Goal: Task Accomplishment & Management: Use online tool/utility

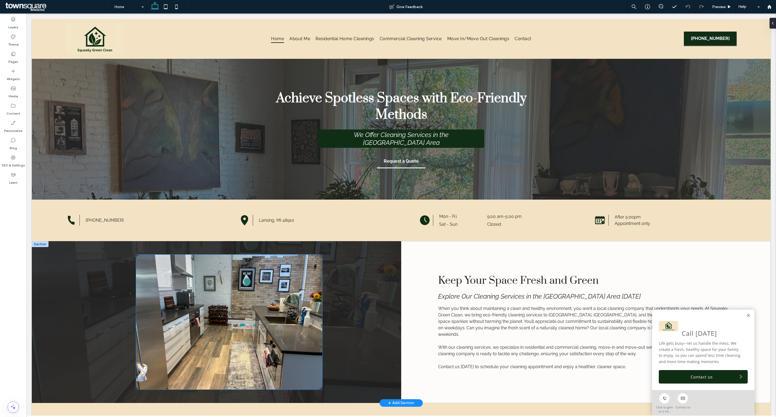
click at [213, 288] on img at bounding box center [229, 321] width 186 height 135
type input "**"
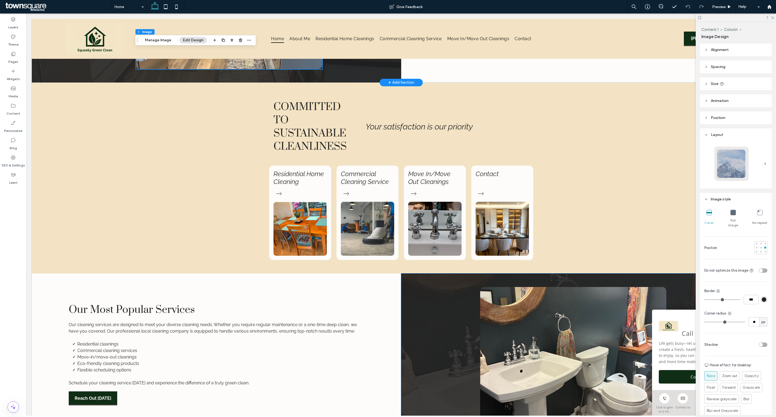
scroll to position [314, 0]
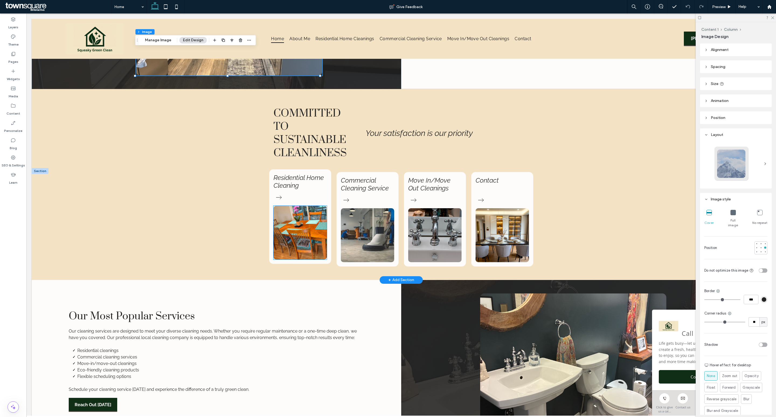
click at [314, 238] on img at bounding box center [299, 233] width 53 height 54
type input "**"
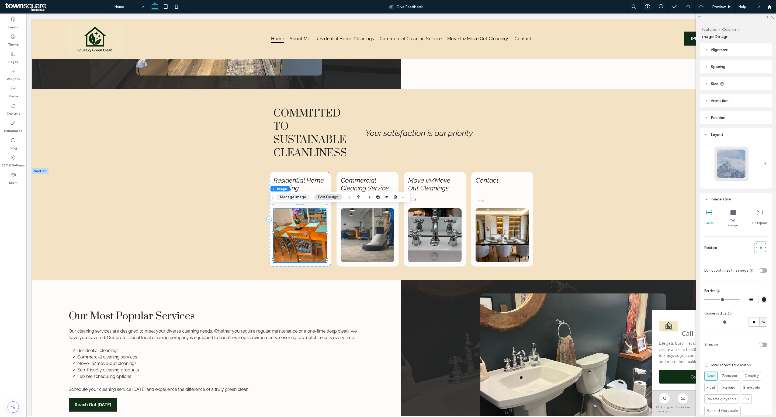
click at [299, 197] on button "Manage Image" at bounding box center [292, 197] width 33 height 6
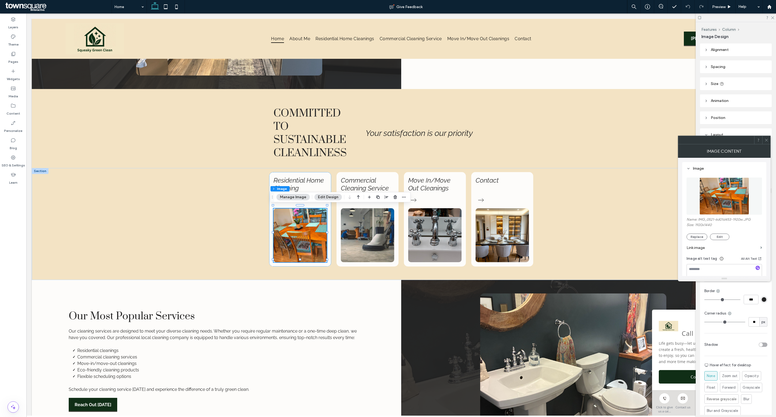
scroll to position [47, 0]
click at [701, 235] on button "Replace" at bounding box center [696, 236] width 21 height 6
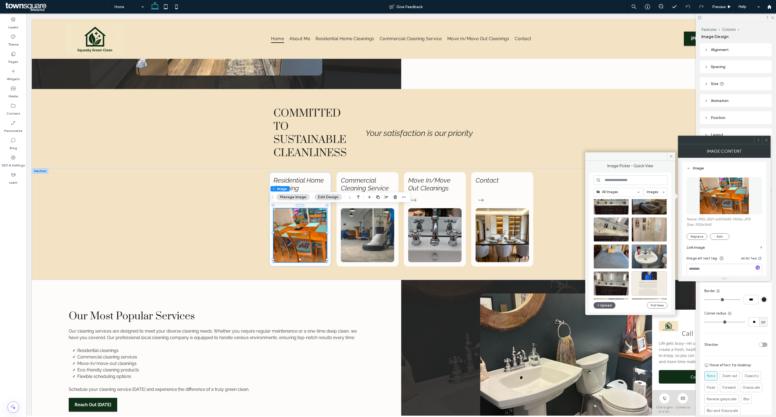
scroll to position [45, 0]
click at [649, 254] on div "Select" at bounding box center [649, 255] width 35 height 24
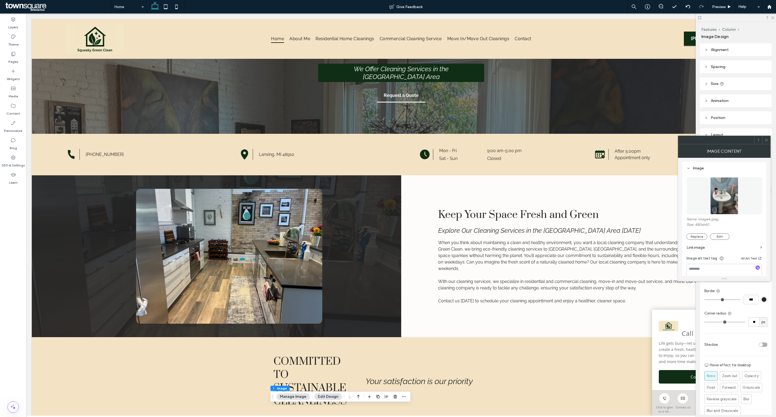
scroll to position [0, 0]
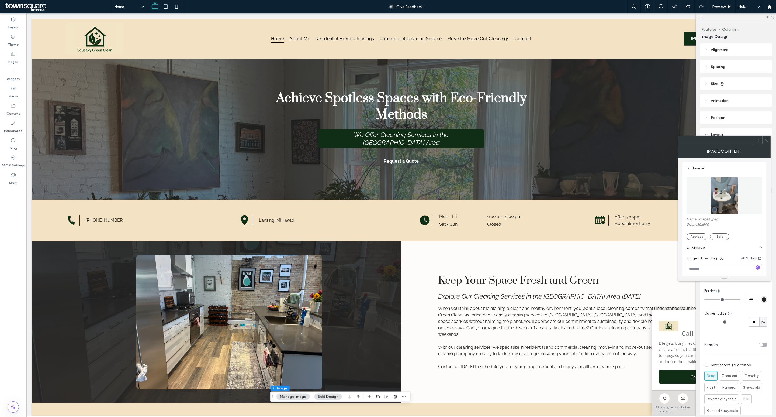
click at [772, 18] on use at bounding box center [772, 17] width 3 height 3
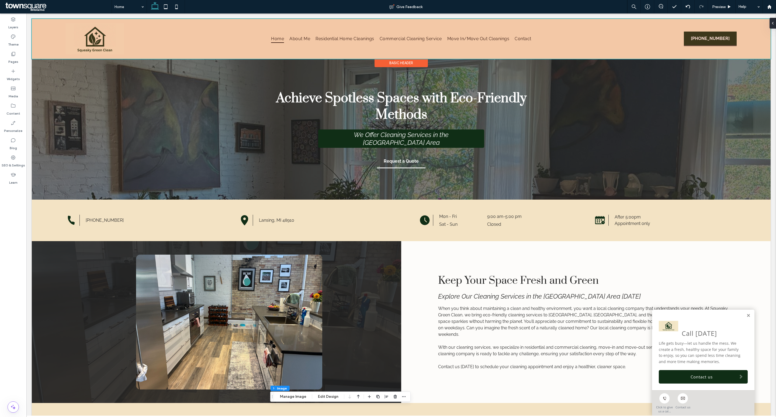
click at [720, 51] on div at bounding box center [401, 39] width 739 height 40
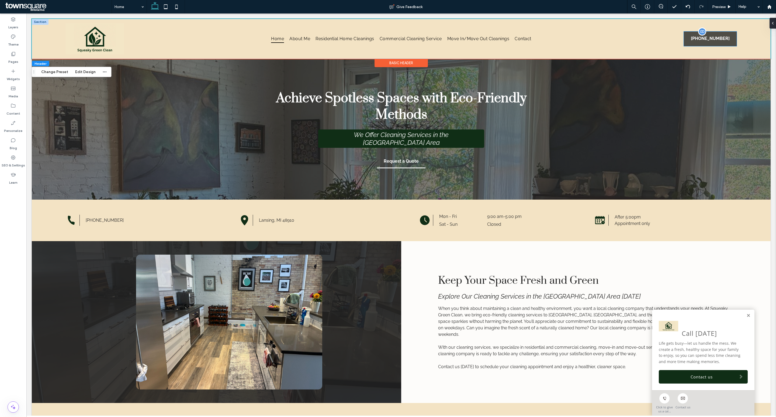
click at [729, 41] on link "(517) 489-8646" at bounding box center [710, 39] width 53 height 15
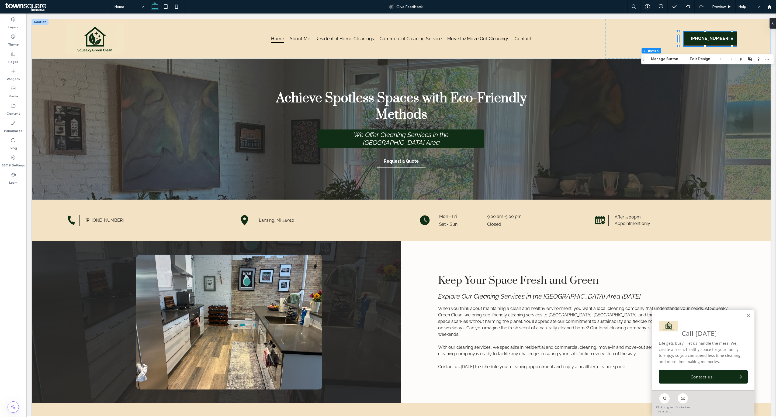
click at [708, 58] on button "Edit Design" at bounding box center [699, 59] width 27 height 6
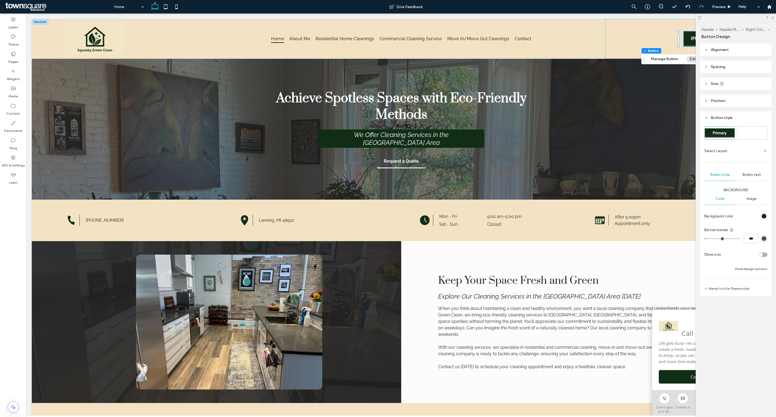
drag, startPoint x: 756, startPoint y: 173, endPoint x: 761, endPoint y: 179, distance: 7.5
click at [756, 173] on span "Button text" at bounding box center [752, 174] width 18 height 4
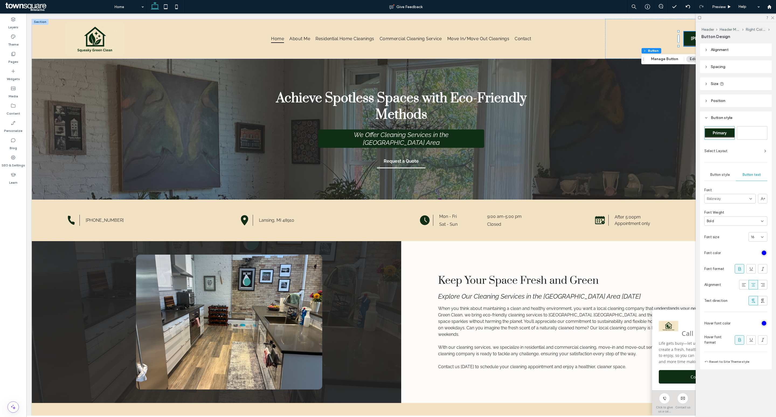
click at [764, 252] on div "rgb(0, 0, 255)" at bounding box center [764, 252] width 5 height 5
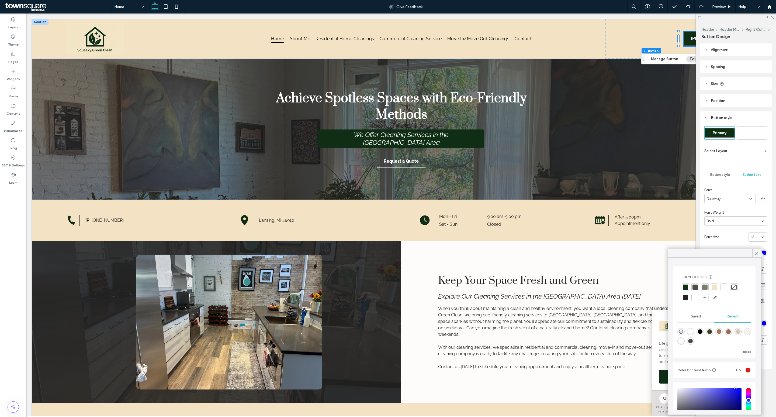
click at [694, 299] on div at bounding box center [694, 296] width 5 height 5
click at [678, 191] on div "Achieve Spotless Spaces with Eco-Friendly Methods We Offer Cleaning Services in…" at bounding box center [401, 129] width 739 height 141
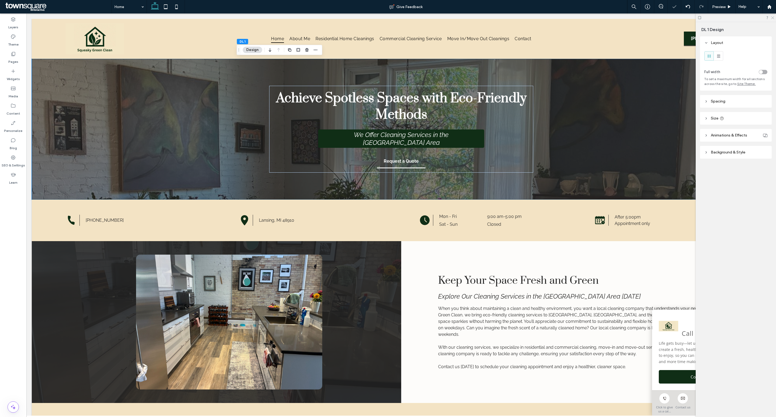
click at [772, 16] on icon at bounding box center [773, 18] width 4 height 4
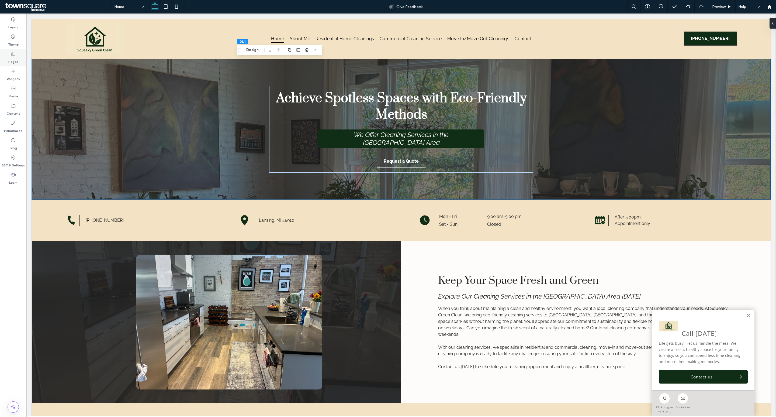
click at [17, 58] on label "Pages" at bounding box center [13, 61] width 10 height 8
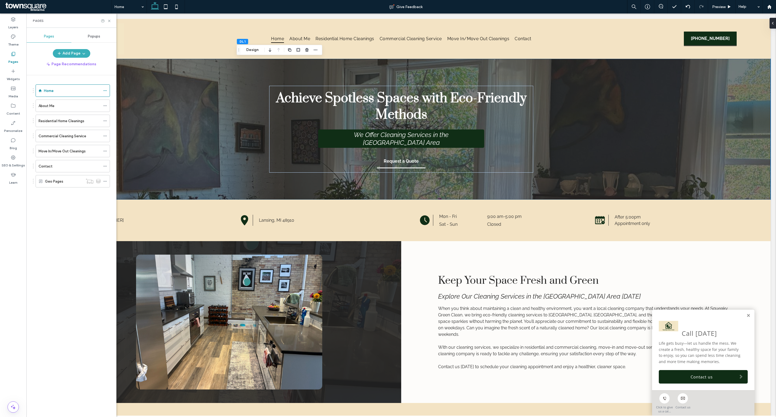
click at [51, 106] on label "About Me" at bounding box center [47, 105] width 16 height 9
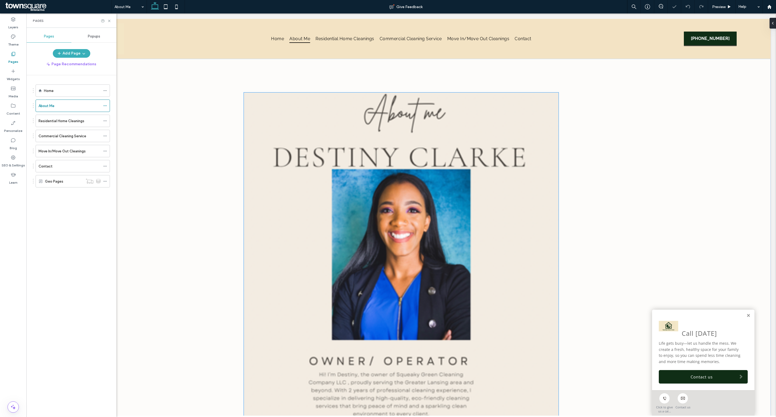
click at [289, 132] on img at bounding box center [401, 370] width 315 height 557
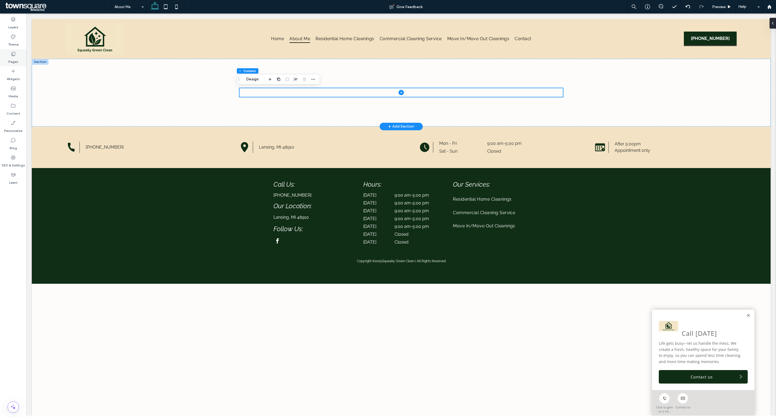
click at [10, 54] on div "Pages" at bounding box center [13, 57] width 26 height 17
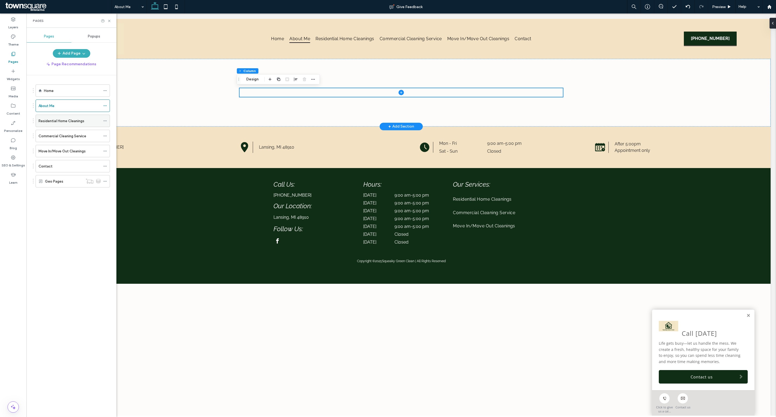
click at [52, 118] on div "Residential Home Cleanings" at bounding box center [70, 121] width 62 height 12
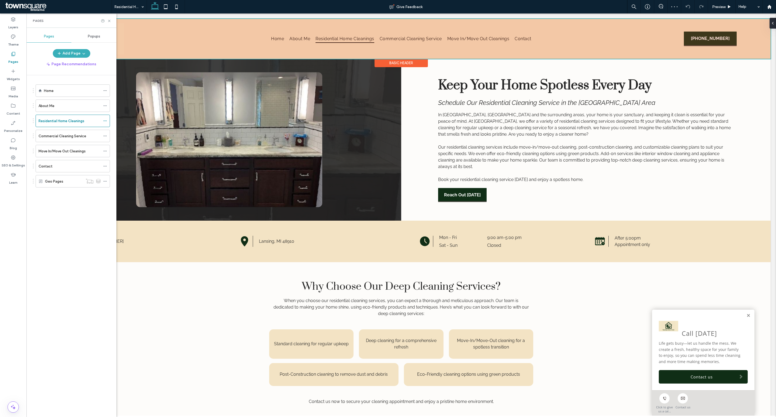
click at [415, 64] on div "Basic Header" at bounding box center [400, 63] width 53 height 8
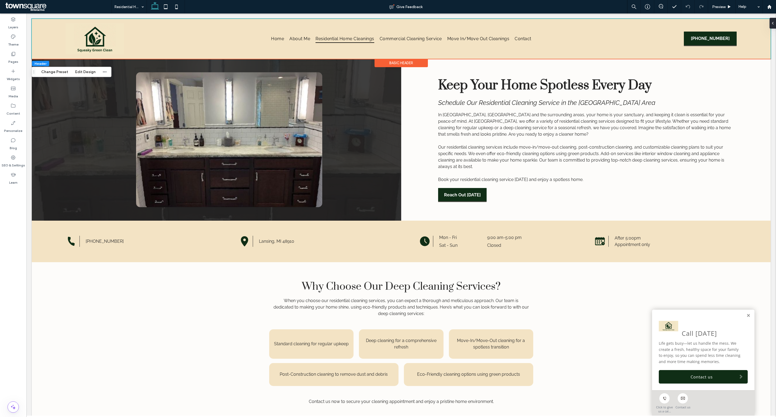
click at [415, 64] on div "Basic Header" at bounding box center [400, 63] width 53 height 8
click at [48, 115] on div at bounding box center [216, 140] width 369 height 162
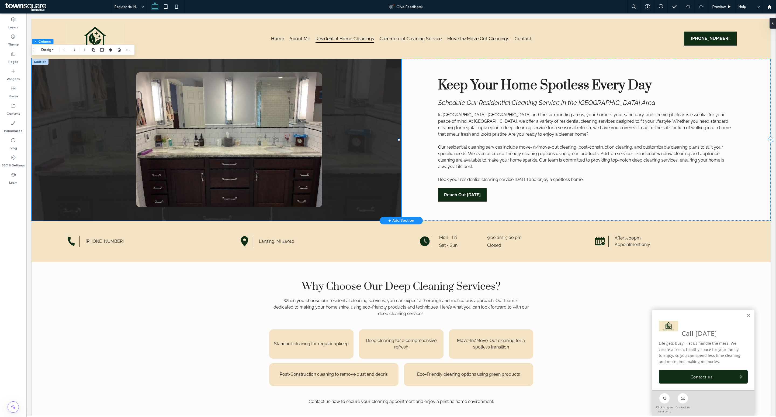
click at [411, 102] on div "Keep Your Home Spotless Every Day Schedule Our Residential Cleaning Service in …" at bounding box center [585, 140] width 369 height 162
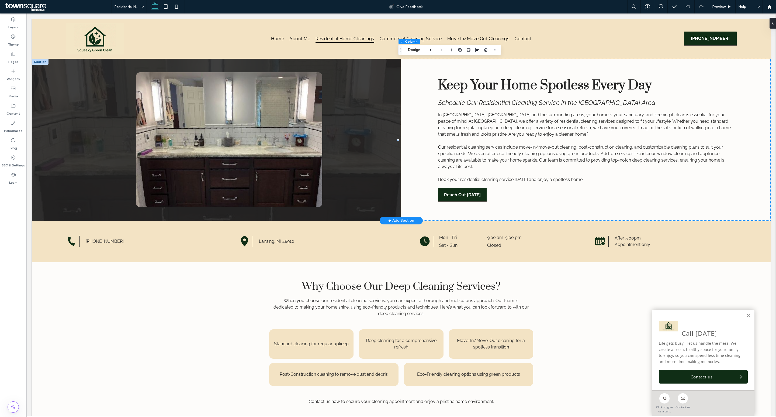
click at [43, 61] on div at bounding box center [40, 62] width 17 height 6
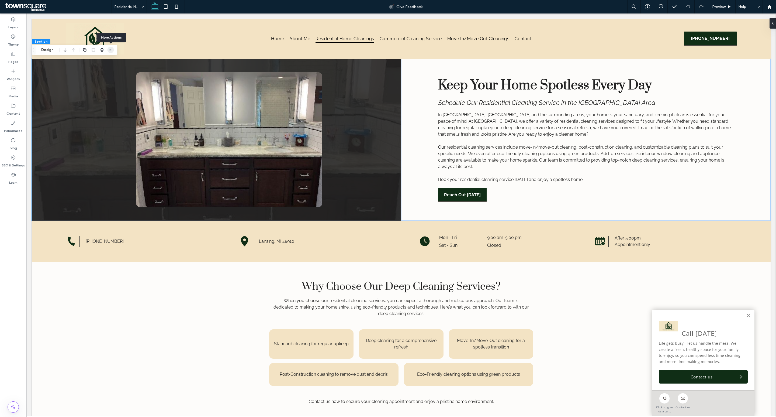
click at [113, 51] on icon "button" at bounding box center [110, 50] width 4 height 4
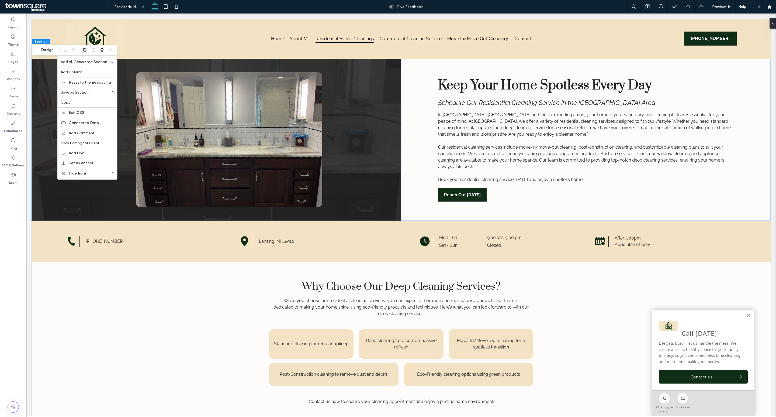
click at [84, 103] on label "Copy" at bounding box center [87, 102] width 53 height 5
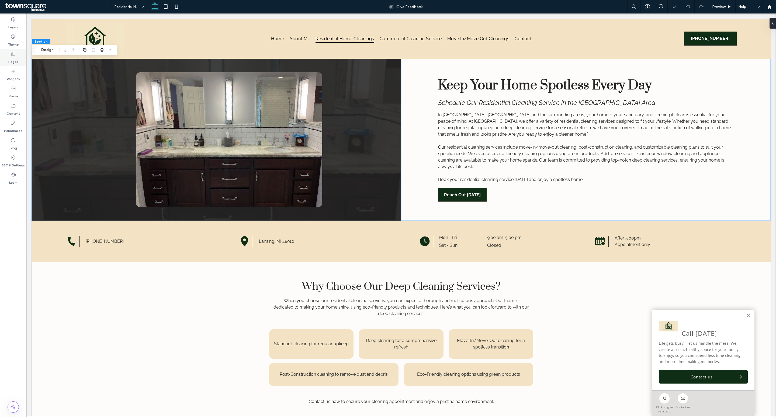
click at [12, 60] on label "Pages" at bounding box center [13, 61] width 10 height 8
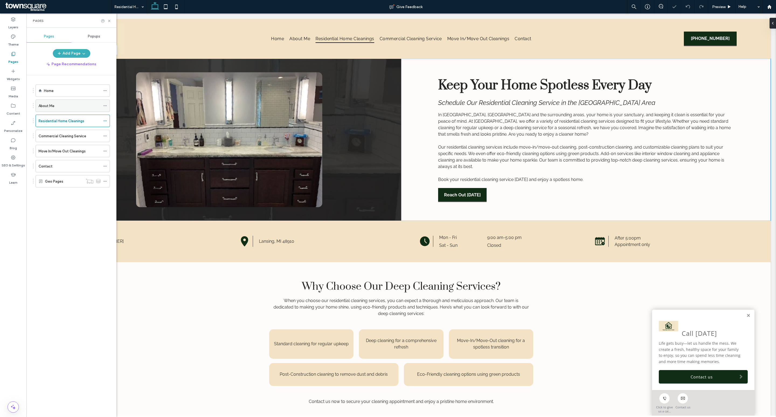
click at [84, 107] on div "About Me" at bounding box center [70, 106] width 62 height 6
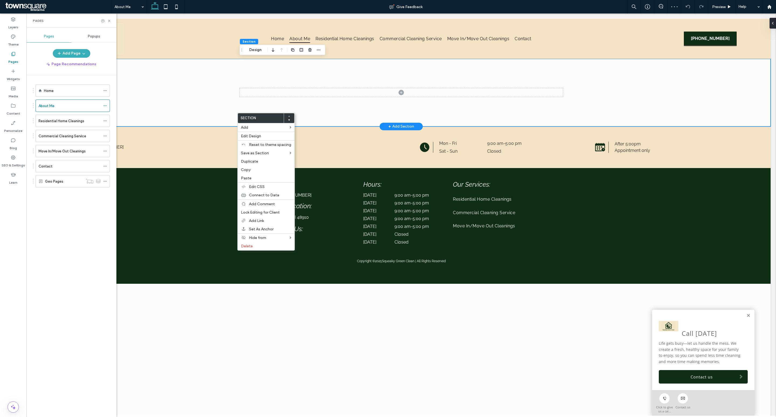
scroll to position [65, 0]
type input "*"
click at [248, 176] on span "Paste" at bounding box center [246, 178] width 11 height 5
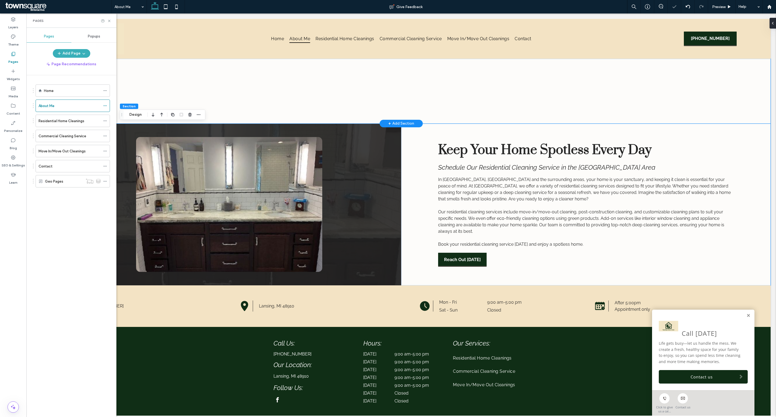
click at [218, 82] on div at bounding box center [401, 91] width 739 height 65
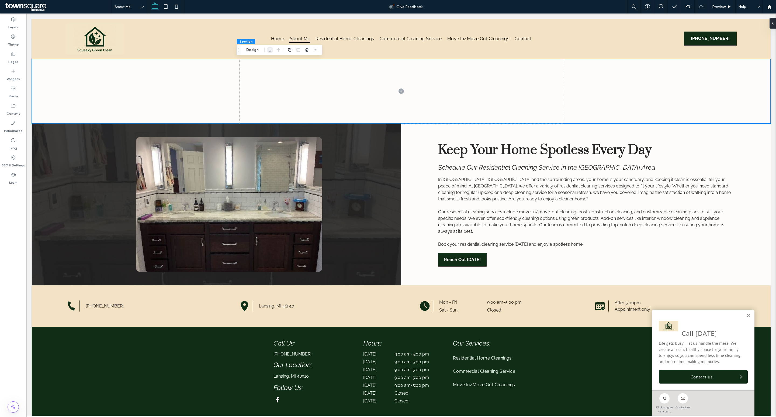
click at [269, 50] on icon "button" at bounding box center [270, 50] width 6 height 10
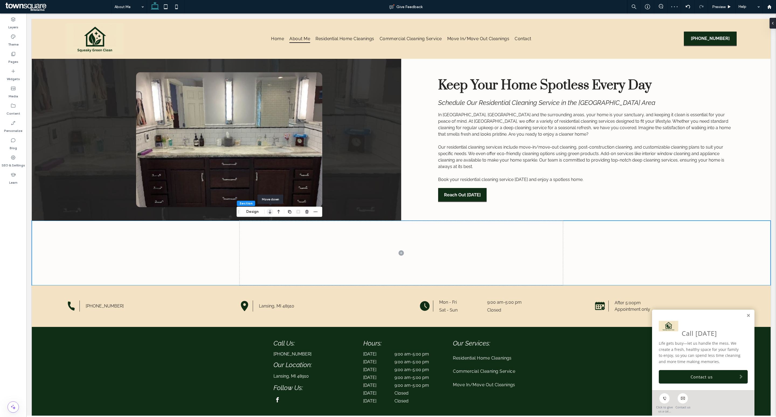
click at [268, 211] on icon "button" at bounding box center [270, 212] width 6 height 10
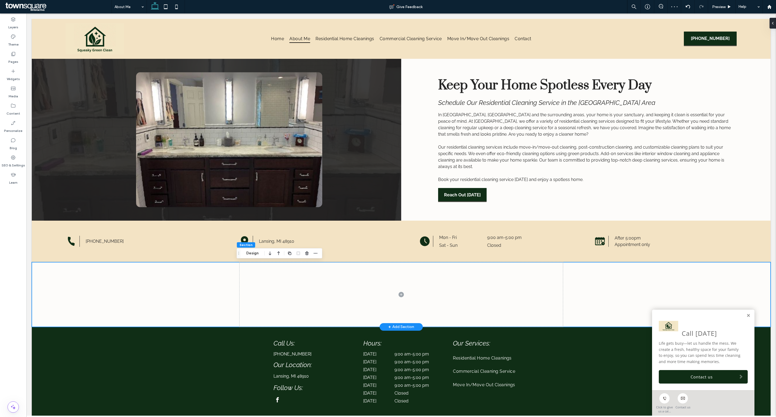
click at [147, 275] on div at bounding box center [401, 294] width 739 height 65
click at [308, 254] on use "button" at bounding box center [306, 253] width 3 height 4
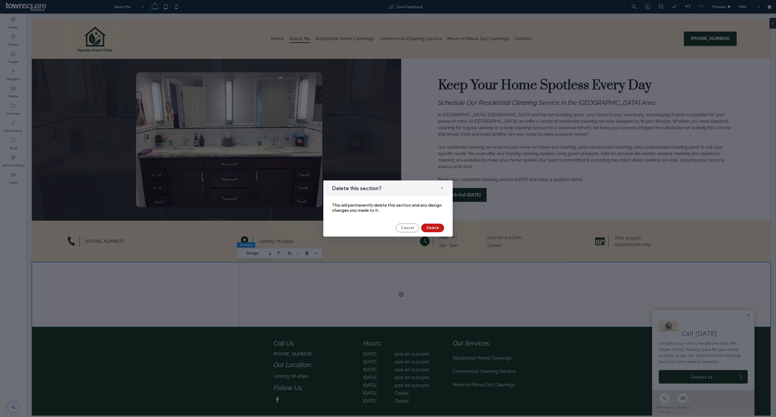
click at [435, 229] on button "Delete" at bounding box center [432, 227] width 23 height 9
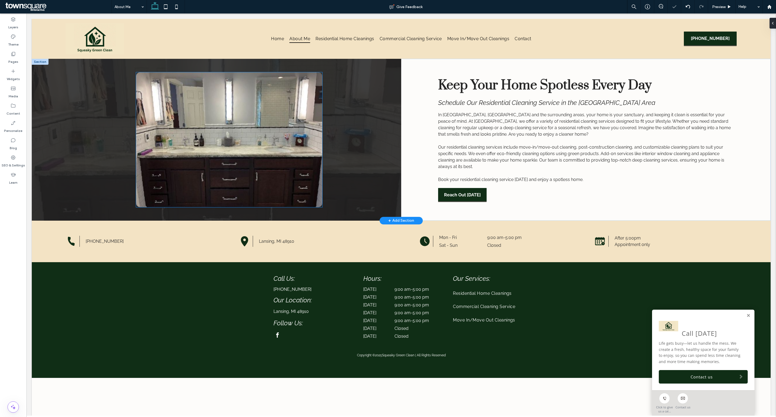
click at [253, 139] on img at bounding box center [229, 139] width 186 height 135
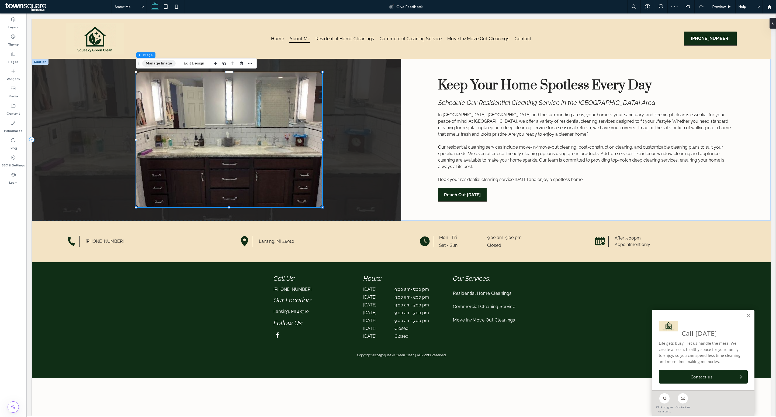
click at [166, 63] on button "Manage Image" at bounding box center [158, 63] width 33 height 6
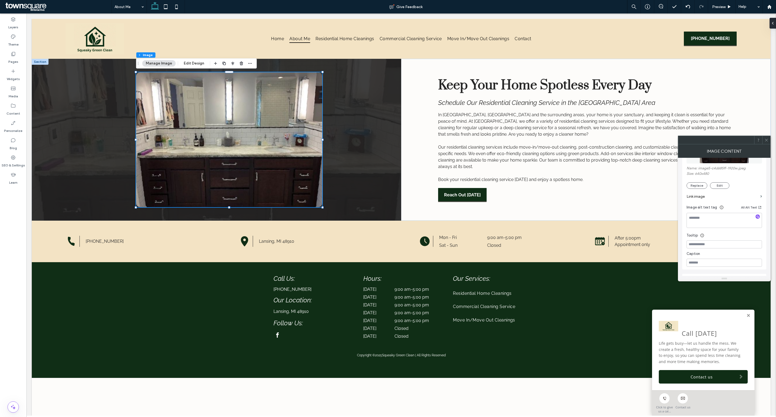
scroll to position [99, 0]
click at [700, 187] on button "Replace" at bounding box center [696, 185] width 21 height 6
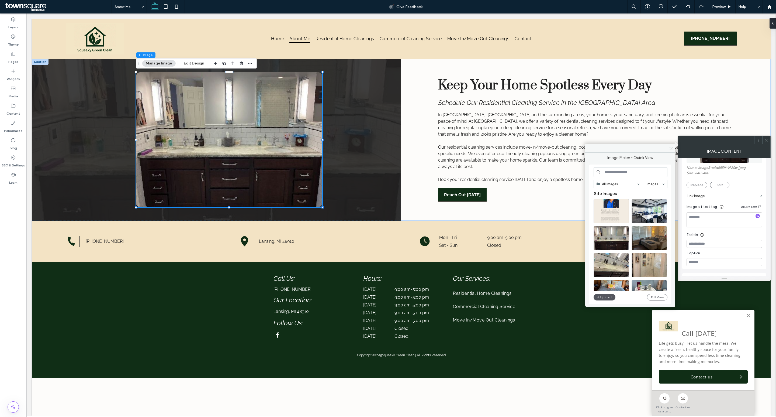
click at [610, 297] on button "Upload" at bounding box center [605, 297] width 22 height 6
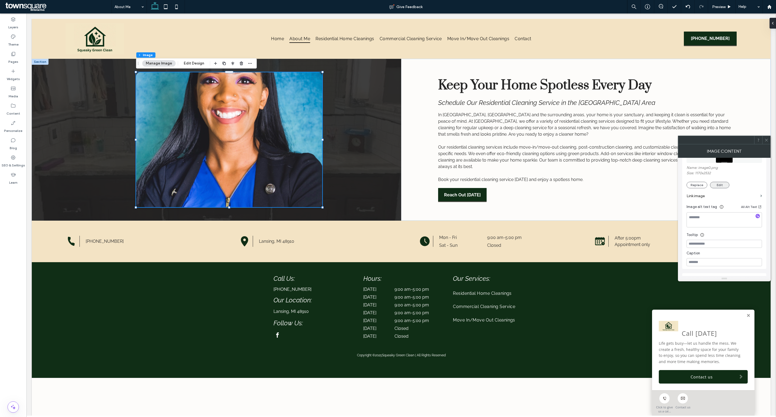
click at [714, 188] on button "Edit" at bounding box center [719, 185] width 19 height 6
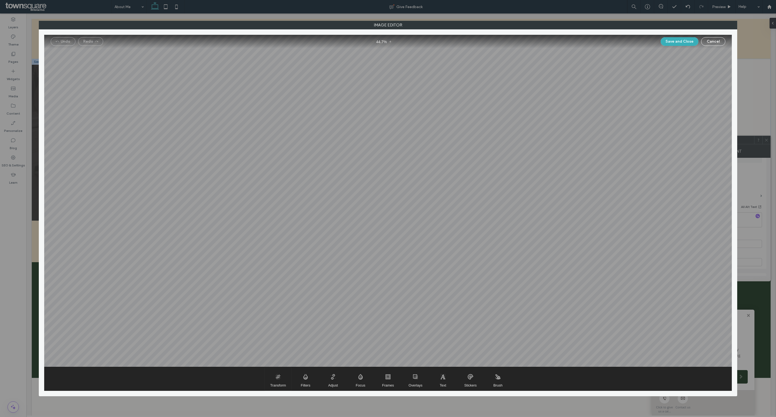
drag, startPoint x: 284, startPoint y: 381, endPoint x: 286, endPoint y: 376, distance: 5.2
click at [283, 380] on span "Transform" at bounding box center [278, 378] width 27 height 23
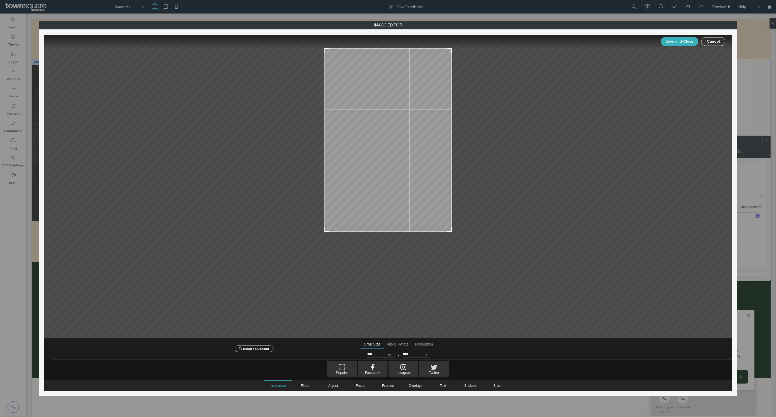
drag, startPoint x: 450, startPoint y: 324, endPoint x: 485, endPoint y: 231, distance: 99.0
click at [485, 231] on div at bounding box center [388, 186] width 688 height 303
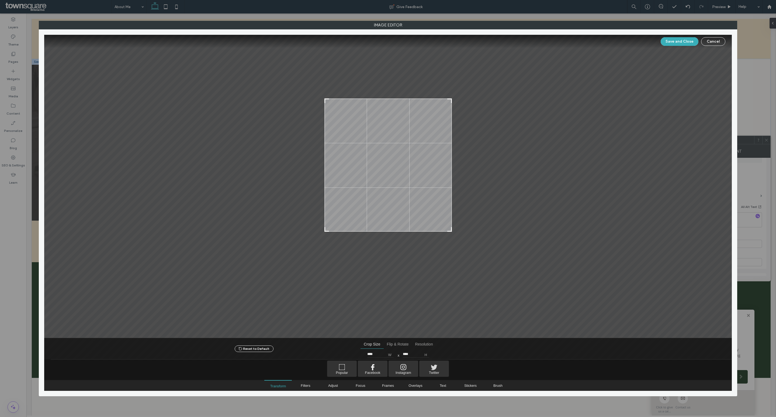
type input "****"
drag, startPoint x: 450, startPoint y: 49, endPoint x: 473, endPoint y: 102, distance: 57.7
click at [473, 102] on div at bounding box center [388, 186] width 688 height 303
click at [680, 41] on button "Save and Close" at bounding box center [680, 41] width 38 height 9
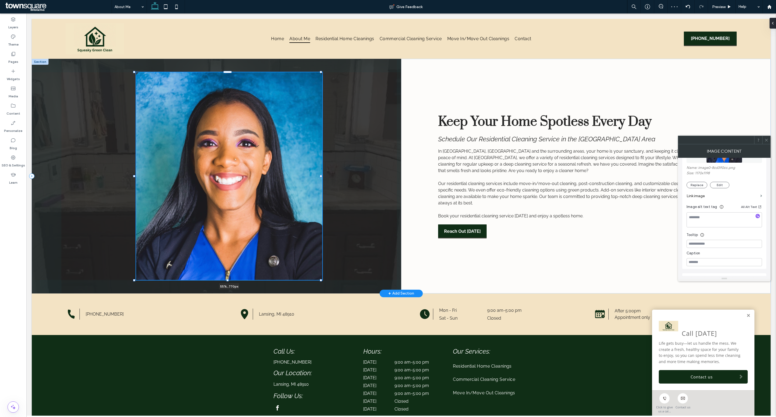
drag, startPoint x: 229, startPoint y: 206, endPoint x: 228, endPoint y: 242, distance: 36.4
click at [228, 242] on div "55% , 770px Keep Your Home Spotless Every Day Schedule Our Residential Cleaning…" at bounding box center [401, 176] width 739 height 234
type input "***"
click at [448, 184] on span "Our residential cleaning services include move-in/move-out cleaning, post-const…" at bounding box center [581, 193] width 286 height 25
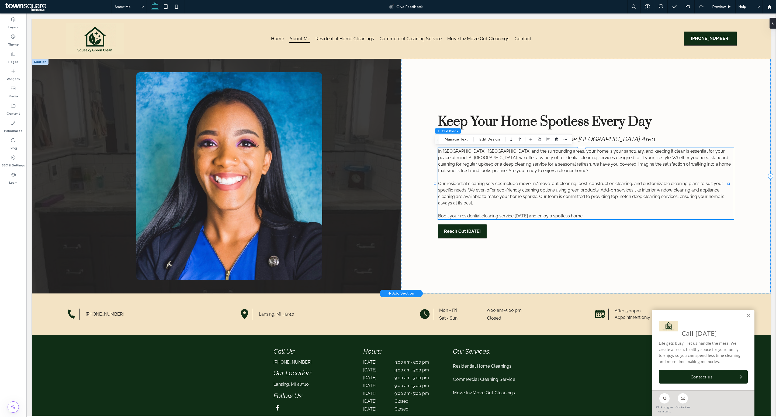
click at [490, 159] on span "In Lansing, Grand Ledge. and the surrounding areas, your home is your sanctuary…" at bounding box center [584, 160] width 293 height 25
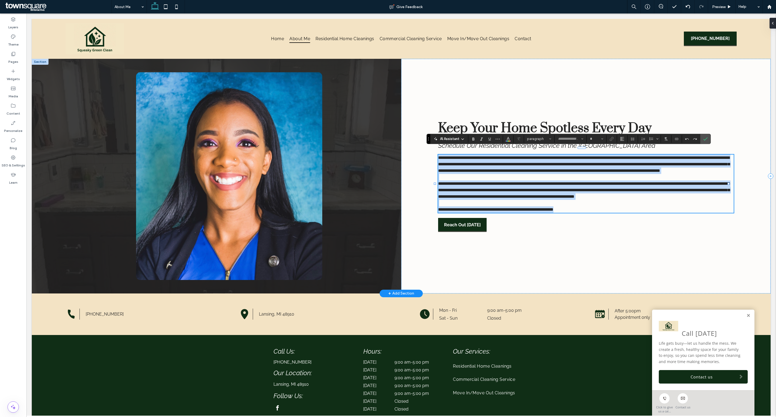
type input "*******"
type input "**"
paste div
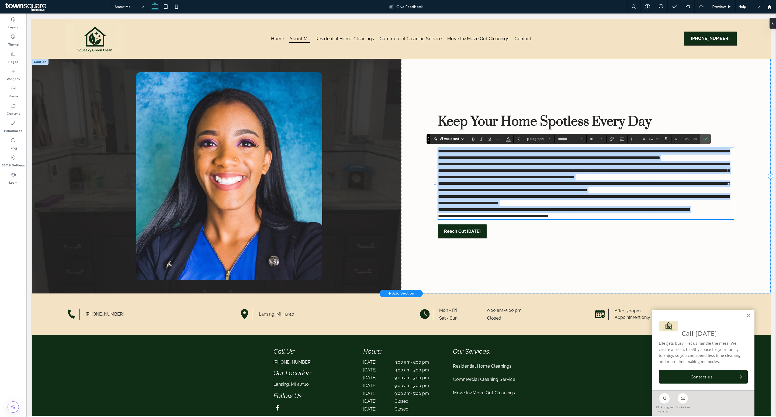
scroll to position [38, 0]
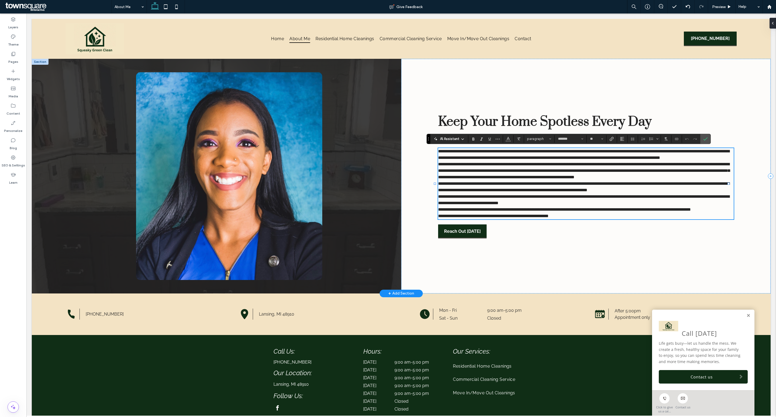
type input "**"
type input "*******"
type input "**"
click at [511, 158] on p "**********" at bounding box center [586, 154] width 296 height 13
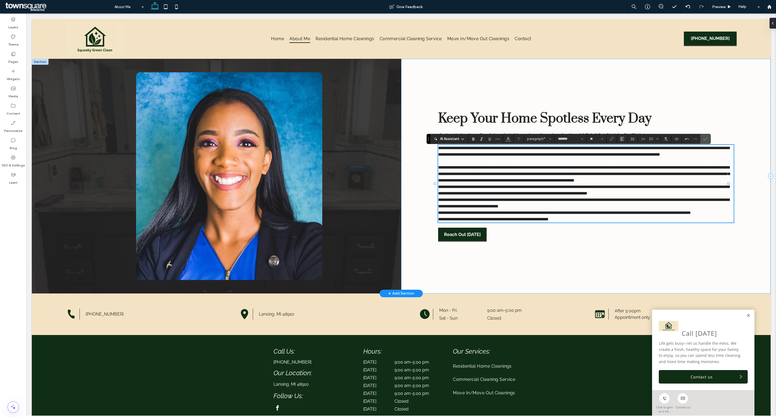
click at [493, 183] on p "**********" at bounding box center [586, 173] width 296 height 19
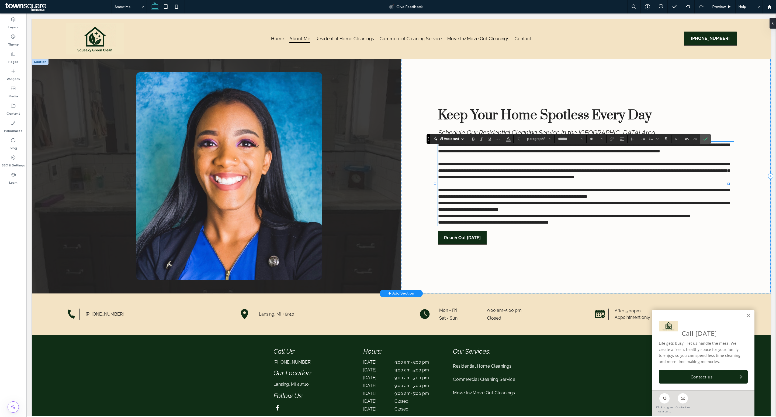
click at [598, 213] on p "**********" at bounding box center [586, 206] width 296 height 13
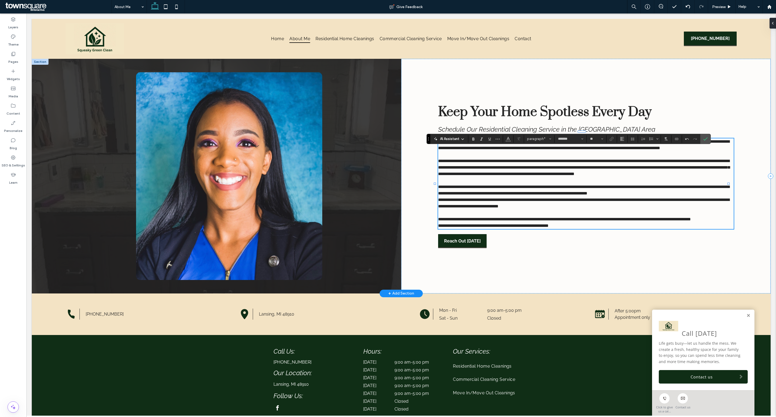
click at [438, 227] on span "**********" at bounding box center [493, 225] width 110 height 4
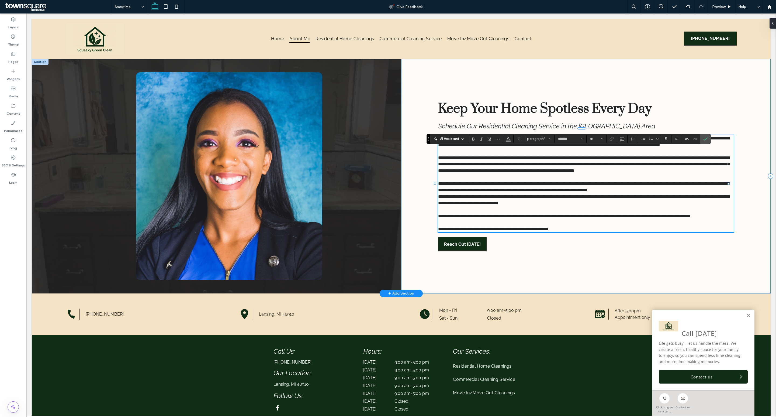
click at [419, 218] on div "**********" at bounding box center [585, 176] width 369 height 234
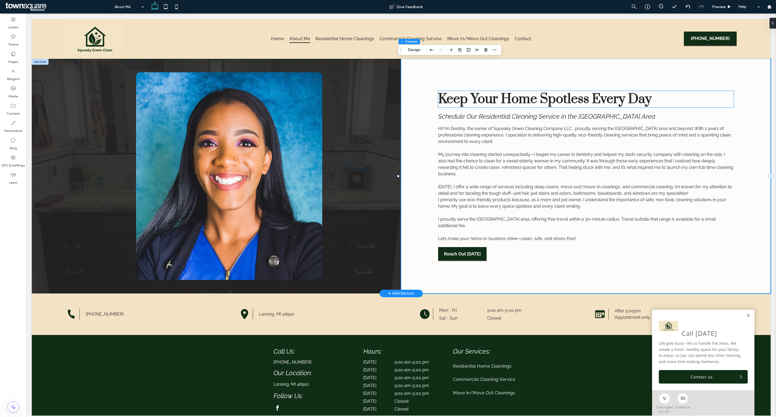
click at [557, 105] on span "Keep Your Home Spotless Every Day" at bounding box center [544, 99] width 213 height 16
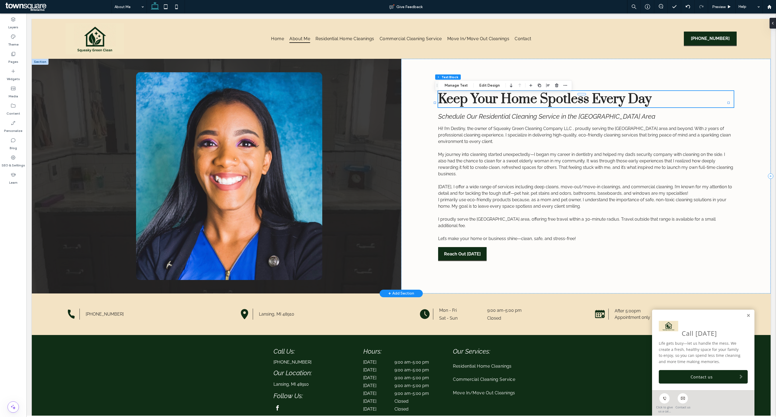
click at [557, 105] on div "Keep Your Home Spotless Every Day" at bounding box center [586, 99] width 296 height 16
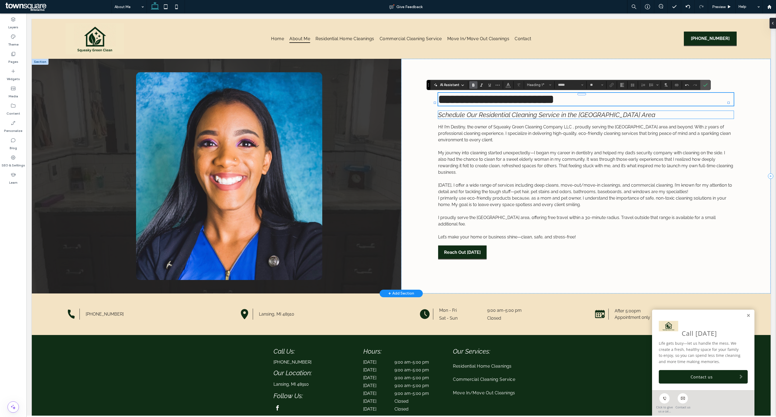
click at [506, 119] on span "Schedule Our Residential Cleaning Service in the Greater Lansing Area" at bounding box center [546, 115] width 217 height 8
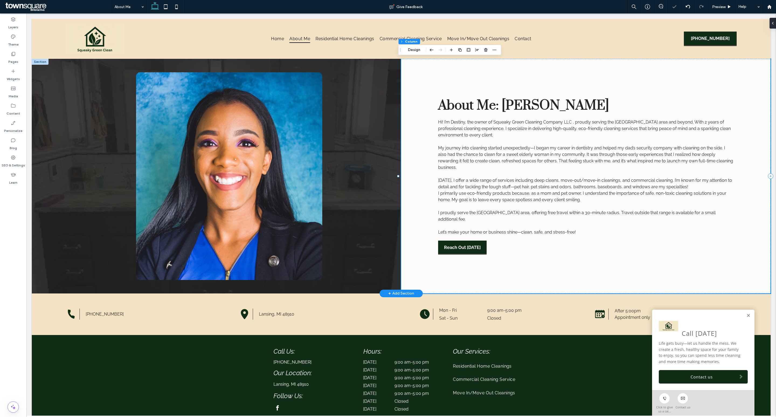
click at [537, 257] on div "About Me: Destiny Clarke Hi! I’m Destiny, the owner of Squeaky Green Cleaning C…" at bounding box center [585, 176] width 369 height 234
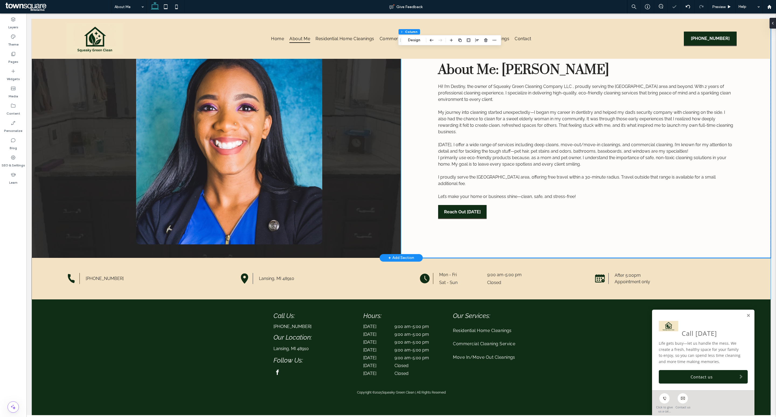
scroll to position [0, 0]
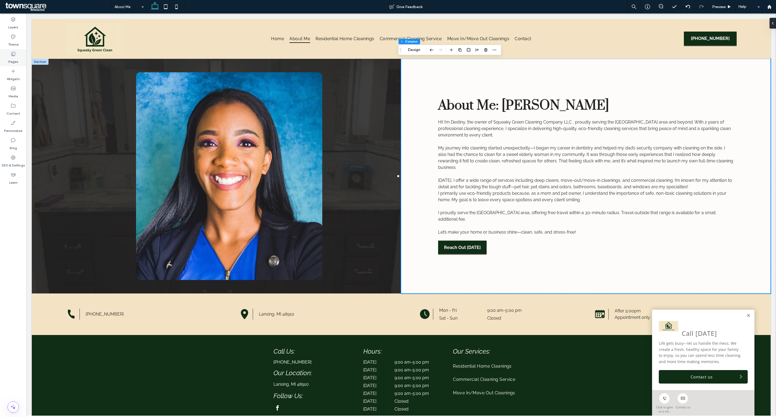
click at [16, 55] on icon at bounding box center [13, 53] width 5 height 5
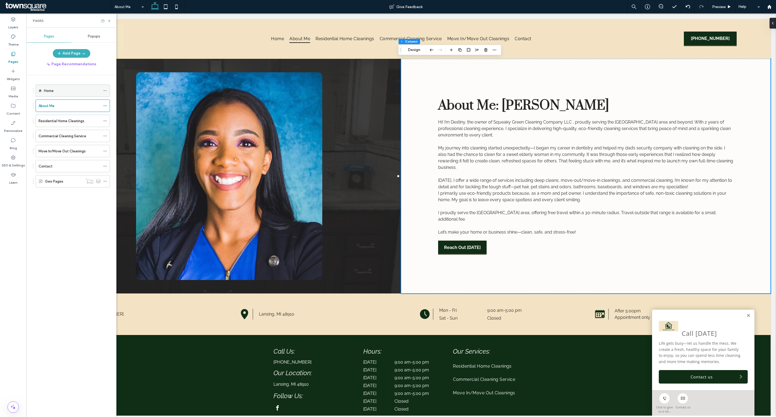
click at [62, 93] on div "Home" at bounding box center [72, 91] width 57 height 6
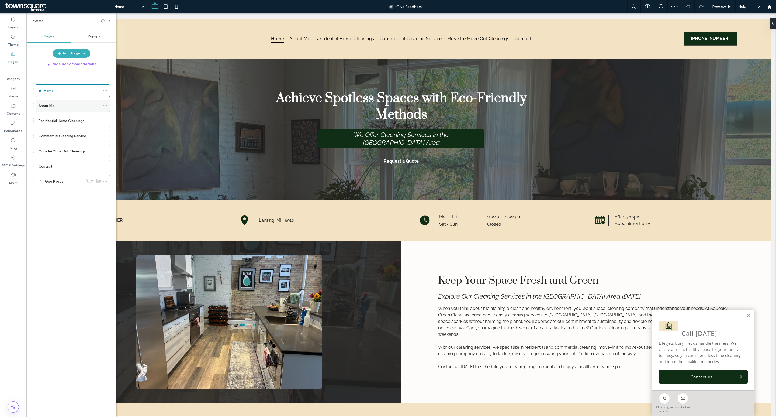
click at [63, 106] on div "About Me" at bounding box center [70, 106] width 62 height 6
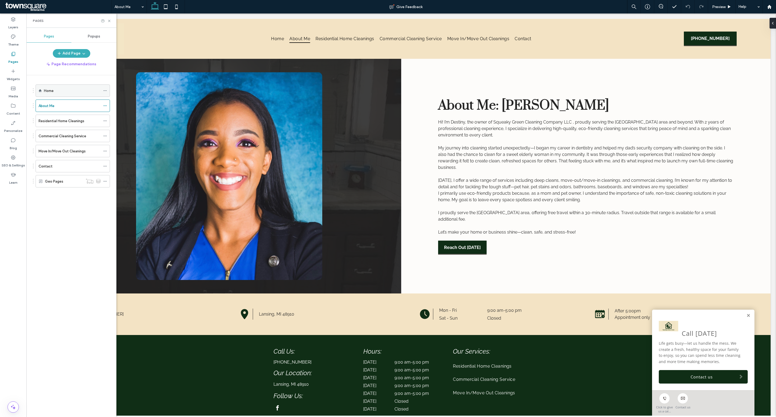
click at [80, 91] on div "Home" at bounding box center [72, 91] width 57 height 6
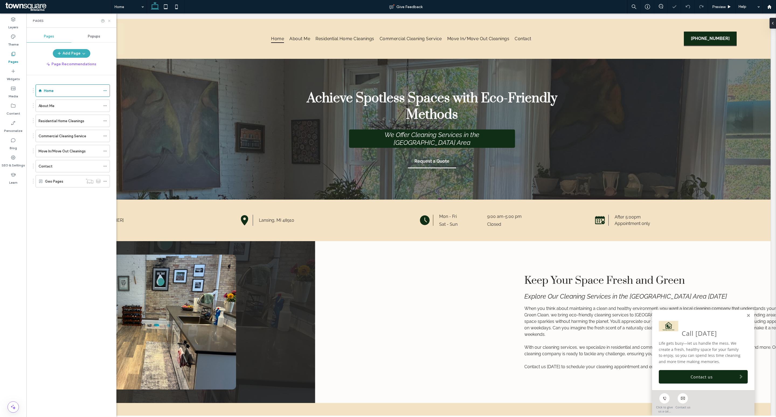
click at [109, 20] on use at bounding box center [109, 21] width 2 height 2
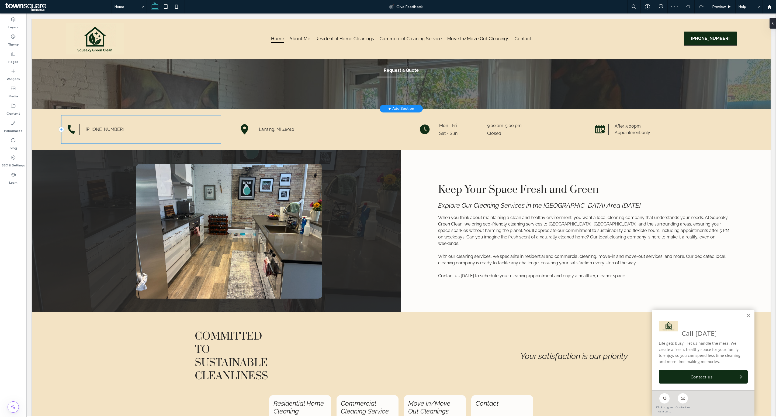
scroll to position [91, 0]
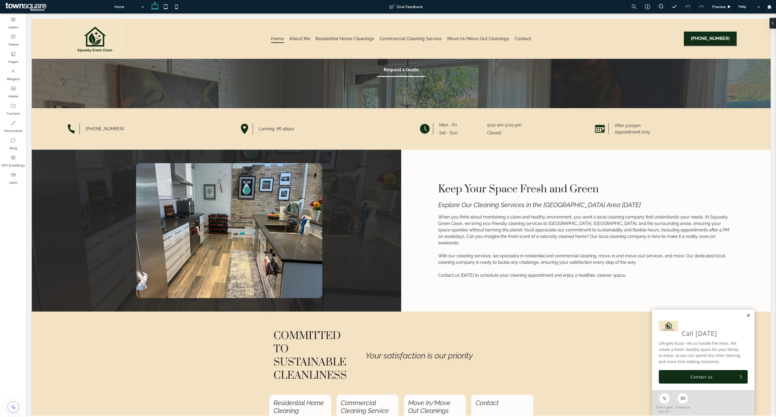
click at [746, 315] on link at bounding box center [748, 315] width 4 height 5
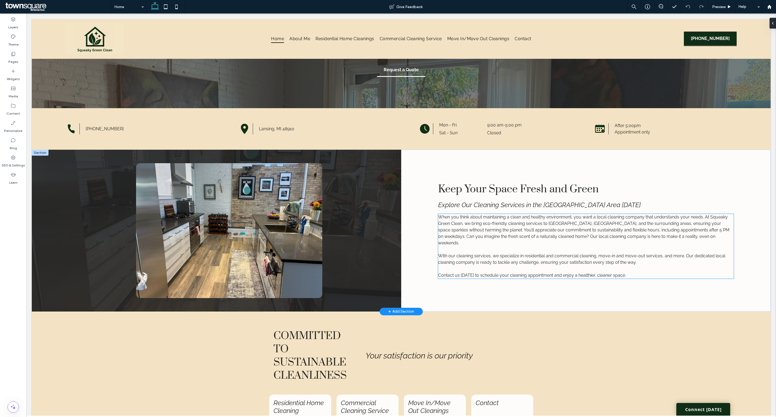
click at [574, 228] on span "When you think about maintaining a clean and healthy environment, you want a lo…" at bounding box center [583, 229] width 291 height 31
click at [574, 228] on div "When you think about maintaining a clean and healthy environment, you want a lo…" at bounding box center [586, 246] width 296 height 65
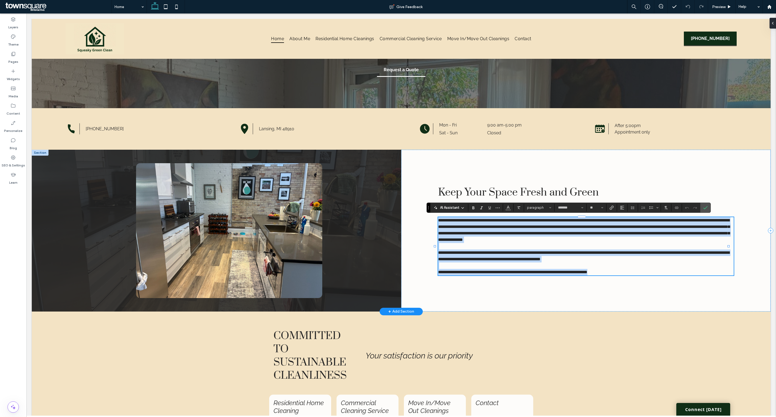
click at [574, 228] on span "**********" at bounding box center [584, 229] width 292 height 23
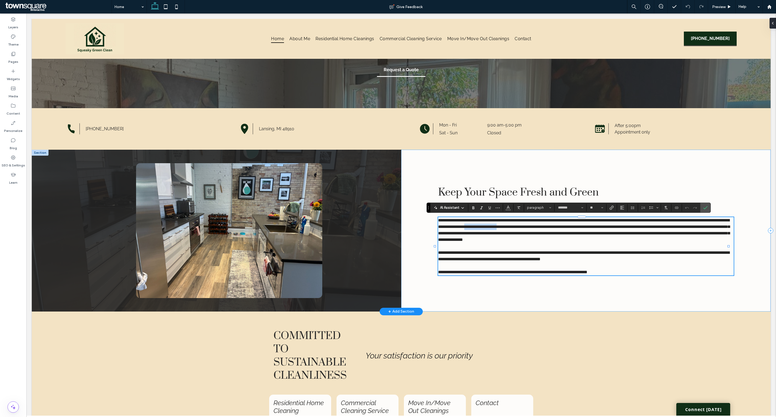
drag, startPoint x: 589, startPoint y: 228, endPoint x: 547, endPoint y: 229, distance: 41.5
click at [547, 229] on span "**********" at bounding box center [584, 229] width 292 height 23
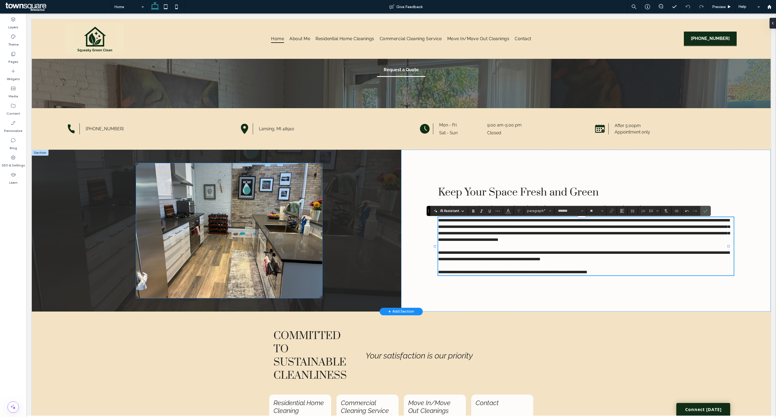
scroll to position [88, 0]
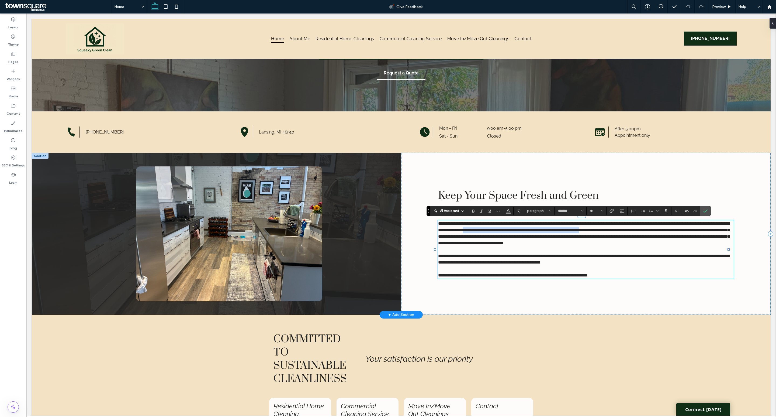
drag, startPoint x: 693, startPoint y: 227, endPoint x: 545, endPoint y: 227, distance: 147.9
click at [545, 227] on span "**********" at bounding box center [584, 232] width 292 height 23
drag, startPoint x: 693, startPoint y: 226, endPoint x: 546, endPoint y: 228, distance: 147.9
click at [546, 228] on span "**********" at bounding box center [584, 232] width 292 height 23
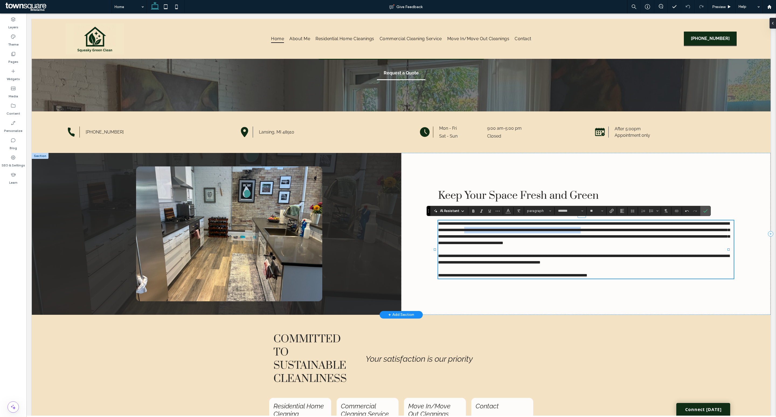
copy span "**********"
click at [735, 177] on div "**********" at bounding box center [585, 234] width 369 height 162
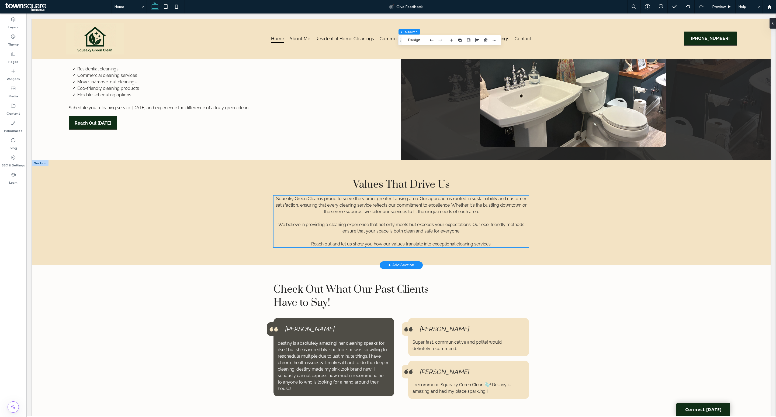
scroll to position [713, 0]
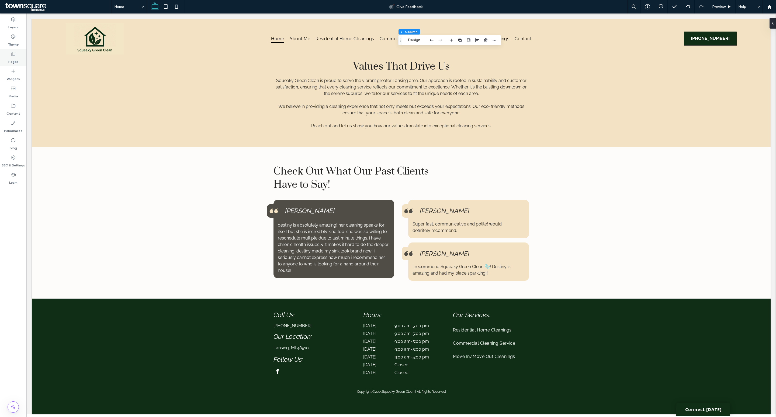
click at [10, 56] on div "Pages" at bounding box center [13, 57] width 26 height 17
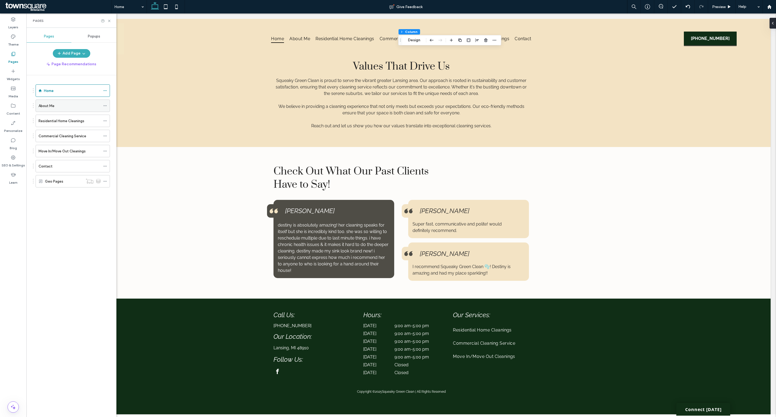
click at [55, 105] on div "About Me" at bounding box center [70, 106] width 62 height 6
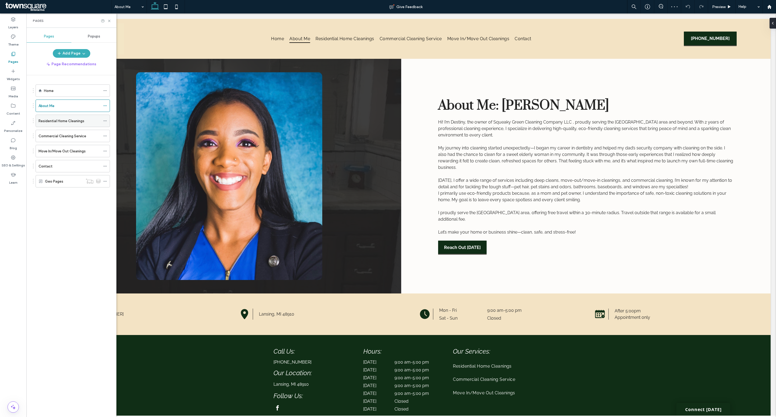
click at [60, 122] on label "Residential Home Cleanings" at bounding box center [62, 120] width 46 height 9
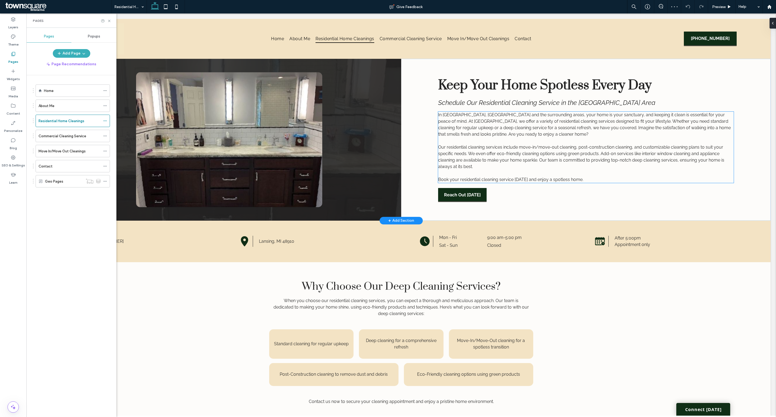
click at [459, 118] on span "In Lansing, Grand Ledge. and the surrounding areas, your home is your sanctuary…" at bounding box center [584, 124] width 293 height 25
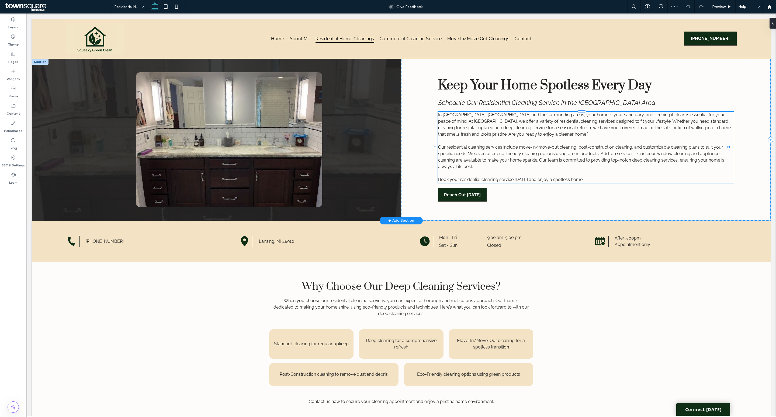
click at [459, 118] on div "In Lansing, Grand Ledge. and the surrounding areas, your home is your sanctuary…" at bounding box center [586, 147] width 296 height 71
type input "*******"
type input "**"
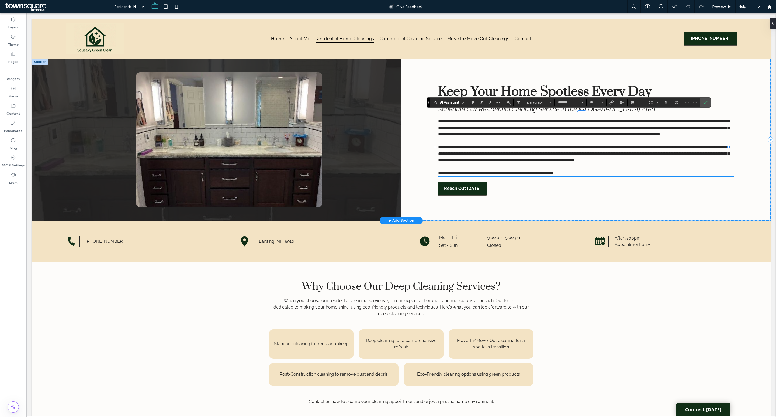
click at [459, 119] on span "**********" at bounding box center [584, 127] width 292 height 17
drag, startPoint x: 537, startPoint y: 115, endPoint x: 439, endPoint y: 117, distance: 97.8
click at [439, 119] on span "**********" at bounding box center [584, 127] width 292 height 17
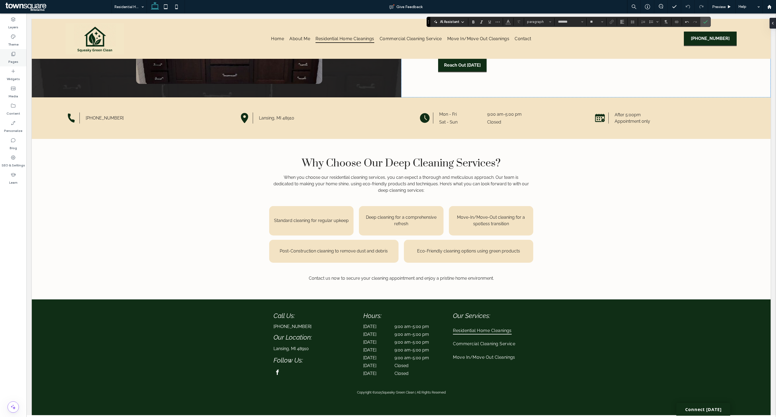
click at [10, 54] on div "Pages" at bounding box center [13, 57] width 26 height 17
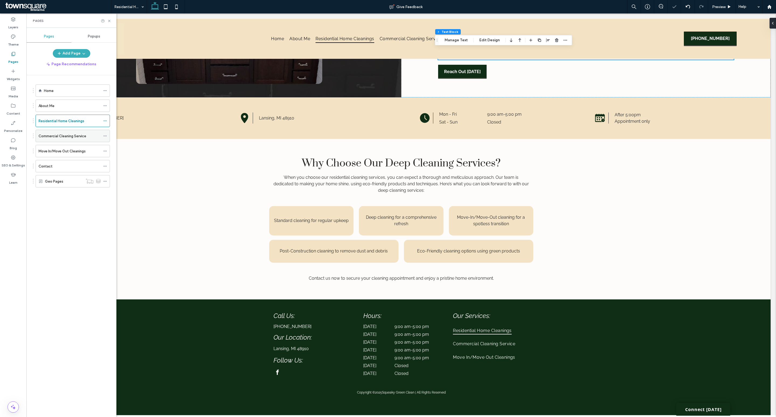
click at [61, 136] on label "Commercial Cleaning Service" at bounding box center [63, 135] width 48 height 9
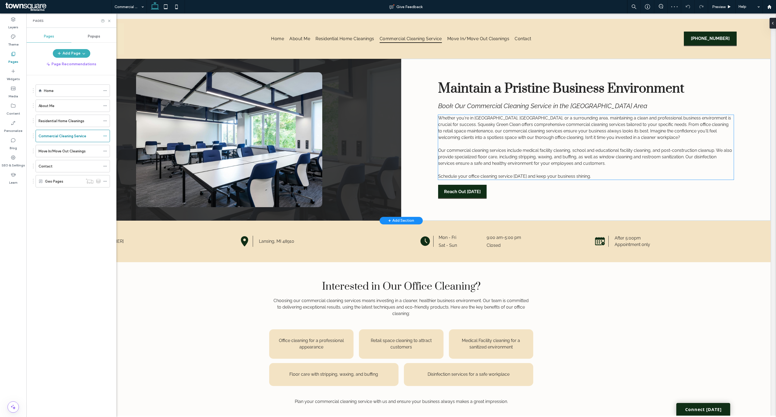
click at [501, 119] on span "Whether you're in Grand Ledge, Lansing, or a surrounding area, maintaining a cl…" at bounding box center [584, 127] width 293 height 25
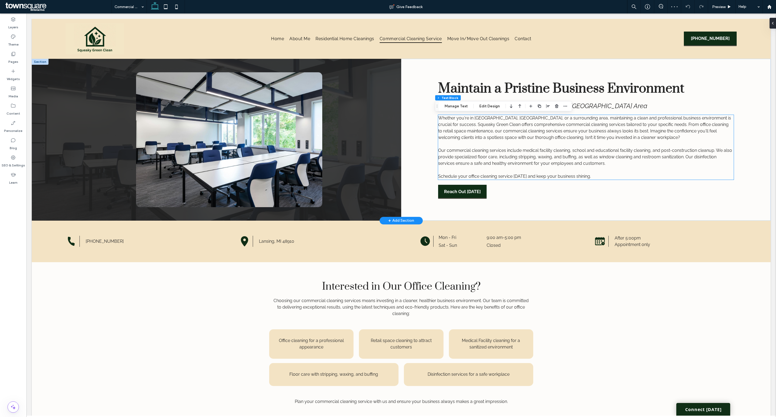
click at [501, 119] on div "Whether you're in Grand Ledge, Lansing, or a surrounding area, maintaining a cl…" at bounding box center [586, 147] width 296 height 65
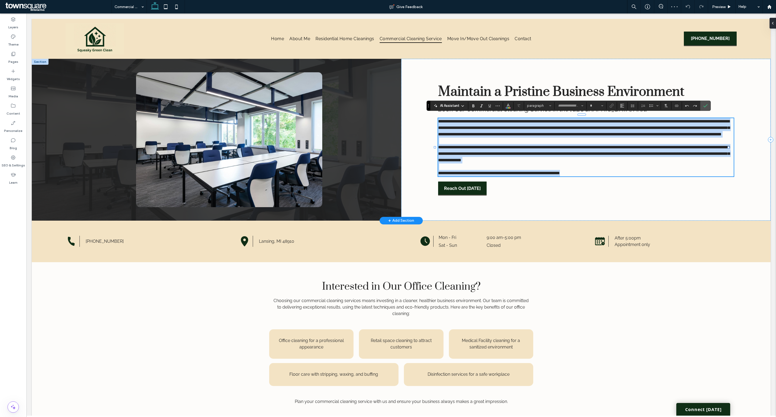
type input "*******"
type input "**"
click at [501, 119] on span "**********" at bounding box center [584, 127] width 292 height 17
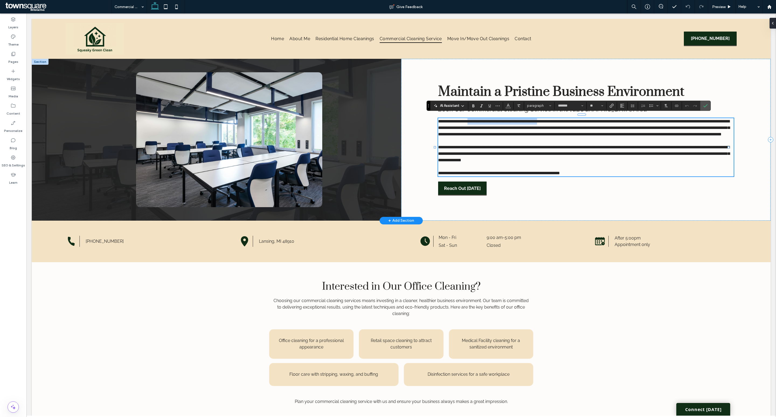
drag, startPoint x: 559, startPoint y: 118, endPoint x: 471, endPoint y: 120, distance: 87.0
click at [471, 120] on p "**********" at bounding box center [586, 127] width 296 height 19
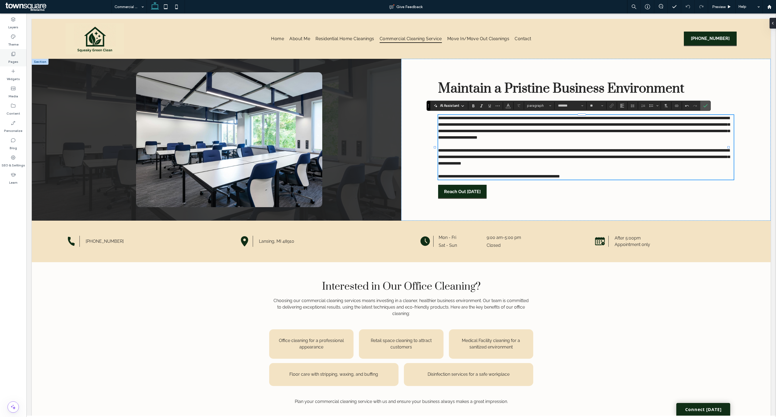
click at [10, 57] on label "Pages" at bounding box center [13, 61] width 10 height 8
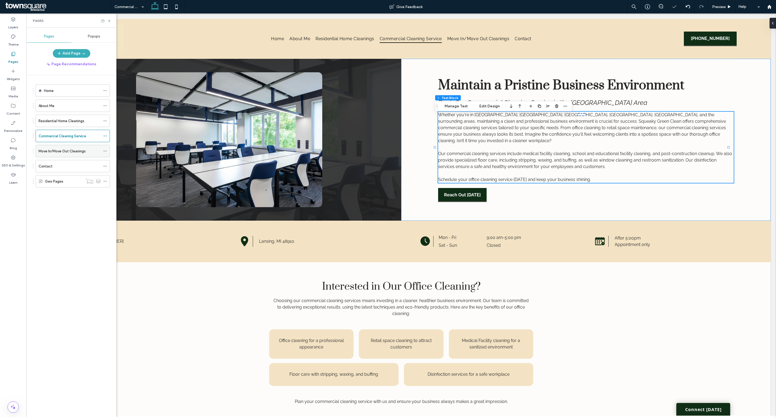
click at [73, 152] on label "Move In/Move Out Cleanings" at bounding box center [62, 150] width 47 height 9
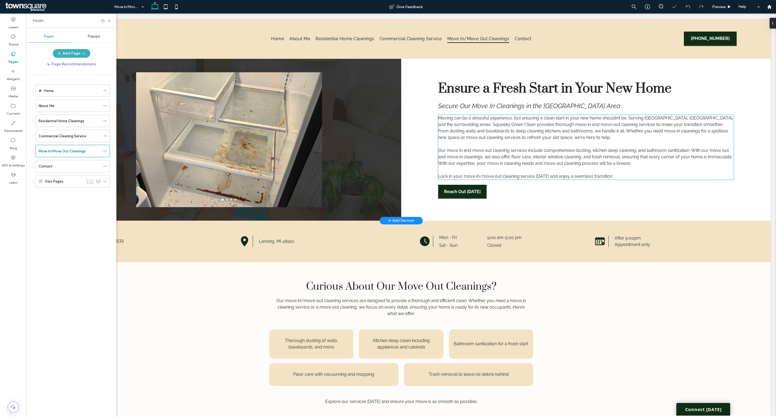
click at [648, 119] on span "Moving can be a stressful experience, but ensuring a clean start in your new ho…" at bounding box center [585, 127] width 295 height 25
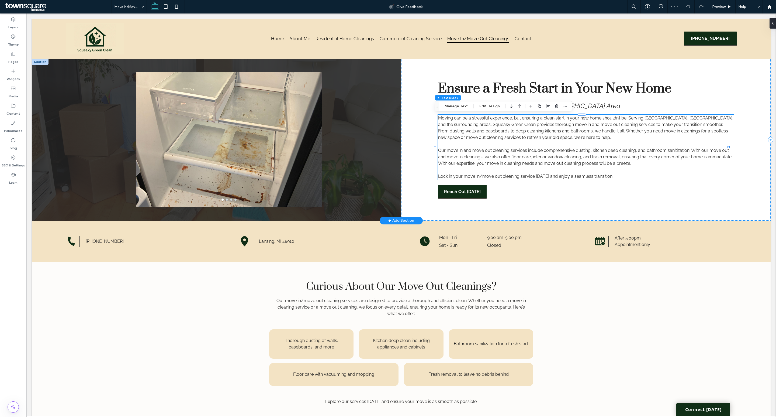
click at [648, 119] on div "Moving can be a stressful experience, but ensuring a clean start in your new ho…" at bounding box center [586, 147] width 296 height 65
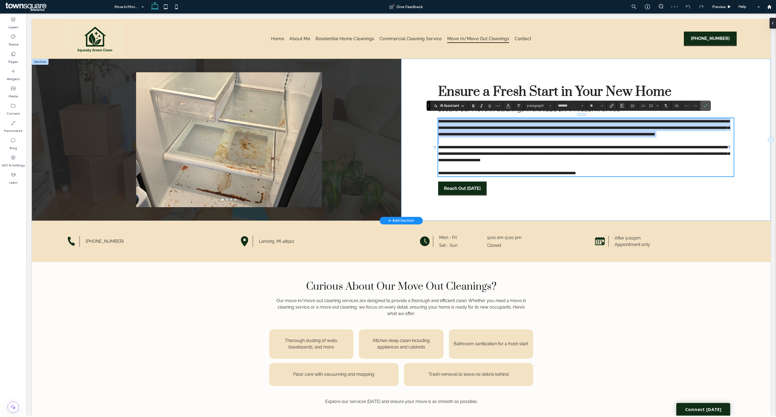
click at [648, 119] on span "**********" at bounding box center [584, 127] width 292 height 17
click at [645, 119] on span "**********" at bounding box center [584, 127] width 292 height 17
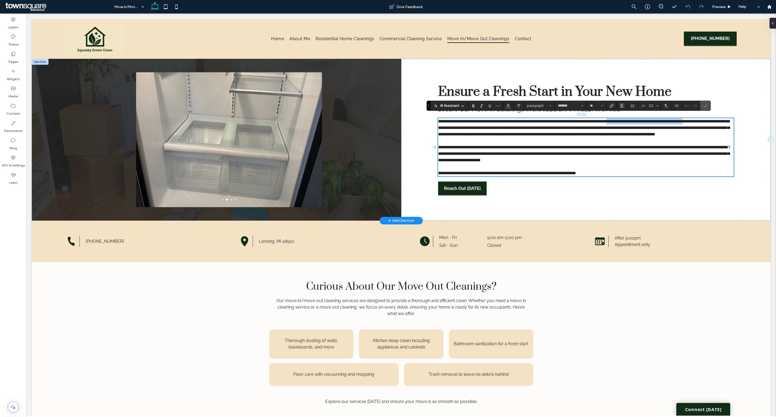
drag, startPoint x: 641, startPoint y: 117, endPoint x: 445, endPoint y: 124, distance: 196.0
click at [445, 124] on span "**********" at bounding box center [584, 127] width 292 height 17
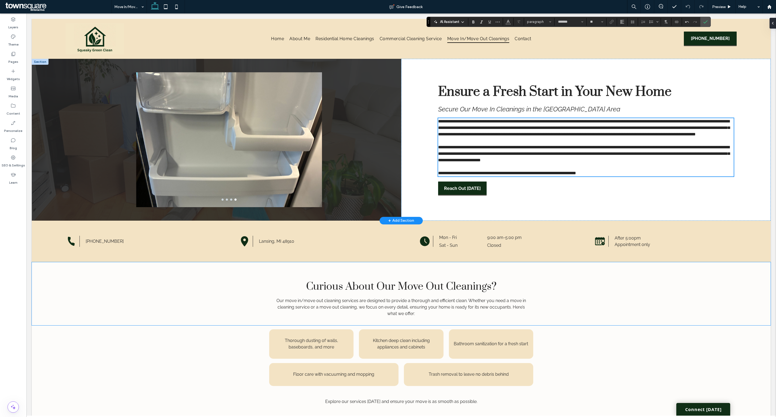
scroll to position [123, 0]
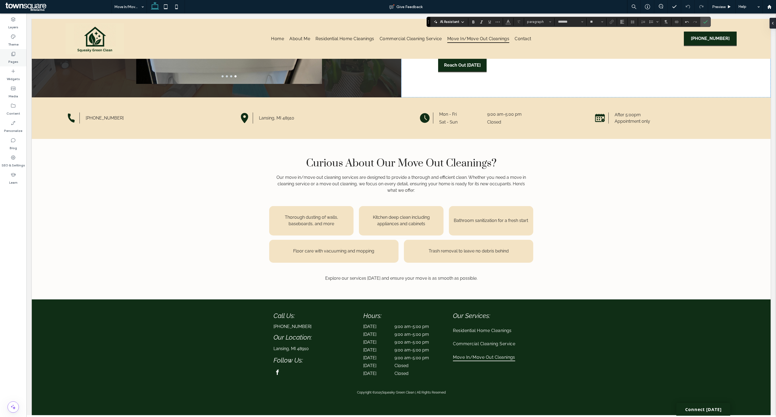
click at [15, 58] on label "Pages" at bounding box center [13, 61] width 10 height 8
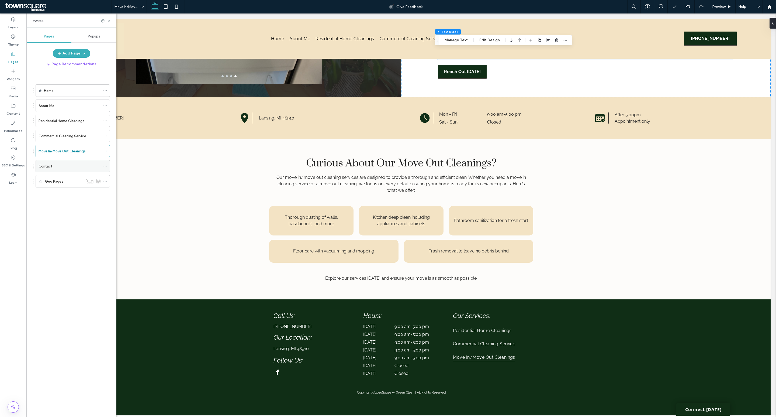
click at [77, 167] on div "Contact" at bounding box center [70, 166] width 62 height 6
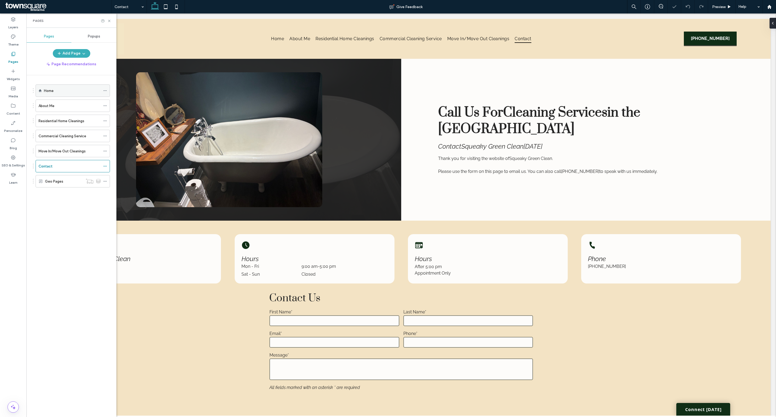
click at [72, 91] on div "Home" at bounding box center [72, 91] width 57 height 6
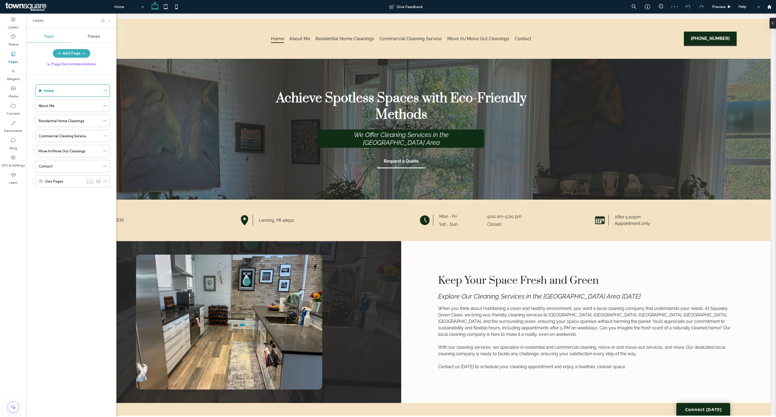
click at [108, 23] on icon at bounding box center [109, 21] width 4 height 4
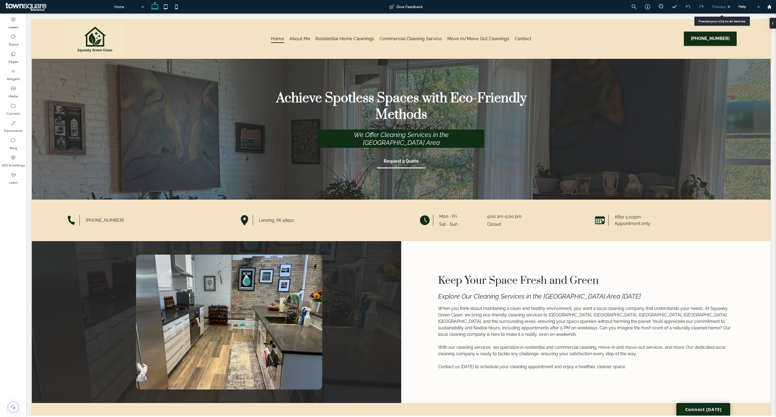
click at [729, 6] on use at bounding box center [729, 6] width 3 height 3
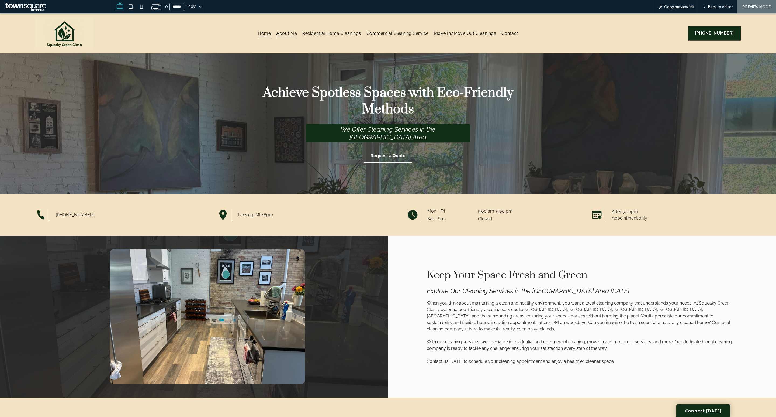
click at [280, 32] on span "About Me" at bounding box center [286, 33] width 21 height 8
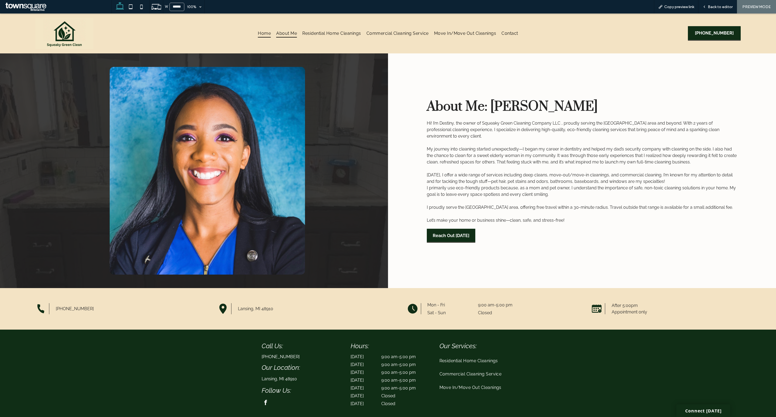
click at [259, 31] on span "Home" at bounding box center [264, 33] width 13 height 8
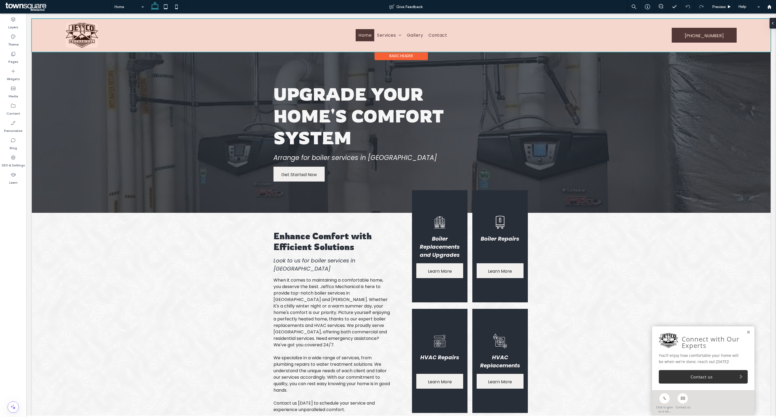
click at [584, 42] on div at bounding box center [401, 35] width 739 height 33
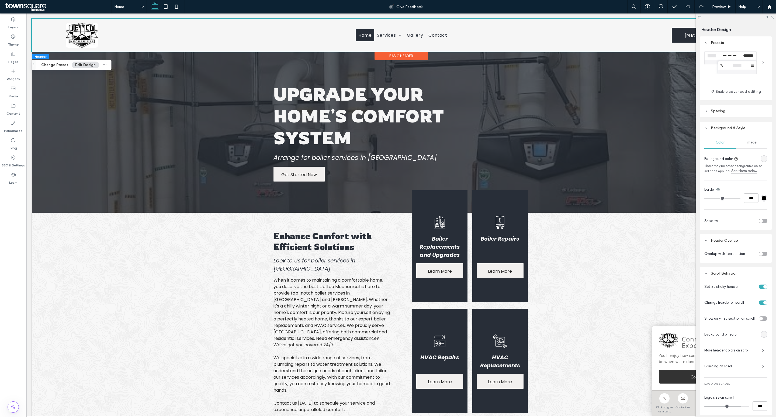
click at [773, 19] on icon at bounding box center [773, 18] width 4 height 4
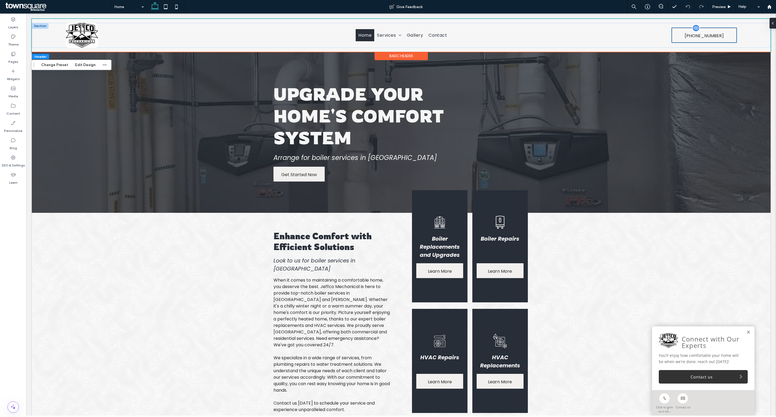
click at [725, 40] on link "(970) 367-2846" at bounding box center [704, 35] width 65 height 15
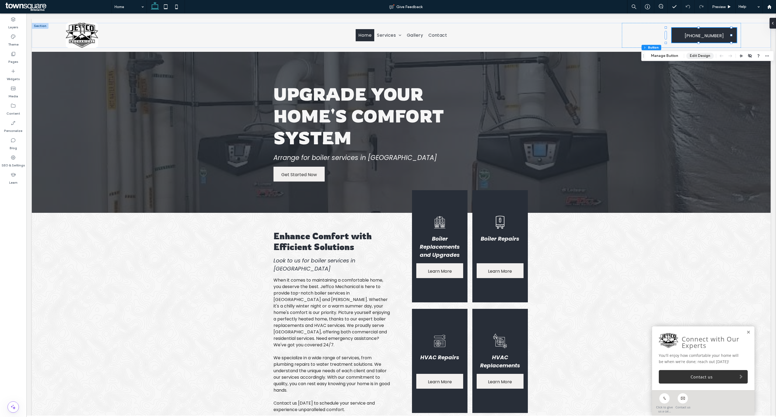
click at [703, 58] on button "Edit Design" at bounding box center [699, 56] width 27 height 6
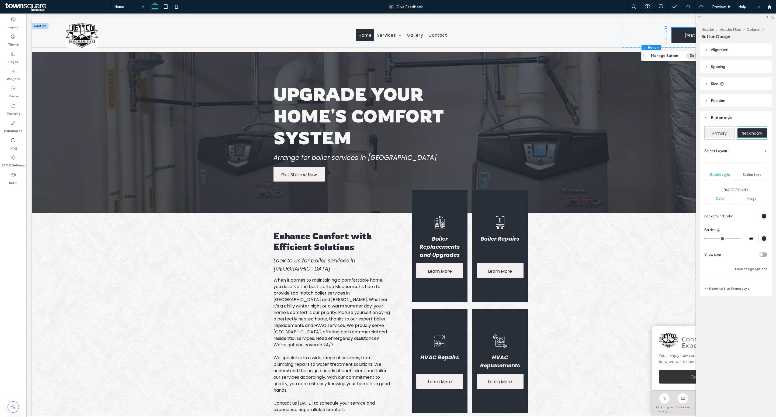
click at [751, 176] on div "Button text" at bounding box center [752, 175] width 32 height 12
click at [764, 254] on div "rgb(0, 0, 255)" at bounding box center [764, 252] width 5 height 5
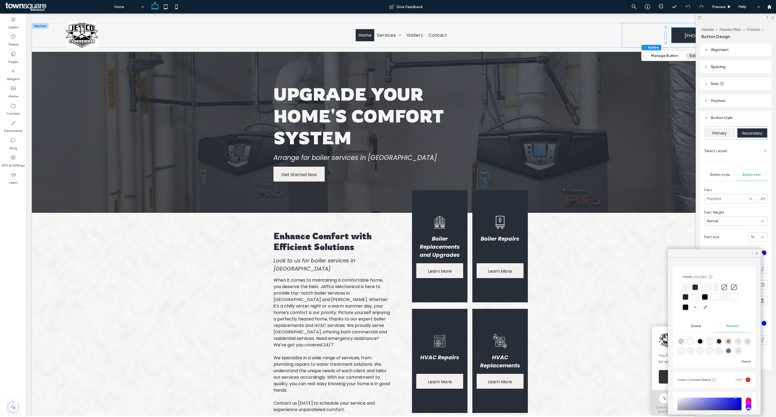
click at [695, 298] on div at bounding box center [694, 296] width 5 height 5
click at [664, 235] on div "Enhance Comfort with Efficient Solutions ﻿ Look to us for boiler services in St…" at bounding box center [401, 322] width 739 height 218
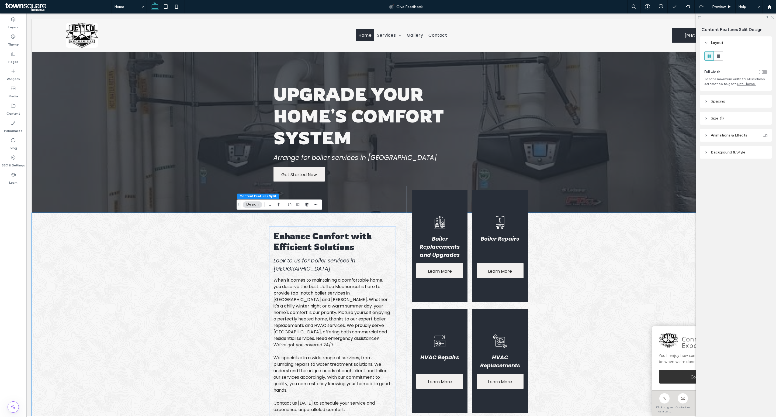
click at [771, 17] on icon at bounding box center [773, 18] width 4 height 4
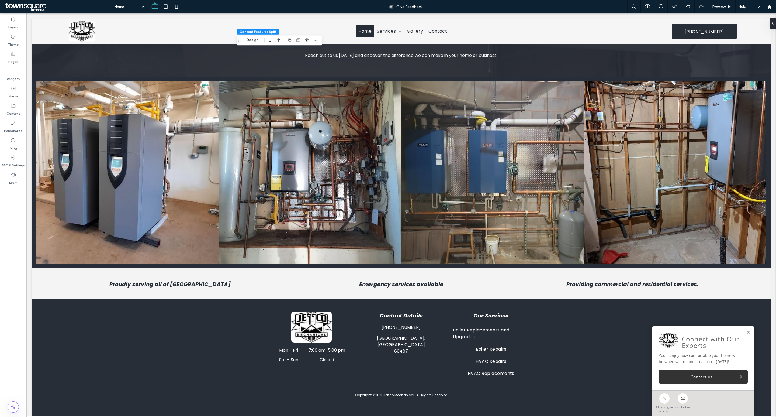
scroll to position [657, 0]
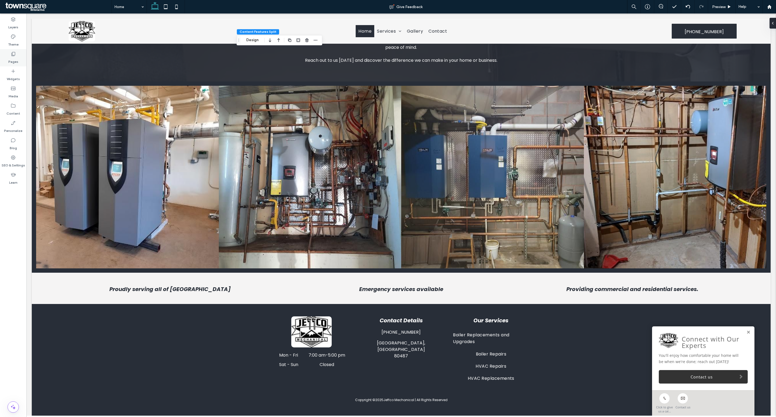
click at [11, 55] on icon at bounding box center [13, 53] width 5 height 5
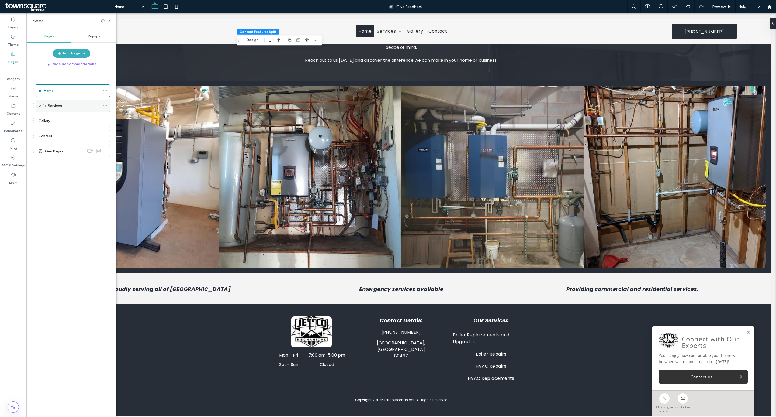
click at [41, 105] on span at bounding box center [40, 105] width 3 height 3
click at [77, 196] on div "Gallery" at bounding box center [70, 195] width 62 height 6
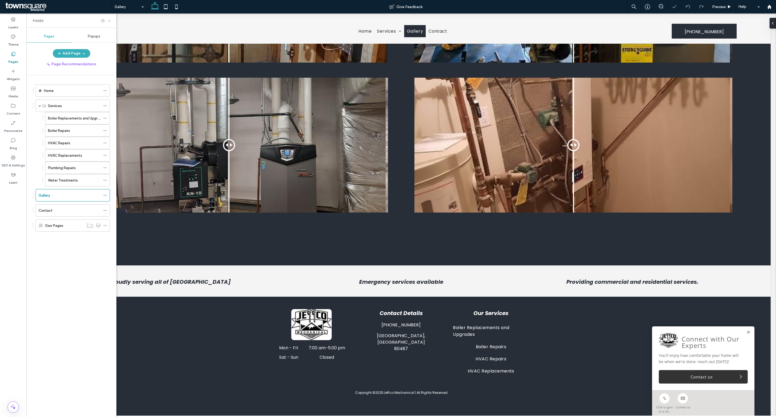
click at [109, 19] on icon at bounding box center [109, 21] width 4 height 4
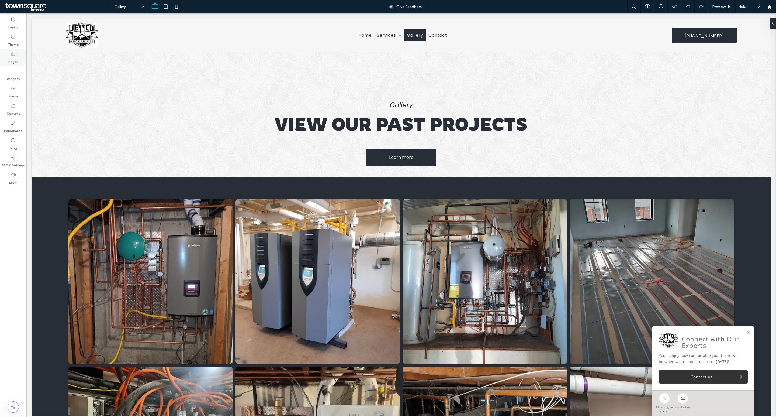
click at [16, 58] on label "Pages" at bounding box center [13, 61] width 10 height 8
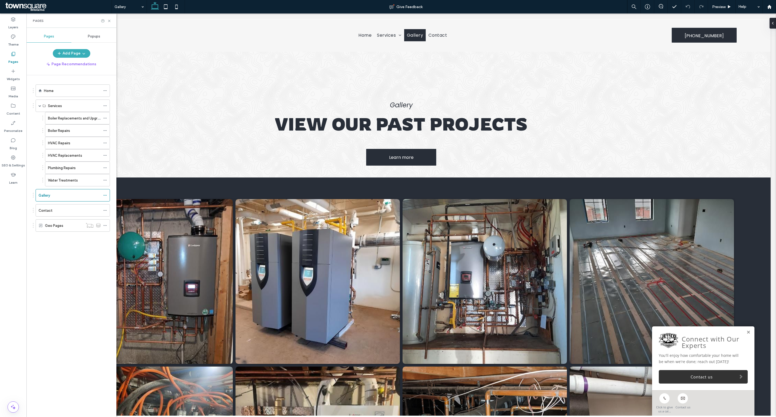
click at [67, 211] on div "Contact" at bounding box center [70, 210] width 62 height 6
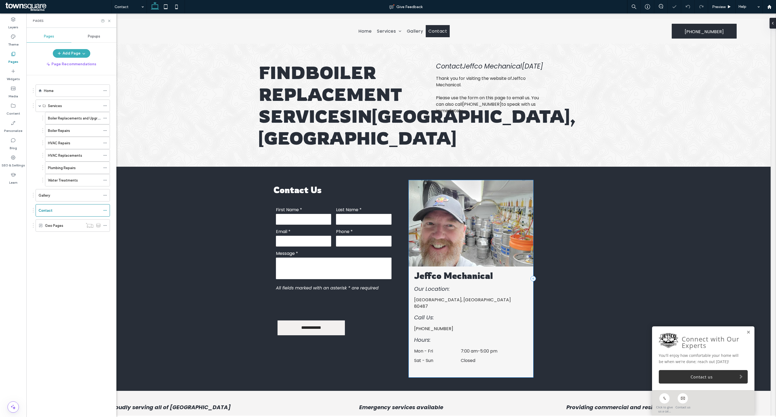
scroll to position [149, 0]
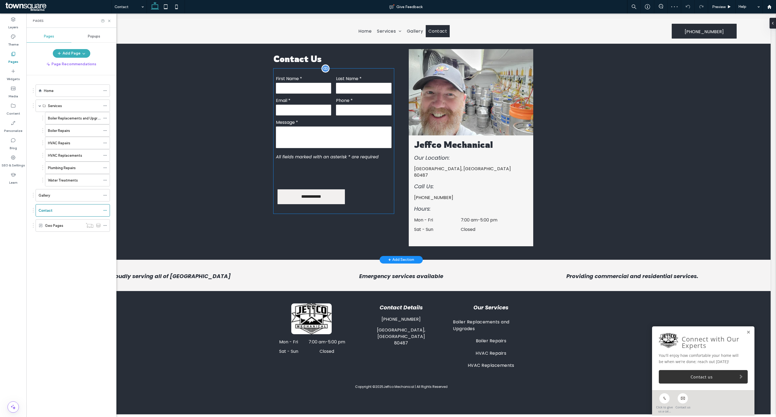
click at [308, 82] on label "First Name *" at bounding box center [304, 78] width 56 height 7
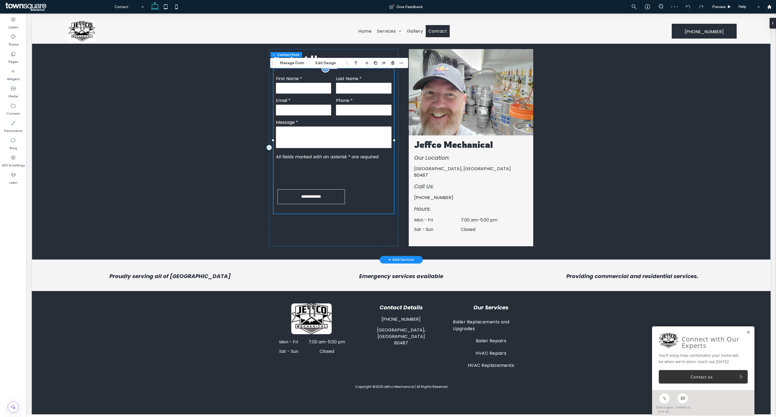
type input "*"
type input "***"
type input "*"
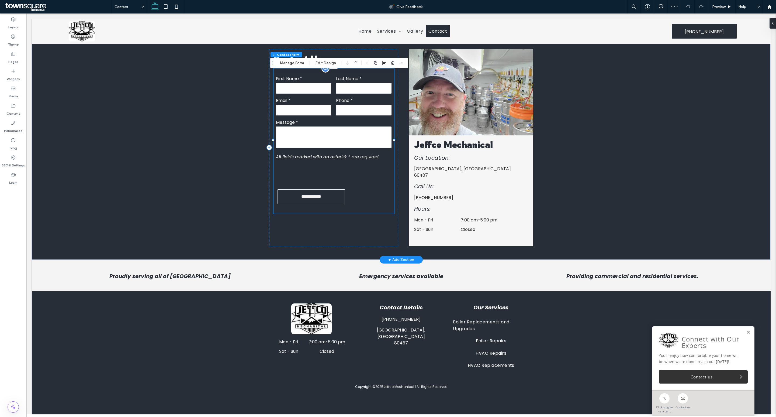
type input "***"
click at [294, 61] on button "Manage Form" at bounding box center [291, 63] width 31 height 6
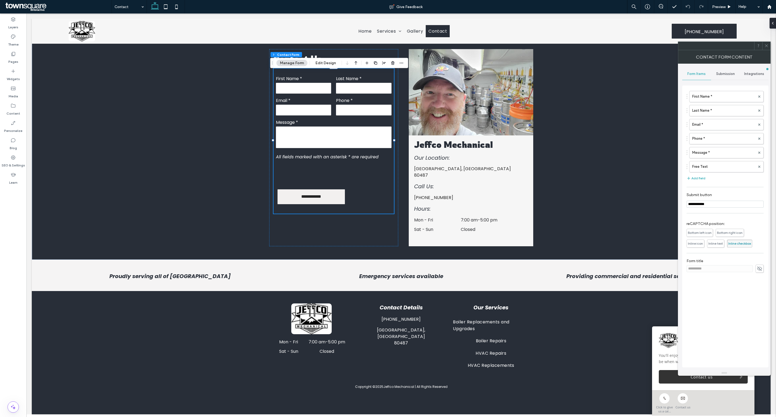
click at [728, 75] on span "Submission" at bounding box center [725, 74] width 19 height 4
click at [706, 101] on label "New submission notification" at bounding box center [725, 99] width 72 height 11
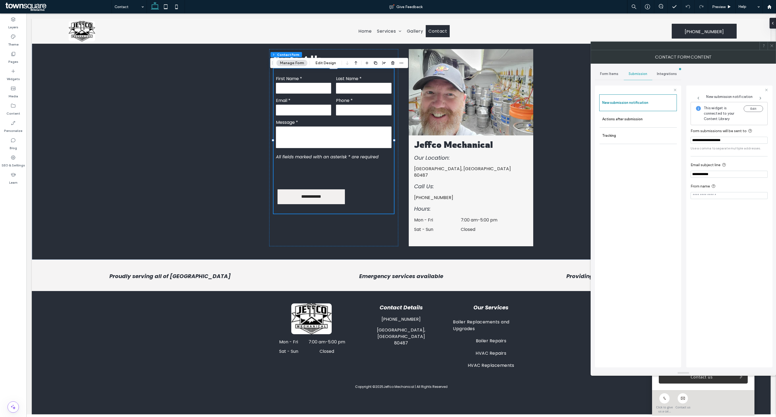
click at [771, 44] on icon at bounding box center [772, 46] width 4 height 4
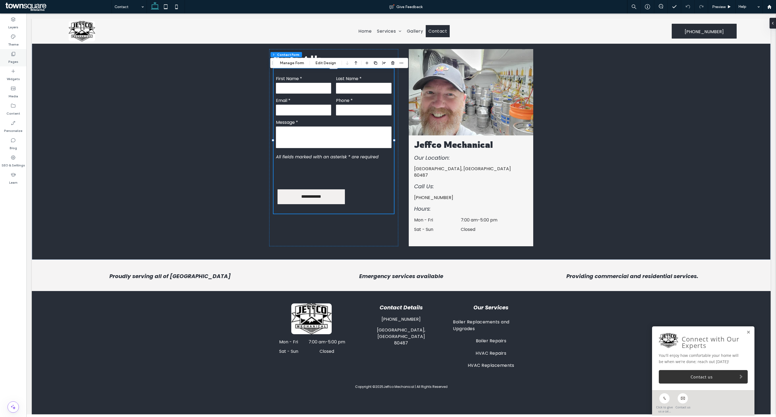
click at [12, 58] on label "Pages" at bounding box center [13, 61] width 10 height 8
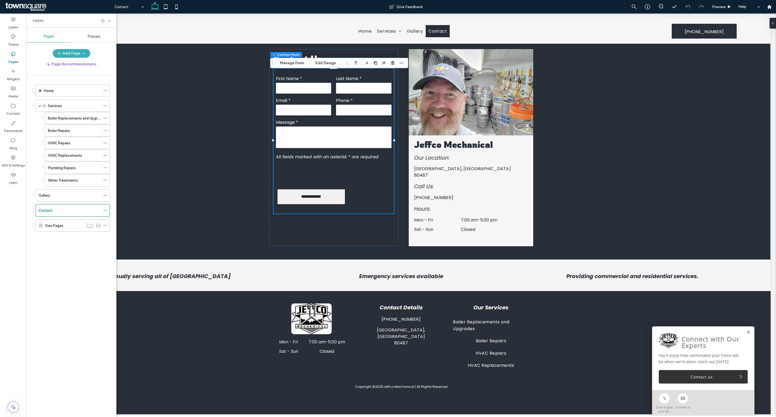
click at [45, 92] on label "Home" at bounding box center [49, 90] width 10 height 9
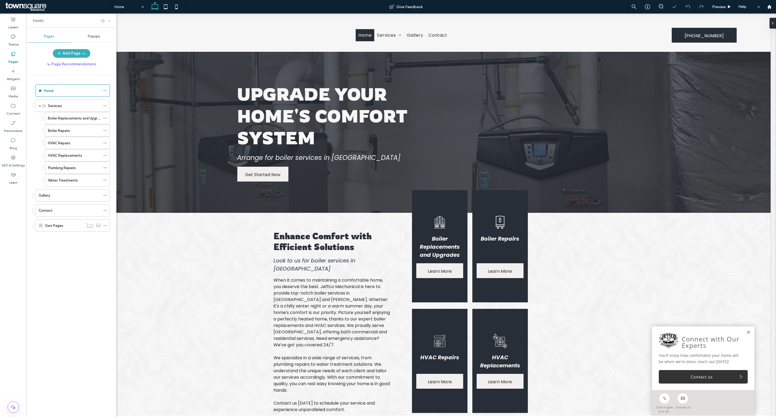
click at [109, 21] on icon at bounding box center [109, 21] width 4 height 4
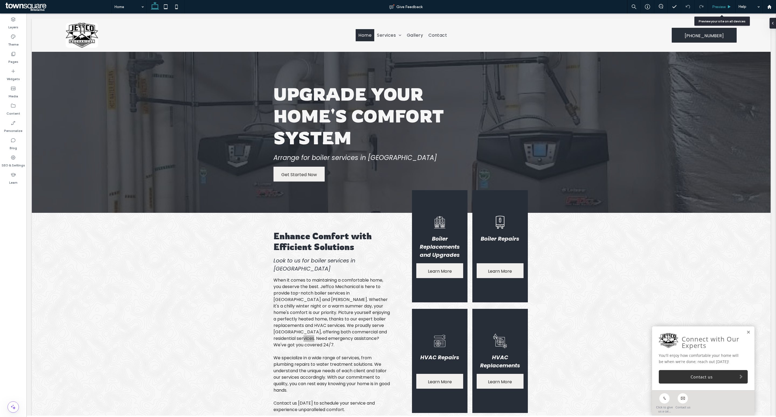
click at [727, 6] on icon at bounding box center [729, 7] width 4 height 4
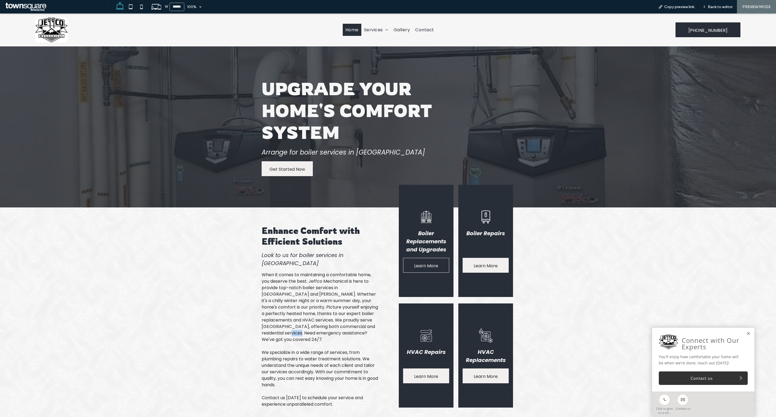
click at [421, 273] on span "Learn More" at bounding box center [426, 265] width 24 height 15
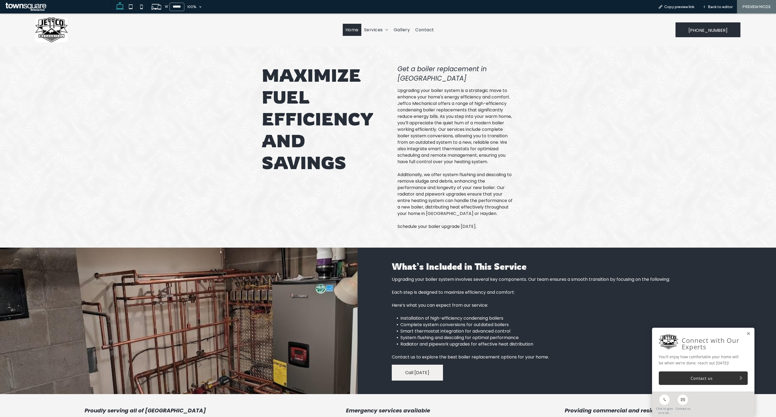
click at [349, 25] on link "Home" at bounding box center [352, 30] width 19 height 12
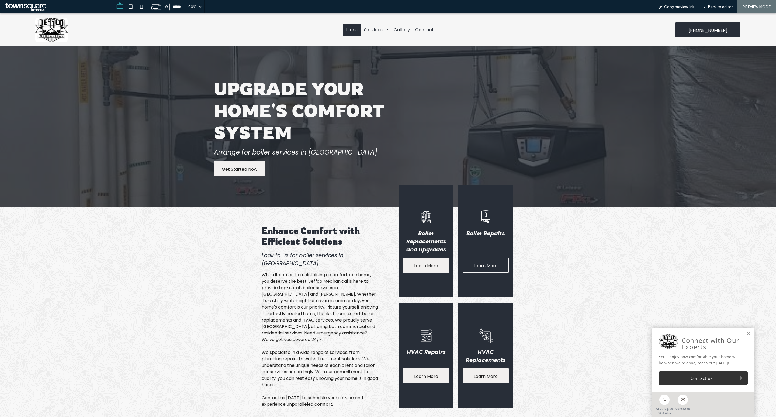
click at [478, 273] on span "Learn More" at bounding box center [486, 265] width 24 height 15
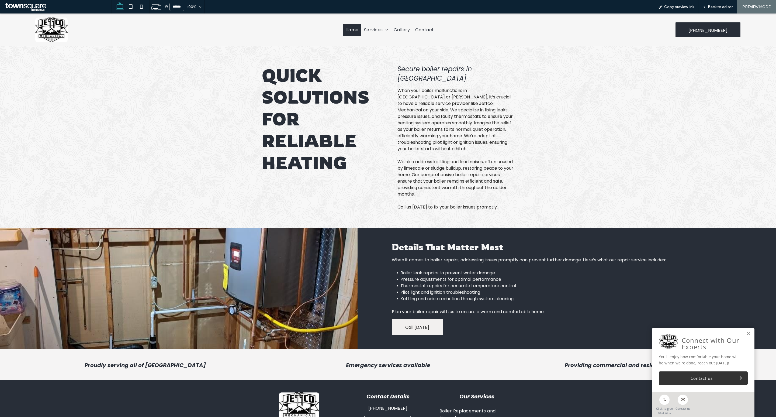
click at [347, 29] on span "Home" at bounding box center [351, 29] width 13 height 7
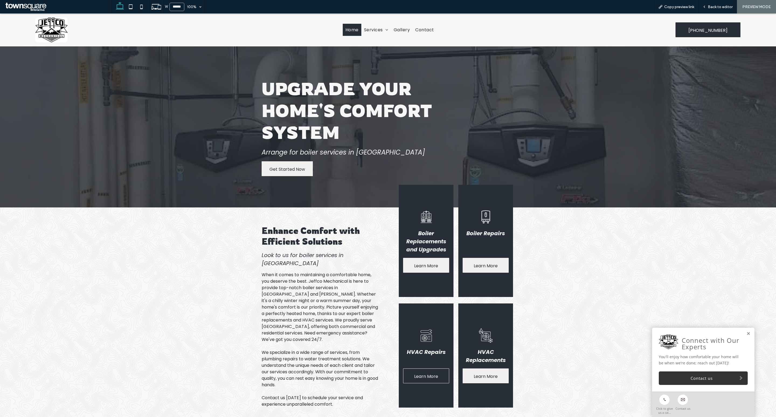
click at [427, 384] on span "Learn More" at bounding box center [426, 375] width 24 height 15
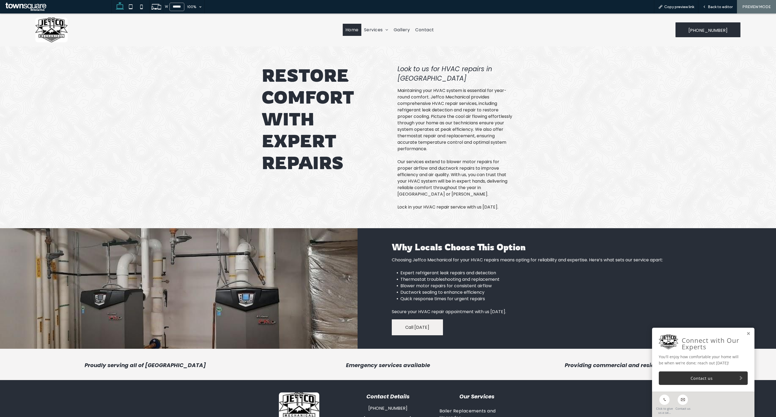
drag, startPoint x: 344, startPoint y: 25, endPoint x: 343, endPoint y: 39, distance: 13.5
click at [343, 25] on link "Home" at bounding box center [352, 30] width 19 height 12
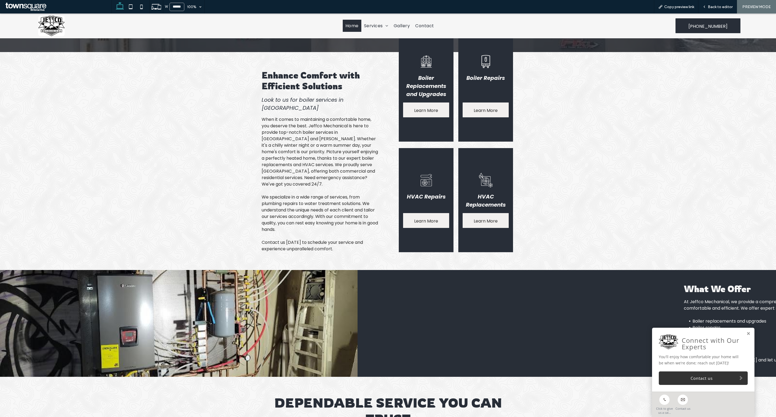
scroll to position [144, 0]
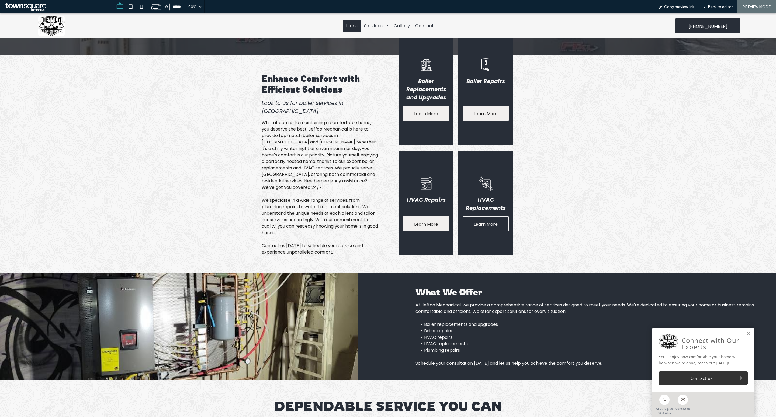
click at [478, 232] on span "Learn More" at bounding box center [486, 223] width 24 height 15
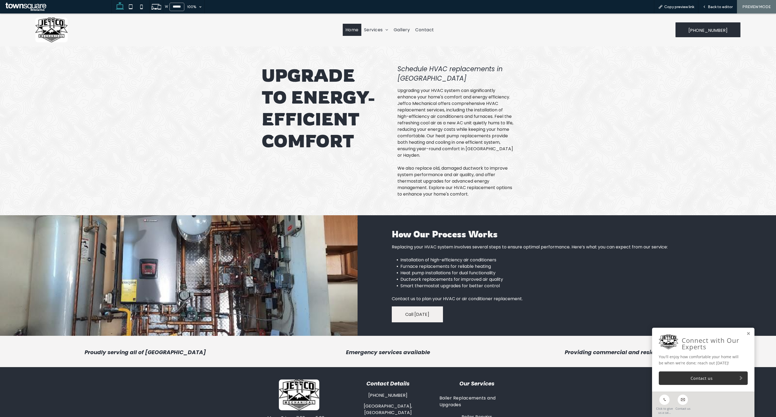
click at [351, 27] on span "Home" at bounding box center [351, 29] width 13 height 7
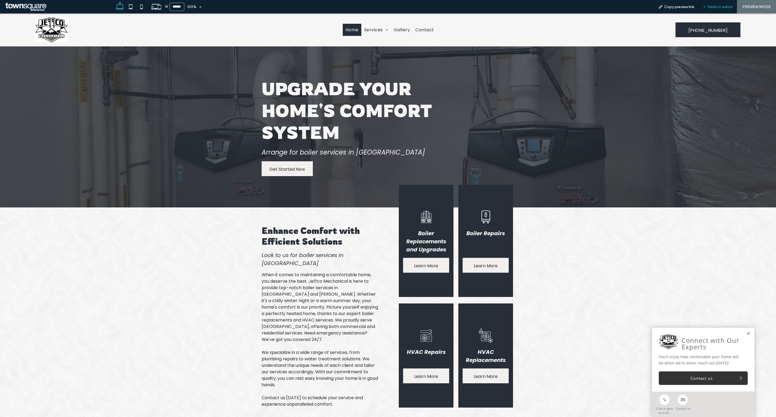
click at [727, 5] on span "Back to editor" at bounding box center [720, 7] width 25 height 5
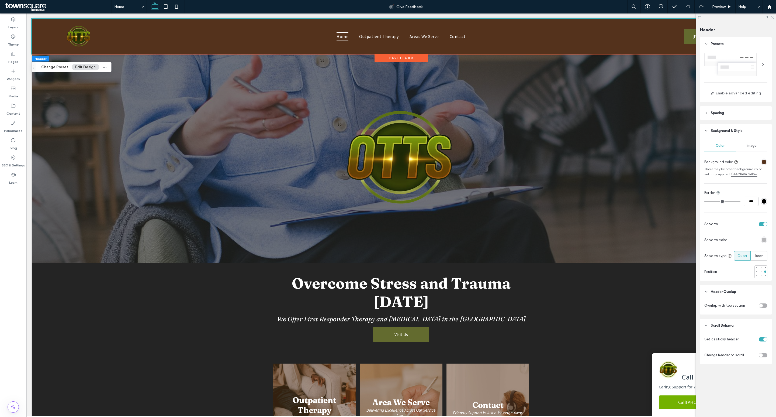
click at [773, 17] on icon at bounding box center [773, 18] width 4 height 4
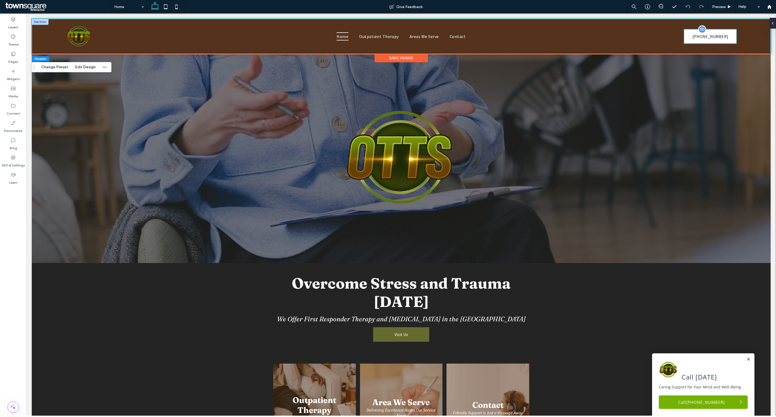
click at [727, 41] on link "[PHONE_NUMBER]" at bounding box center [710, 36] width 53 height 15
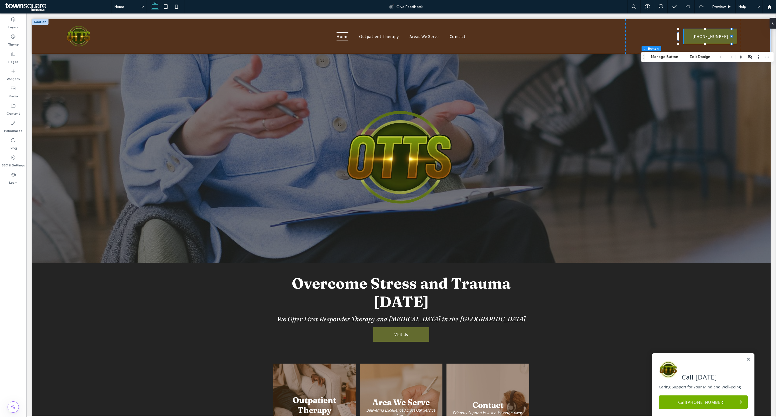
click at [697, 57] on button "Edit Design" at bounding box center [699, 57] width 27 height 6
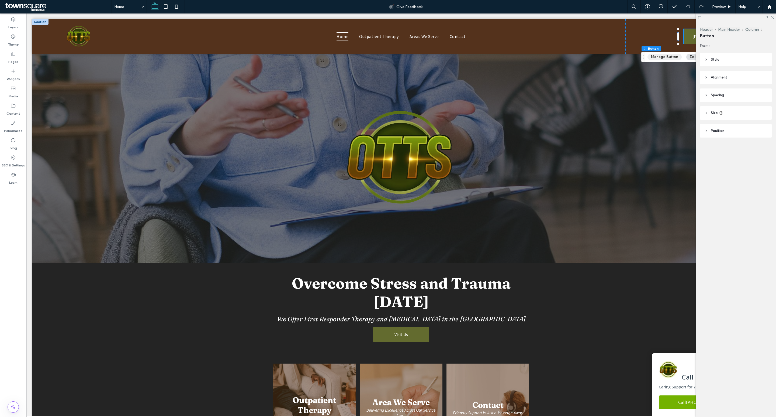
click at [669, 55] on button "Manage Button" at bounding box center [664, 57] width 34 height 6
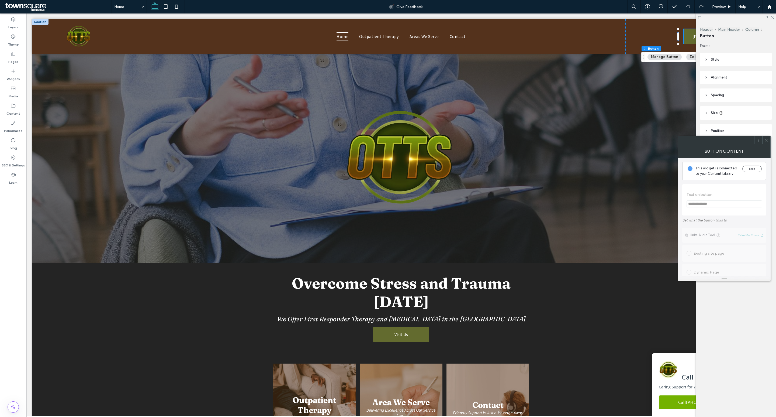
click at [690, 55] on button "Edit Design" at bounding box center [699, 57] width 27 height 6
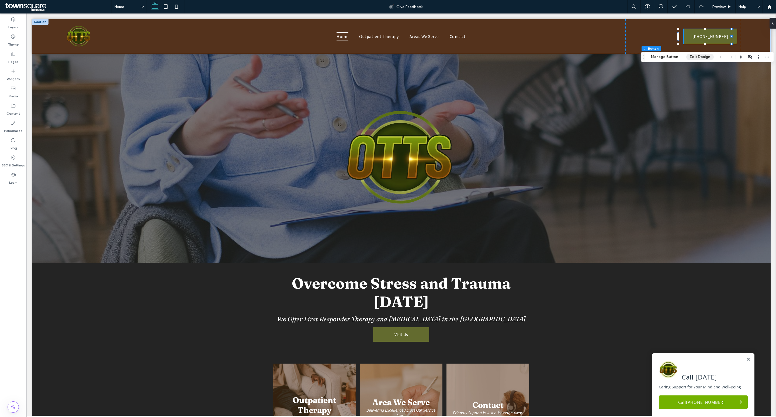
click at [690, 55] on button "Edit Design" at bounding box center [699, 57] width 27 height 6
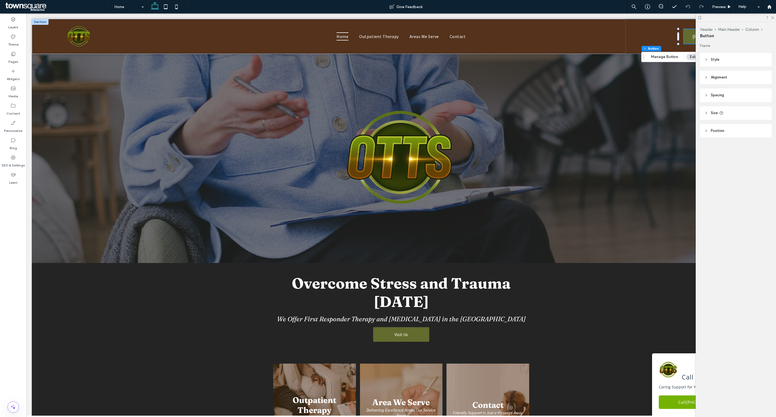
click at [723, 59] on header "Style" at bounding box center [736, 59] width 72 height 13
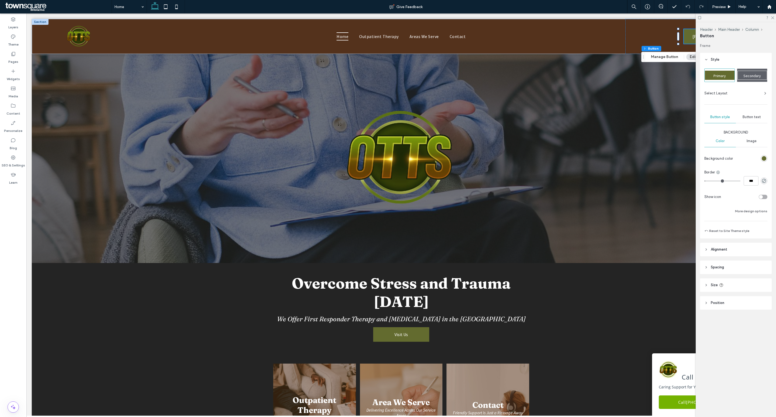
click at [751, 114] on div "Button text" at bounding box center [752, 117] width 32 height 12
click at [763, 195] on div "rgb(0, 0, 255)" at bounding box center [764, 195] width 5 height 5
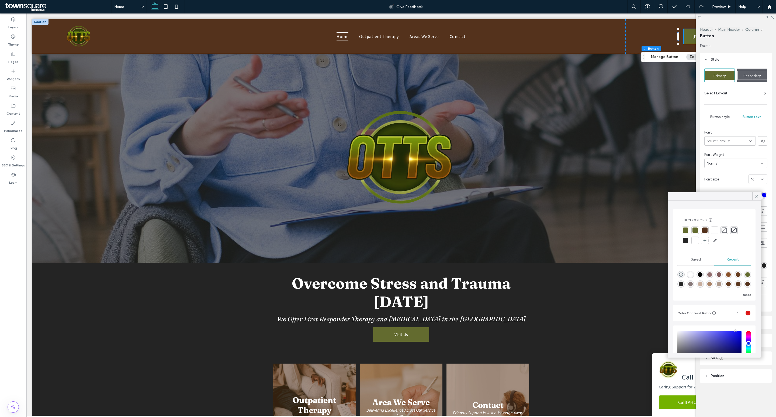
click at [695, 240] on div at bounding box center [694, 240] width 5 height 5
click at [669, 165] on div at bounding box center [401, 158] width 739 height 209
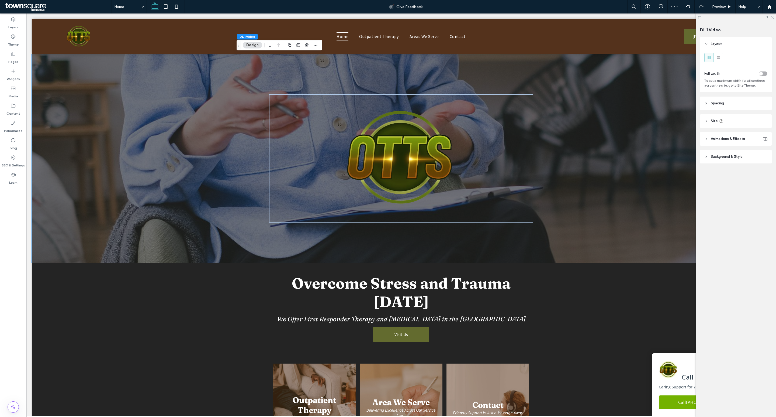
click at [773, 18] on use at bounding box center [772, 17] width 3 height 3
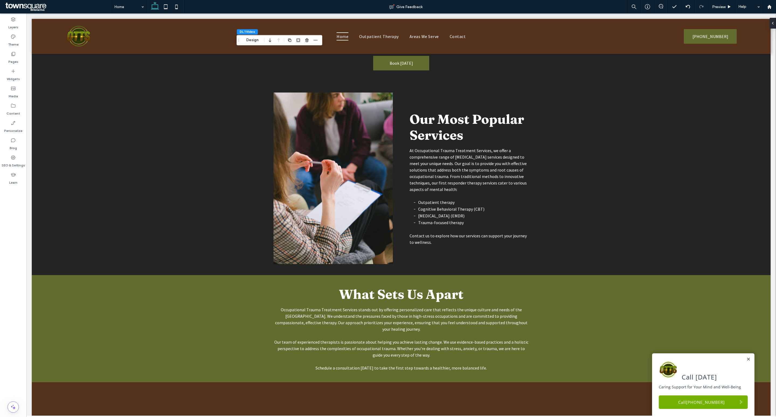
scroll to position [859, 0]
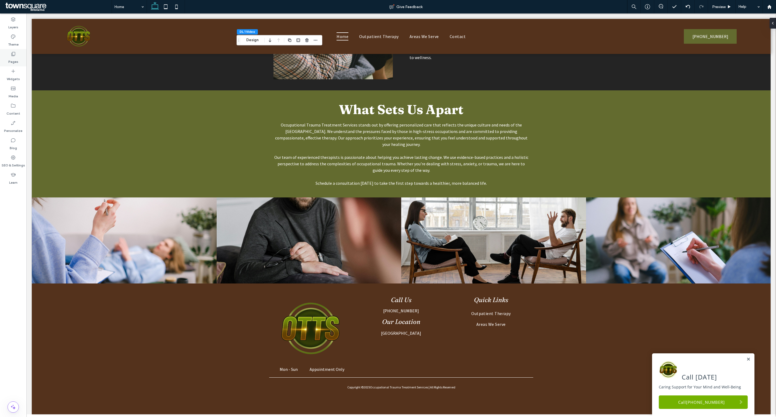
click at [13, 52] on icon at bounding box center [13, 53] width 5 height 5
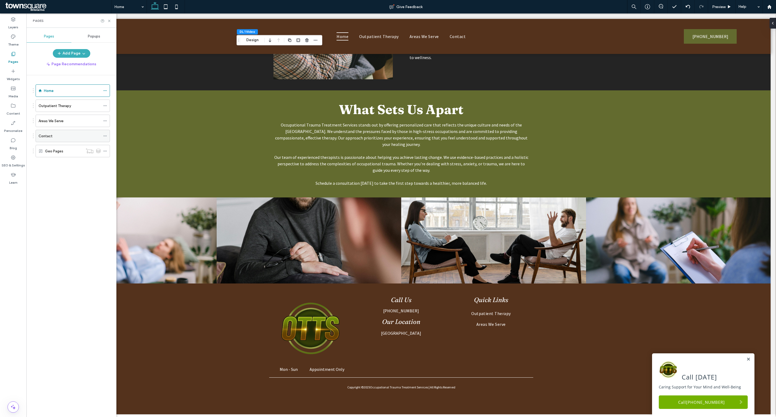
click at [61, 135] on div "Contact" at bounding box center [70, 136] width 62 height 6
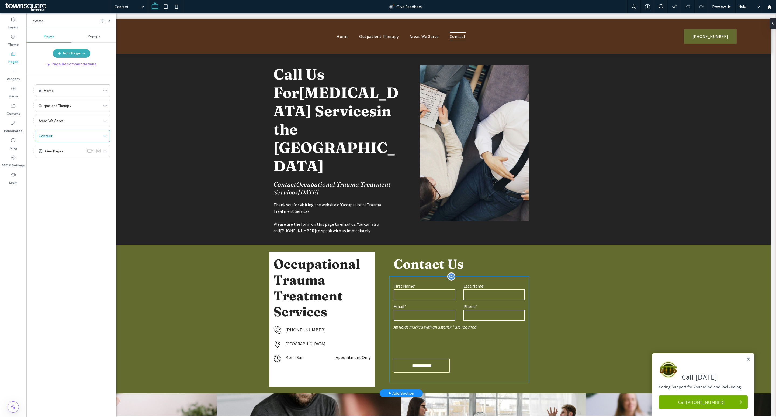
click at [450, 283] on label "First Name*" at bounding box center [425, 285] width 62 height 5
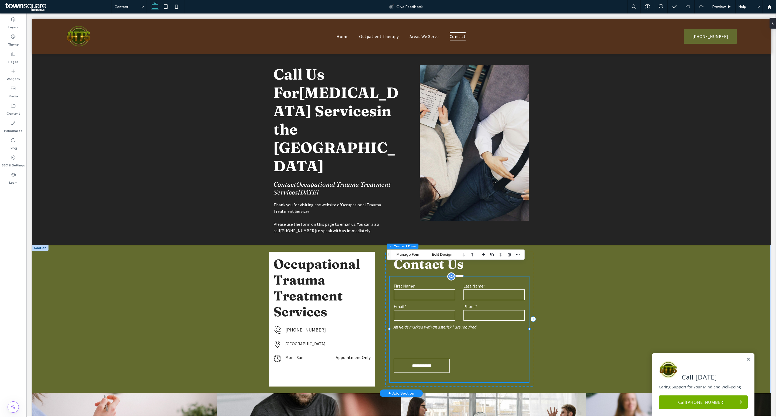
type input "*"
type input "***"
type input "*"
type input "***"
click at [417, 256] on button "Manage Form" at bounding box center [408, 254] width 31 height 6
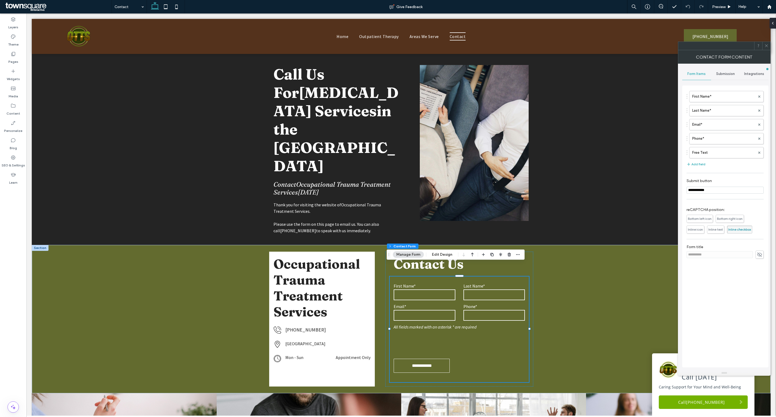
click at [724, 76] on span "Submission" at bounding box center [725, 74] width 19 height 4
click at [699, 101] on label "New submission notification" at bounding box center [725, 99] width 72 height 11
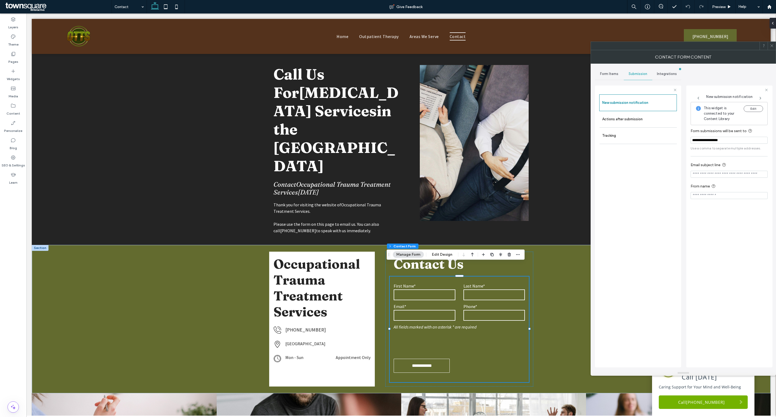
click at [771, 50] on span at bounding box center [772, 46] width 4 height 8
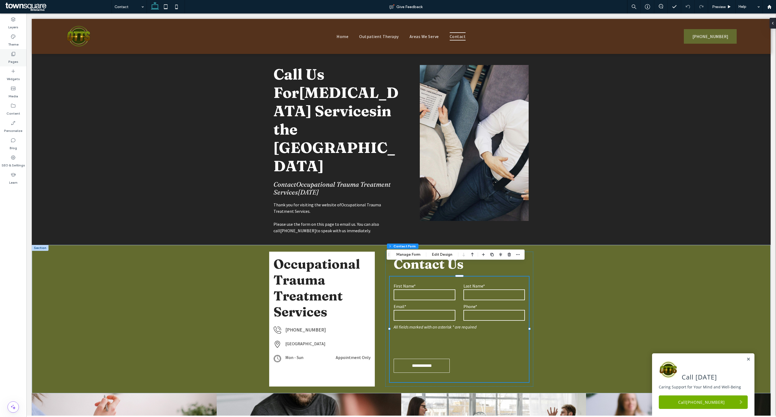
click at [12, 57] on label "Pages" at bounding box center [13, 61] width 10 height 8
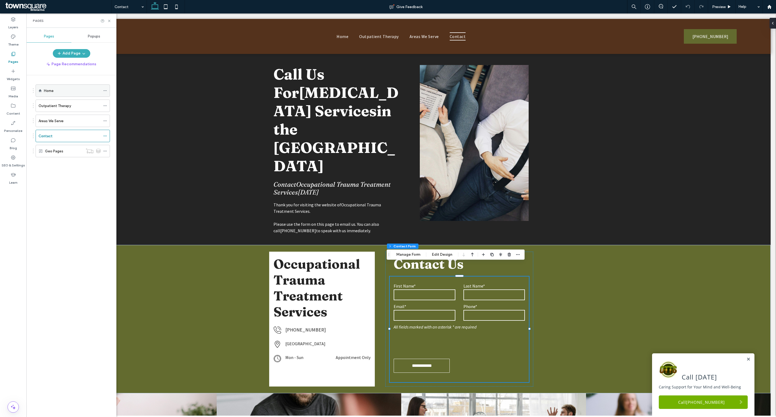
click at [53, 93] on label "Home" at bounding box center [49, 90] width 10 height 9
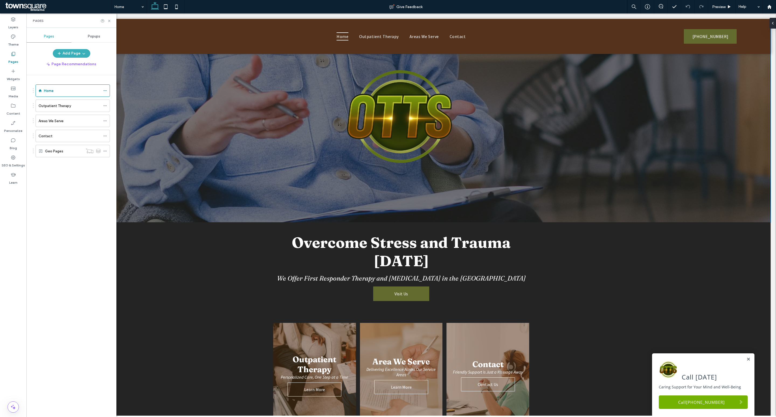
scroll to position [41, 0]
click at [55, 124] on label "Areas We Serve" at bounding box center [51, 120] width 25 height 9
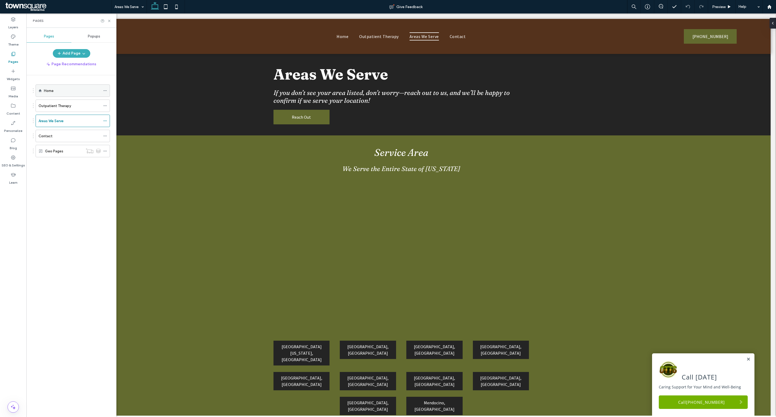
click at [67, 86] on div "Home" at bounding box center [72, 91] width 57 height 12
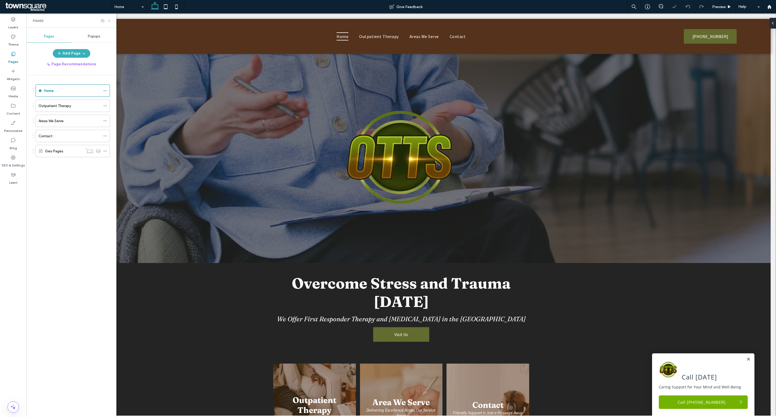
click at [110, 21] on use at bounding box center [109, 21] width 2 height 2
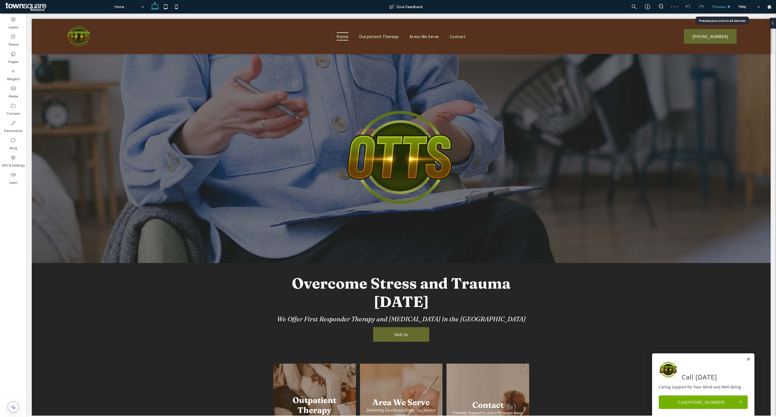
click at [728, 4] on div "Preview" at bounding box center [721, 6] width 27 height 13
click at [727, 7] on div "Preview" at bounding box center [721, 7] width 27 height 5
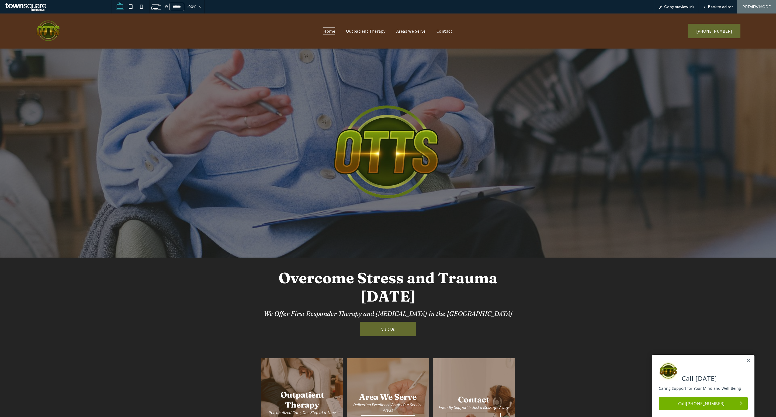
scroll to position [82, 0]
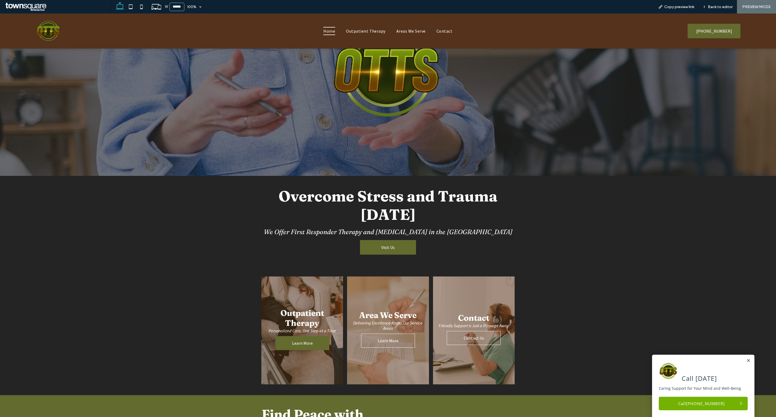
click at [307, 348] on span "Learn More" at bounding box center [303, 342] width 32 height 11
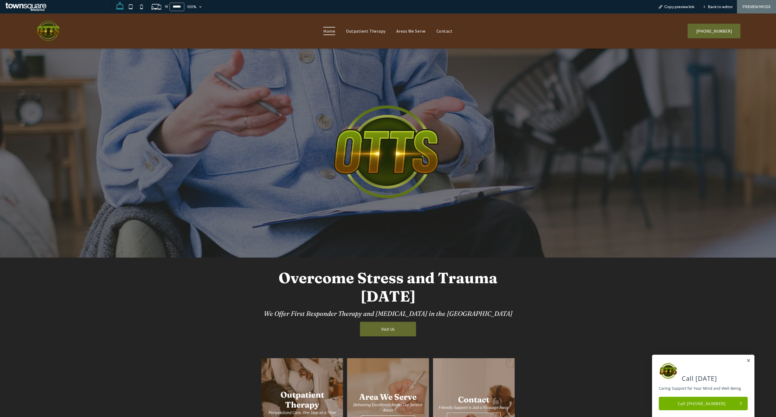
scroll to position [164, 0]
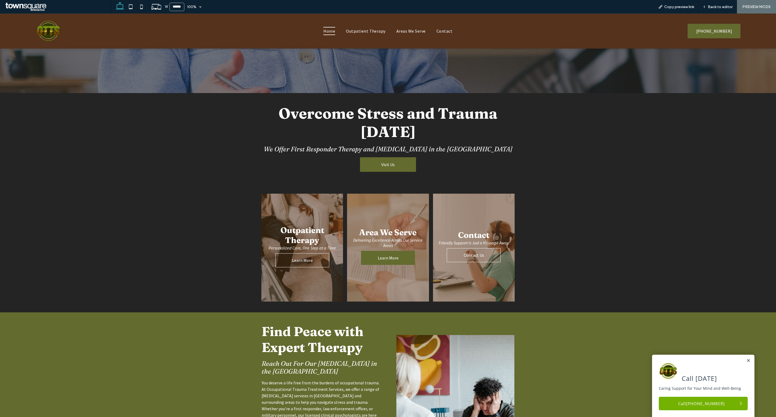
click at [390, 263] on span "Learn More" at bounding box center [388, 257] width 32 height 11
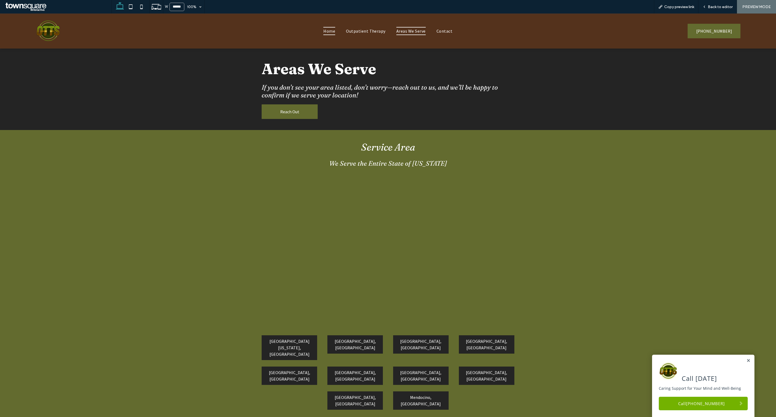
click at [332, 27] on span "Home" at bounding box center [329, 31] width 12 height 8
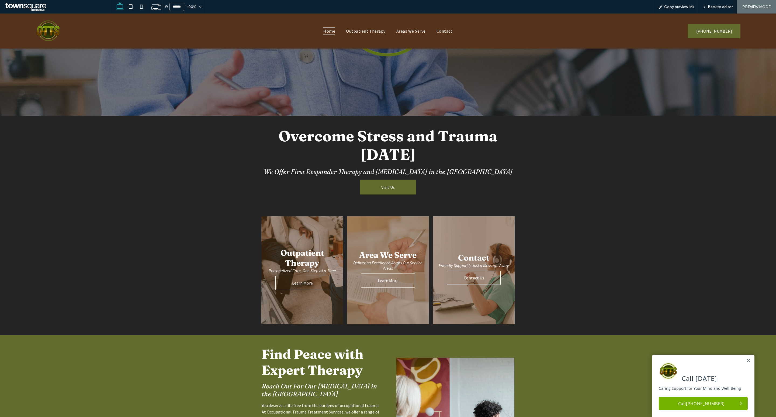
scroll to position [142, 0]
click at [467, 282] on span "Contact Us" at bounding box center [473, 277] width 31 height 11
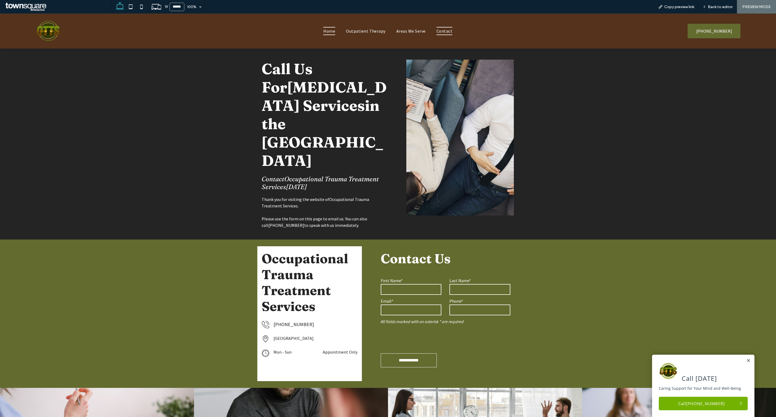
click at [332, 34] on span "Home" at bounding box center [329, 31] width 12 height 8
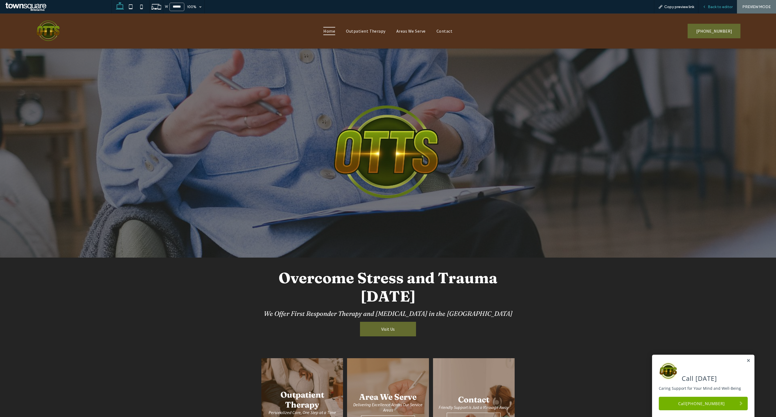
click at [715, 9] on div "Back to editor" at bounding box center [717, 6] width 39 height 13
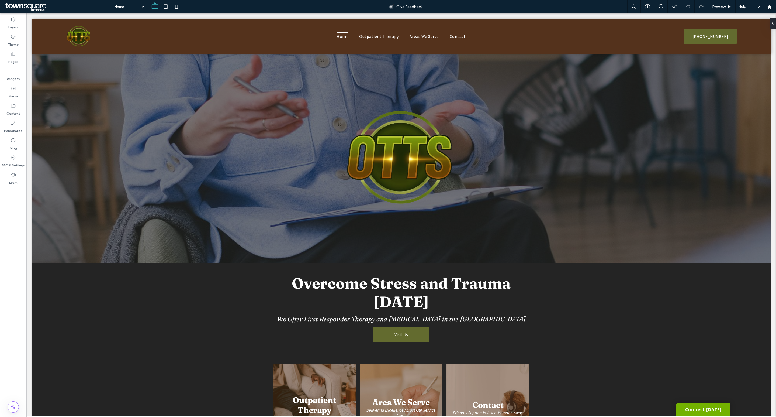
click at [11, 58] on label "Pages" at bounding box center [13, 61] width 10 height 8
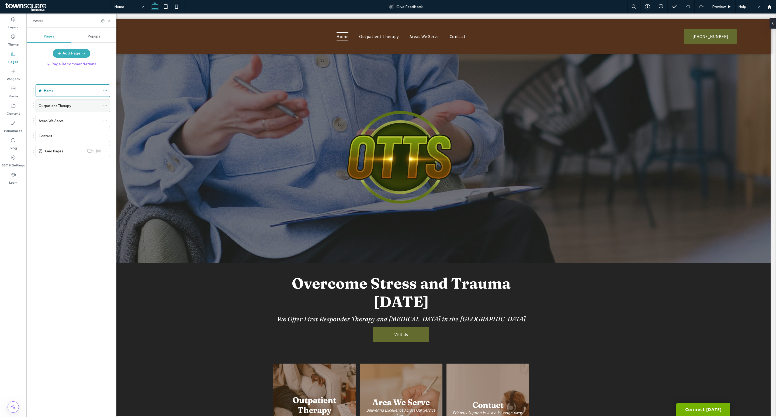
click at [67, 105] on label "Outpatient Therapy" at bounding box center [55, 105] width 33 height 9
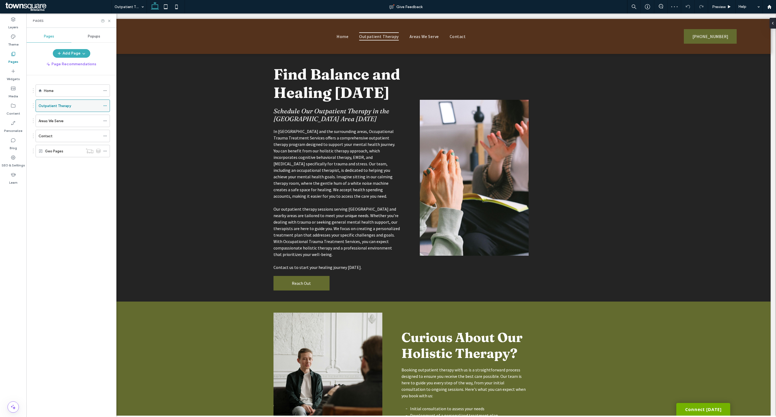
click at [105, 106] on icon at bounding box center [105, 106] width 4 height 4
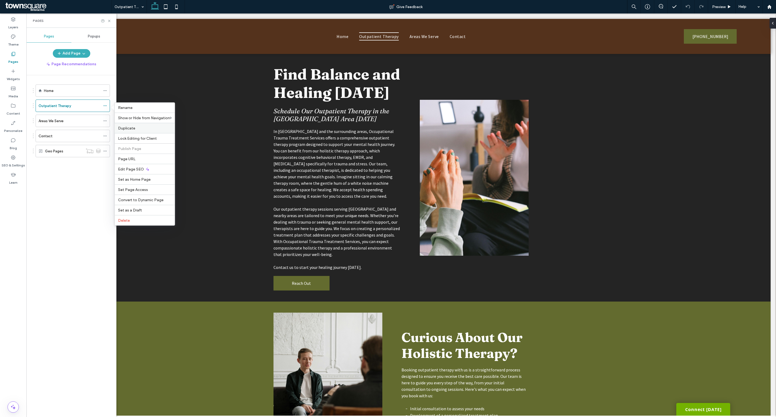
click at [136, 125] on div "Duplicate" at bounding box center [145, 128] width 60 height 10
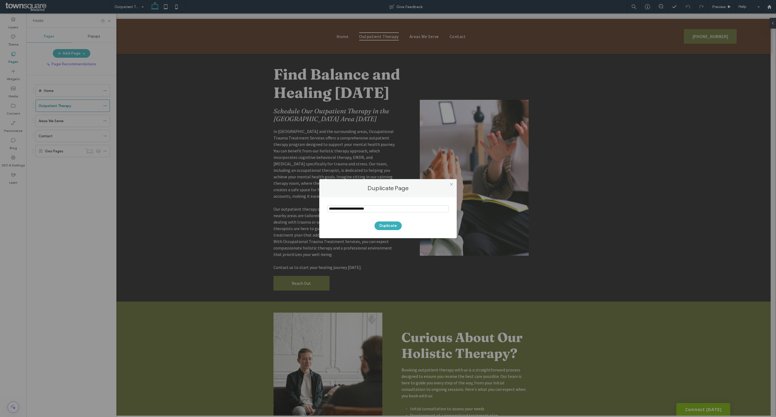
drag, startPoint x: 391, startPoint y: 211, endPoint x: 308, endPoint y: 209, distance: 83.0
click at [308, 209] on div "Duplicate Page Duplicate" at bounding box center [388, 208] width 776 height 417
type input "*****"
click at [385, 225] on button "Duplicate" at bounding box center [387, 225] width 27 height 9
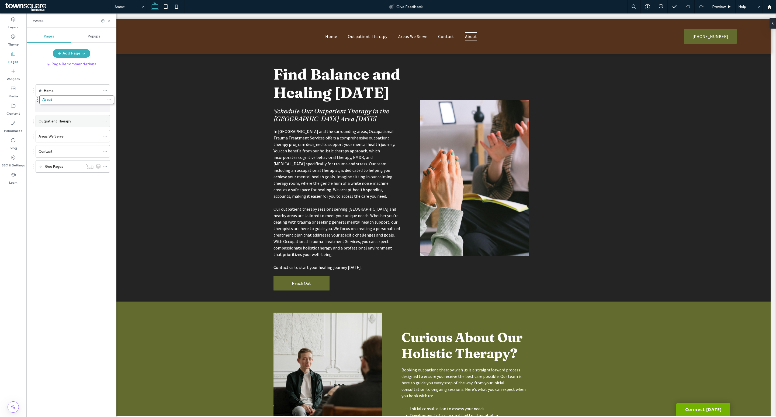
drag, startPoint x: 33, startPoint y: 168, endPoint x: 36, endPoint y: 103, distance: 65.3
click at [67, 107] on div "About" at bounding box center [70, 106] width 62 height 6
click at [329, 88] on span "Find Balance and Healing [DATE]" at bounding box center [336, 83] width 127 height 37
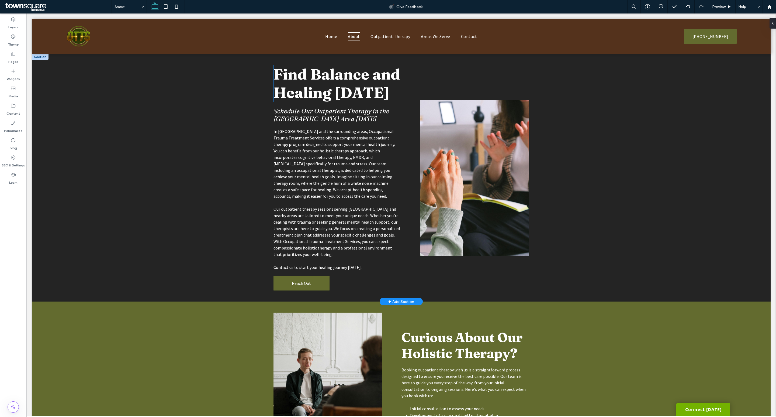
click at [329, 88] on div "Find Balance and Healing [DATE]" at bounding box center [336, 83] width 127 height 37
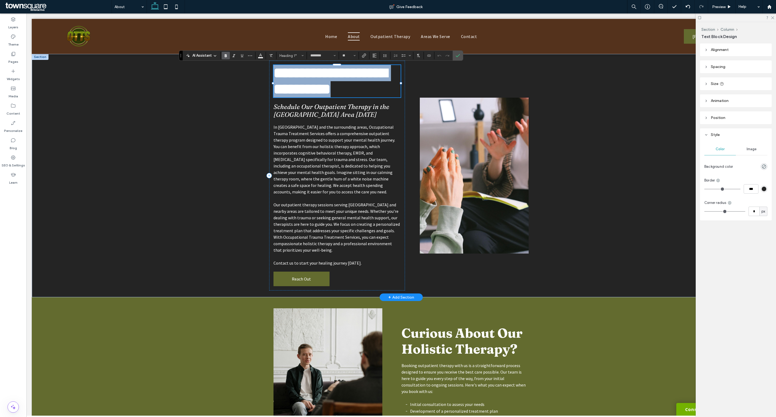
paste div
type input "**"
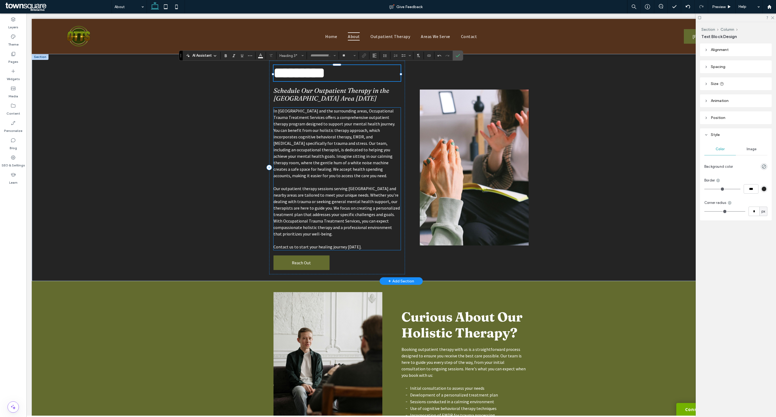
click at [353, 145] on span "In [GEOGRAPHIC_DATA] and the surrounding areas, Occupational Trauma Treatment S…" at bounding box center [334, 143] width 122 height 70
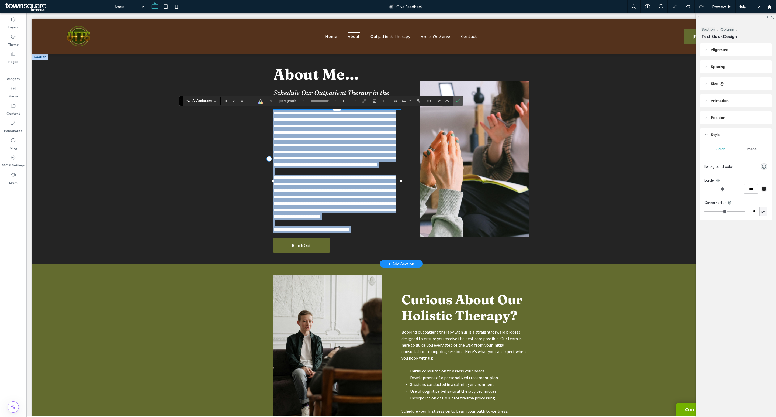
type input "**********"
type input "**"
paste div
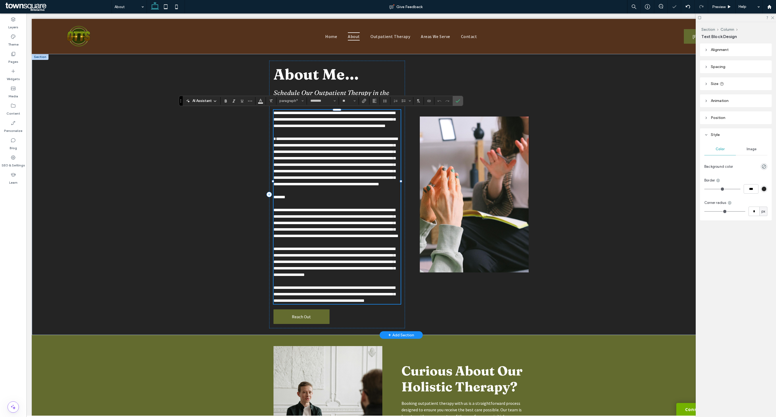
scroll to position [54, 0]
type input "**********"
click at [240, 211] on div "**********" at bounding box center [401, 194] width 323 height 281
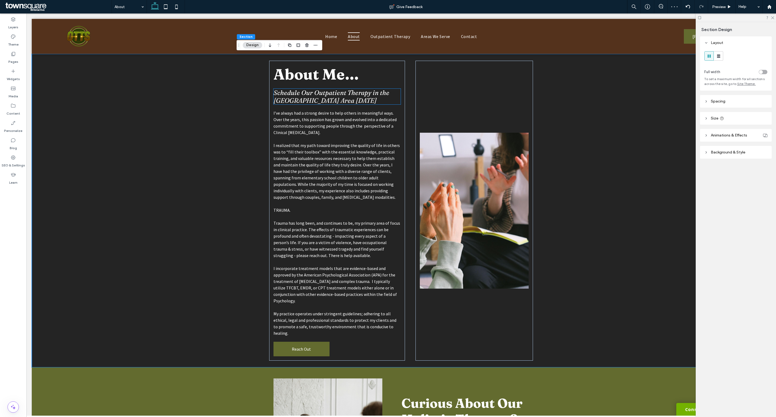
click at [341, 95] on span "Schedule Our Outpatient Therapy in the [GEOGRAPHIC_DATA] Area [DATE]" at bounding box center [331, 97] width 116 height 16
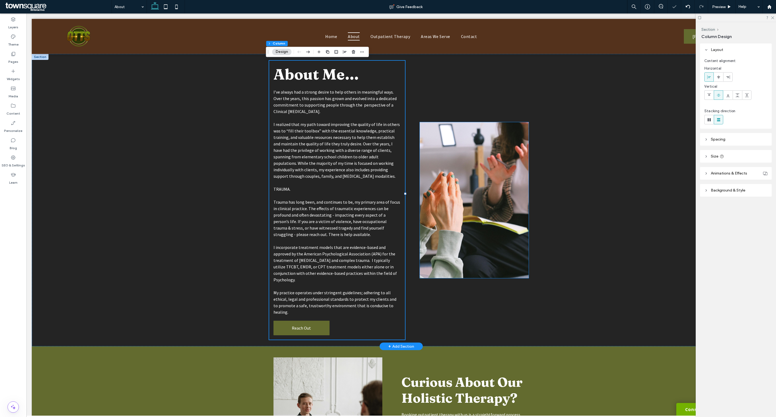
click at [467, 210] on img at bounding box center [474, 200] width 109 height 156
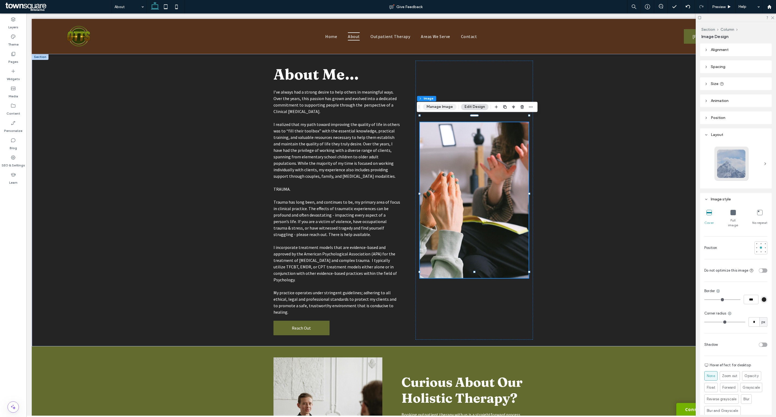
drag, startPoint x: 435, startPoint y: 106, endPoint x: 410, endPoint y: 133, distance: 36.4
click at [435, 106] on button "Manage Image" at bounding box center [439, 106] width 33 height 6
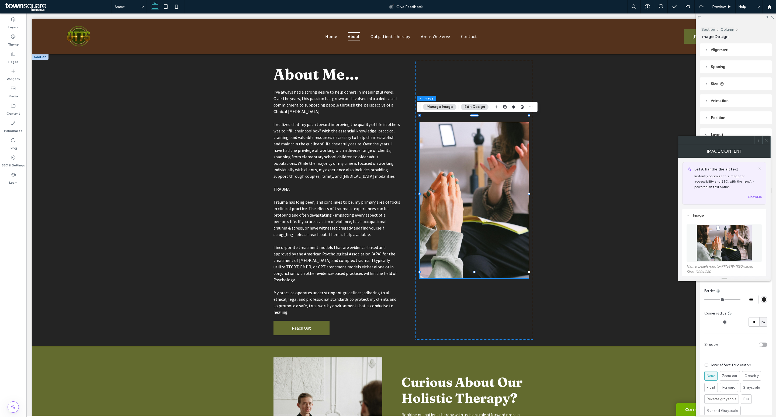
scroll to position [37, 0]
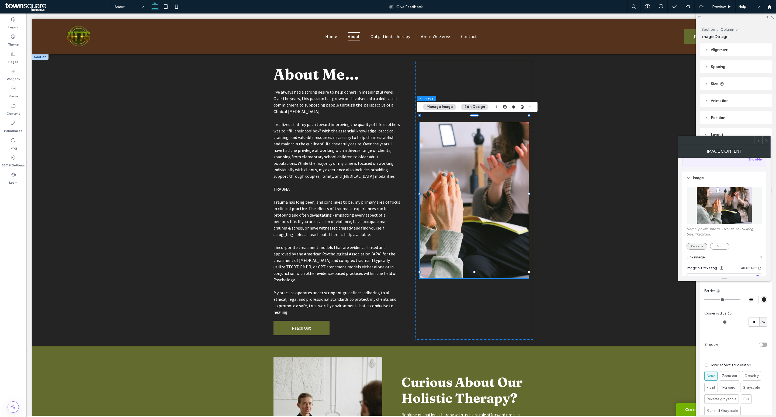
click at [700, 244] on button "Replace" at bounding box center [696, 246] width 21 height 6
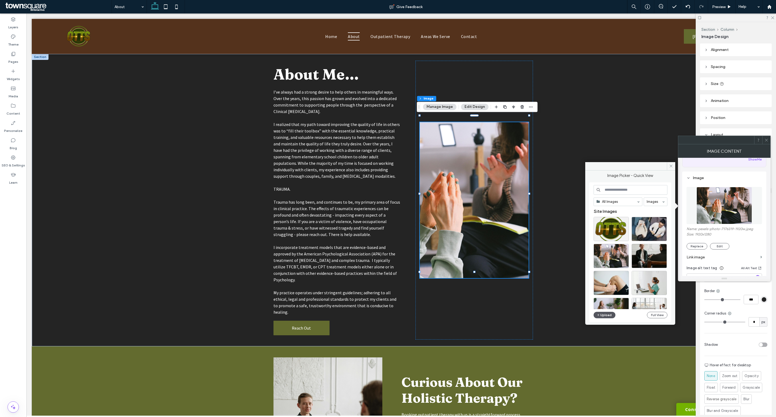
click at [610, 312] on button "Upload" at bounding box center [605, 314] width 22 height 6
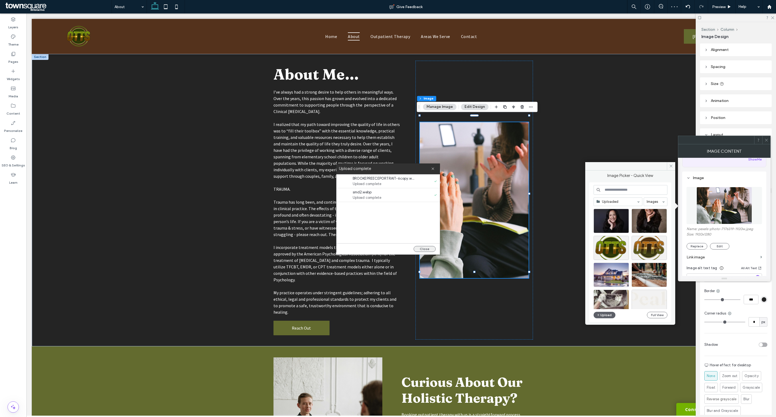
click at [425, 248] on button "Close" at bounding box center [425, 249] width 22 height 6
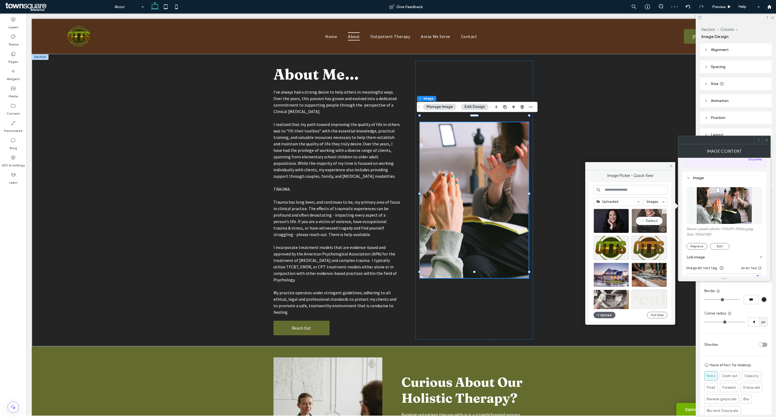
click at [648, 221] on div "Select" at bounding box center [649, 221] width 35 height 24
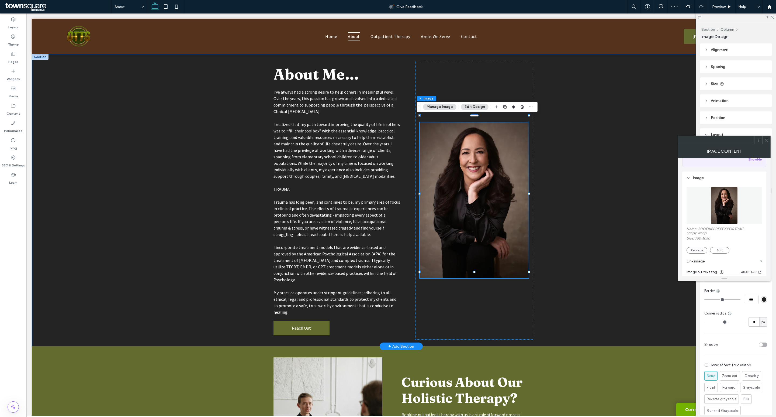
click at [588, 196] on div "About Me… I’ve always had a strong desire to help others in meaningful ways. Ov…" at bounding box center [401, 200] width 739 height 292
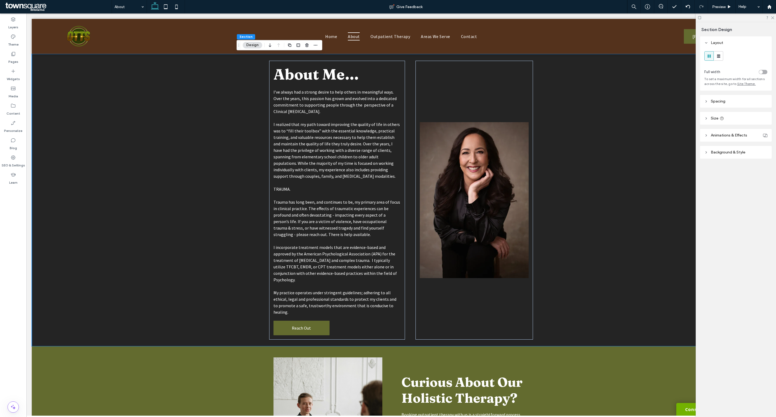
click at [761, 73] on div "toggle" at bounding box center [761, 72] width 4 height 4
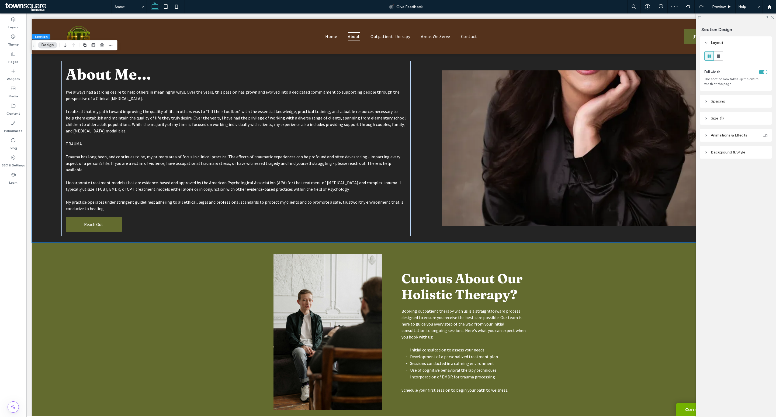
click at [763, 73] on div "toggle" at bounding box center [763, 72] width 9 height 4
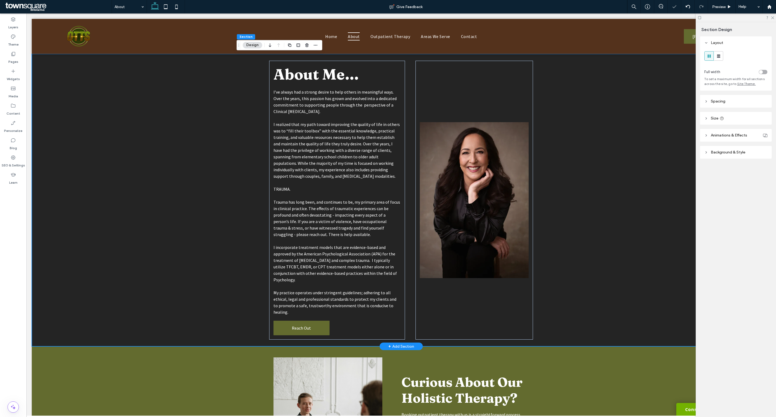
click at [573, 189] on div "About Me… I’ve always had a strong desire to help others in meaningful ways. Ov…" at bounding box center [401, 200] width 739 height 292
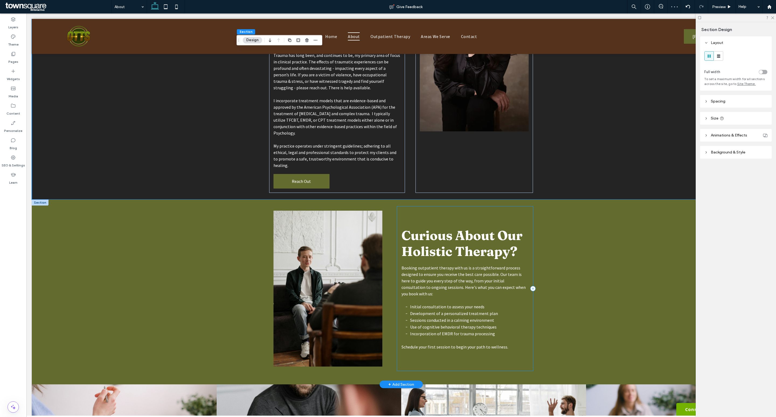
scroll to position [189, 0]
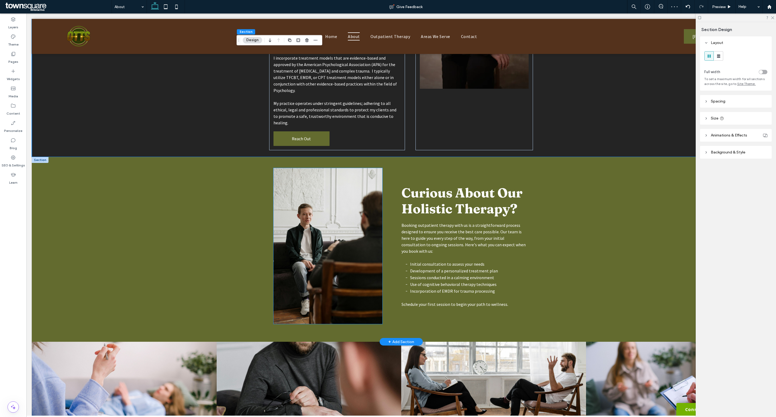
click at [332, 249] on img at bounding box center [327, 246] width 109 height 156
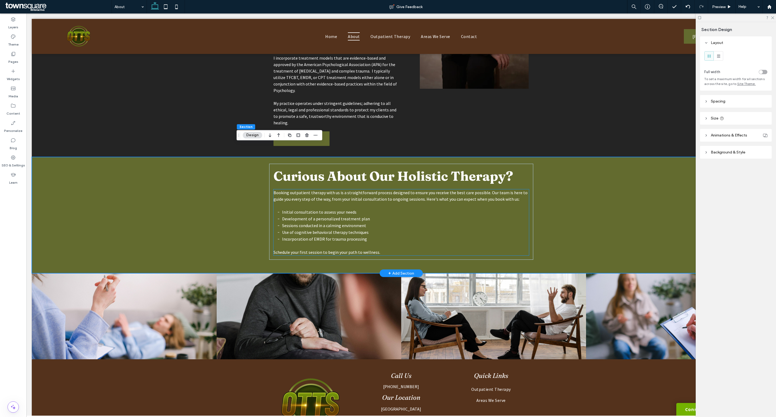
click at [368, 235] on li "Incorporation of EMDR for trauma processing" at bounding box center [405, 238] width 247 height 7
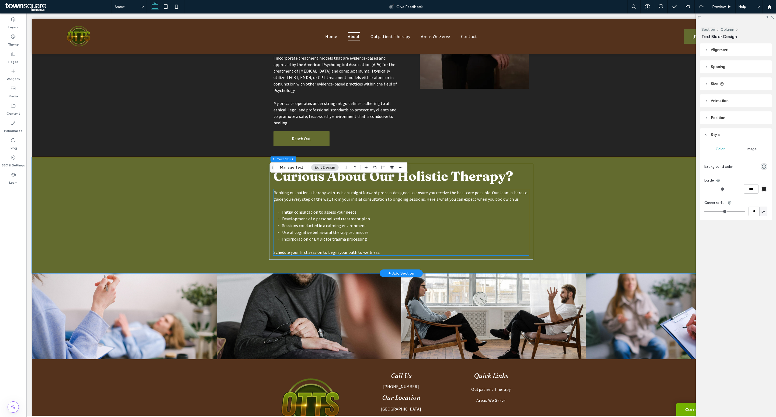
click at [368, 229] on div "Booking outpatient therapy with us is a straightforward process designed to ens…" at bounding box center [401, 222] width 256 height 66
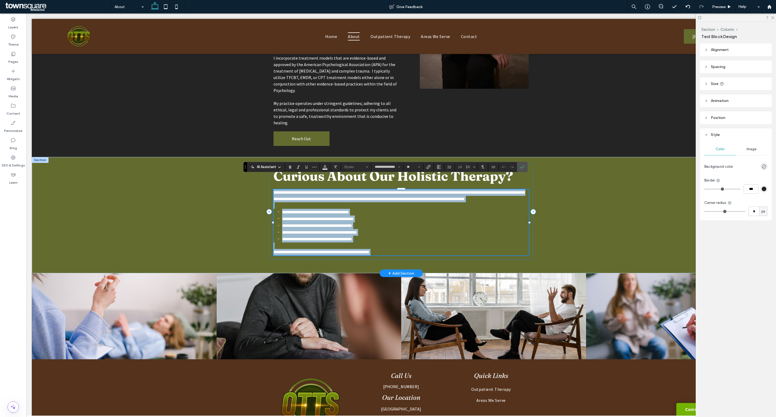
paste div
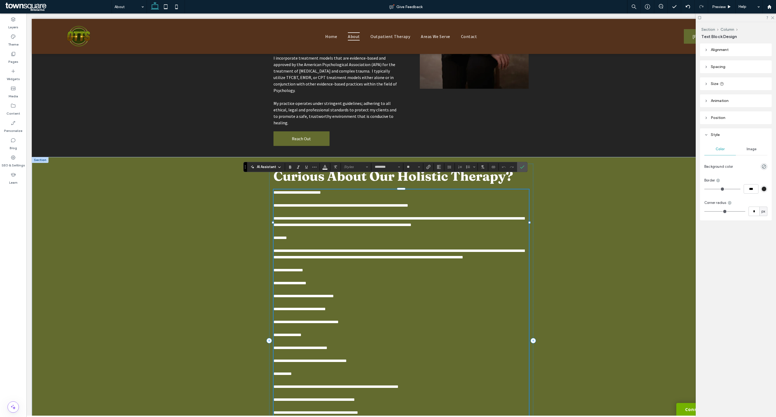
scroll to position [331, 0]
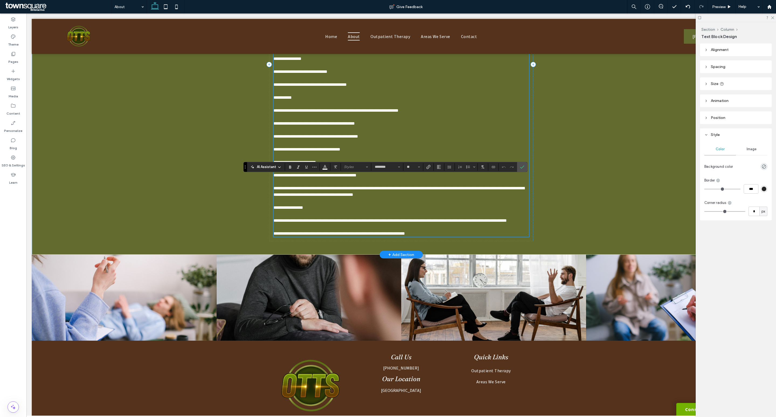
type input "**********"
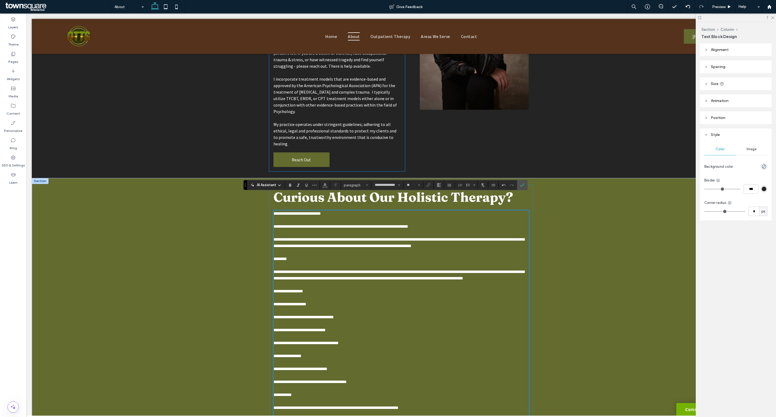
scroll to position [166, 0]
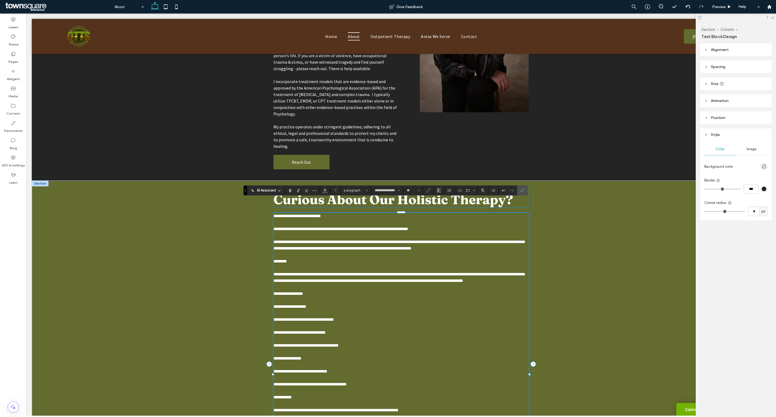
click at [345, 191] on span "Curious About Our Holistic Therapy?" at bounding box center [393, 199] width 240 height 16
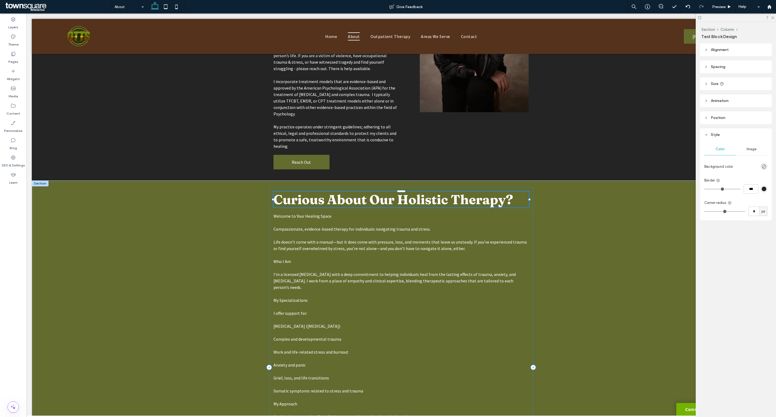
click at [345, 191] on div "Curious About Our Holistic Therapy?" at bounding box center [401, 199] width 256 height 16
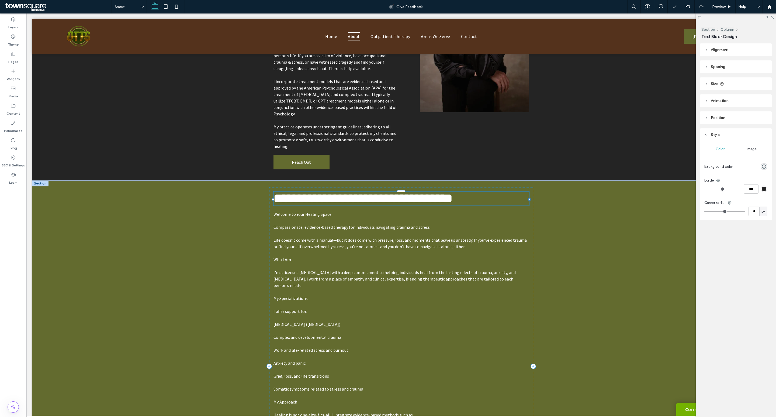
type input "********"
type input "**"
paste div
type input "**"
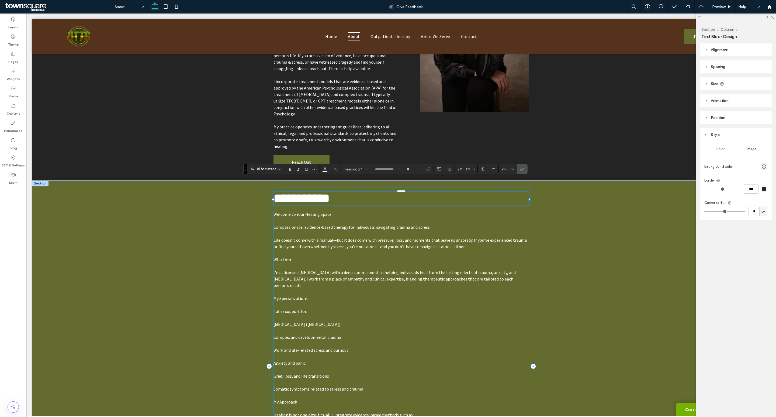
click at [350, 237] on span "Life doesn’t come with a manual—but it does come with pressure, loss, and momen…" at bounding box center [399, 243] width 253 height 12
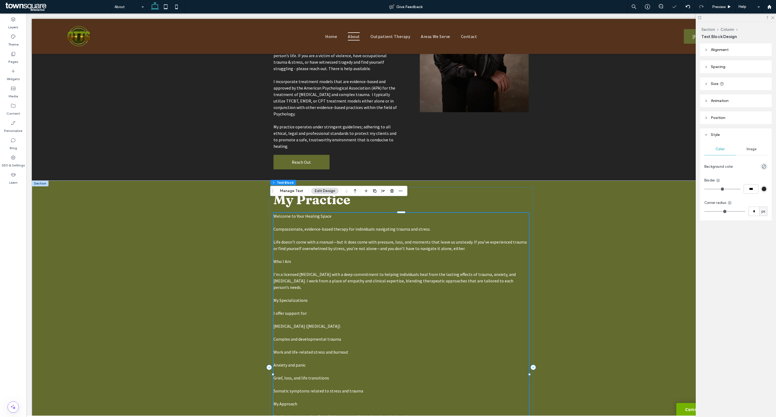
click at [350, 234] on div "Welcome to Your Healing Space Compassionate, evidence-based therapy for individ…" at bounding box center [401, 378] width 256 height 330
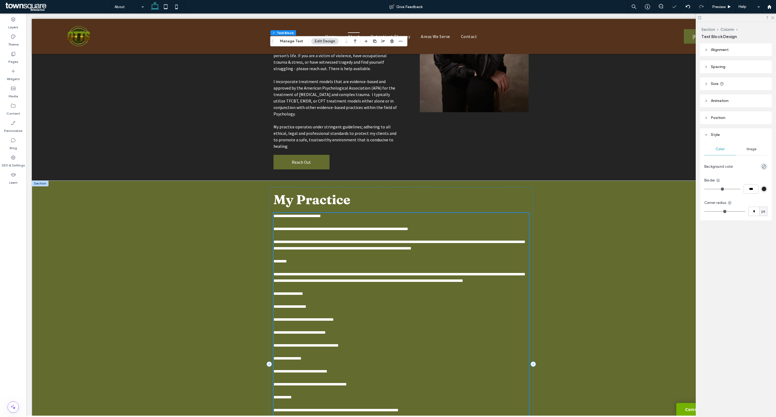
scroll to position [315, 0]
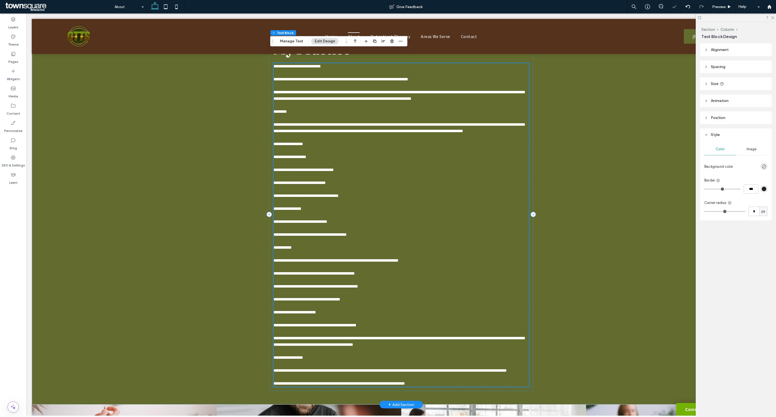
type input "**********"
type input "**"
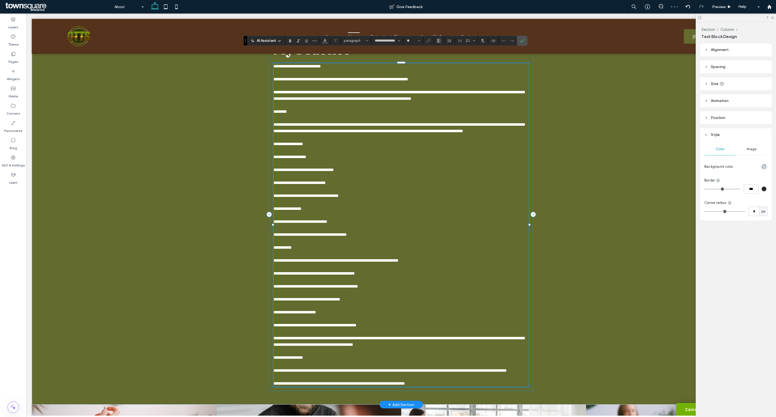
drag, startPoint x: 417, startPoint y: 371, endPoint x: 334, endPoint y: 252, distance: 144.7
click at [334, 252] on div "**********" at bounding box center [401, 224] width 256 height 323
drag, startPoint x: 408, startPoint y: 367, endPoint x: 291, endPoint y: 96, distance: 295.2
click at [291, 96] on div "**********" at bounding box center [401, 224] width 256 height 323
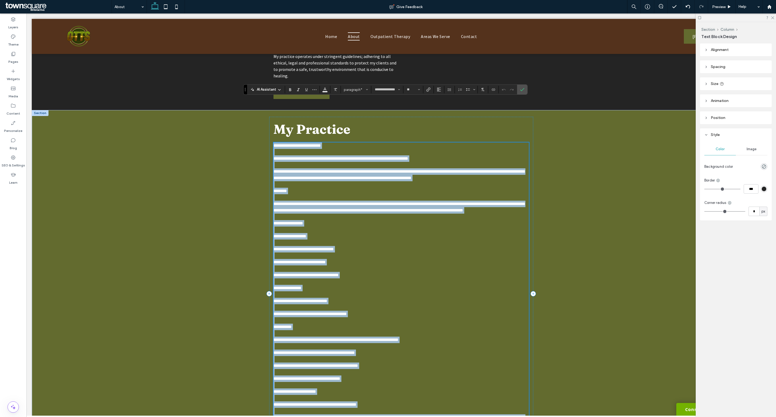
scroll to position [391, 0]
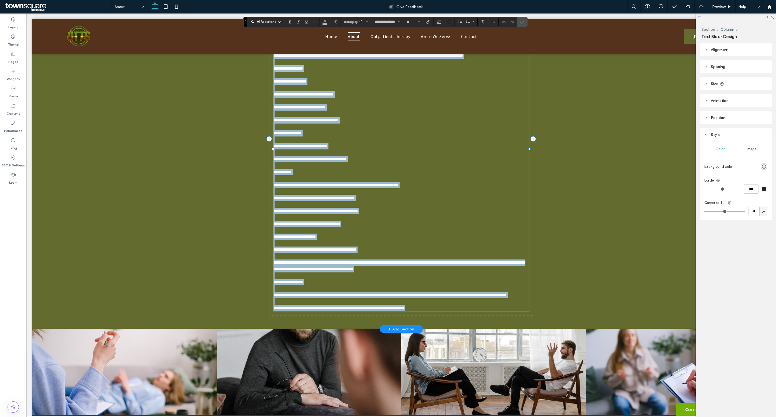
drag, startPoint x: 271, startPoint y: 131, endPoint x: 452, endPoint y: 294, distance: 243.3
click at [452, 294] on div "**********" at bounding box center [401, 149] width 256 height 323
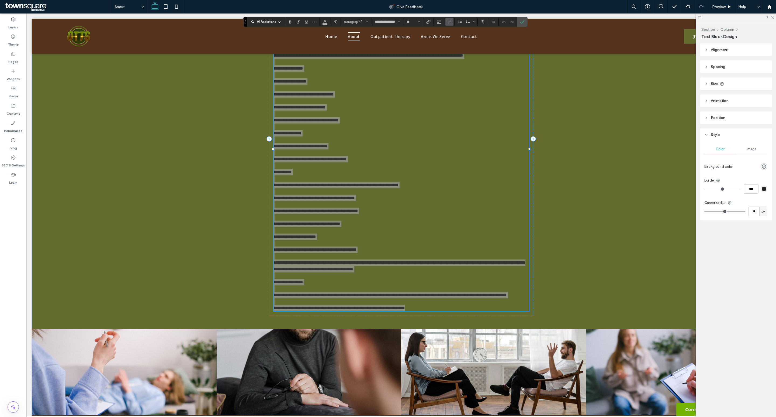
click at [450, 22] on icon "Line Height" at bounding box center [449, 22] width 4 height 4
click at [460, 37] on div "Single" at bounding box center [457, 38] width 13 height 4
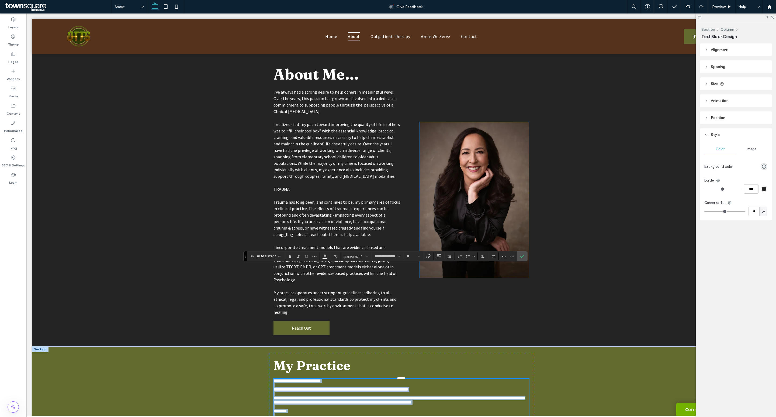
scroll to position [102, 0]
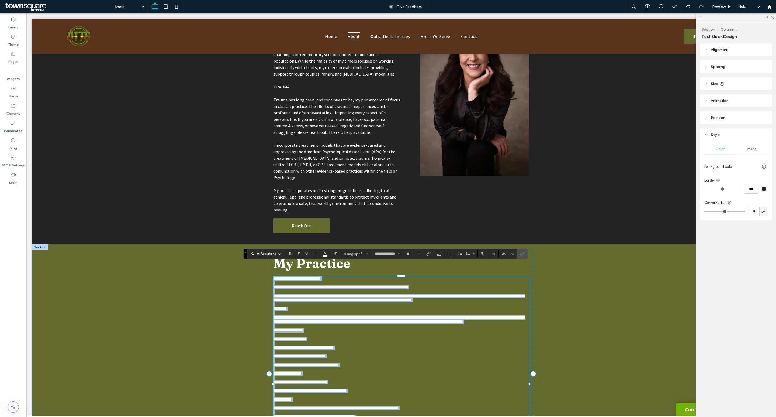
click at [397, 367] on p at bounding box center [401, 369] width 256 height 4
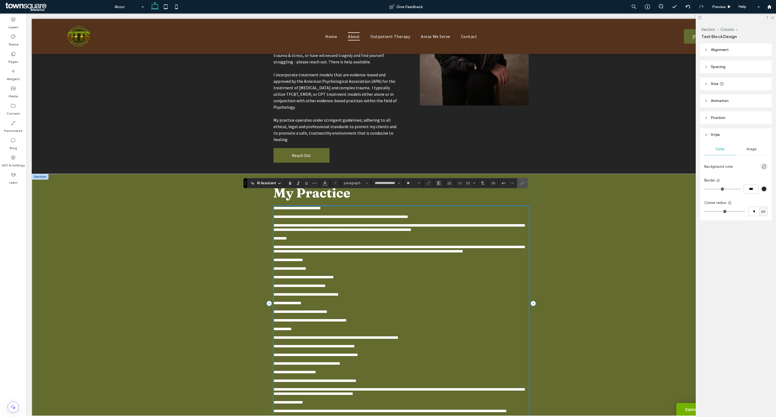
scroll to position [173, 0]
drag, startPoint x: 270, startPoint y: 262, endPoint x: 274, endPoint y: 263, distance: 4.4
click at [274, 263] on div "**********" at bounding box center [401, 306] width 323 height 266
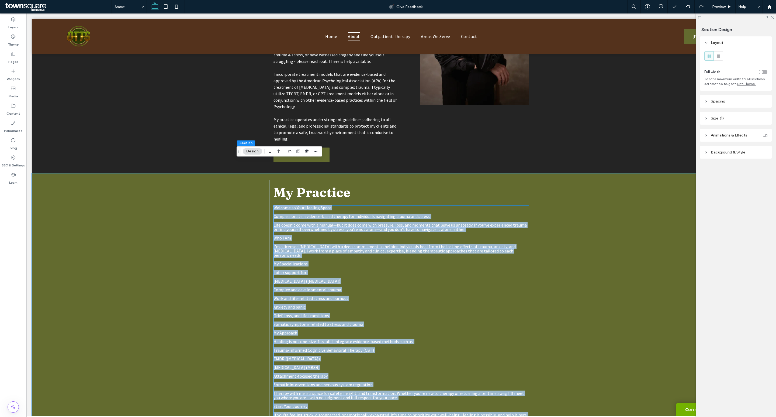
click at [285, 283] on p at bounding box center [401, 285] width 256 height 4
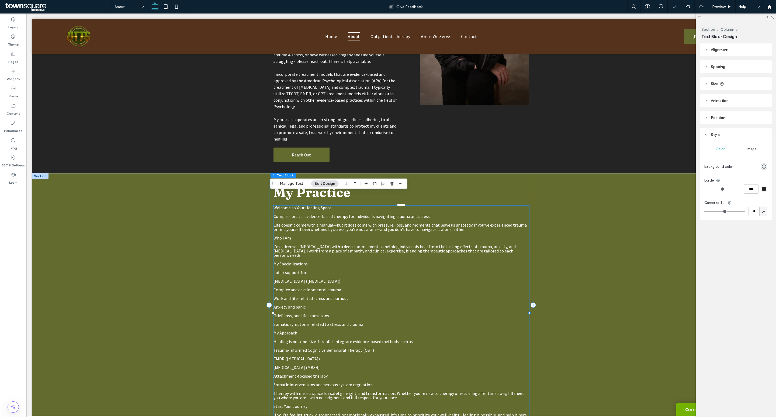
click at [280, 278] on span "Post-Traumatic Stress Disorder (PTSD)" at bounding box center [306, 280] width 67 height 5
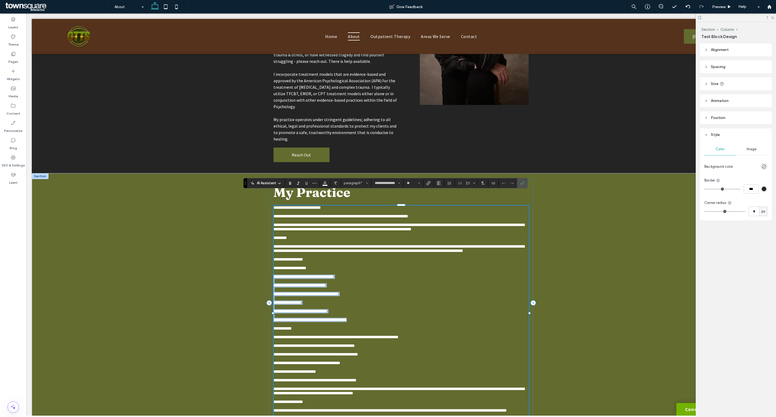
drag, startPoint x: 270, startPoint y: 261, endPoint x: 356, endPoint y: 306, distance: 97.4
click at [356, 306] on div "**********" at bounding box center [401, 313] width 256 height 216
click at [470, 184] on icon "Bulleted List" at bounding box center [468, 183] width 4 height 4
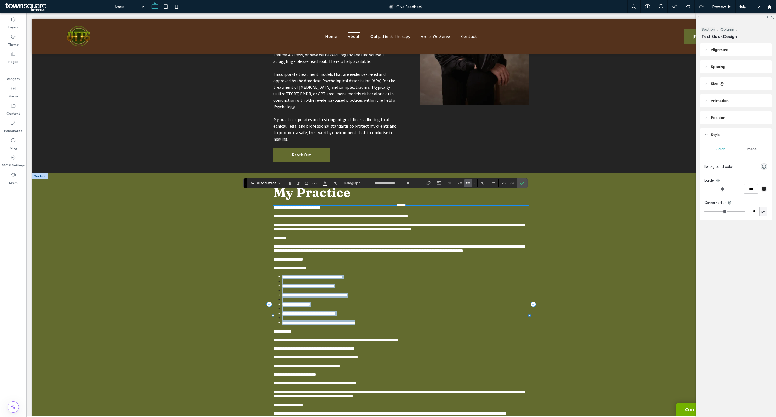
click at [413, 311] on li "**********" at bounding box center [405, 313] width 247 height 5
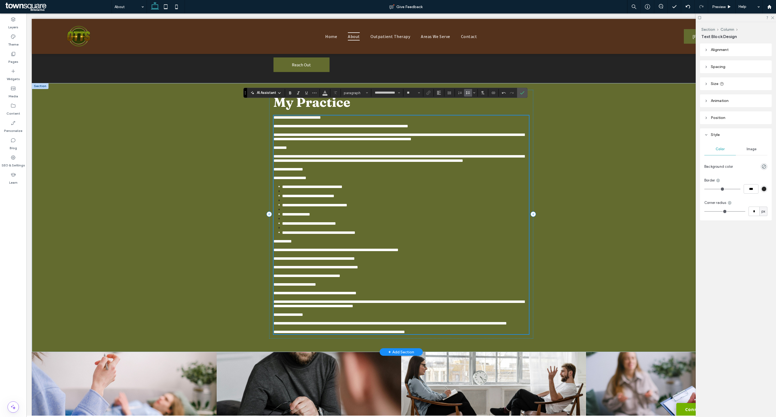
scroll to position [263, 0]
drag, startPoint x: 427, startPoint y: 318, endPoint x: 373, endPoint y: 285, distance: 63.1
click at [373, 285] on div "**********" at bounding box center [401, 225] width 256 height 219
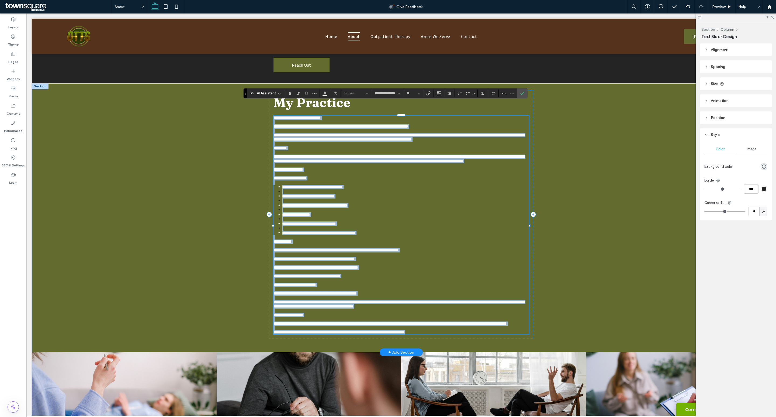
drag, startPoint x: 271, startPoint y: 104, endPoint x: 424, endPoint y: 322, distance: 265.7
click at [424, 322] on div "**********" at bounding box center [401, 225] width 256 height 219
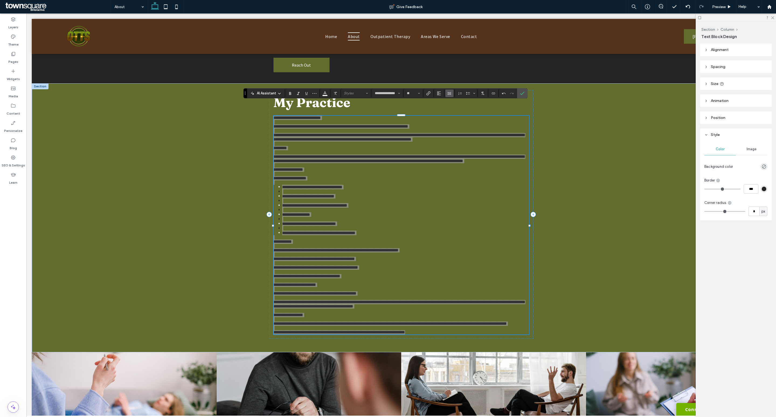
click at [452, 92] on icon "Line Height" at bounding box center [449, 93] width 4 height 4
click at [455, 117] on div "1.5" at bounding box center [457, 117] width 13 height 4
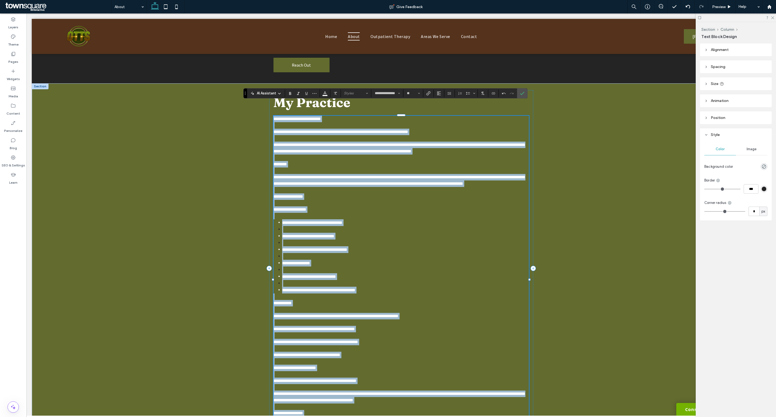
click at [337, 135] on p at bounding box center [401, 138] width 256 height 6
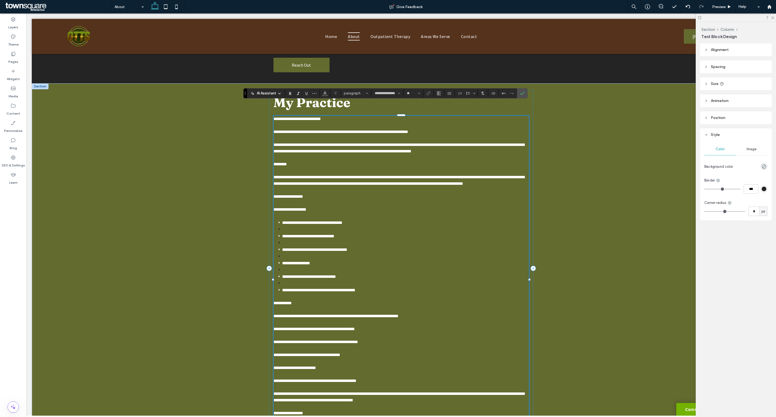
click at [328, 226] on li at bounding box center [405, 229] width 247 height 7
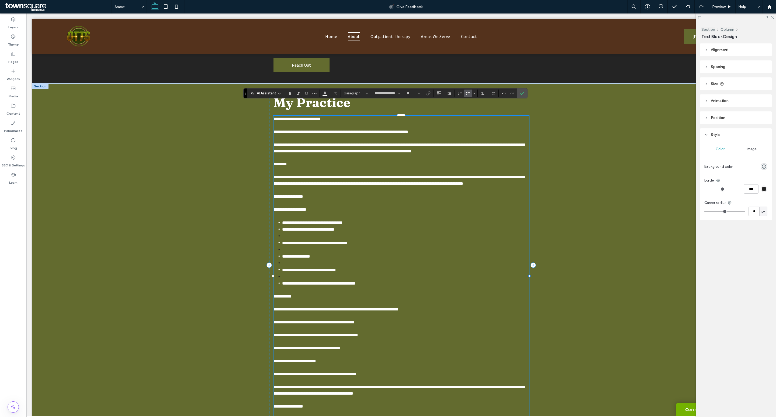
click at [315, 233] on li at bounding box center [405, 236] width 247 height 7
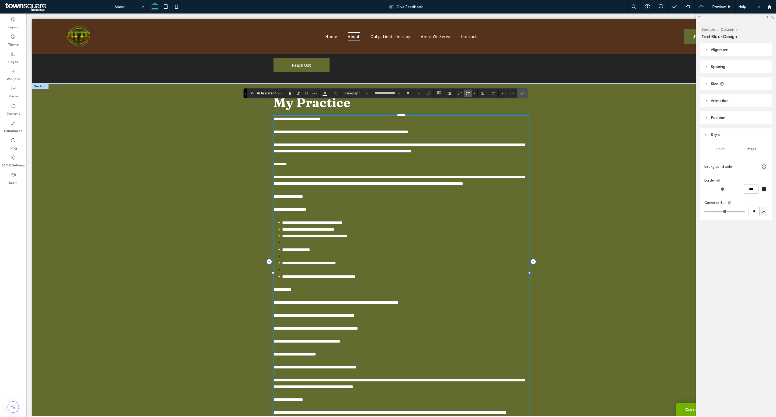
click at [315, 239] on li at bounding box center [405, 242] width 247 height 7
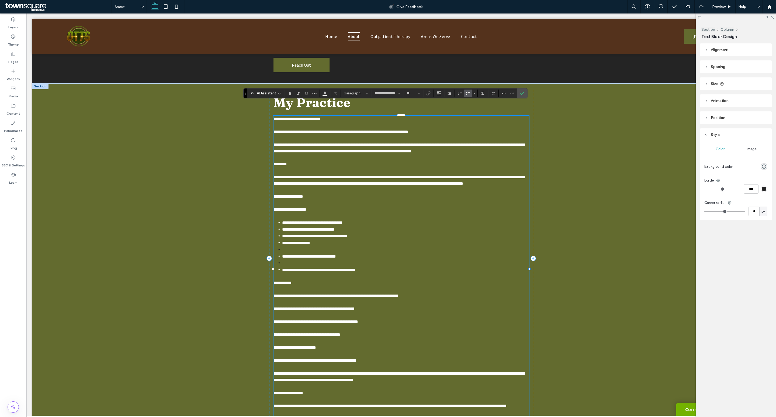
click at [316, 246] on li at bounding box center [405, 249] width 247 height 7
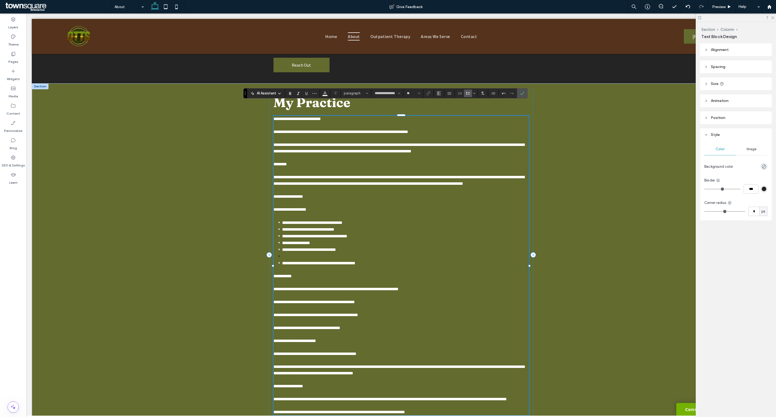
click at [314, 253] on li at bounding box center [405, 256] width 247 height 7
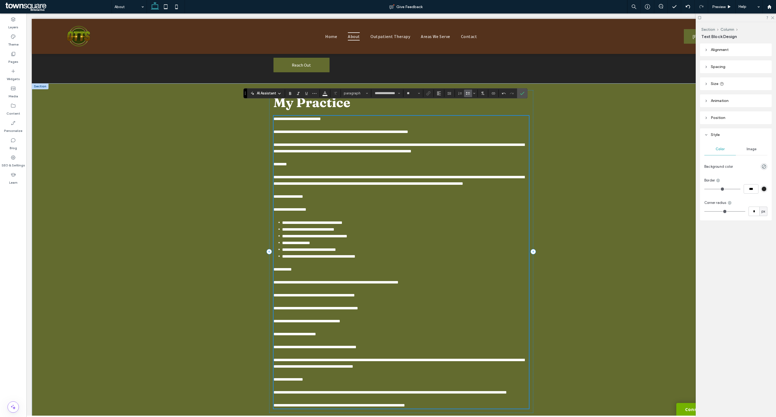
scroll to position [272, 0]
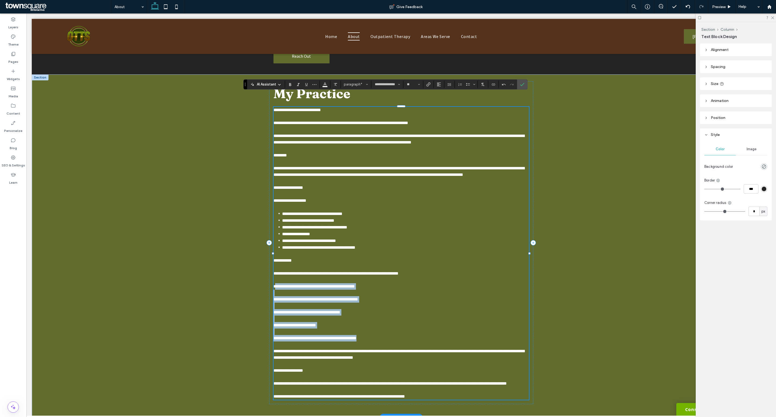
drag, startPoint x: 271, startPoint y: 272, endPoint x: 365, endPoint y: 324, distance: 107.8
click at [365, 324] on div "**********" at bounding box center [401, 253] width 256 height 293
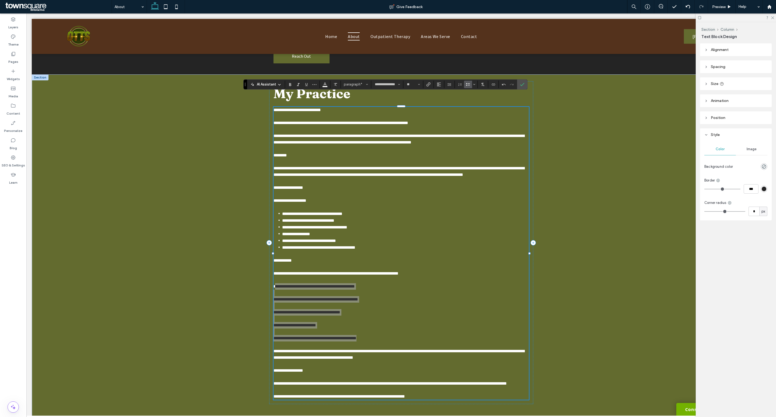
click at [468, 84] on use "Bulleted List" at bounding box center [468, 84] width 4 height 3
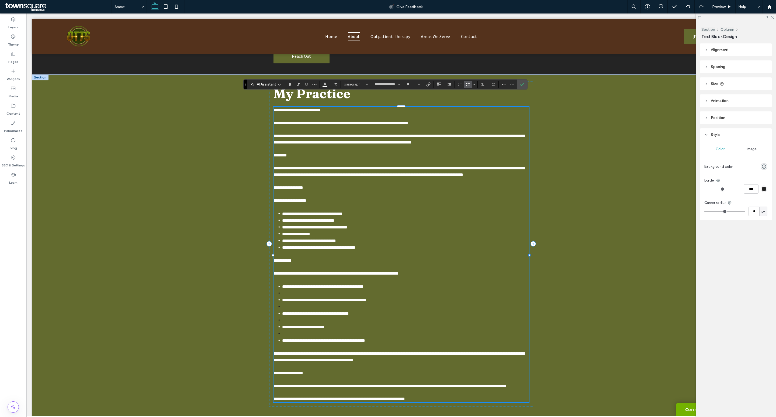
click at [327, 290] on li at bounding box center [405, 293] width 247 height 7
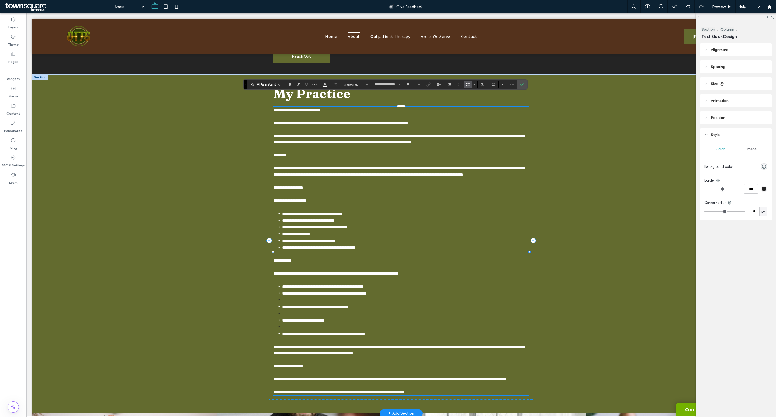
click at [331, 296] on li at bounding box center [405, 299] width 247 height 7
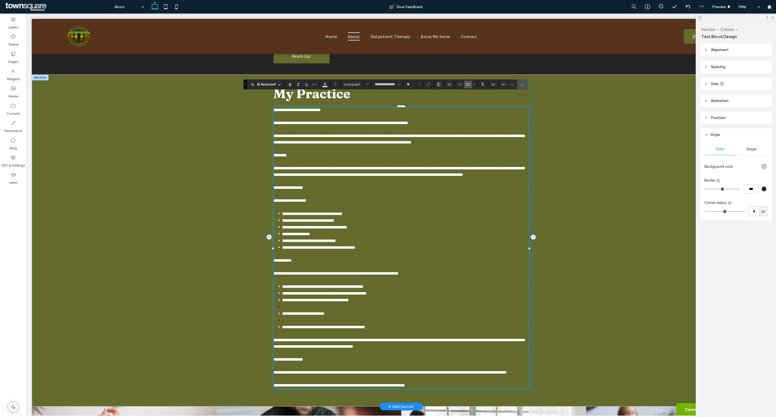
click at [332, 303] on li at bounding box center [405, 306] width 247 height 7
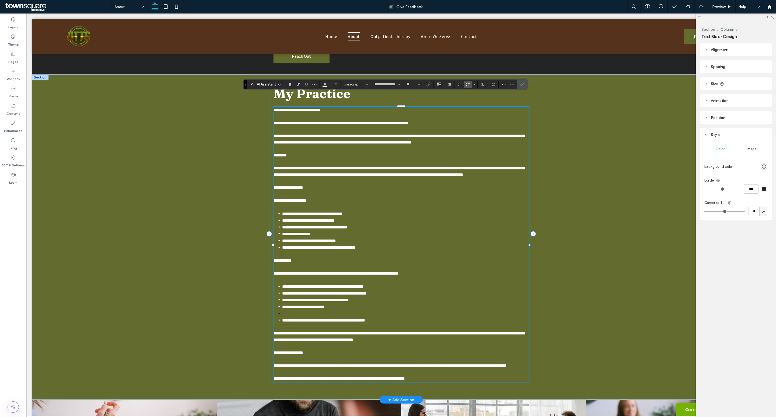
click at [332, 310] on li at bounding box center [405, 313] width 247 height 7
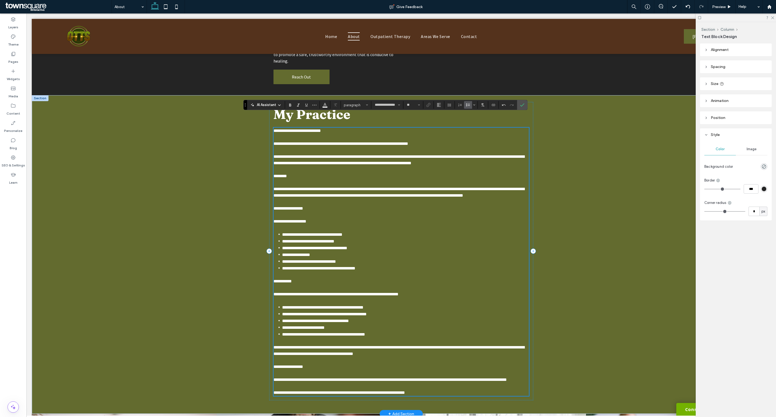
scroll to position [251, 0]
click at [638, 140] on div "**********" at bounding box center [401, 254] width 739 height 318
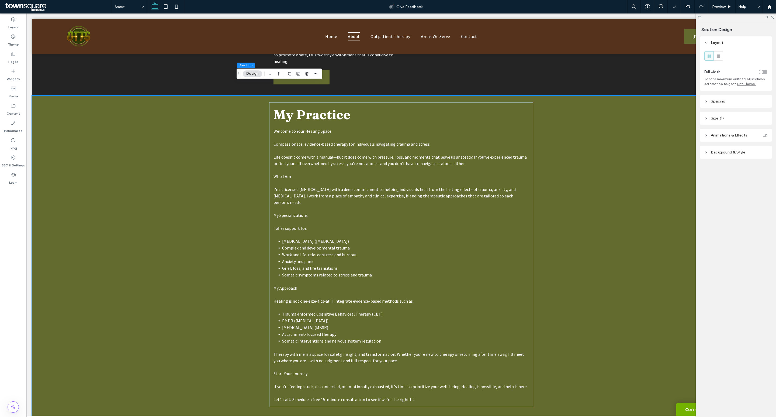
click at [761, 71] on div "toggle" at bounding box center [761, 72] width 4 height 4
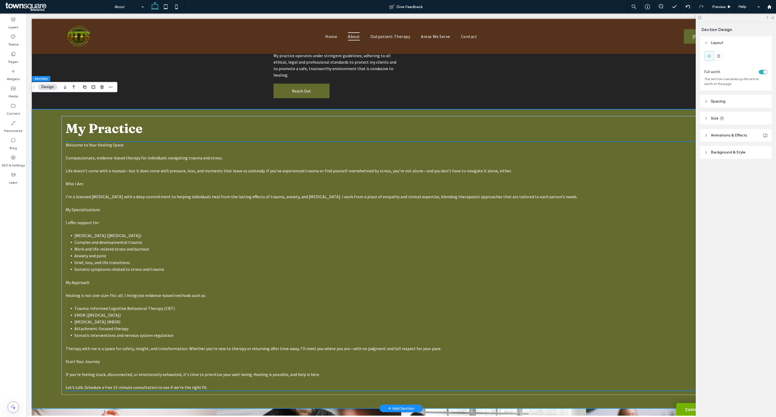
scroll to position [237, 0]
click at [762, 71] on div "toggle" at bounding box center [763, 72] width 9 height 4
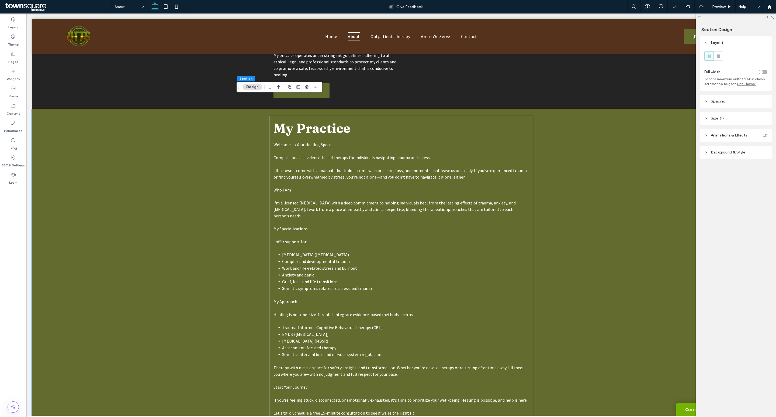
click at [622, 226] on div "My Practice Welcome to Your Healing Space Compassionate, evidence-based therapy…" at bounding box center [401, 271] width 739 height 325
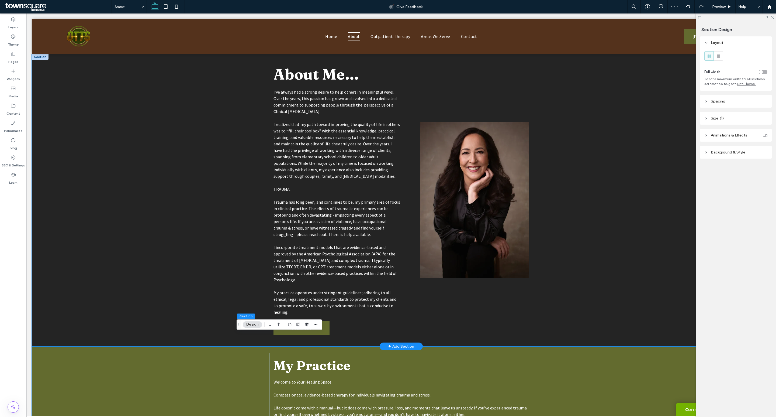
click at [596, 171] on div "About Me… I’ve always had a strong desire to help others in meaningful ways. Ov…" at bounding box center [401, 200] width 739 height 292
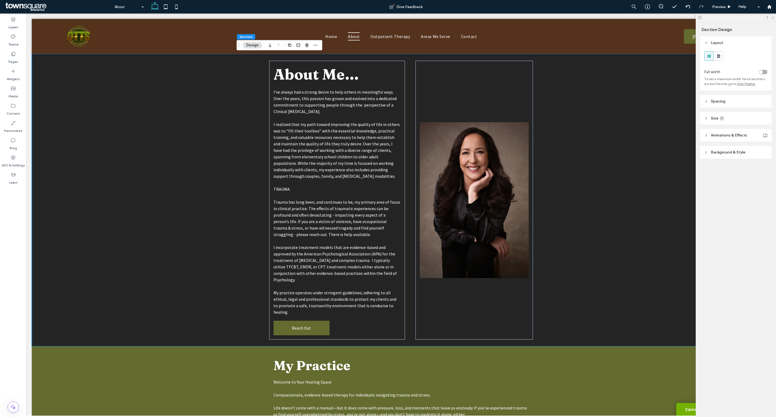
click at [772, 19] on icon at bounding box center [773, 18] width 4 height 4
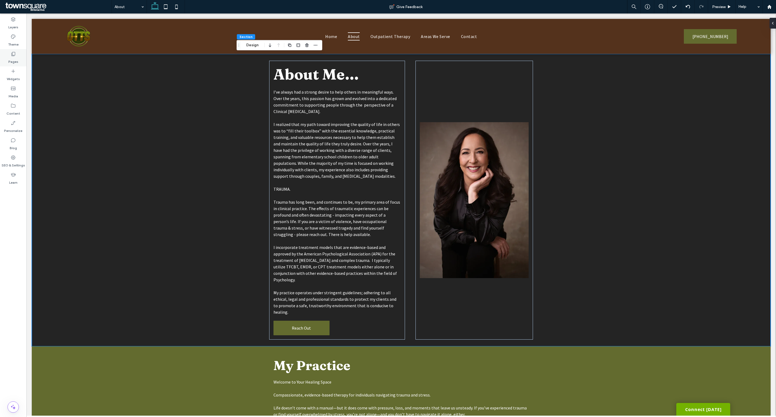
click at [11, 55] on icon at bounding box center [13, 53] width 5 height 5
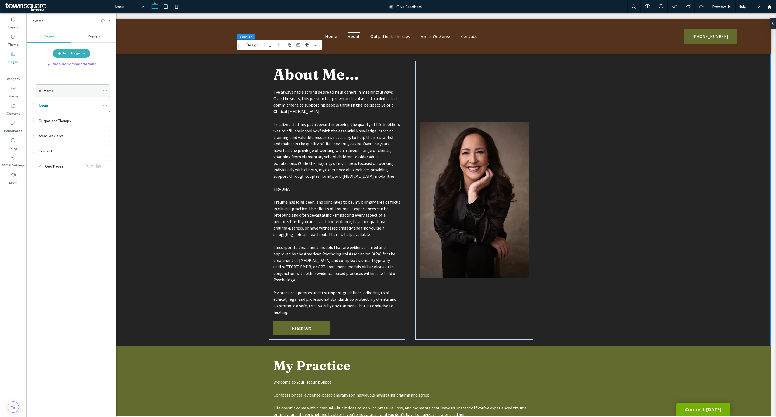
click at [62, 91] on div "Home" at bounding box center [72, 91] width 57 height 6
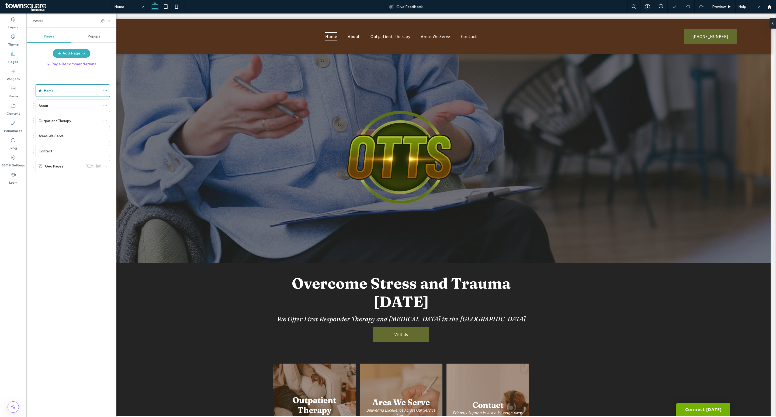
click at [109, 20] on use at bounding box center [109, 21] width 2 height 2
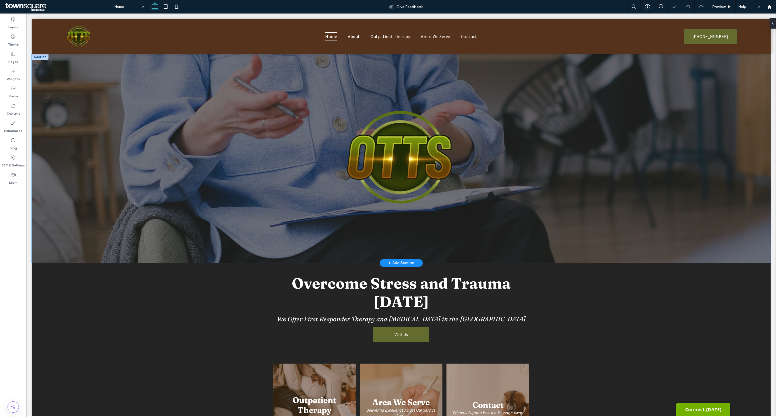
click at [172, 111] on div at bounding box center [401, 158] width 739 height 209
click at [256, 44] on button "Design" at bounding box center [252, 45] width 19 height 6
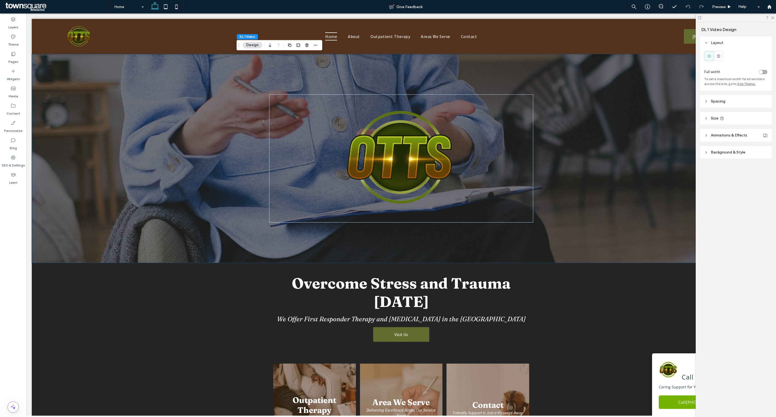
click at [722, 154] on span "Background & Style" at bounding box center [728, 152] width 34 height 5
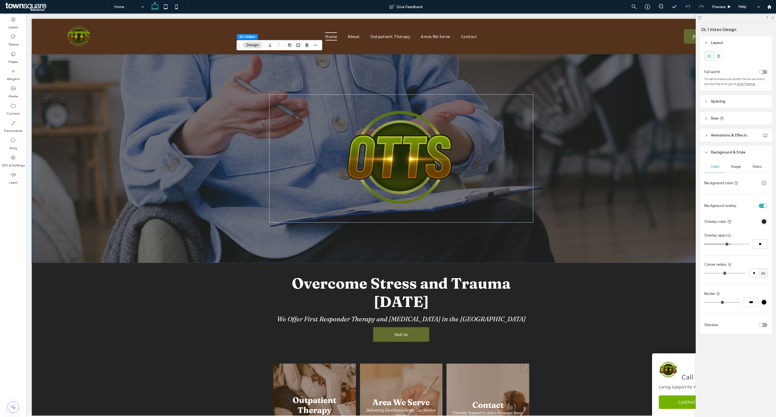
click at [739, 168] on div "Image" at bounding box center [735, 167] width 21 height 12
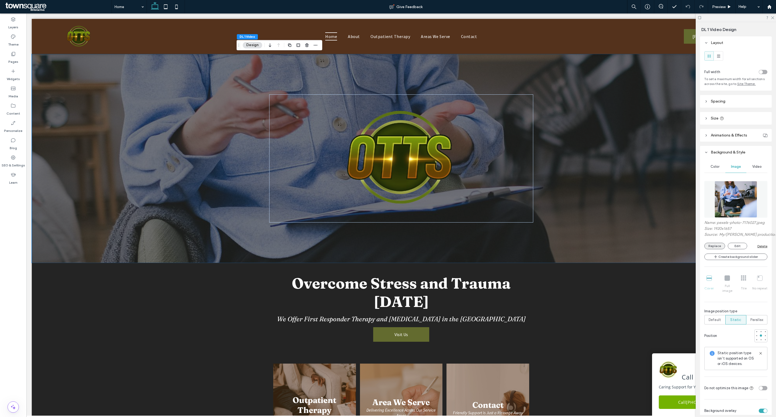
click at [717, 249] on button "Replace" at bounding box center [714, 245] width 21 height 6
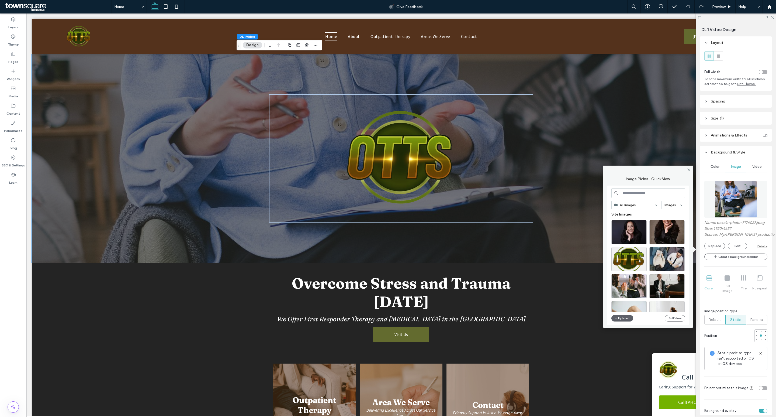
click at [657, 195] on input at bounding box center [648, 193] width 74 height 10
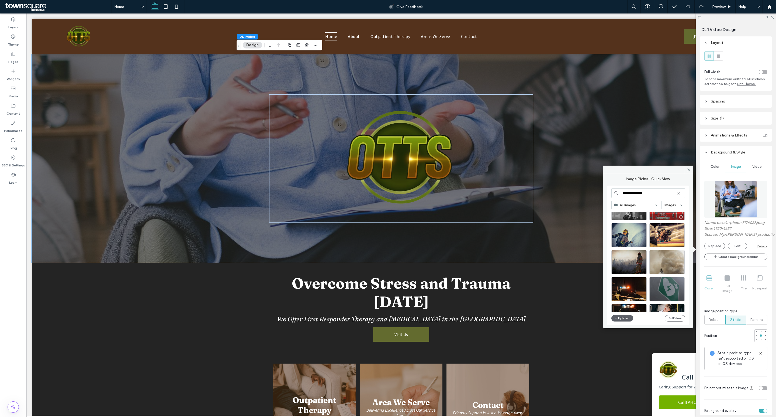
scroll to position [52, 0]
type input "**********"
click at [634, 234] on div "Select" at bounding box center [628, 234] width 35 height 24
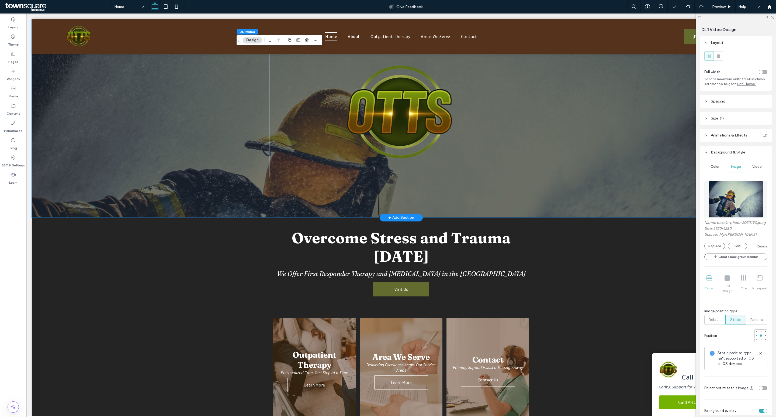
scroll to position [0, 0]
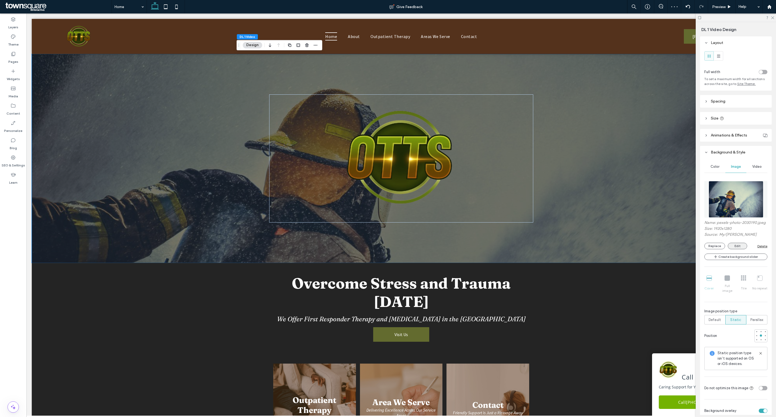
click at [737, 247] on button "Edit" at bounding box center [737, 245] width 19 height 6
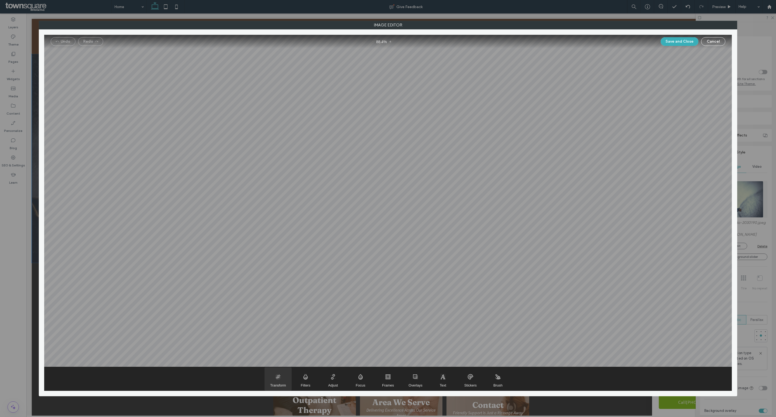
click at [276, 379] on span "Transform" at bounding box center [278, 378] width 27 height 23
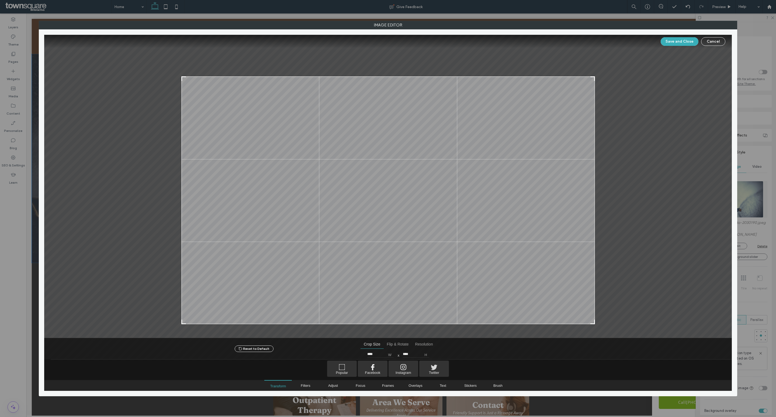
type input "****"
drag, startPoint x: 592, startPoint y: 51, endPoint x: 602, endPoint y: 83, distance: 32.8
click at [602, 83] on div at bounding box center [388, 186] width 688 height 303
click at [674, 40] on button "Save and Close" at bounding box center [680, 41] width 38 height 9
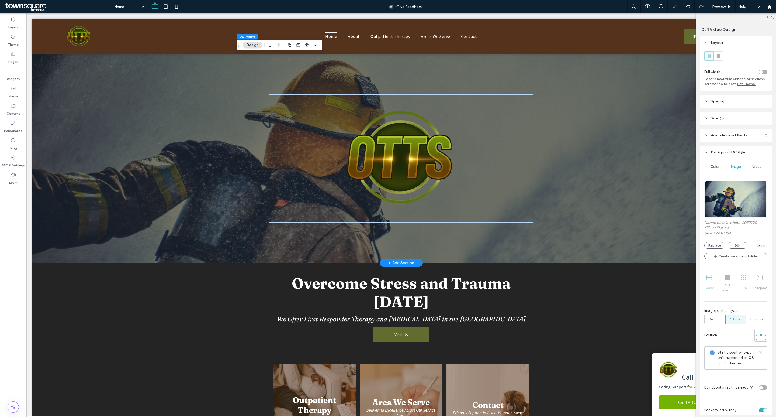
click at [598, 184] on div at bounding box center [401, 158] width 739 height 209
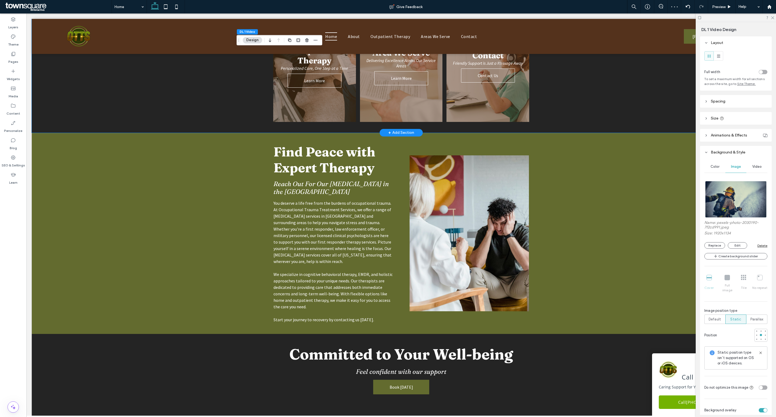
scroll to position [387, 0]
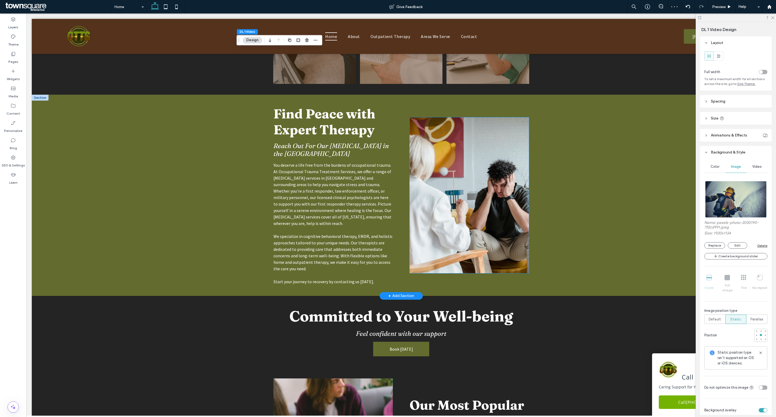
click at [450, 171] on img at bounding box center [470, 195] width 120 height 156
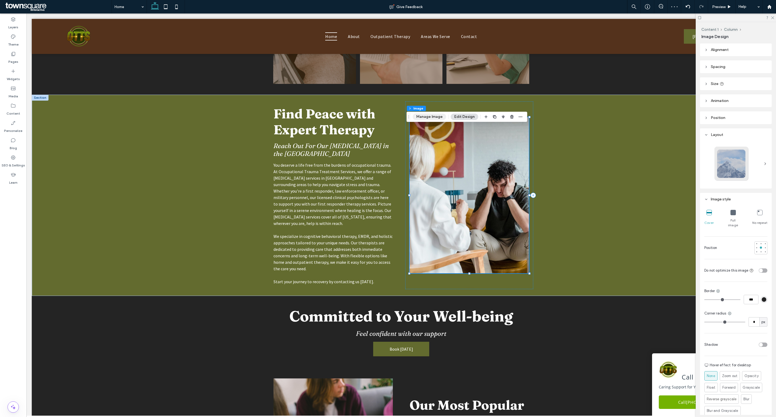
click at [436, 119] on button "Manage Image" at bounding box center [429, 116] width 33 height 6
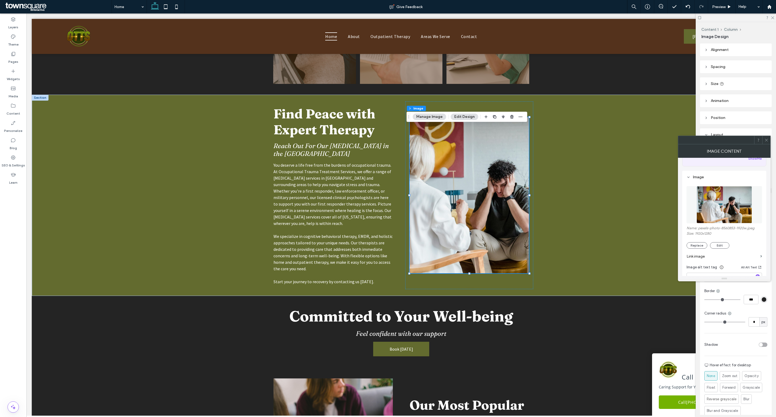
scroll to position [39, 0]
click at [699, 246] on button "Replace" at bounding box center [696, 244] width 21 height 6
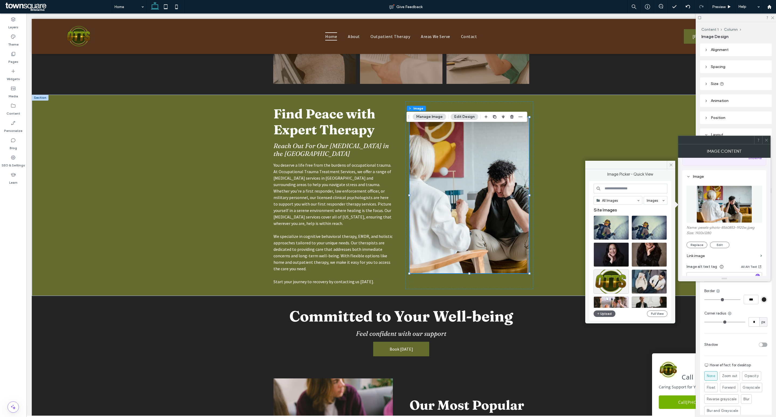
click at [610, 188] on input at bounding box center [631, 188] width 74 height 10
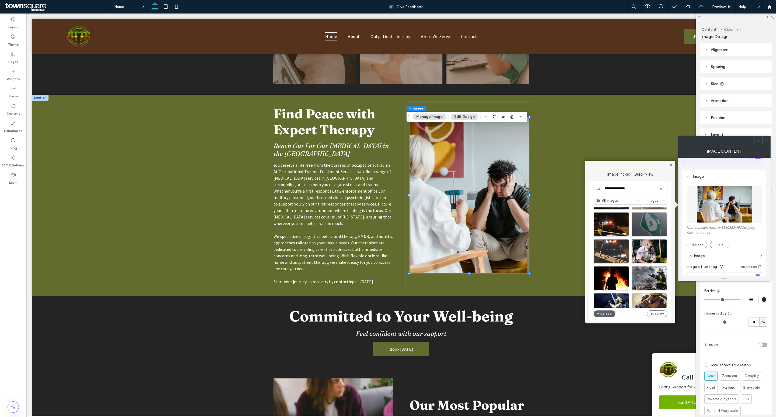
scroll to position [121, 0]
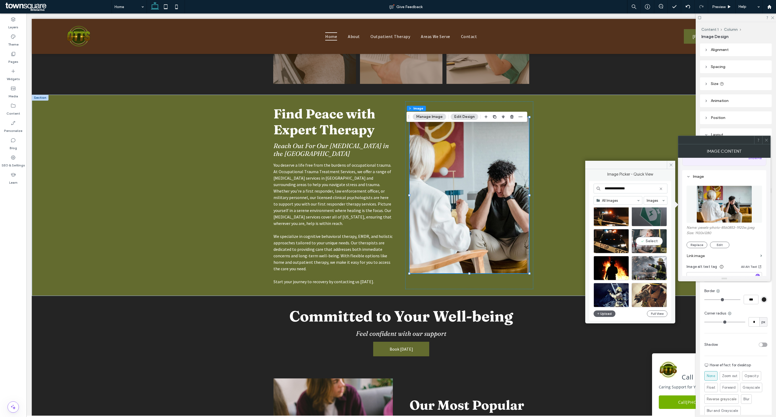
type input "**********"
click at [648, 239] on div "Select" at bounding box center [649, 241] width 35 height 24
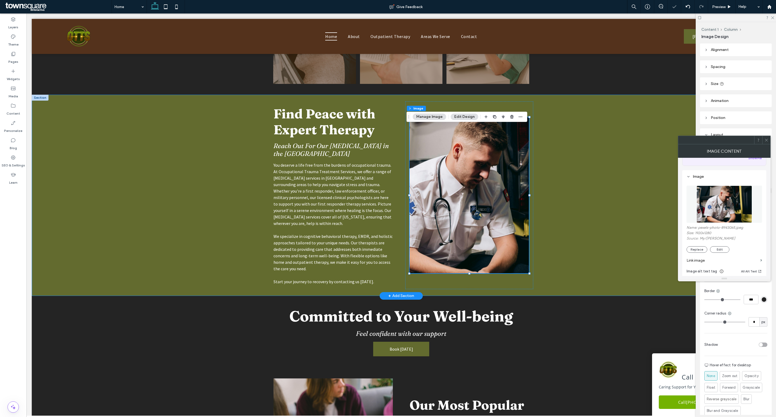
click at [583, 142] on div "Find Peace with Expert Therapy Reach Out For Our Occupational Therapy in the Sa…" at bounding box center [401, 195] width 739 height 201
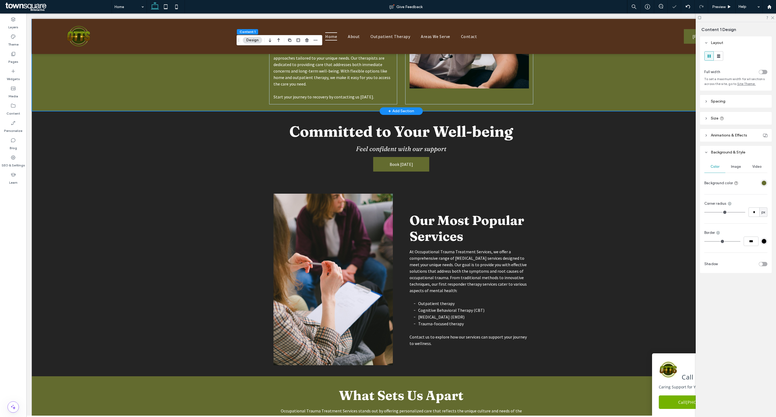
scroll to position [571, 0]
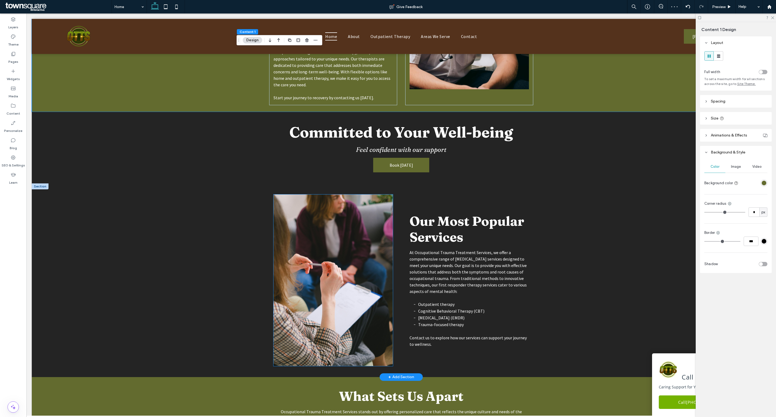
click at [341, 285] on img at bounding box center [333, 279] width 120 height 171
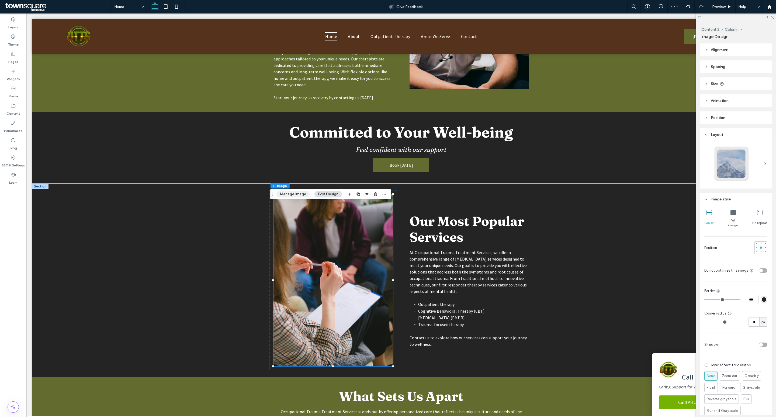
click at [295, 195] on button "Manage Image" at bounding box center [292, 194] width 33 height 6
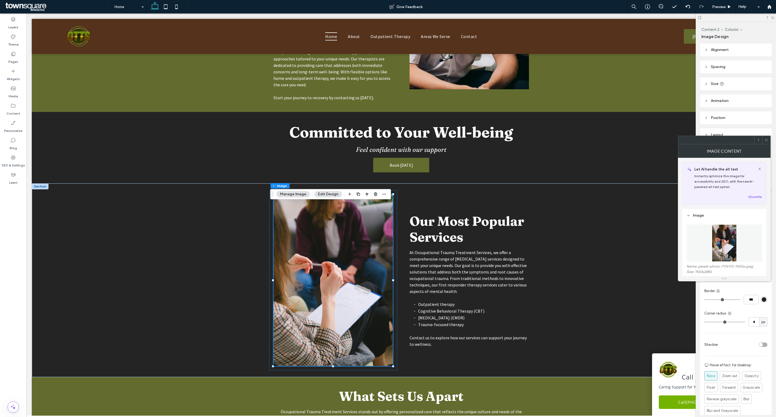
scroll to position [67, 0]
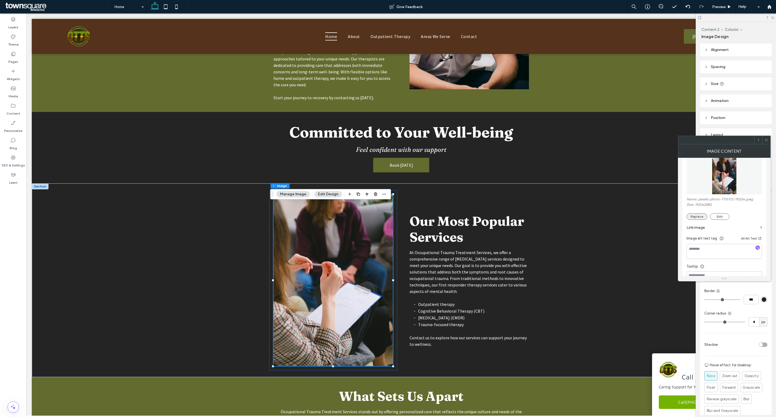
click at [704, 217] on button "Replace" at bounding box center [696, 216] width 21 height 6
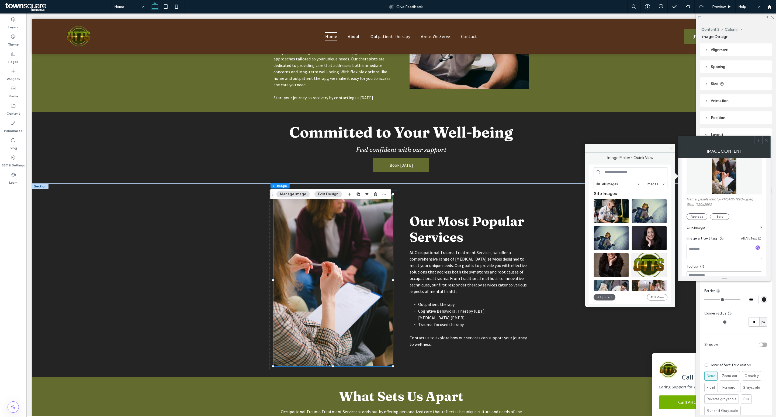
click at [629, 171] on input at bounding box center [631, 172] width 74 height 10
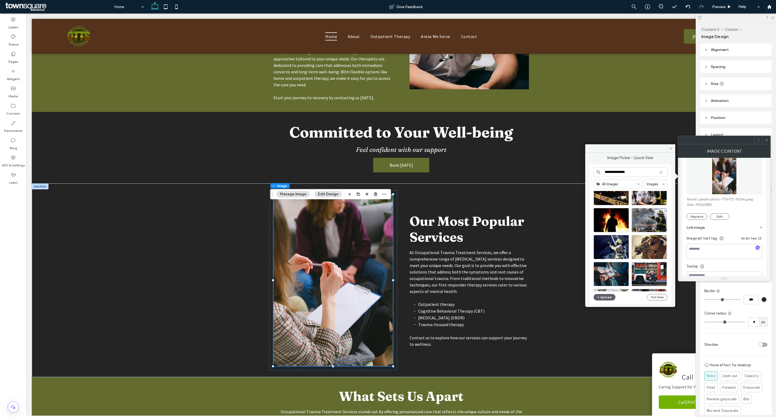
scroll to position [153, 0]
type input "**********"
click at [648, 218] on div "Select" at bounding box center [649, 219] width 35 height 24
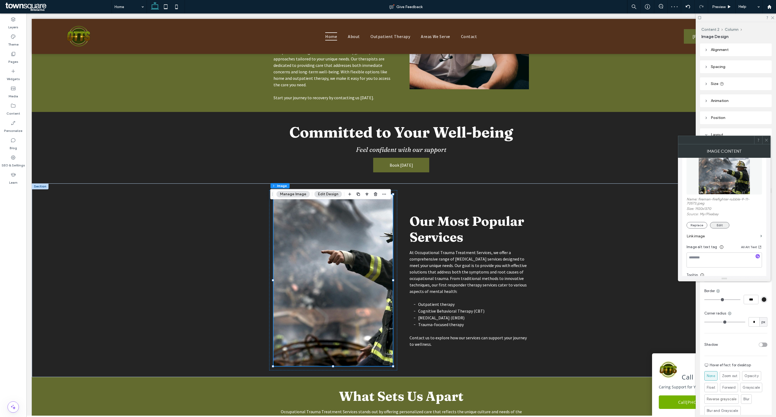
click at [719, 227] on button "Edit" at bounding box center [719, 225] width 19 height 6
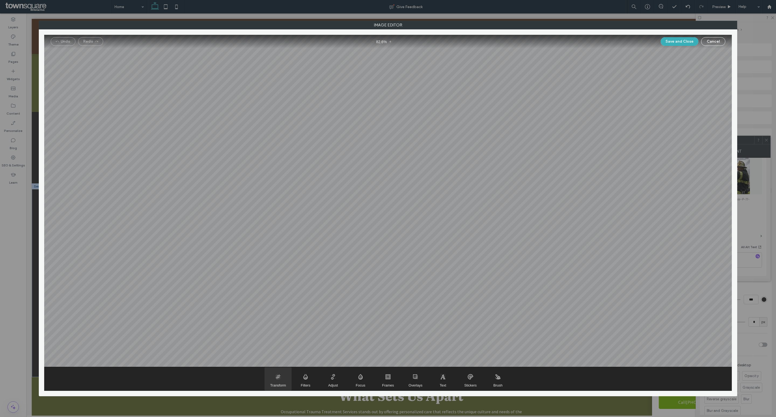
click at [280, 380] on span "Transform" at bounding box center [278, 378] width 27 height 23
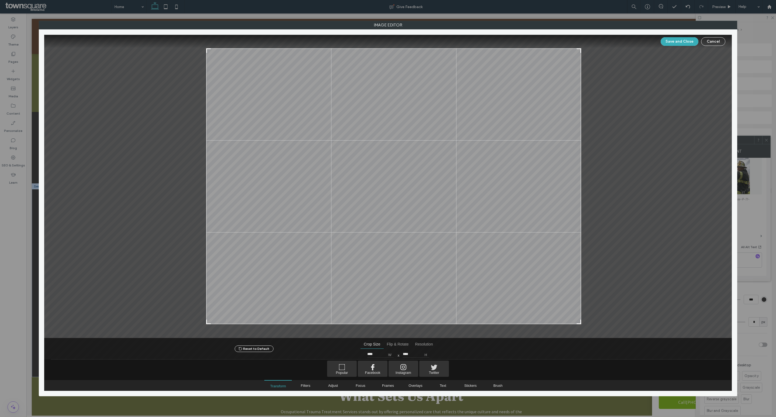
type input "****"
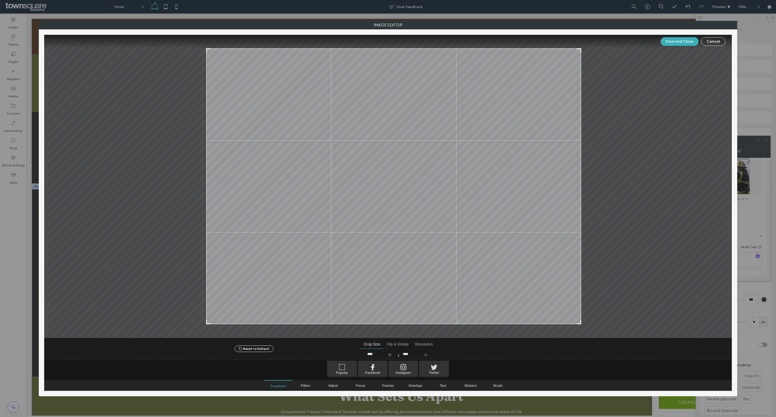
type input "****"
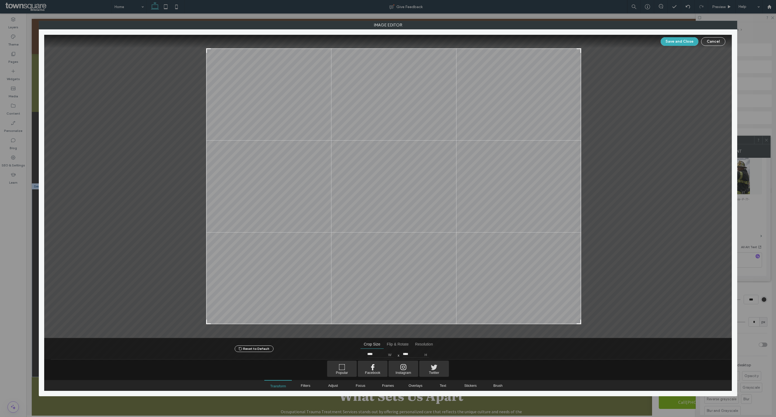
type input "****"
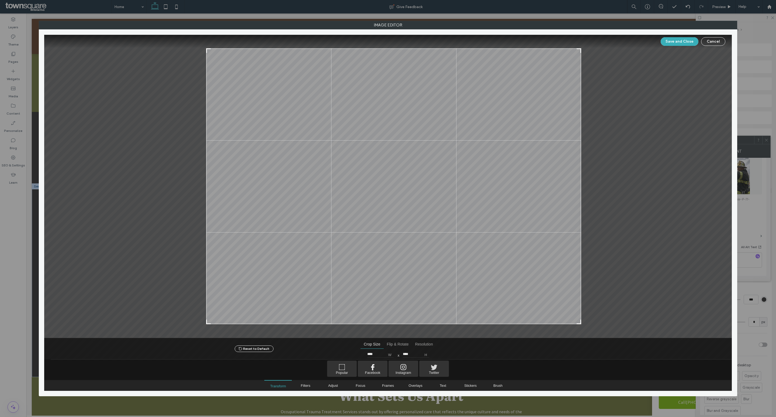
type input "****"
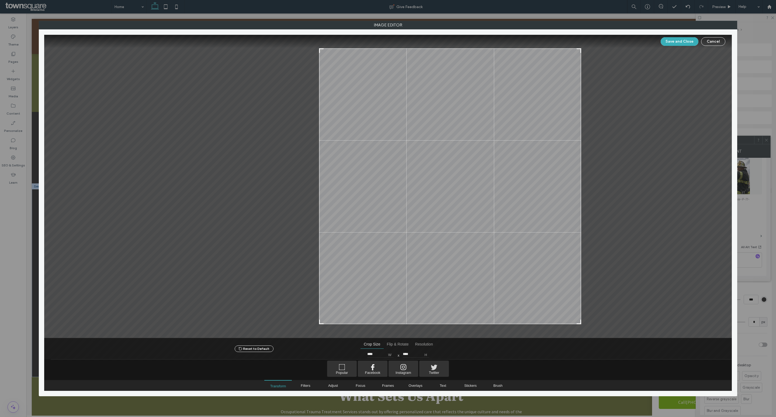
type input "****"
drag, startPoint x: 195, startPoint y: 322, endPoint x: 325, endPoint y: 341, distance: 131.3
click at [325, 341] on div "Save and Close Cancel Reset to Default Crop Size Flip & Rotate Resolution Crop …" at bounding box center [388, 212] width 688 height 355
click at [674, 41] on button "Save and Close" at bounding box center [680, 41] width 38 height 9
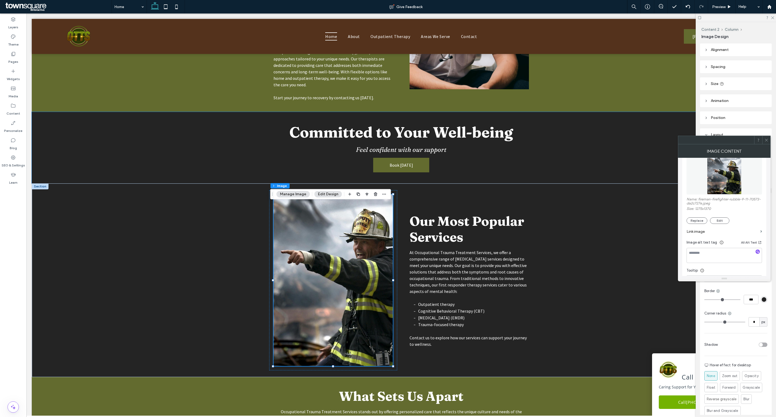
click at [599, 176] on div "Committed to Your Well-being Feel confident with our support Book Today" at bounding box center [401, 147] width 739 height 71
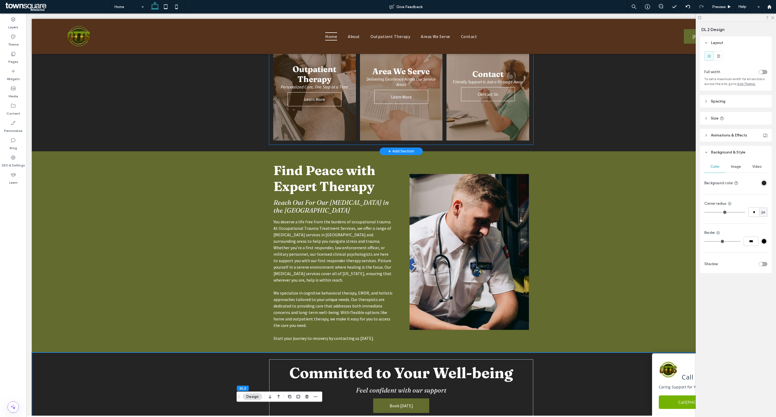
scroll to position [215, 0]
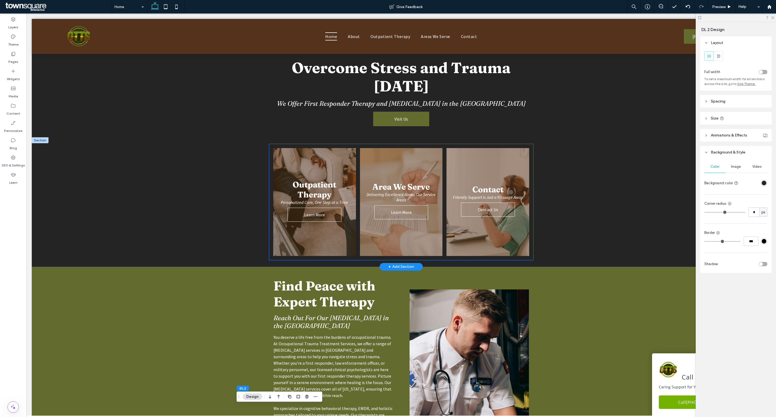
click at [304, 167] on link at bounding box center [314, 202] width 88 height 114
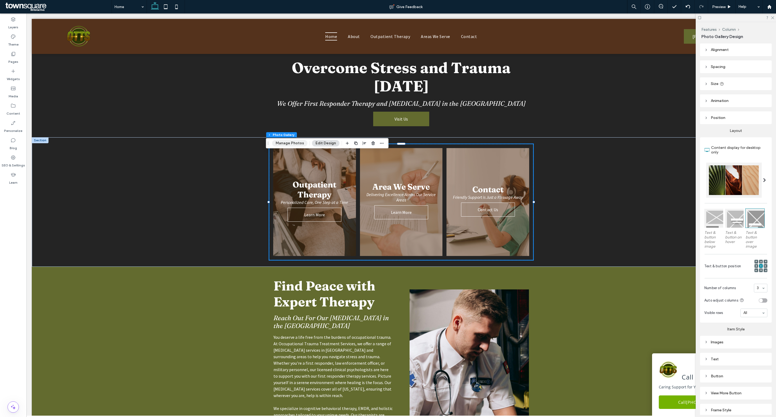
click at [290, 143] on button "Manage Photos" at bounding box center [289, 143] width 35 height 6
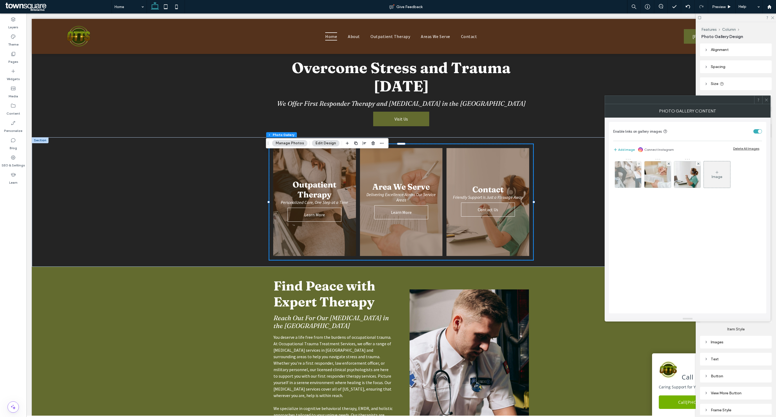
click at [626, 174] on img at bounding box center [628, 174] width 40 height 26
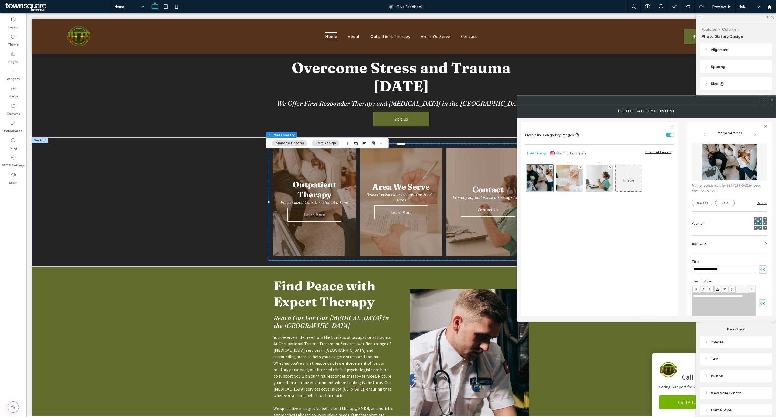
scroll to position [0, 0]
click at [703, 205] on button "Replace" at bounding box center [702, 202] width 21 height 6
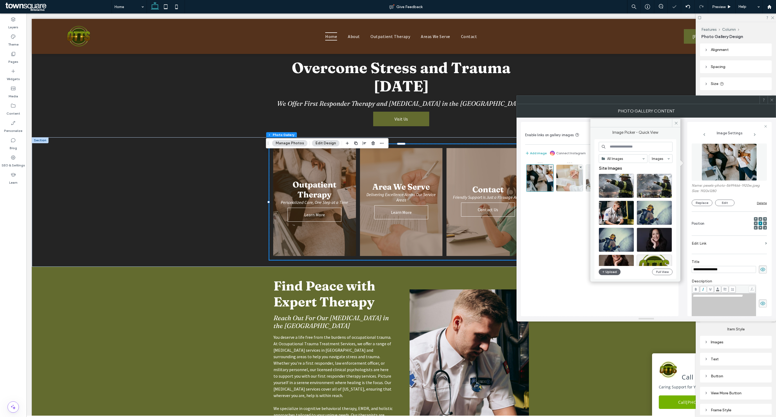
click at [615, 147] on input at bounding box center [636, 147] width 74 height 10
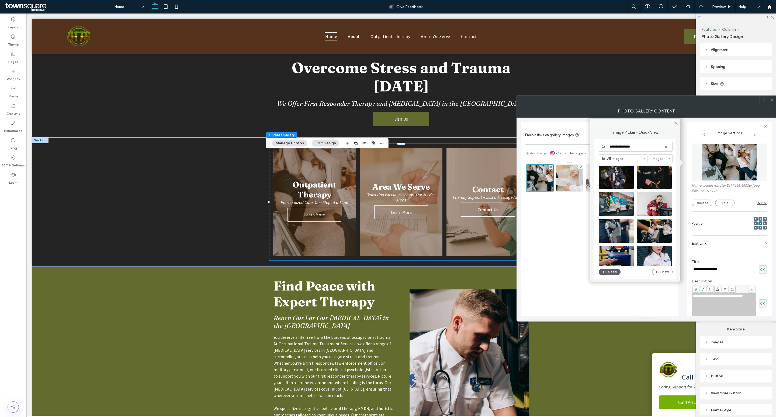
scroll to position [279, 0]
type input "**********"
click at [656, 203] on div "Select" at bounding box center [654, 203] width 35 height 24
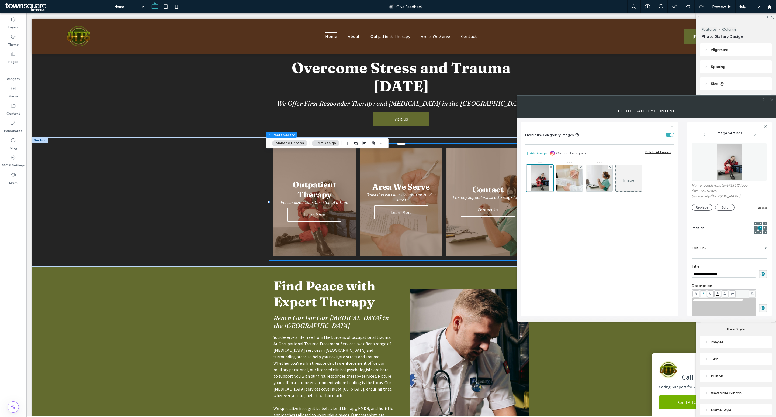
click at [773, 99] on icon at bounding box center [772, 100] width 4 height 4
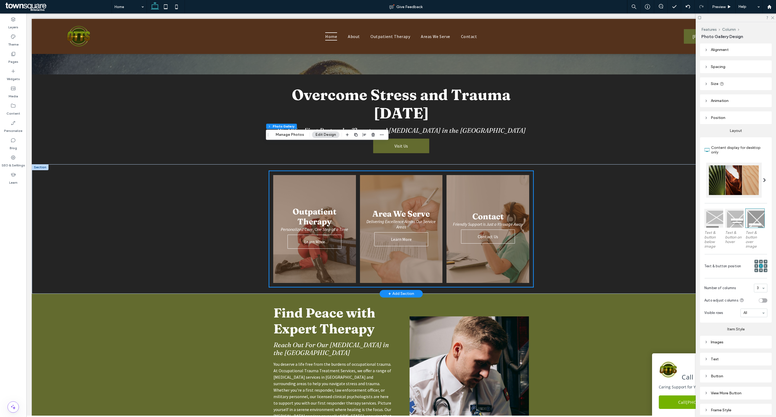
scroll to position [0, 0]
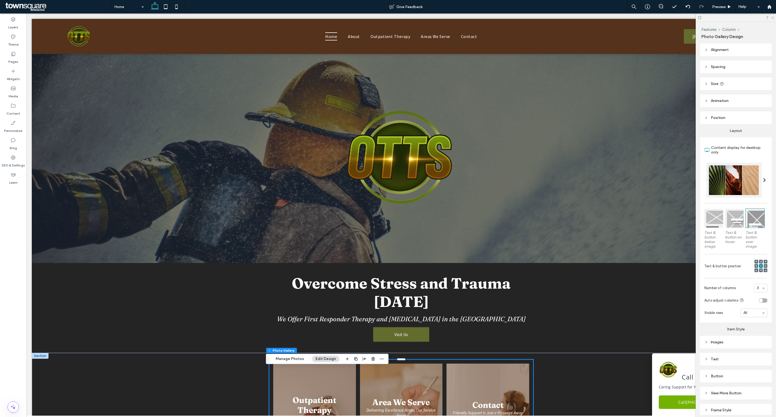
click at [774, 18] on icon at bounding box center [773, 18] width 4 height 4
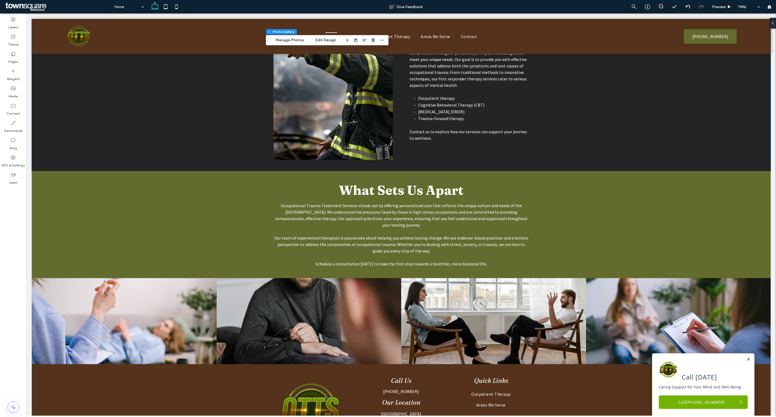
scroll to position [790, 0]
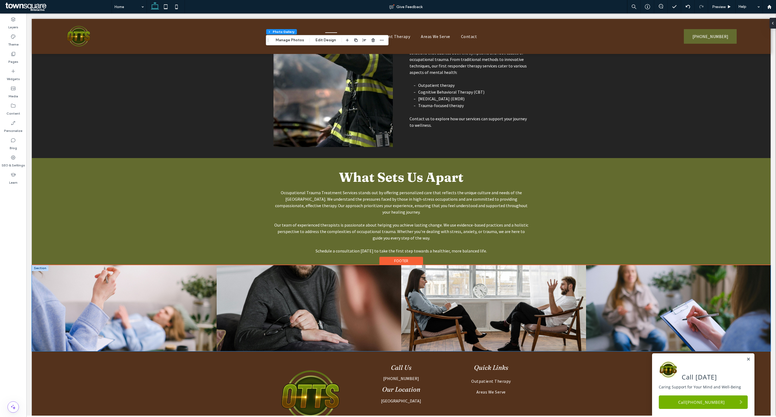
click at [474, 280] on link at bounding box center [493, 308] width 185 height 86
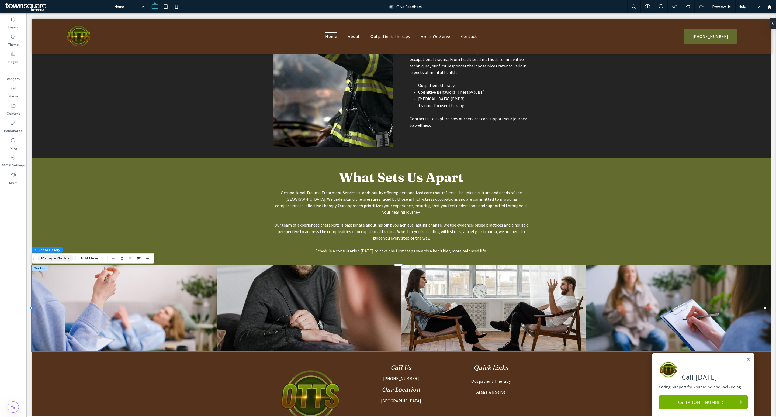
click at [60, 256] on button "Manage Photos" at bounding box center [55, 258] width 35 height 6
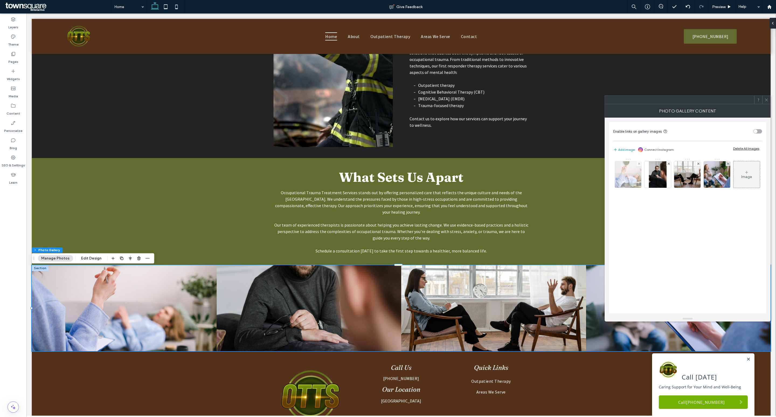
click at [631, 167] on img at bounding box center [628, 174] width 40 height 26
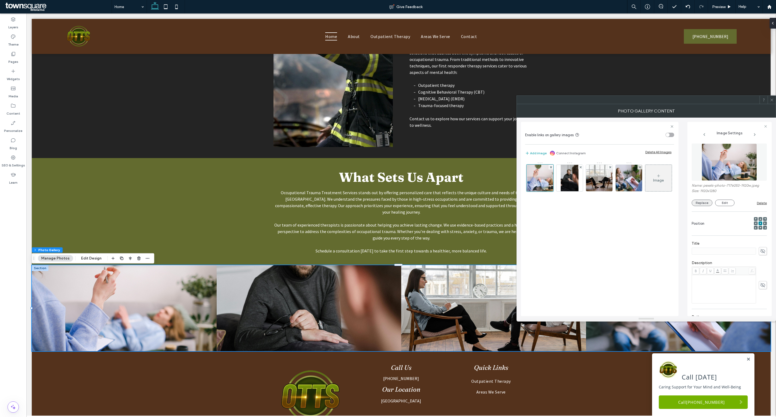
click at [698, 204] on button "Replace" at bounding box center [702, 202] width 21 height 6
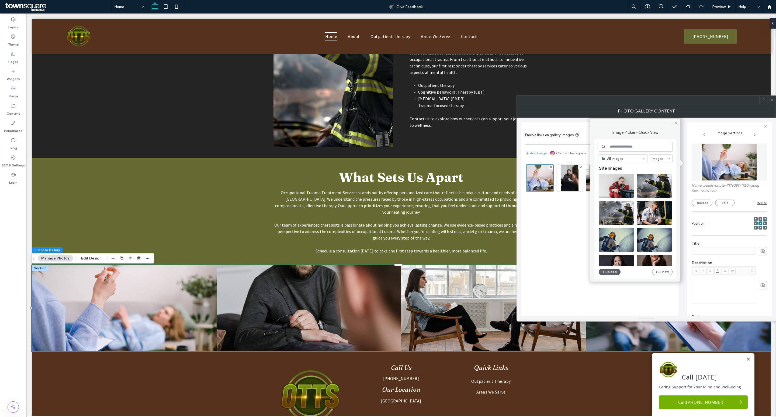
click at [619, 145] on input at bounding box center [636, 147] width 74 height 10
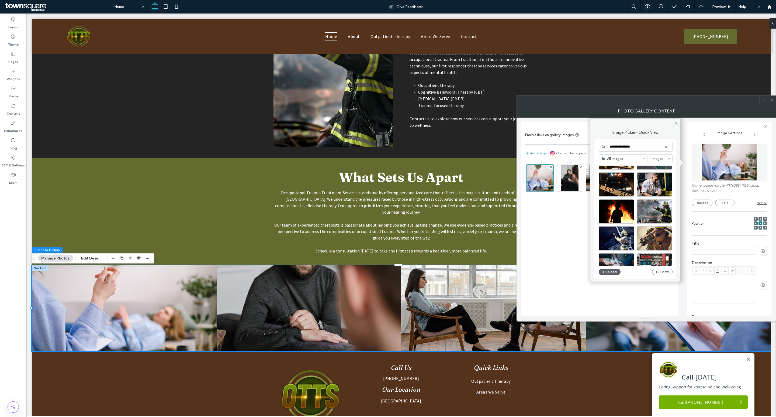
scroll to position [137, 0]
type input "**********"
click at [616, 180] on div "Select" at bounding box center [616, 184] width 35 height 24
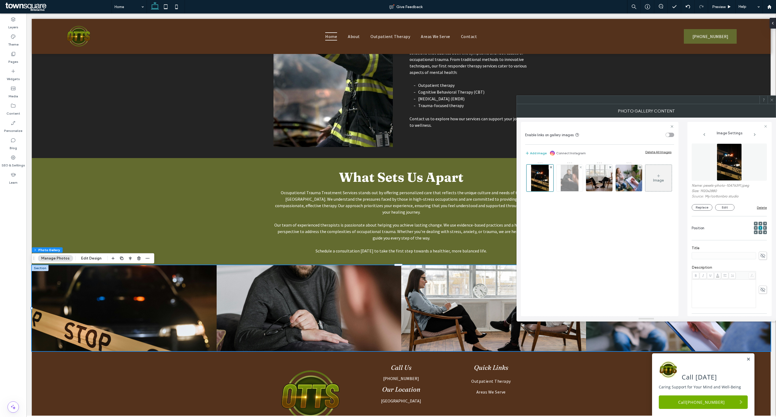
click at [561, 178] on img at bounding box center [570, 178] width 18 height 26
click at [700, 204] on button "Replace" at bounding box center [702, 202] width 21 height 6
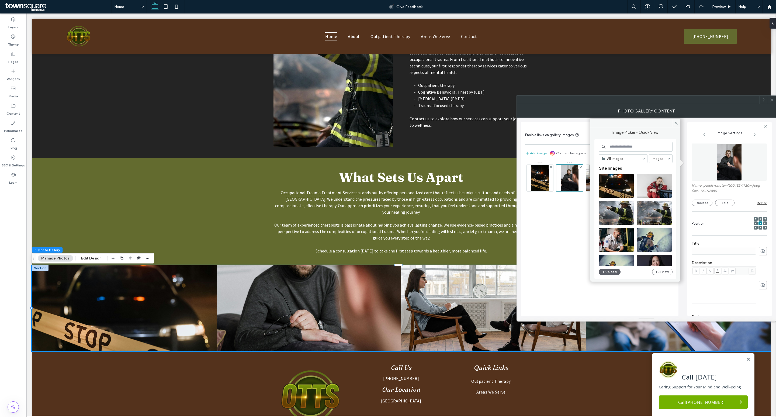
click at [629, 145] on input at bounding box center [636, 147] width 74 height 10
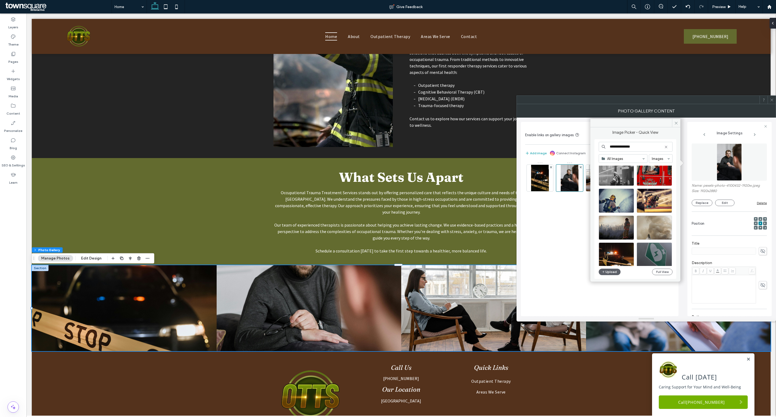
scroll to position [38, 0]
type input "**********"
click at [656, 198] on div "Select" at bounding box center [654, 201] width 35 height 24
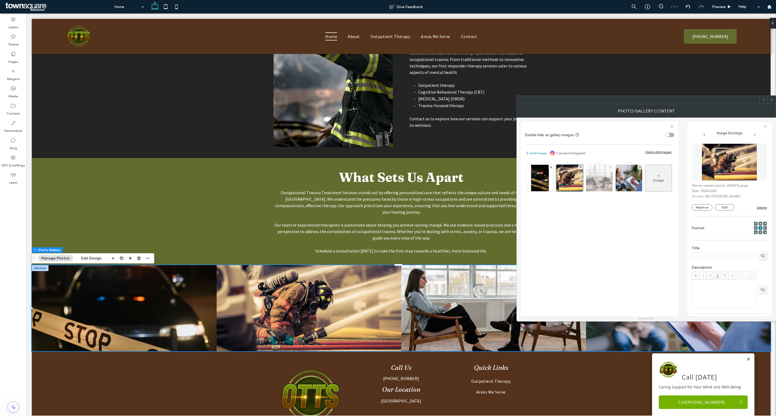
click at [601, 183] on img at bounding box center [600, 178] width 40 height 26
click at [698, 201] on button "Replace" at bounding box center [702, 202] width 21 height 6
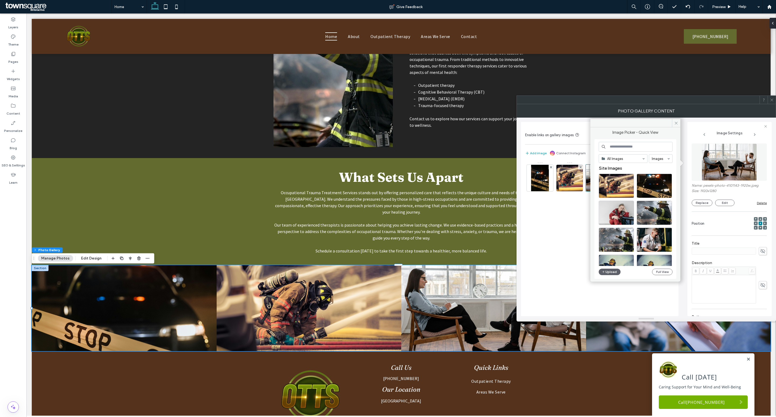
click at [620, 147] on input at bounding box center [636, 147] width 74 height 10
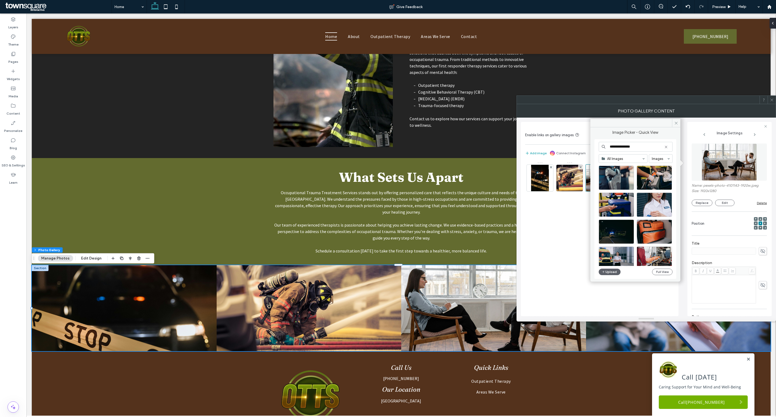
scroll to position [332, 0]
type input "**********"
click at [615, 176] on div "Select" at bounding box center [616, 177] width 35 height 24
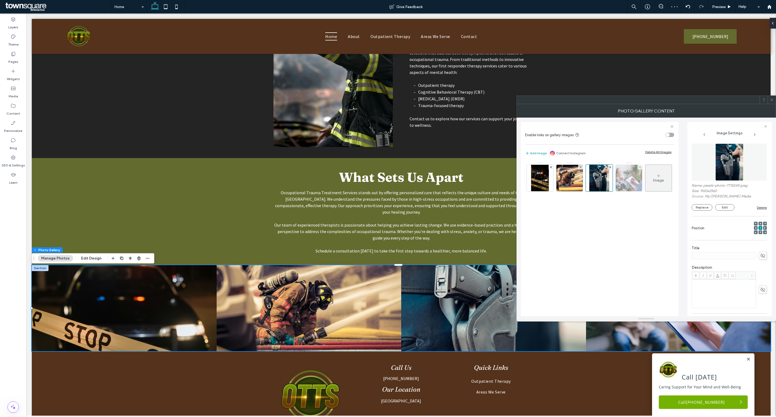
click at [632, 181] on img at bounding box center [629, 178] width 40 height 26
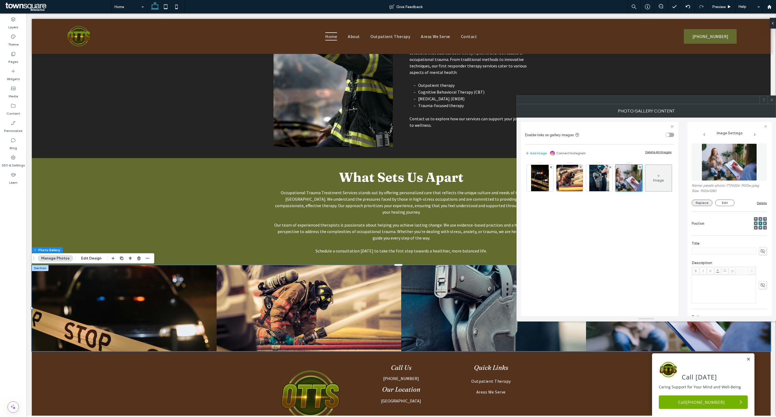
click at [698, 200] on button "Replace" at bounding box center [702, 202] width 21 height 6
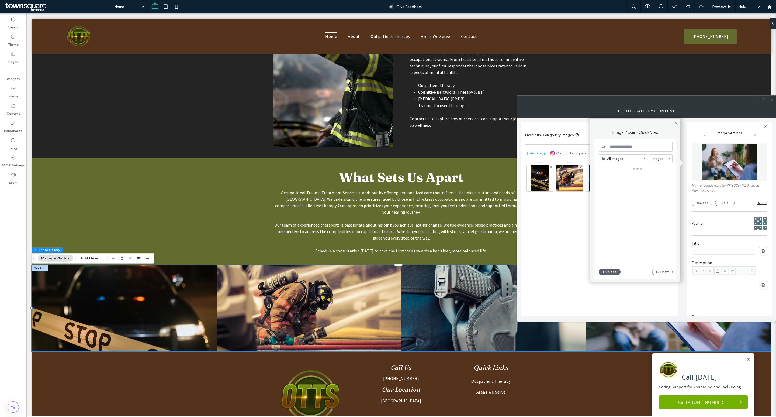
click at [640, 151] on input at bounding box center [636, 147] width 74 height 10
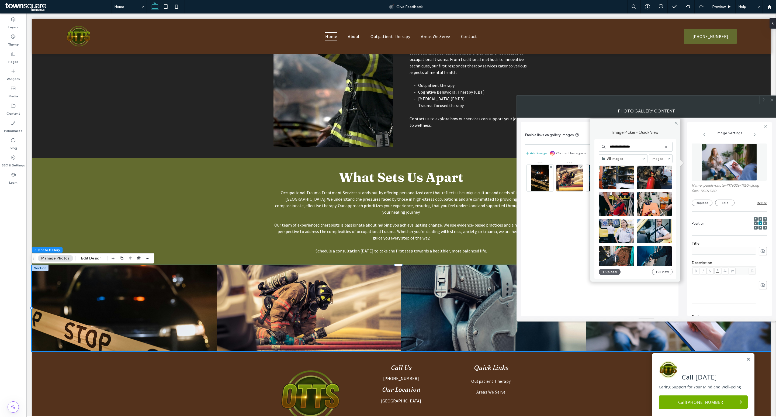
scroll to position [467, 0]
type input "**********"
click at [614, 203] on div "Select" at bounding box center [616, 203] width 35 height 24
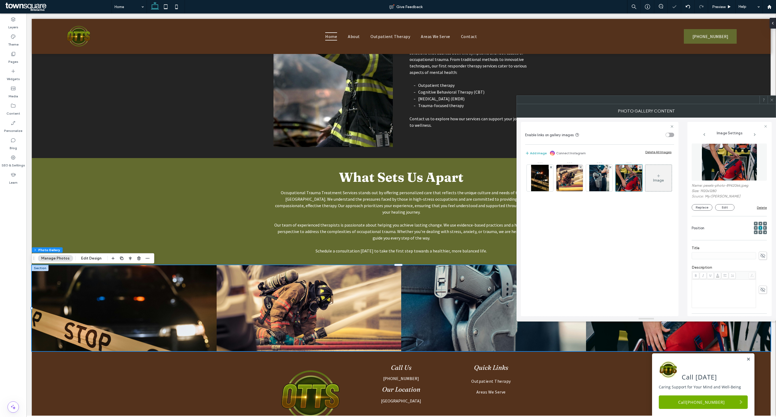
click at [771, 99] on icon at bounding box center [772, 100] width 4 height 4
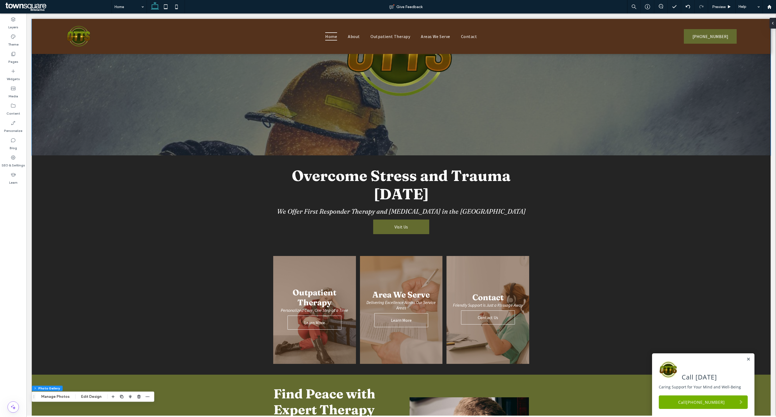
scroll to position [108, 0]
click at [384, 277] on link at bounding box center [401, 309] width 88 height 114
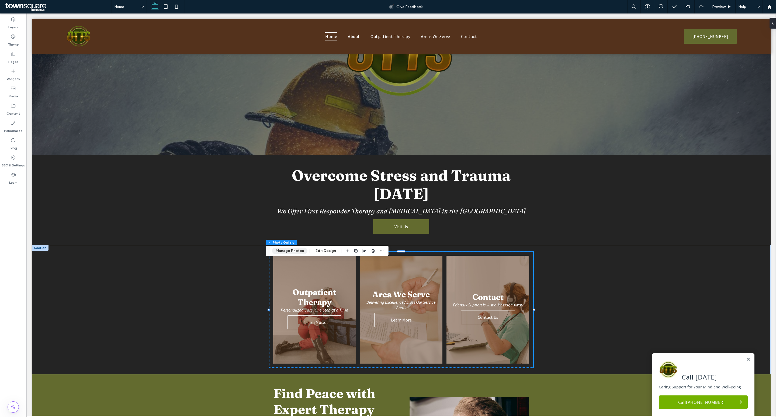
click at [299, 251] on button "Manage Photos" at bounding box center [289, 250] width 35 height 6
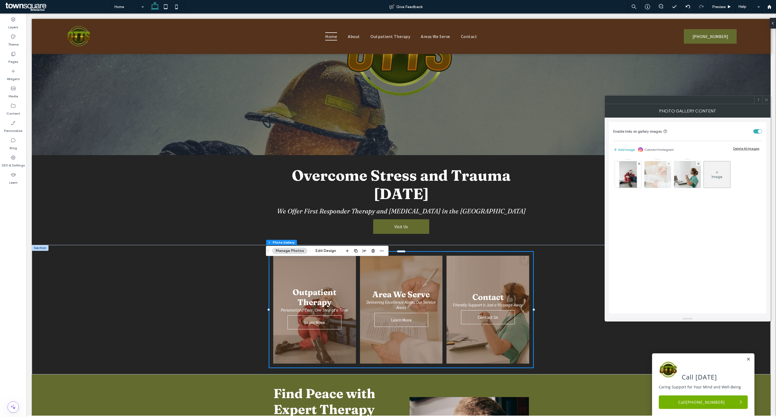
click at [663, 183] on img at bounding box center [658, 174] width 40 height 26
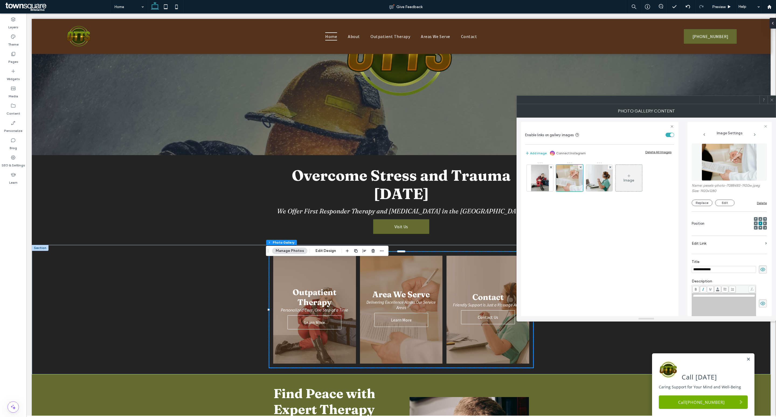
scroll to position [0, 0]
click at [706, 202] on button "Replace" at bounding box center [702, 202] width 21 height 6
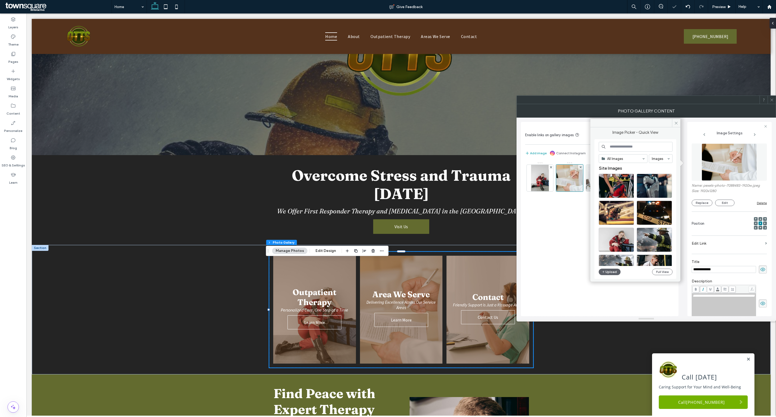
click at [644, 144] on input at bounding box center [636, 147] width 74 height 10
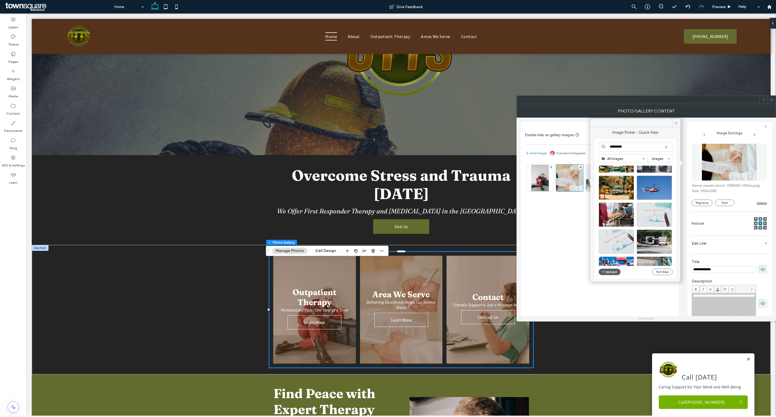
scroll to position [31, 0]
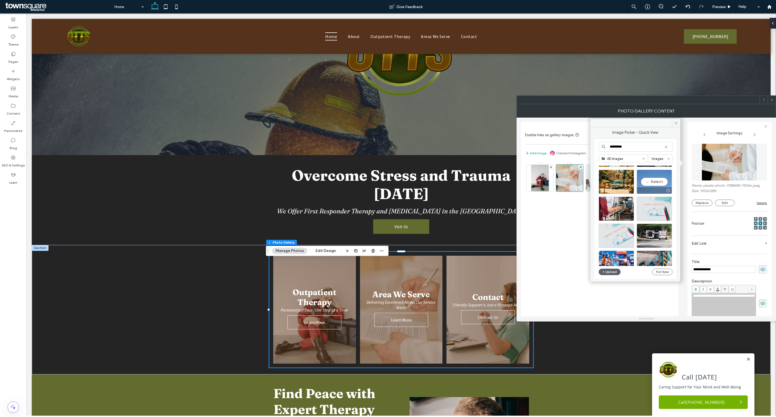
type input "*********"
click at [652, 183] on div "Select" at bounding box center [654, 181] width 35 height 24
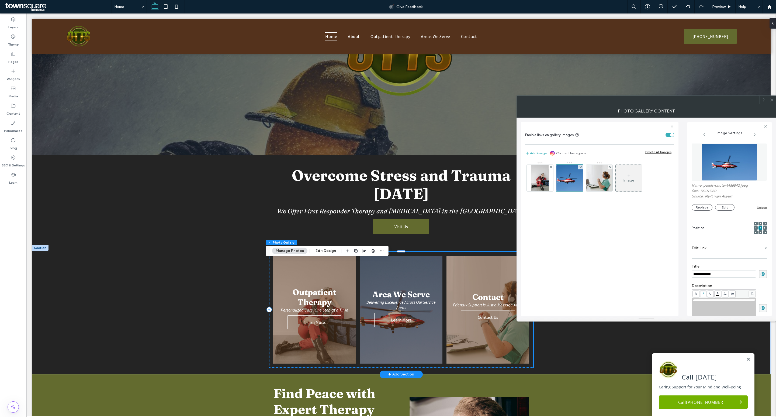
click at [499, 283] on link at bounding box center [488, 309] width 88 height 114
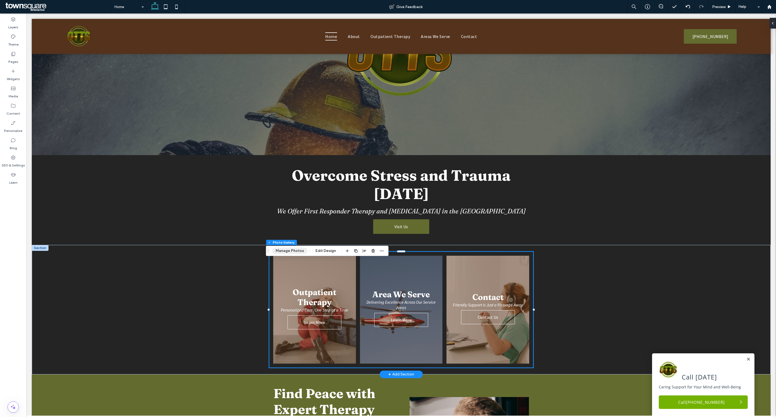
click at [295, 249] on button "Manage Photos" at bounding box center [289, 250] width 35 height 6
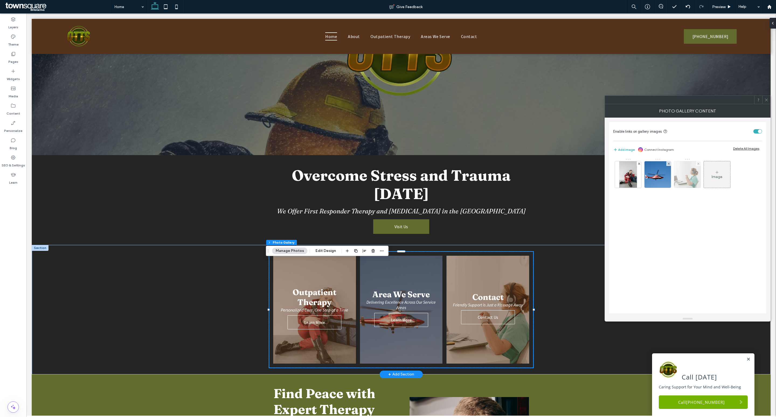
click at [692, 174] on img at bounding box center [688, 174] width 40 height 26
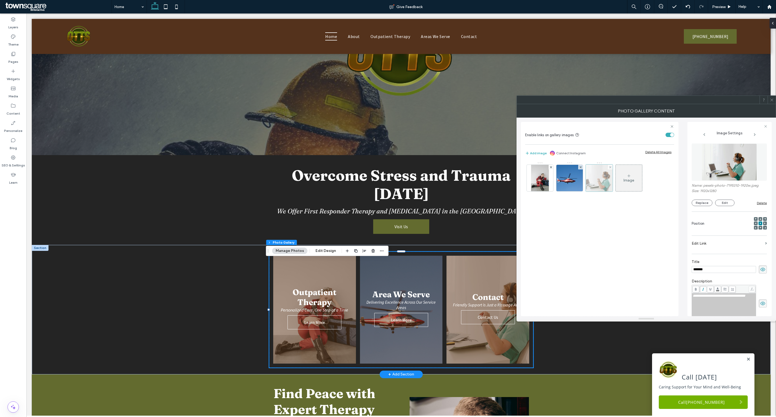
scroll to position [0, 0]
click at [771, 98] on icon at bounding box center [772, 100] width 4 height 4
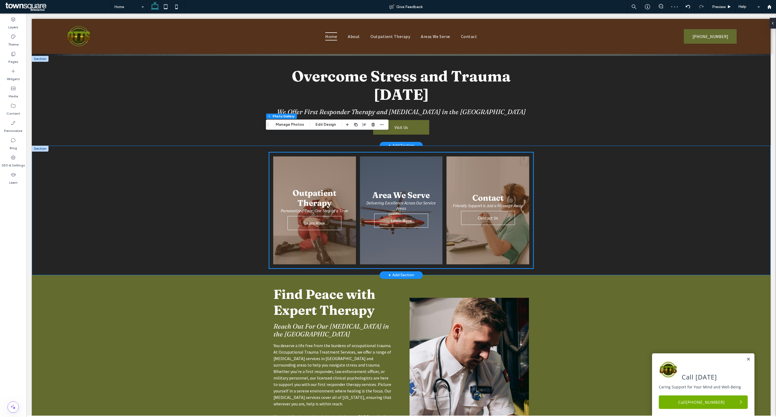
scroll to position [159, 0]
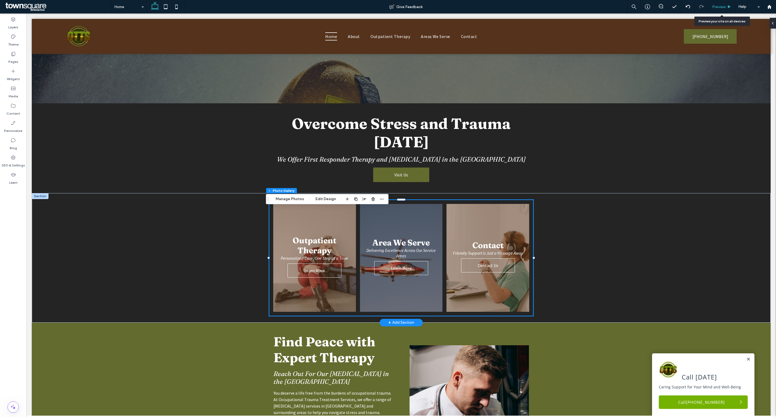
click at [716, 9] on div "Preview" at bounding box center [721, 6] width 27 height 13
click at [720, 6] on span "Preview" at bounding box center [718, 7] width 13 height 5
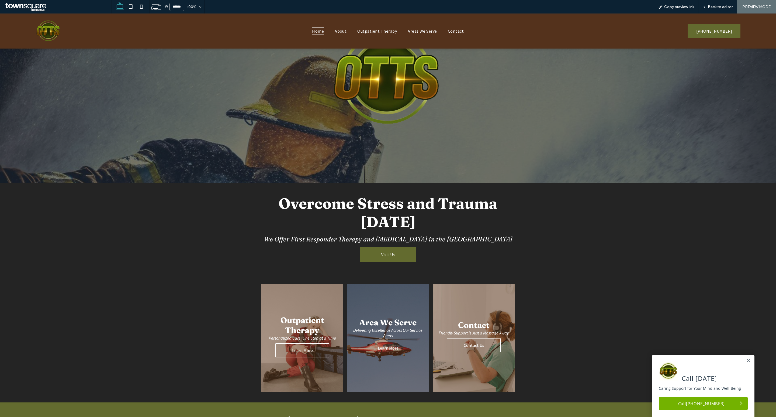
scroll to position [74, 0]
click at [714, 3] on div "Back to editor" at bounding box center [717, 6] width 39 height 13
click at [715, 6] on span "Back to editor" at bounding box center [720, 7] width 25 height 5
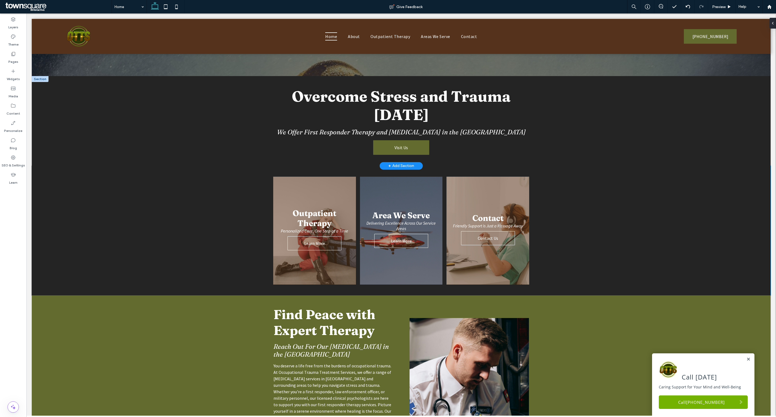
scroll to position [196, 0]
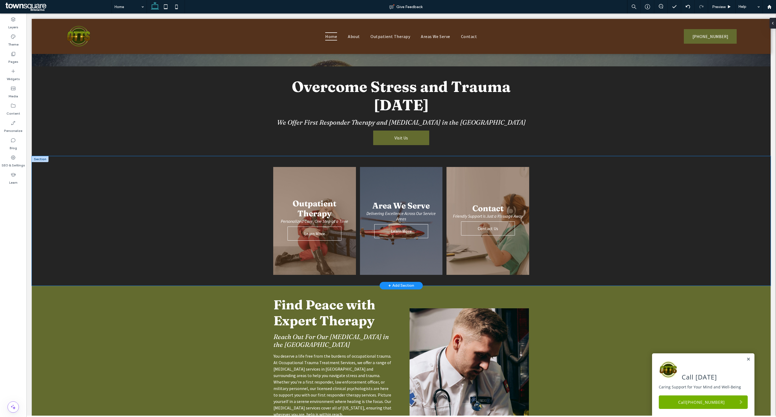
click at [554, 238] on div "Outpatient Therapy Personalized Care, One Step at a Time Learn More Area We Ser…" at bounding box center [401, 220] width 323 height 129
click at [254, 156] on button "Design" at bounding box center [252, 155] width 19 height 6
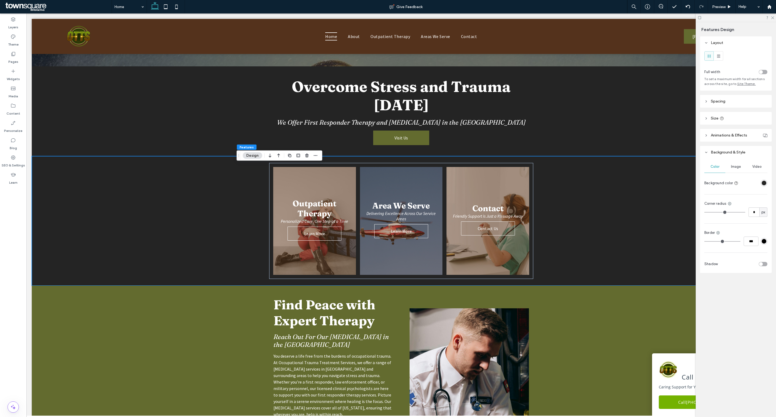
click at [762, 71] on div "toggle" at bounding box center [761, 72] width 4 height 4
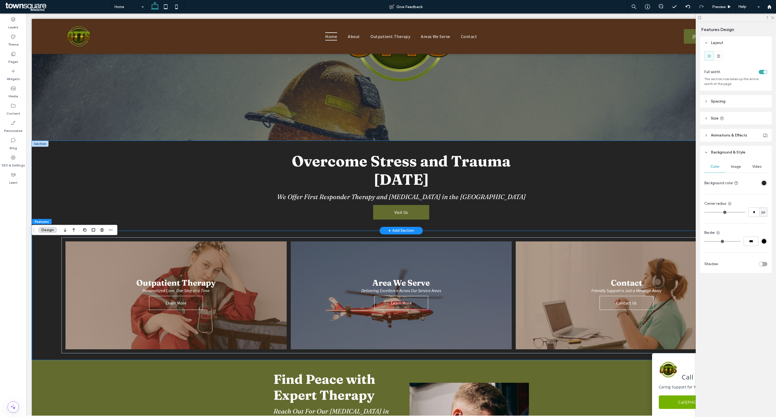
scroll to position [0, 0]
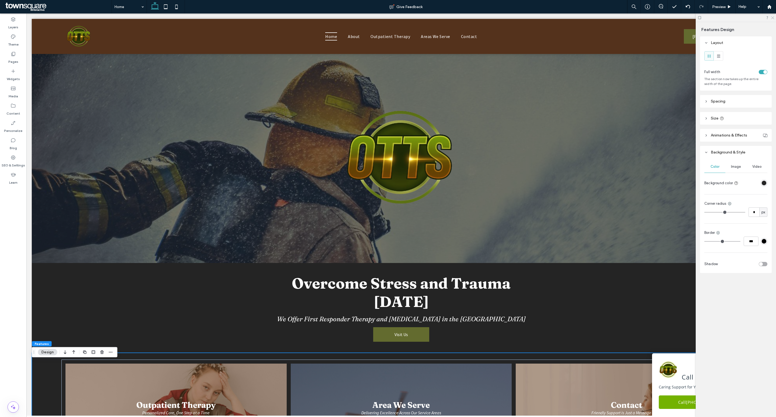
click at [772, 17] on icon at bounding box center [773, 18] width 4 height 4
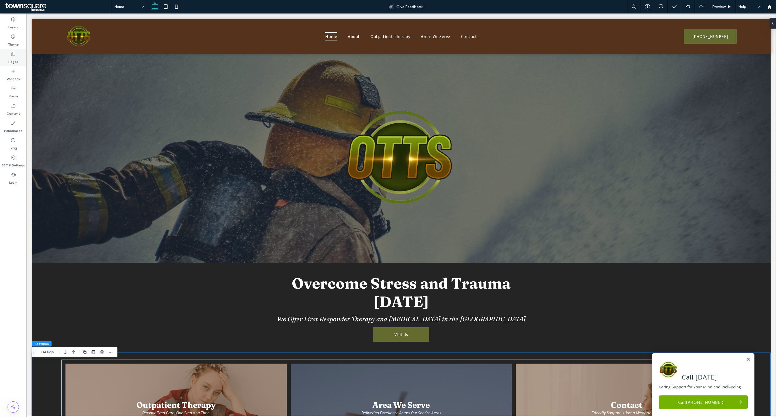
click at [11, 50] on div "Pages" at bounding box center [13, 57] width 26 height 17
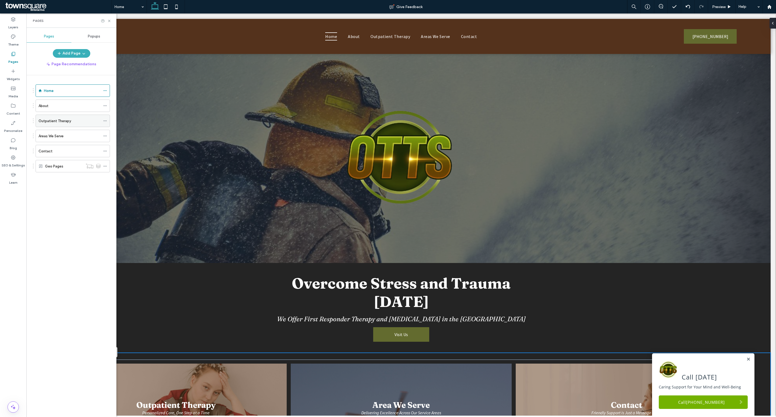
click at [61, 124] on label "Outpatient Therapy" at bounding box center [55, 120] width 33 height 9
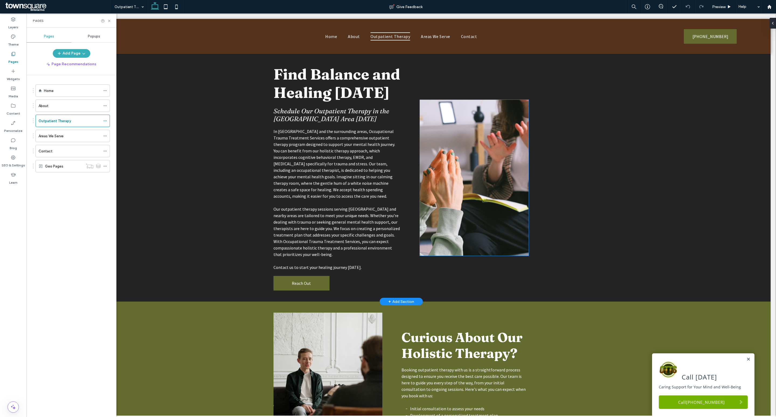
click at [459, 185] on img at bounding box center [474, 178] width 109 height 156
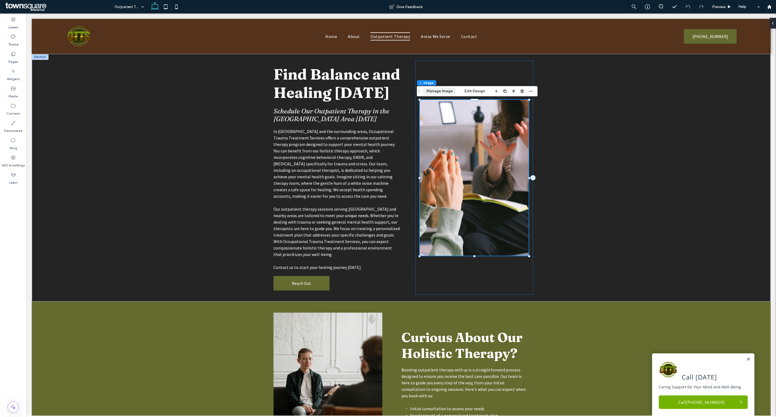
click at [438, 94] on button "Manage Image" at bounding box center [439, 91] width 33 height 6
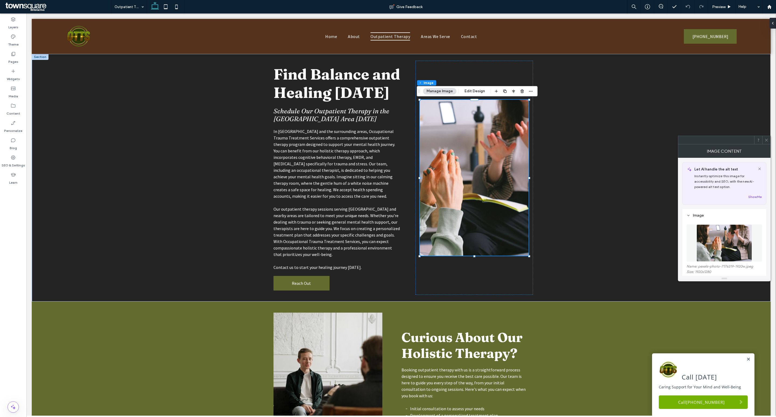
scroll to position [23, 0]
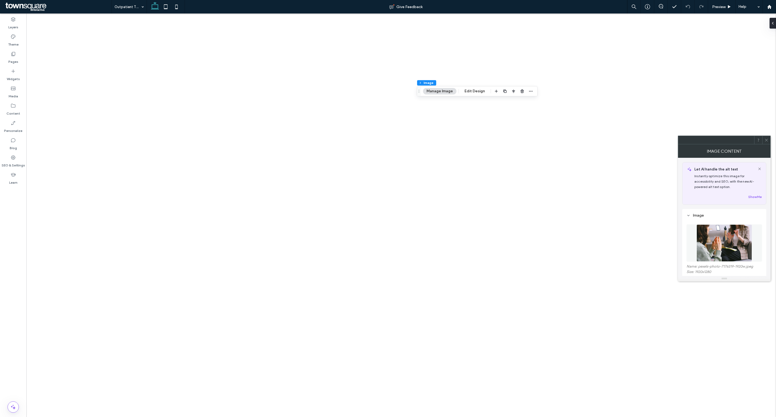
click at [704, 280] on button "Replace" at bounding box center [696, 283] width 21 height 6
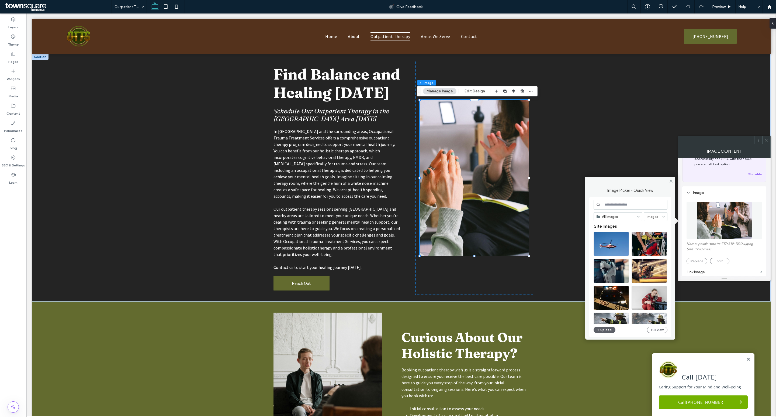
click at [625, 205] on input at bounding box center [631, 205] width 74 height 10
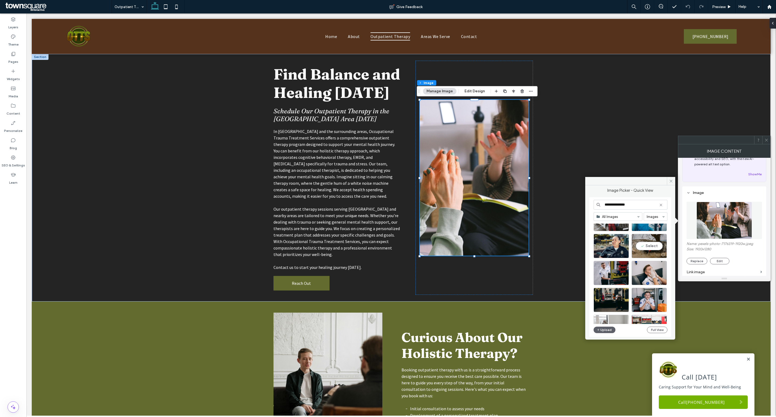
scroll to position [644, 0]
type input "**********"
click at [614, 245] on div "Select" at bounding box center [611, 246] width 35 height 24
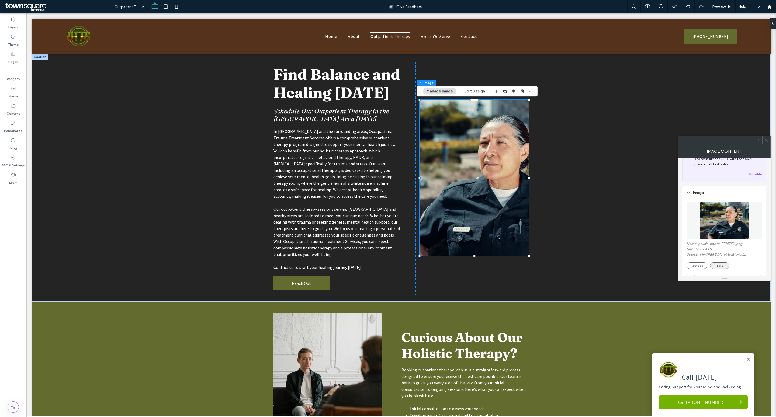
click at [713, 265] on button "Edit" at bounding box center [719, 265] width 19 height 6
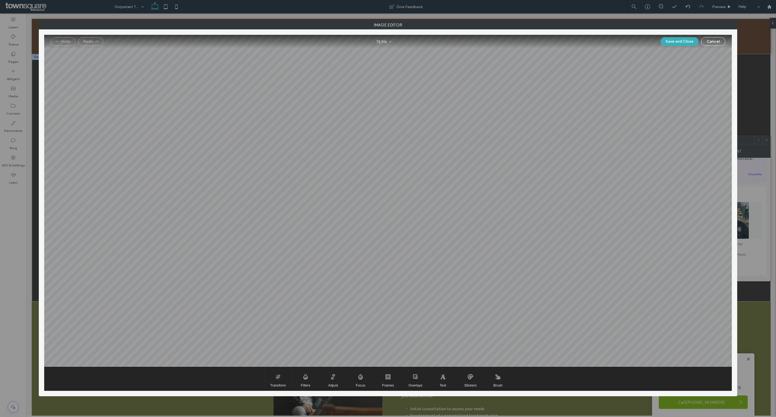
click at [278, 378] on span "Transform" at bounding box center [278, 378] width 27 height 23
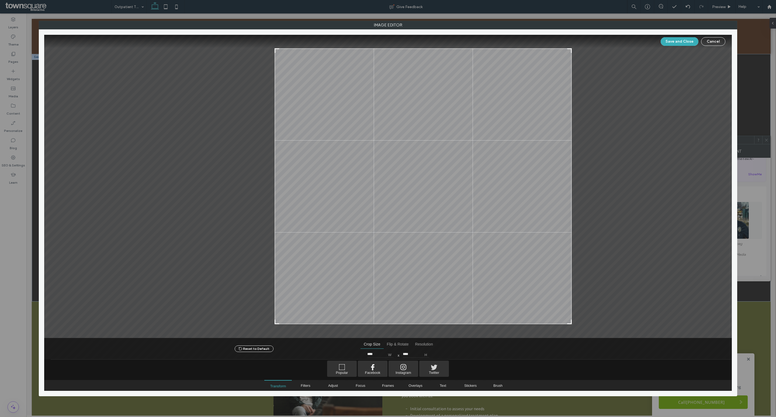
type input "****"
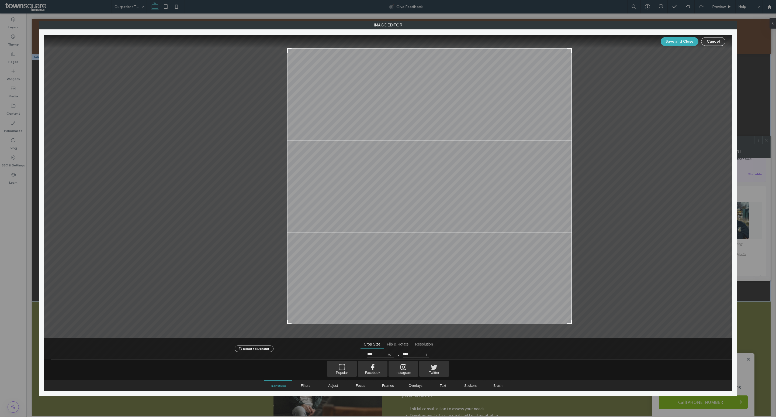
drag, startPoint x: 204, startPoint y: 321, endPoint x: 287, endPoint y: 335, distance: 83.9
click at [287, 335] on div at bounding box center [388, 186] width 688 height 303
click at [685, 42] on button "Save and Close" at bounding box center [680, 41] width 38 height 9
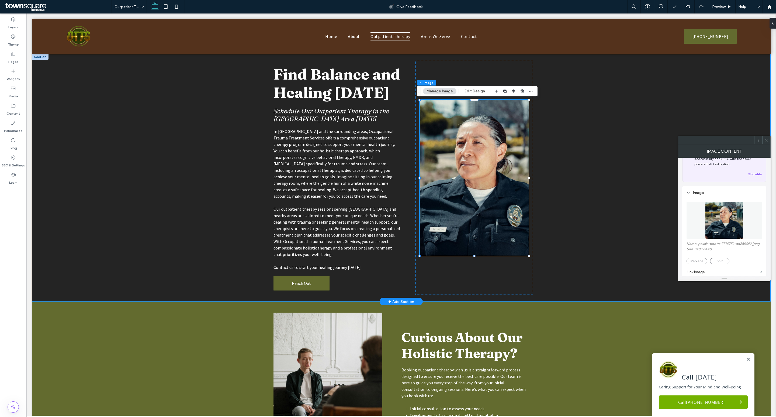
click at [604, 206] on div "Find Balance and Healing [DATE] Schedule Our Outpatient Therapy in the [GEOGRAP…" at bounding box center [401, 177] width 739 height 247
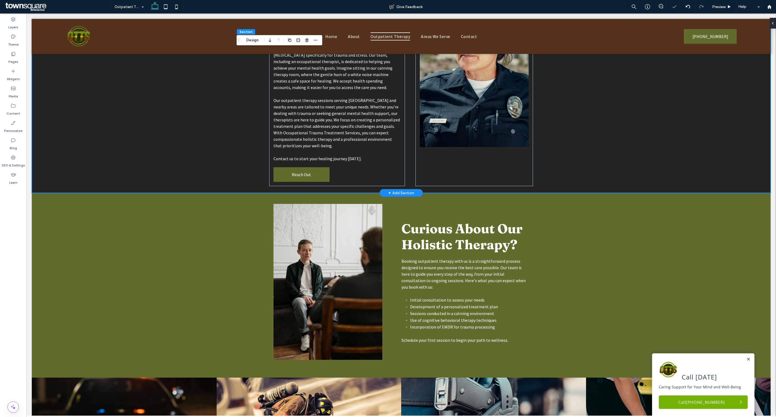
scroll to position [108, 0]
click at [348, 280] on img at bounding box center [327, 282] width 109 height 156
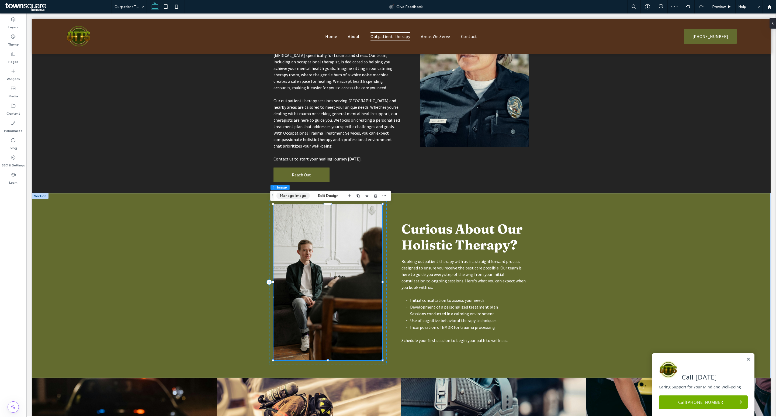
click at [301, 196] on button "Manage Image" at bounding box center [292, 195] width 33 height 6
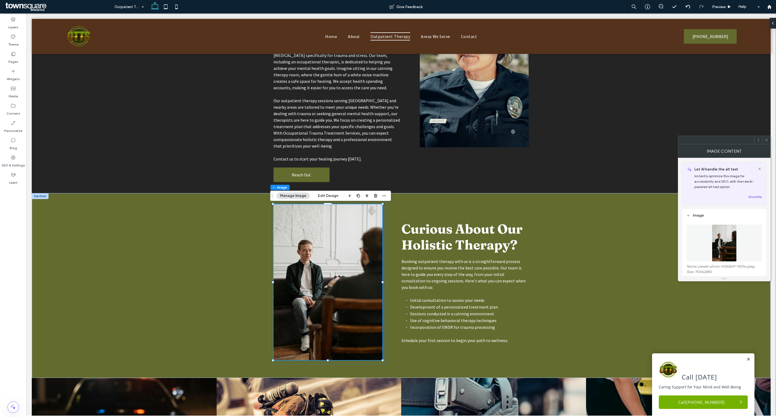
scroll to position [71, 0]
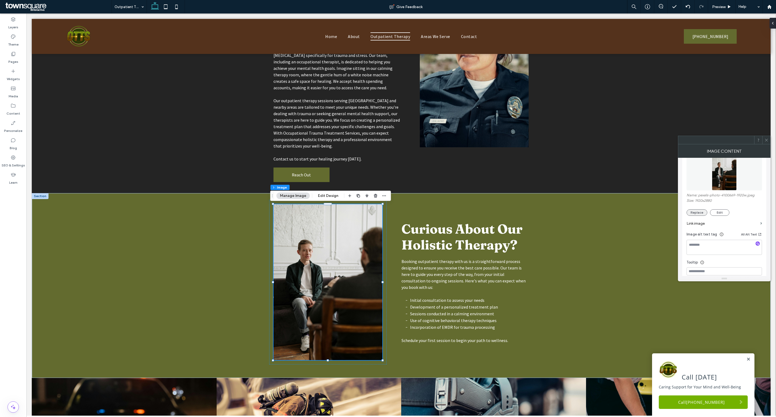
click at [700, 214] on button "Replace" at bounding box center [696, 212] width 21 height 6
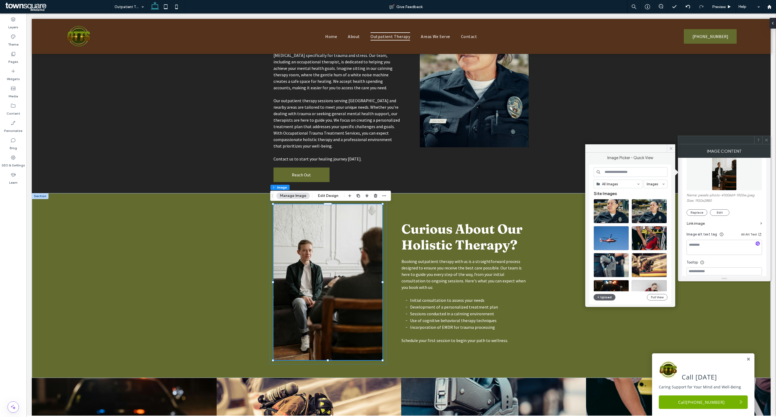
click at [626, 173] on input at bounding box center [631, 172] width 74 height 10
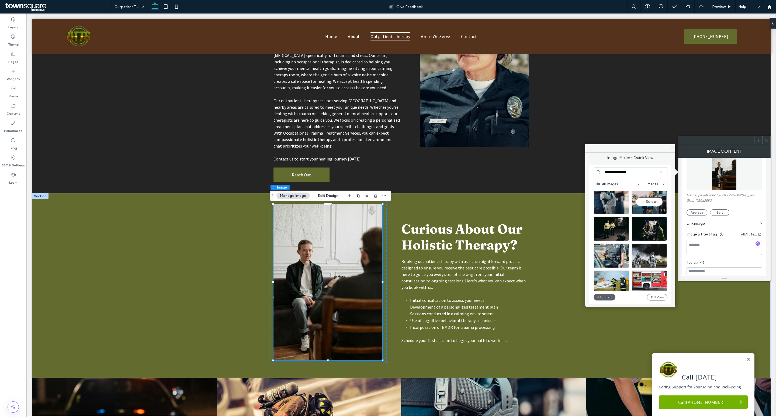
scroll to position [198, 0]
type input "**********"
click at [643, 227] on div "Select" at bounding box center [649, 228] width 35 height 24
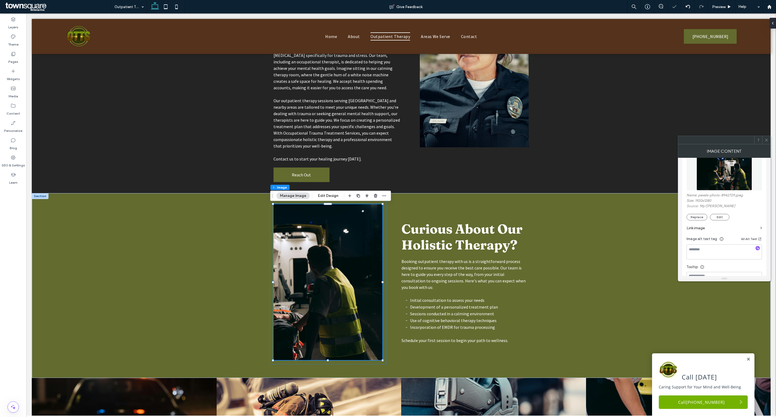
click at [723, 213] on div "Name: pexels-photo-8942729.jpeg Size: 1920x1280 Source: My / [PERSON_NAME] Repl…" at bounding box center [723, 206] width 75 height 27
click at [717, 214] on button "Edit" at bounding box center [719, 217] width 19 height 6
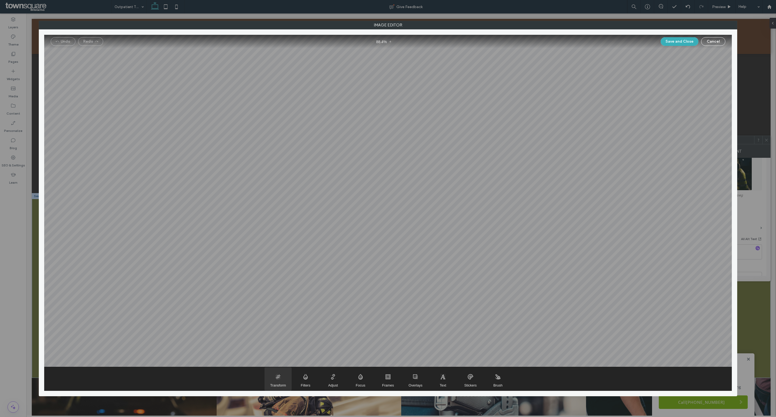
click at [276, 383] on span "Transform" at bounding box center [278, 385] width 16 height 4
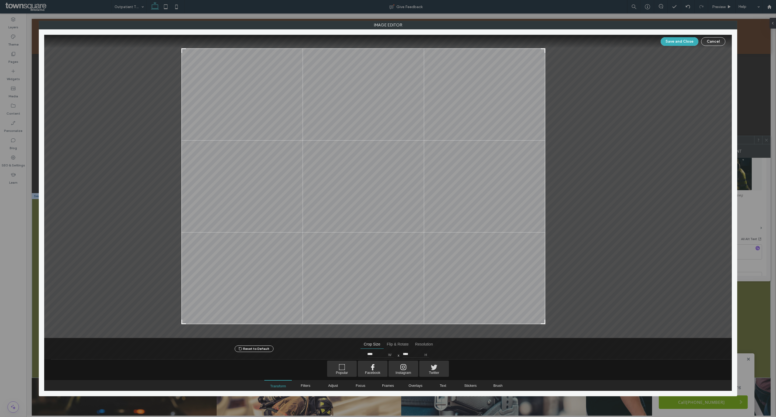
type input "****"
drag, startPoint x: 592, startPoint y: 322, endPoint x: 540, endPoint y: 346, distance: 57.4
click at [540, 346] on div "Save and Close Cancel Reset to Default Crop Size Flip & Rotate Resolution Crop …" at bounding box center [388, 212] width 688 height 355
drag, startPoint x: 672, startPoint y: 44, endPoint x: 669, endPoint y: 57, distance: 14.0
click at [671, 44] on button "Save and Close" at bounding box center [680, 41] width 38 height 9
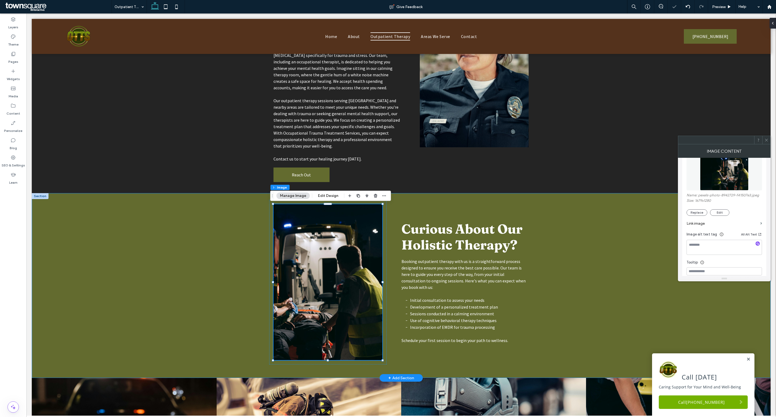
click at [598, 214] on div "Curious About Our Holistic Therapy? Booking outpatient therapy with us is a str…" at bounding box center [401, 285] width 739 height 185
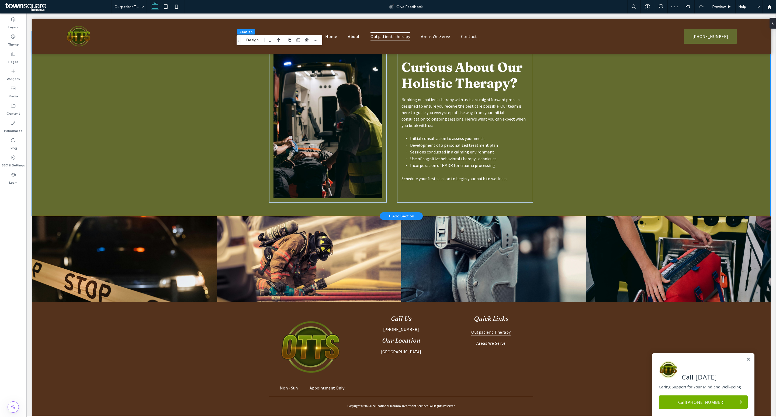
scroll to position [0, 0]
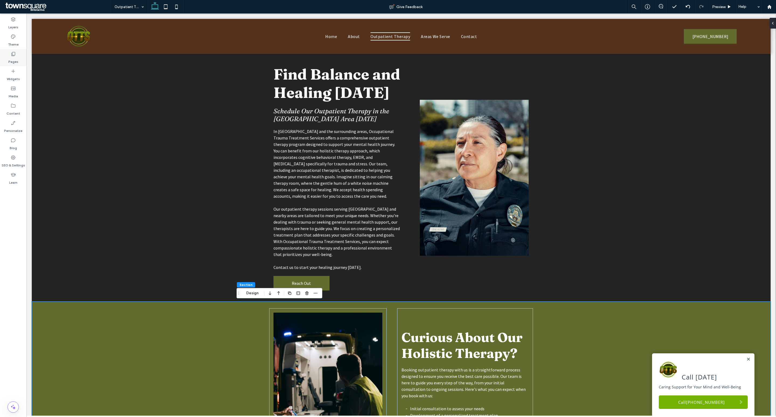
click at [16, 58] on label "Pages" at bounding box center [13, 61] width 10 height 8
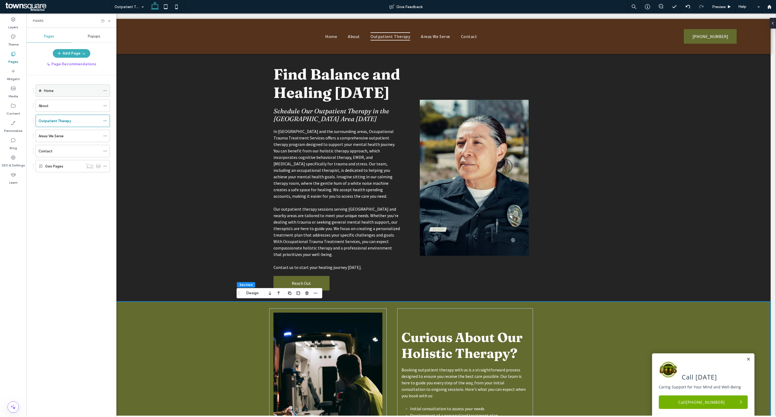
click at [61, 90] on div "Home" at bounding box center [72, 91] width 57 height 6
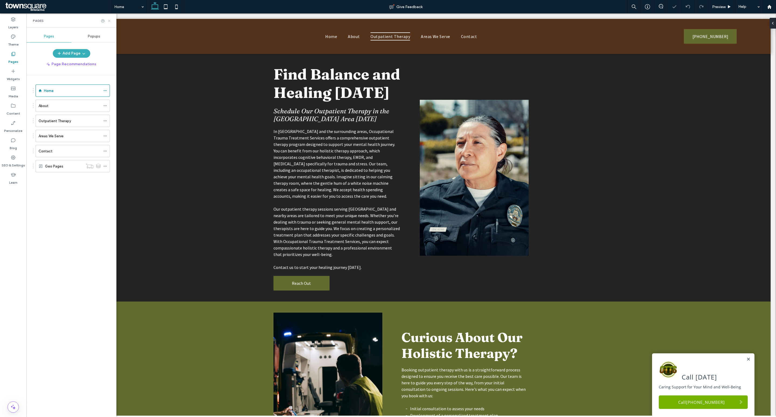
click at [110, 20] on icon at bounding box center [109, 21] width 4 height 4
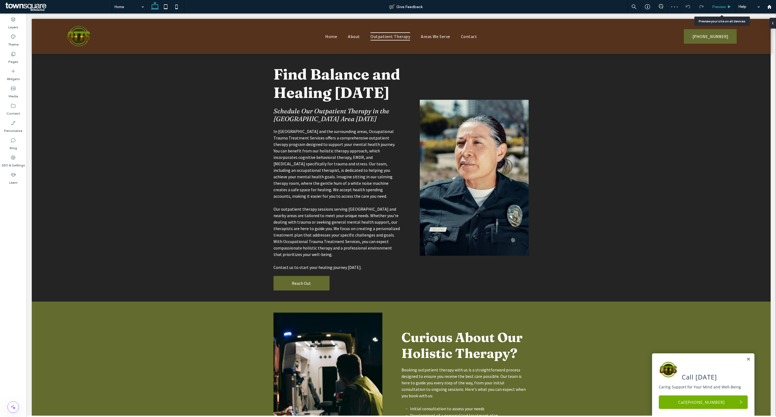
click at [719, 4] on div "Preview" at bounding box center [721, 6] width 27 height 13
click at [721, 5] on span "Preview" at bounding box center [718, 7] width 13 height 5
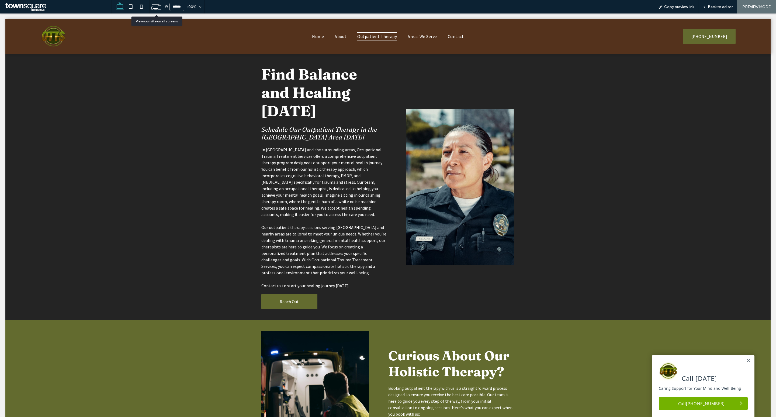
click at [155, 8] on icon at bounding box center [156, 7] width 10 height 10
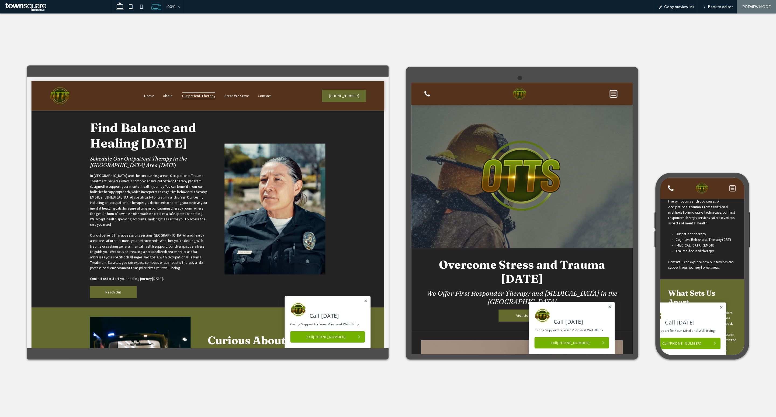
scroll to position [1089, 0]
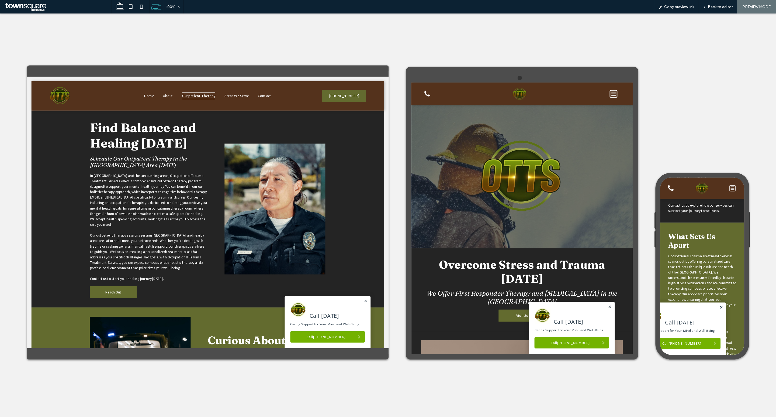
click at [731, 331] on link at bounding box center [733, 332] width 4 height 5
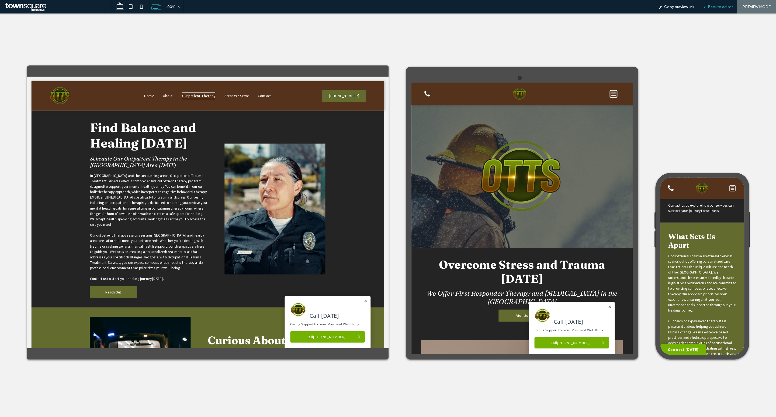
click at [725, 6] on span "Back to editor" at bounding box center [720, 7] width 25 height 5
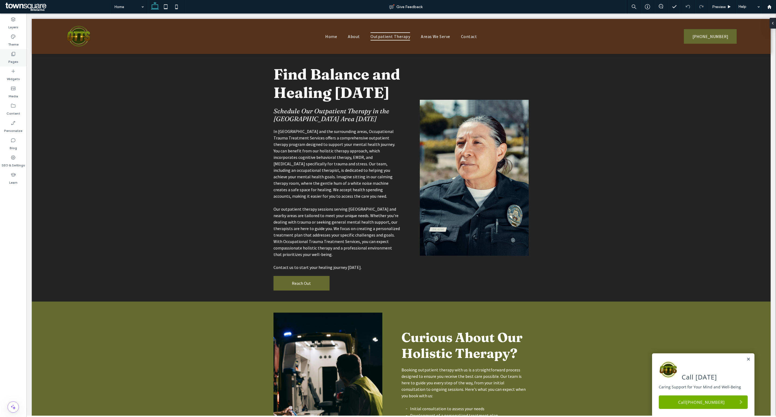
click at [22, 53] on div "Pages" at bounding box center [13, 57] width 26 height 17
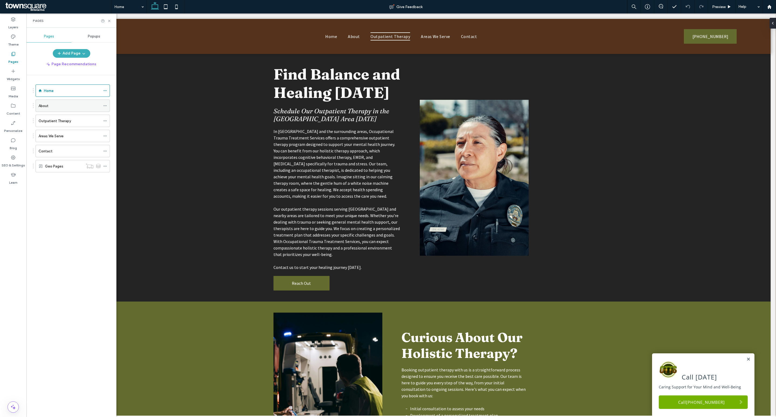
click at [60, 101] on div "About" at bounding box center [70, 106] width 62 height 12
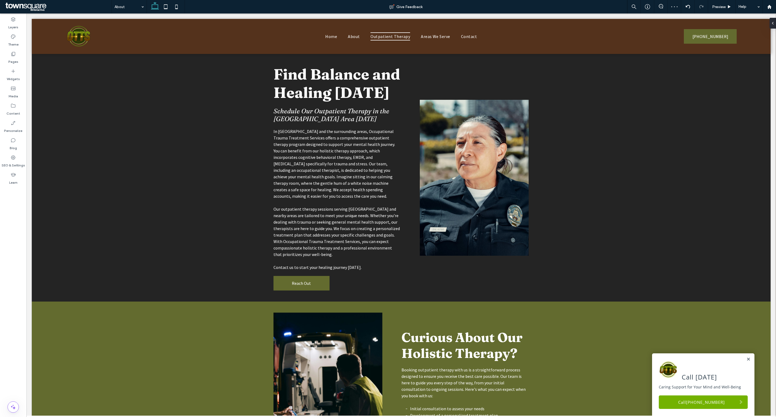
type input "***"
click at [16, 55] on icon at bounding box center [13, 53] width 5 height 5
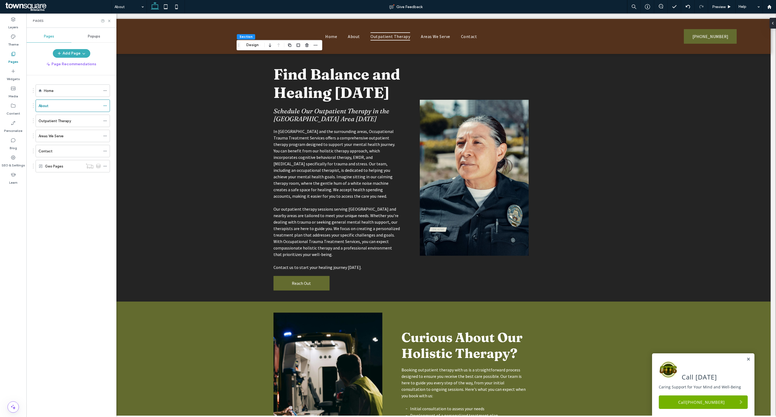
click at [73, 90] on div "Home" at bounding box center [72, 91] width 57 height 6
click at [110, 20] on icon at bounding box center [109, 21] width 4 height 4
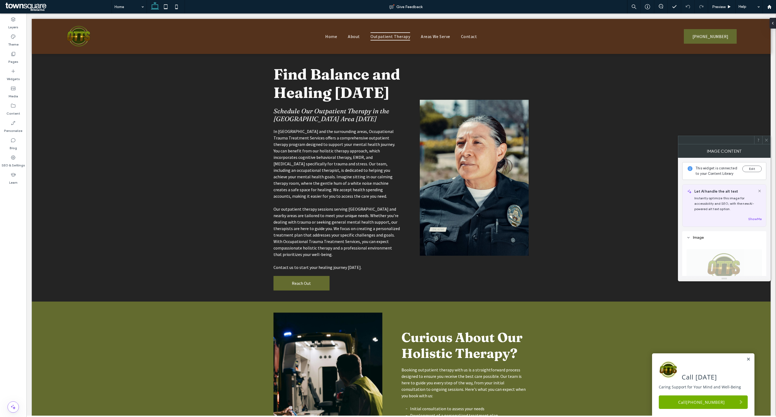
type input "***"
click at [173, 8] on icon at bounding box center [176, 6] width 11 height 11
type input "**"
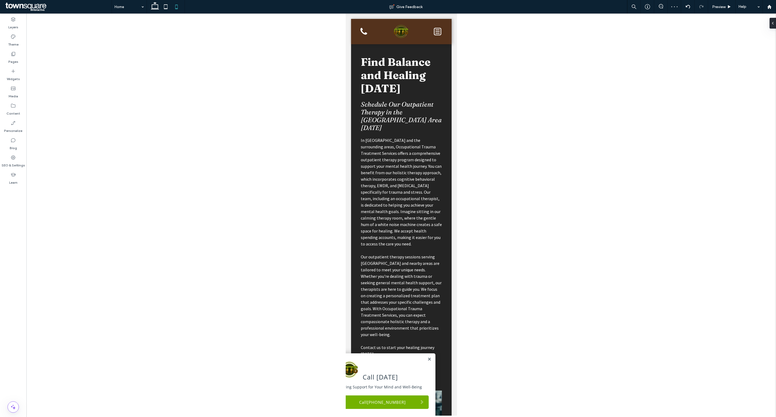
type input "***"
click at [491, 61] on div at bounding box center [401, 214] width 750 height 402
click at [12, 59] on label "Pages" at bounding box center [13, 61] width 10 height 8
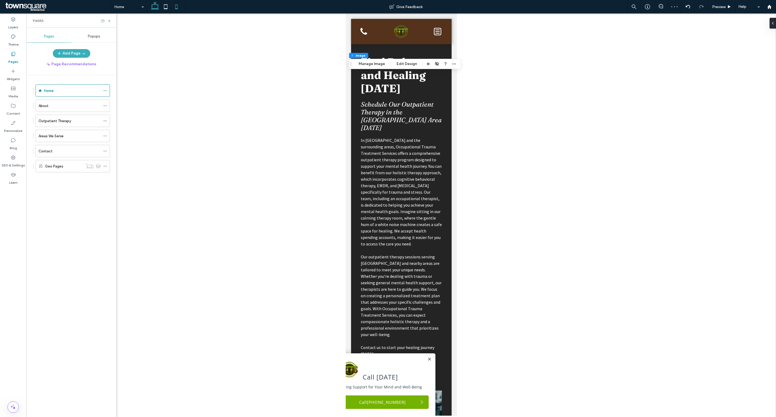
click at [155, 3] on use at bounding box center [155, 6] width 8 height 8
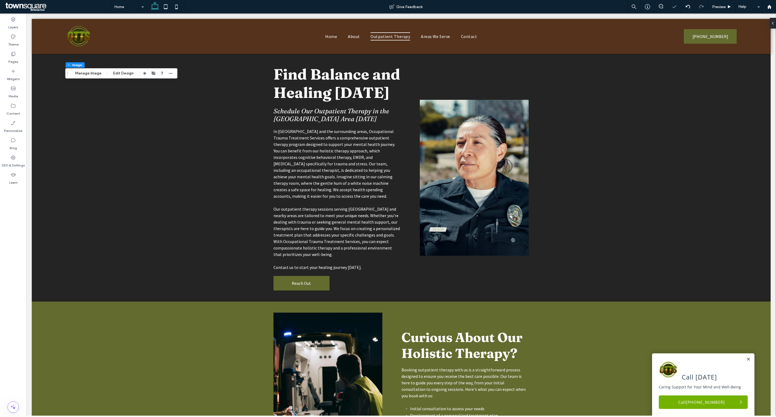
type input "***"
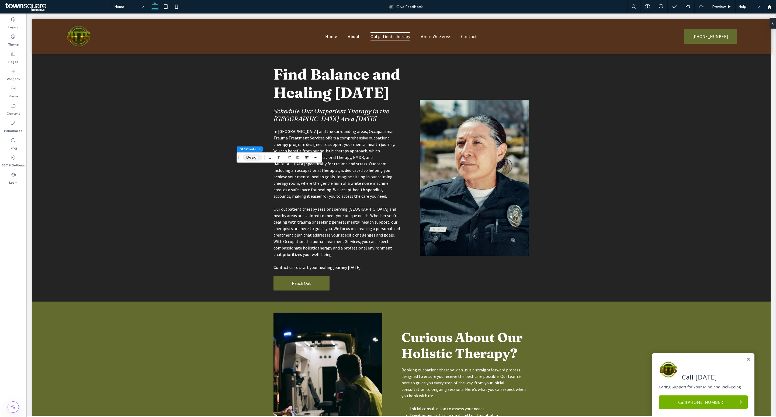
click at [254, 158] on button "Design" at bounding box center [252, 157] width 19 height 6
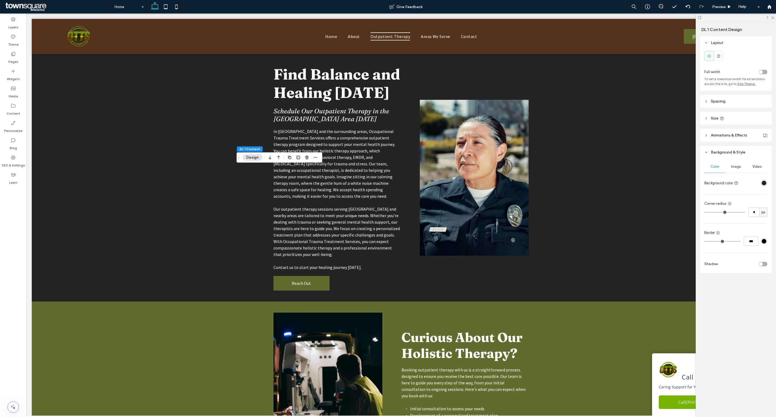
click at [765, 181] on div "rgba(36, 36, 36, 1)" at bounding box center [764, 183] width 5 height 5
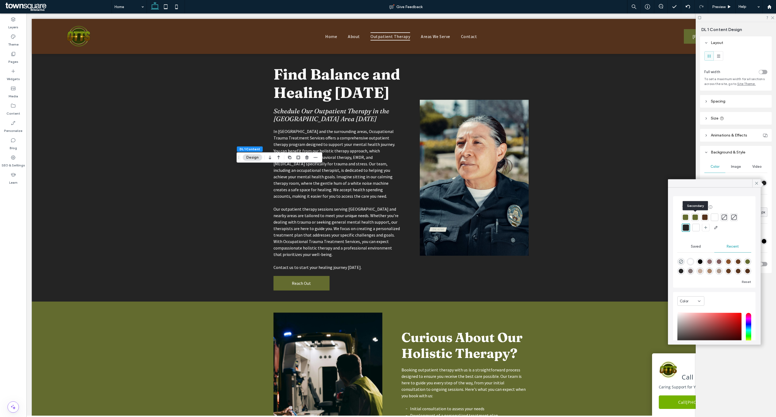
click at [693, 216] on div at bounding box center [694, 216] width 5 height 5
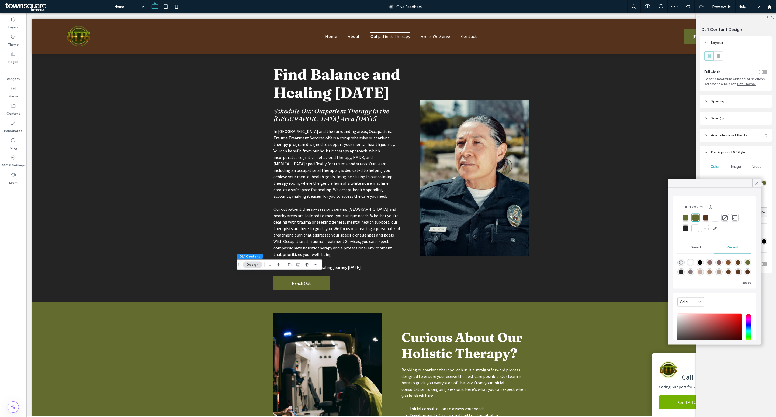
click at [685, 227] on div at bounding box center [685, 228] width 5 height 5
click at [694, 217] on div at bounding box center [694, 216] width 5 height 5
click at [684, 217] on div at bounding box center [685, 217] width 5 height 5
click at [694, 217] on div at bounding box center [695, 217] width 5 height 5
click at [686, 229] on div at bounding box center [685, 228] width 5 height 5
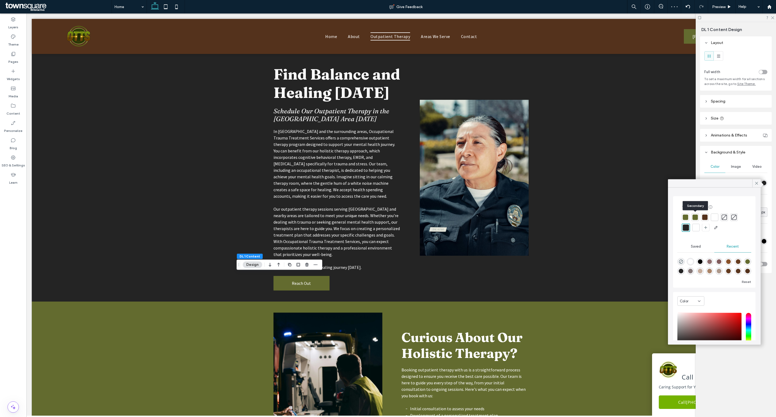
click at [695, 218] on div at bounding box center [694, 216] width 5 height 5
click at [684, 231] on div at bounding box center [686, 228] width 8 height 8
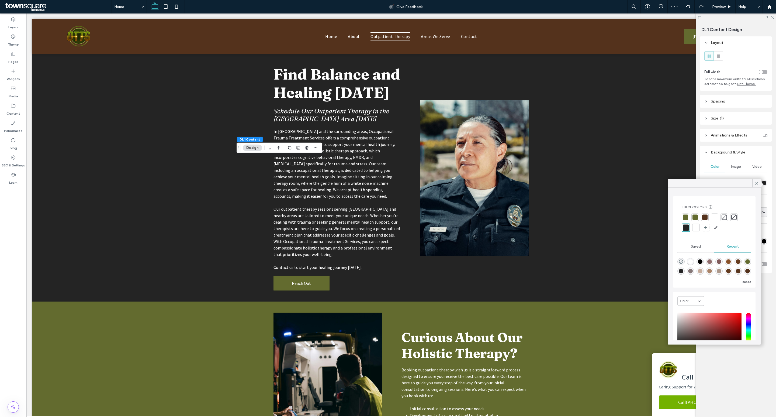
click at [695, 217] on div at bounding box center [694, 216] width 5 height 5
click at [686, 226] on div at bounding box center [685, 228] width 5 height 5
click at [773, 17] on icon at bounding box center [773, 18] width 4 height 4
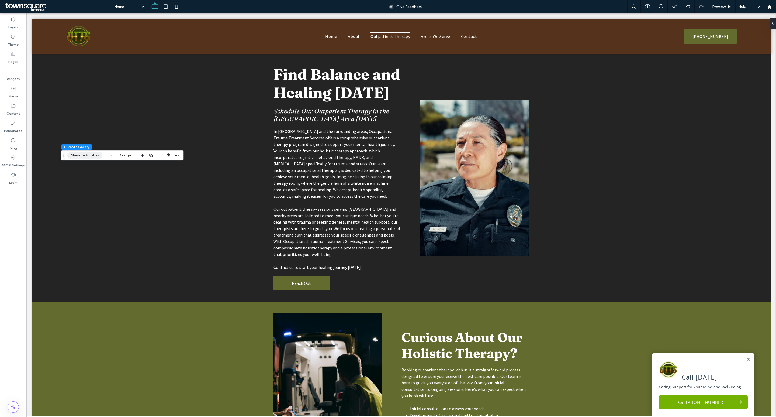
click at [86, 155] on button "Manage Photos" at bounding box center [84, 155] width 35 height 6
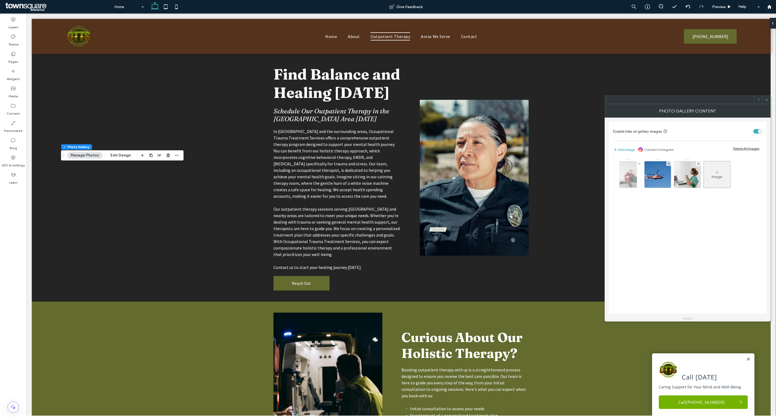
click at [627, 175] on img at bounding box center [628, 174] width 18 height 26
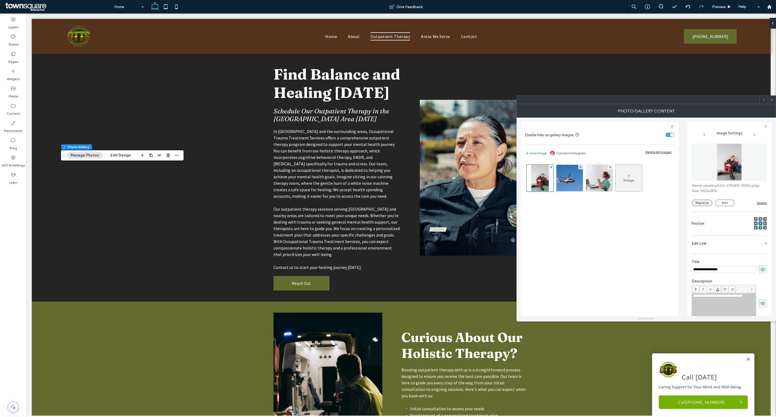
click at [699, 202] on button "Replace" at bounding box center [702, 202] width 21 height 6
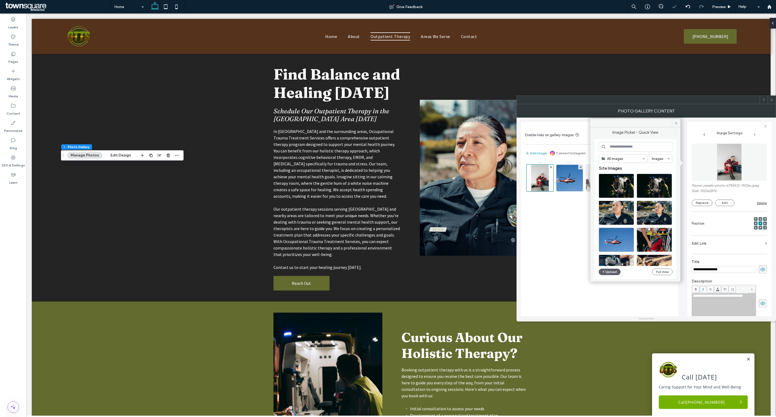
click at [633, 148] on input at bounding box center [636, 147] width 74 height 10
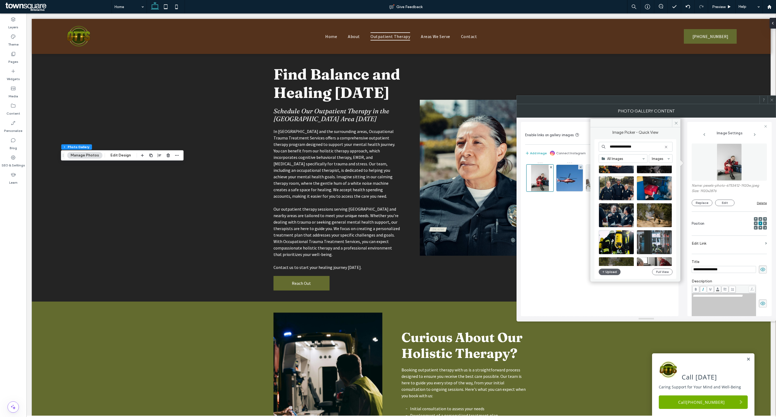
scroll to position [79, 0]
type input "**********"
click at [620, 186] on div "Select" at bounding box center [616, 188] width 35 height 24
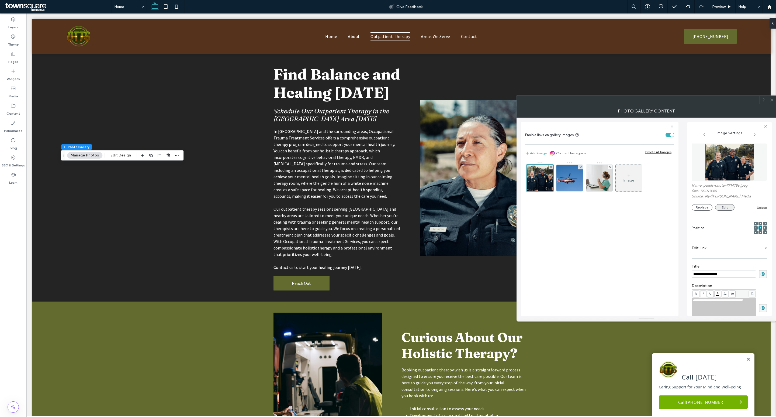
click at [722, 207] on button "Edit" at bounding box center [724, 207] width 19 height 6
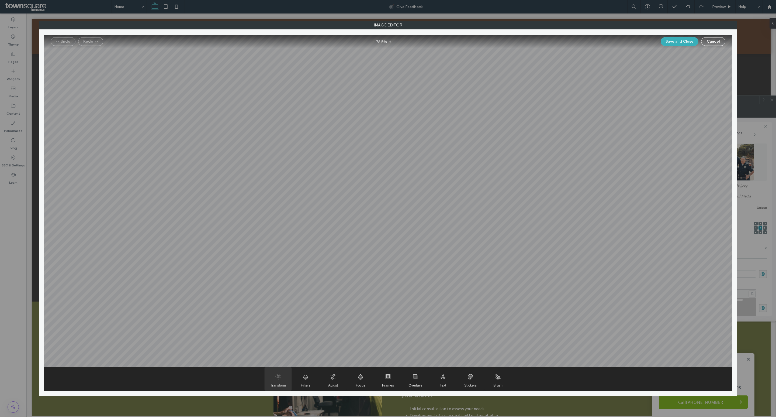
click at [279, 379] on span "Transform" at bounding box center [278, 378] width 27 height 23
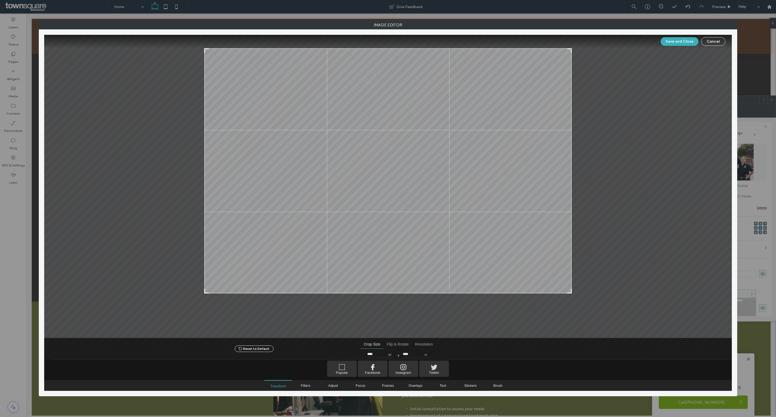
type input "****"
drag, startPoint x: 571, startPoint y: 320, endPoint x: 587, endPoint y: 288, distance: 35.7
click at [587, 288] on div at bounding box center [388, 186] width 688 height 303
click at [681, 41] on button "Save and Close" at bounding box center [680, 41] width 38 height 9
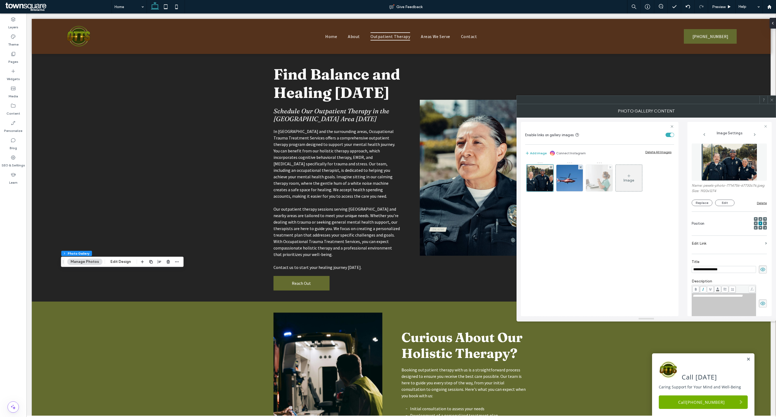
click at [602, 173] on img at bounding box center [600, 178] width 40 height 26
click at [703, 202] on button "Replace" at bounding box center [702, 202] width 21 height 6
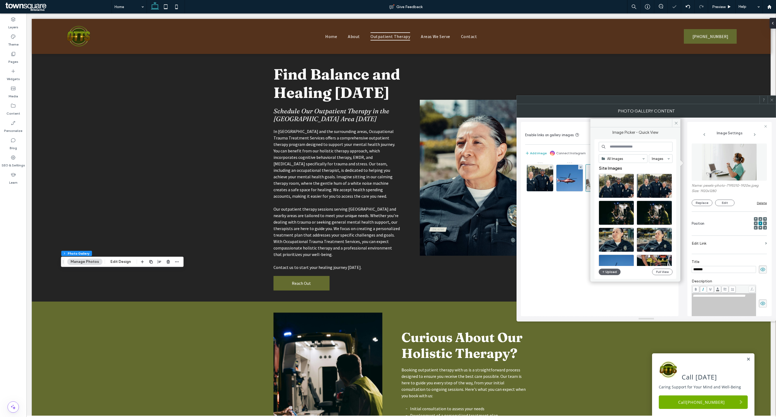
click at [620, 147] on input at bounding box center [636, 147] width 74 height 10
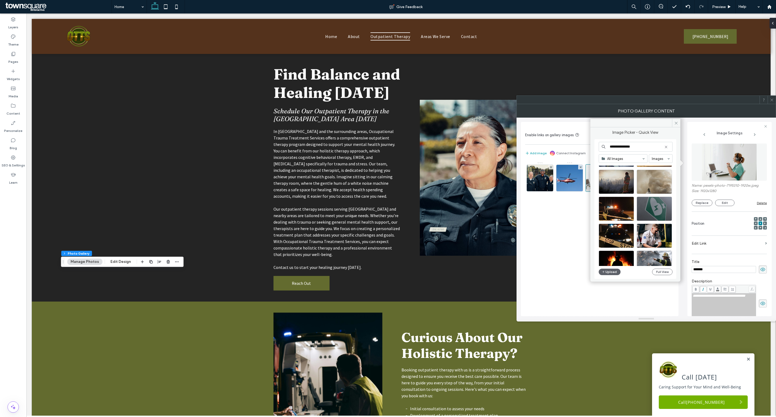
scroll to position [85, 0]
type input "**********"
click at [660, 181] on div "Select" at bounding box center [654, 181] width 35 height 24
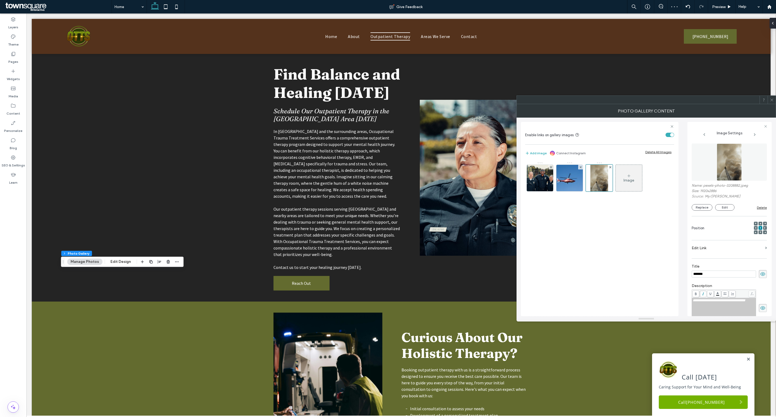
click at [773, 102] on span at bounding box center [772, 100] width 4 height 8
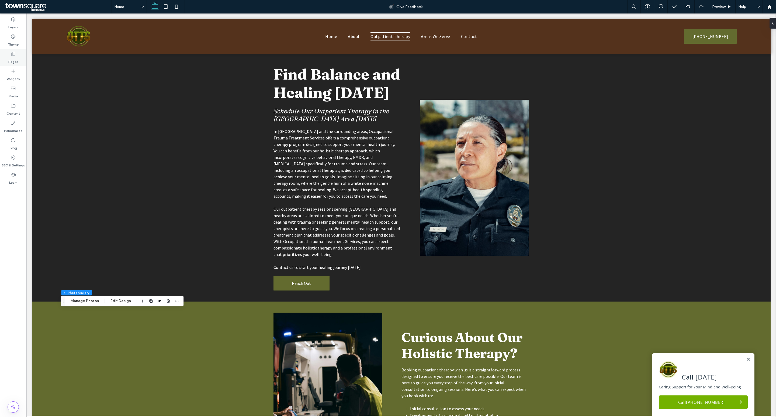
click at [11, 55] on icon at bounding box center [13, 53] width 5 height 5
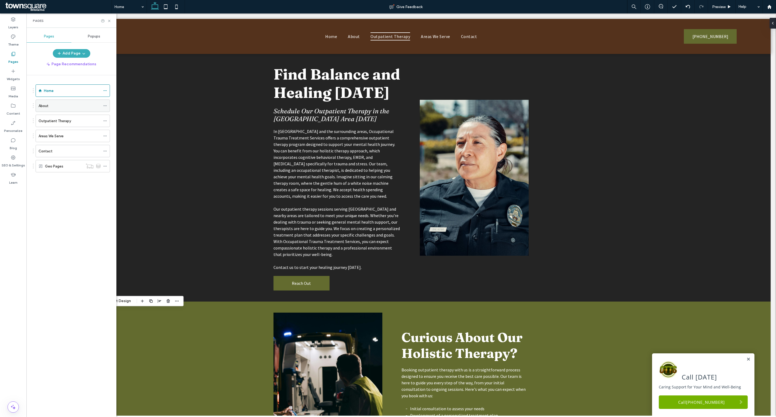
click at [61, 103] on div "About" at bounding box center [70, 106] width 62 height 12
click at [110, 19] on icon at bounding box center [109, 21] width 4 height 4
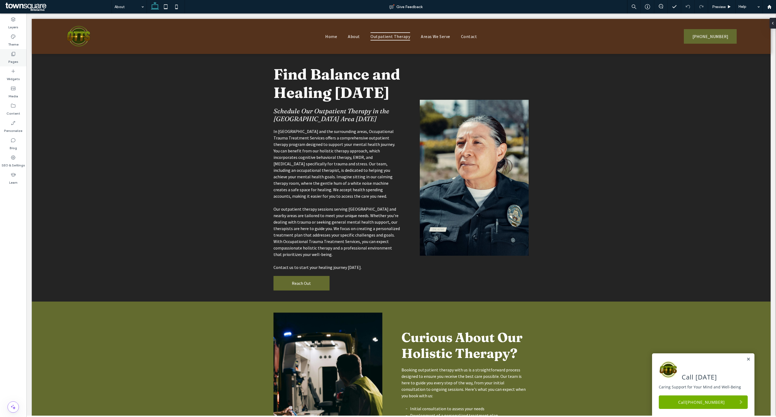
click at [8, 57] on label "Pages" at bounding box center [13, 61] width 10 height 8
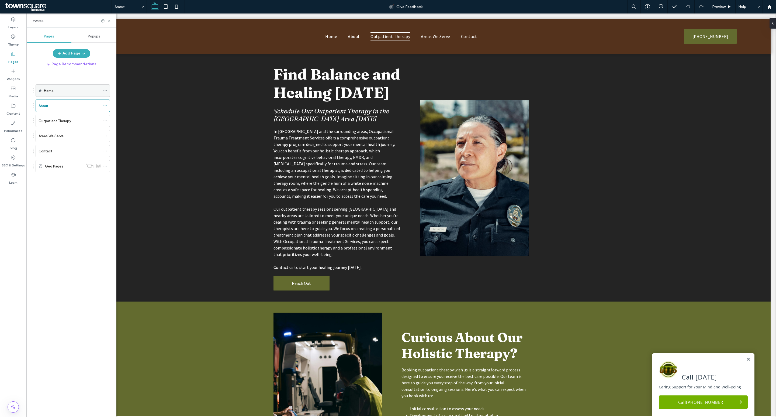
click at [57, 86] on div "Home" at bounding box center [72, 91] width 57 height 12
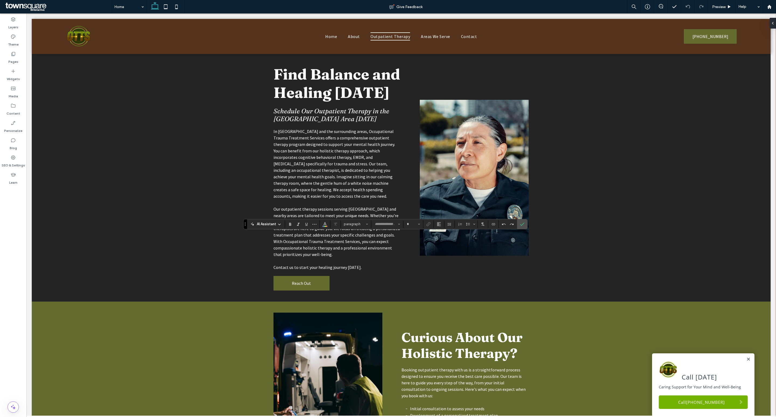
type input "********"
type input "**"
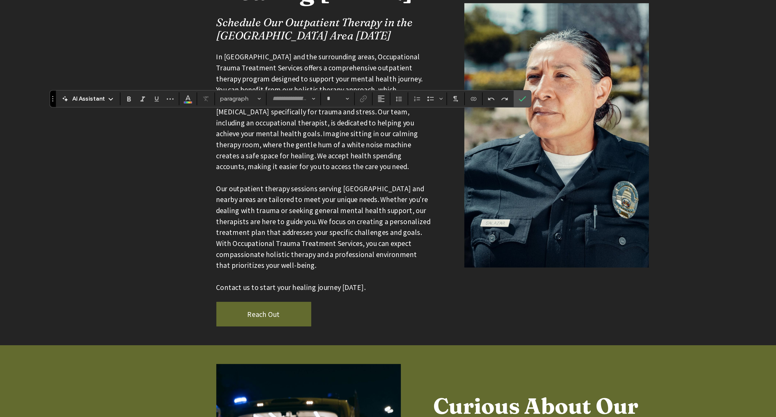
type input "**********"
type input "**"
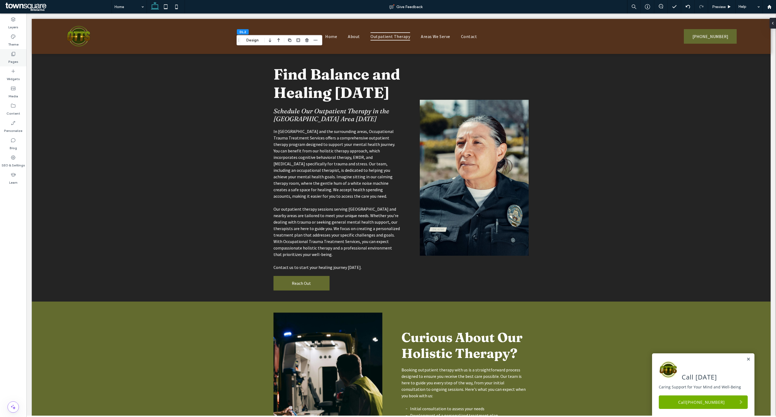
click at [14, 60] on label "Pages" at bounding box center [13, 61] width 10 height 8
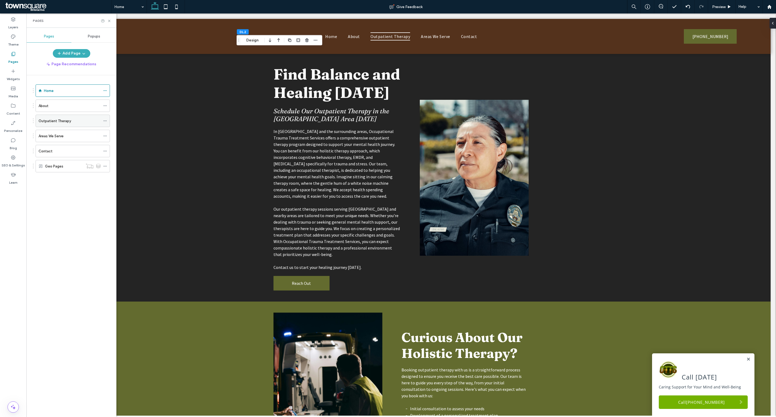
click at [57, 117] on div "Outpatient Therapy" at bounding box center [70, 121] width 62 height 12
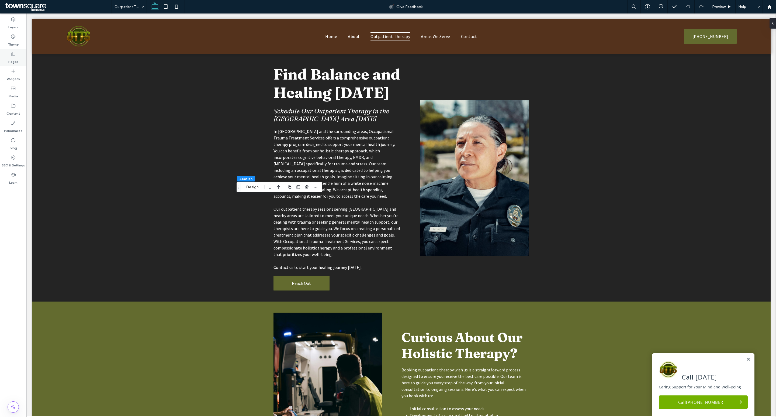
click at [6, 58] on div "Pages" at bounding box center [13, 57] width 26 height 17
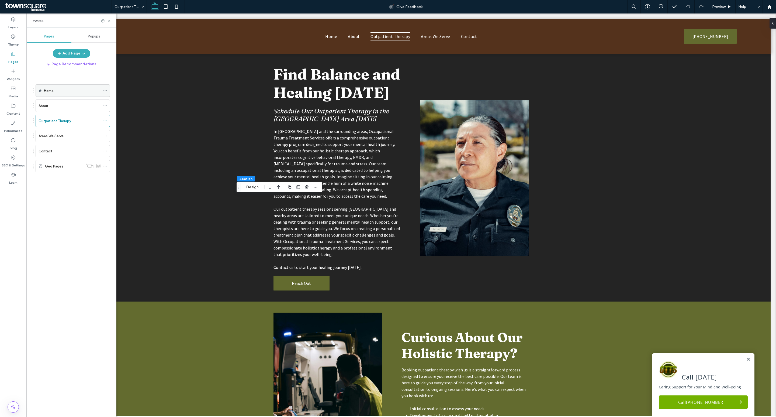
click at [60, 93] on div "Home" at bounding box center [72, 91] width 57 height 6
click at [83, 115] on div "Outpatient Therapy" at bounding box center [73, 121] width 74 height 12
click at [77, 118] on div "Outpatient Therapy" at bounding box center [70, 121] width 62 height 12
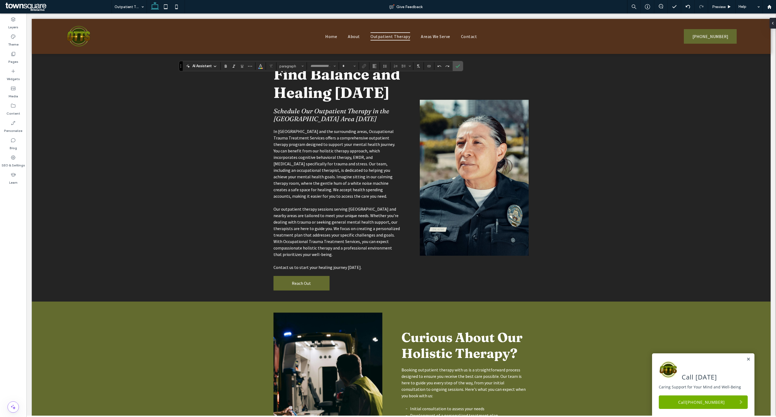
type input "********"
type input "**"
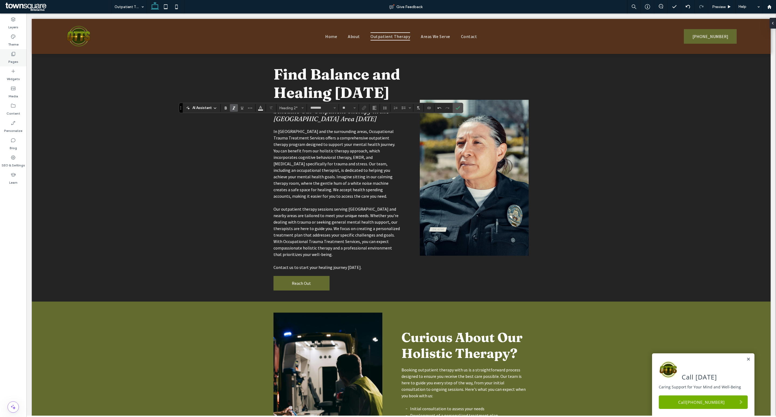
click at [7, 54] on div "Pages" at bounding box center [13, 57] width 26 height 17
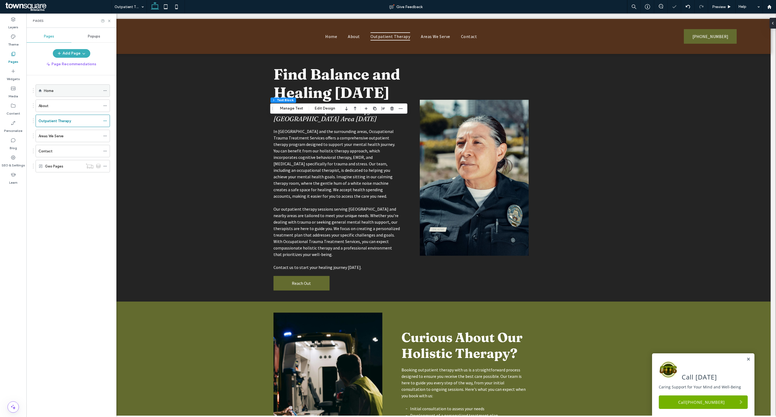
click at [74, 89] on div "Home" at bounding box center [72, 91] width 57 height 6
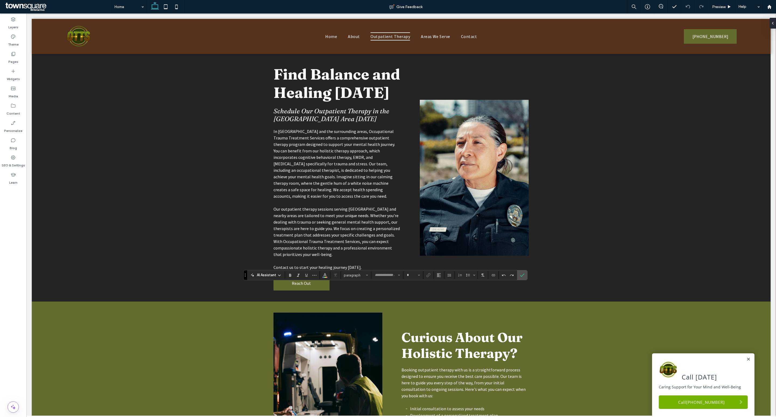
type input "********"
type input "**"
click at [15, 51] on icon at bounding box center [13, 53] width 5 height 5
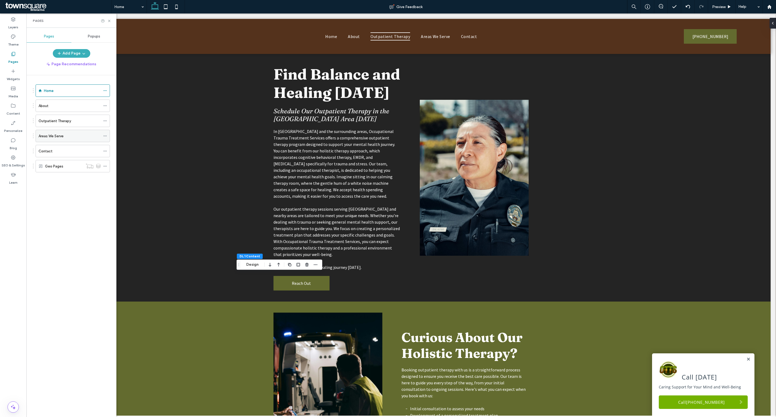
click at [63, 137] on label "Areas We Serve" at bounding box center [51, 135] width 25 height 9
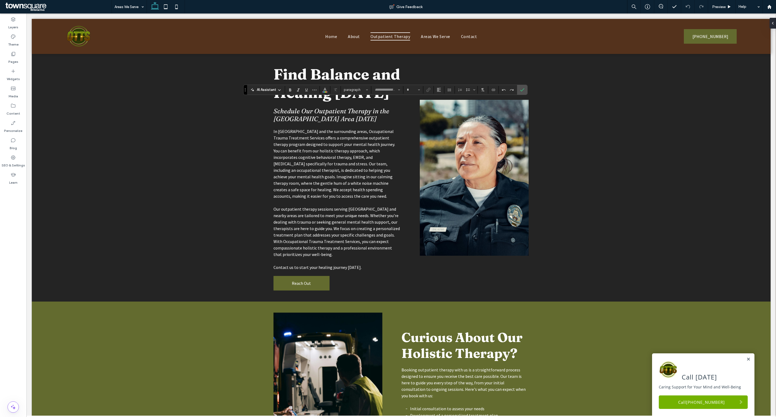
type input "********"
type input "**"
click at [8, 53] on div "Pages" at bounding box center [13, 57] width 26 height 17
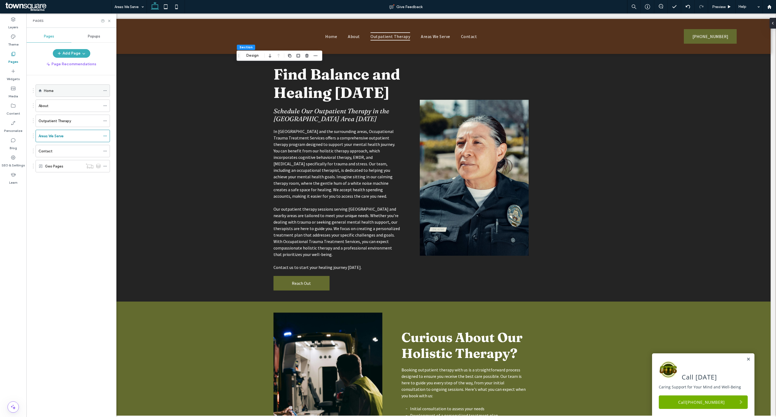
click at [71, 90] on div "Home" at bounding box center [72, 91] width 57 height 6
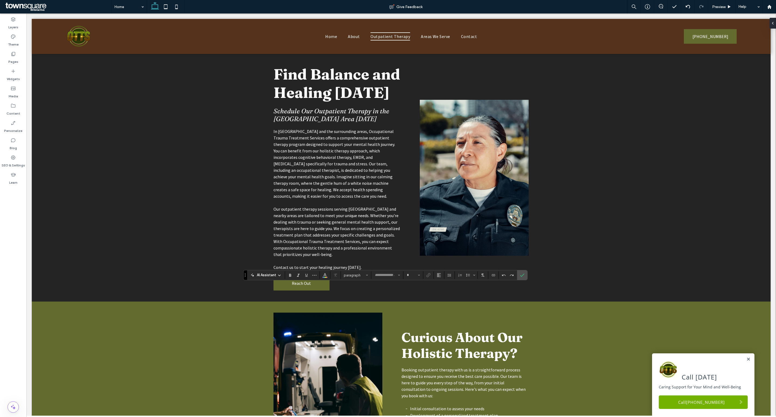
type input "********"
type input "**"
type input "**********"
type input "**"
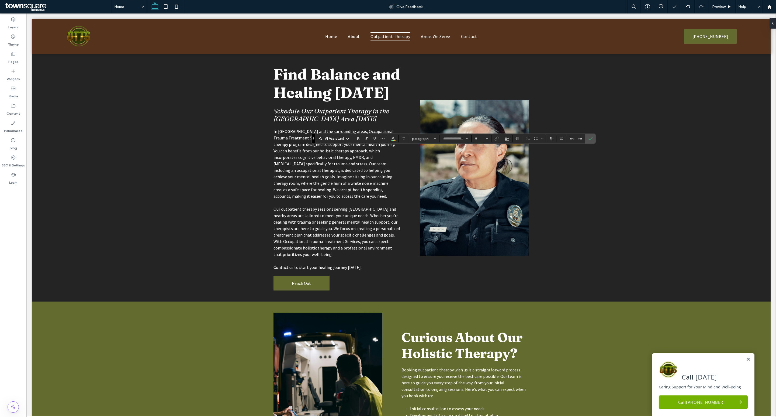
type input "**********"
type input "**"
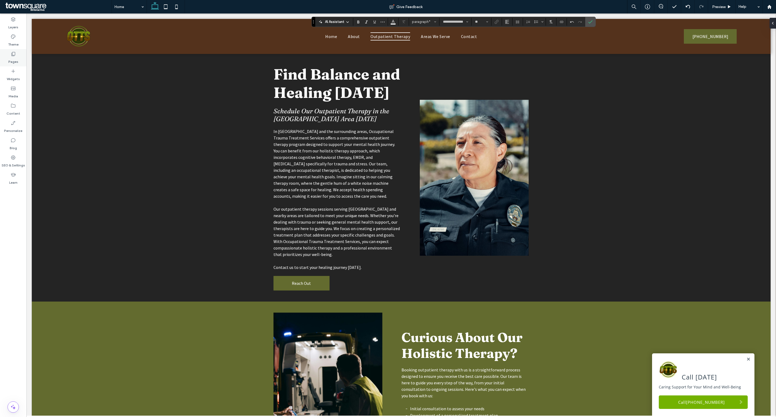
click at [12, 57] on label "Pages" at bounding box center [13, 61] width 10 height 8
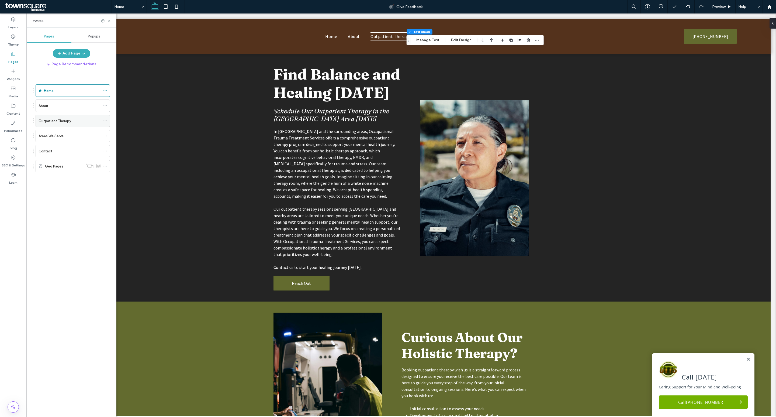
click at [60, 120] on label "Outpatient Therapy" at bounding box center [55, 120] width 33 height 9
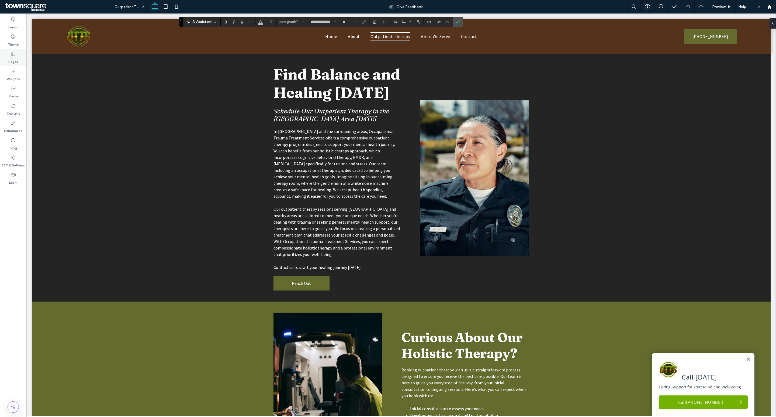
click at [15, 60] on label "Pages" at bounding box center [13, 61] width 10 height 8
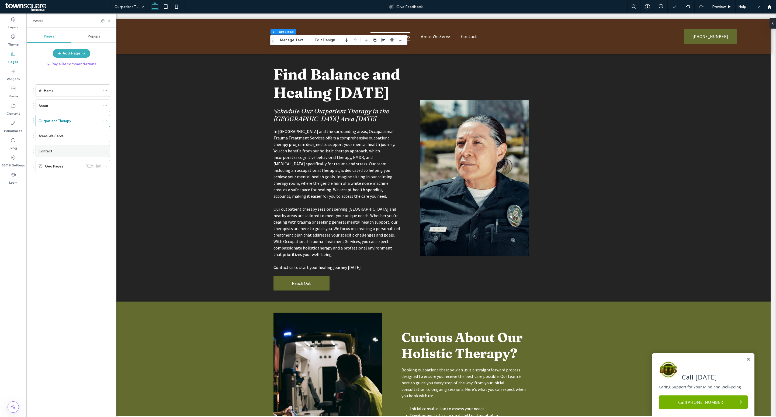
click at [55, 148] on div "Contact" at bounding box center [70, 151] width 62 height 12
click at [55, 91] on div "Home" at bounding box center [72, 91] width 57 height 6
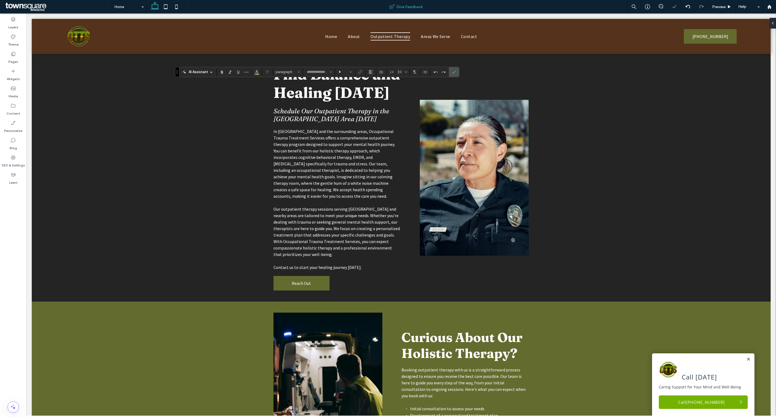
type input "**********"
type input "**"
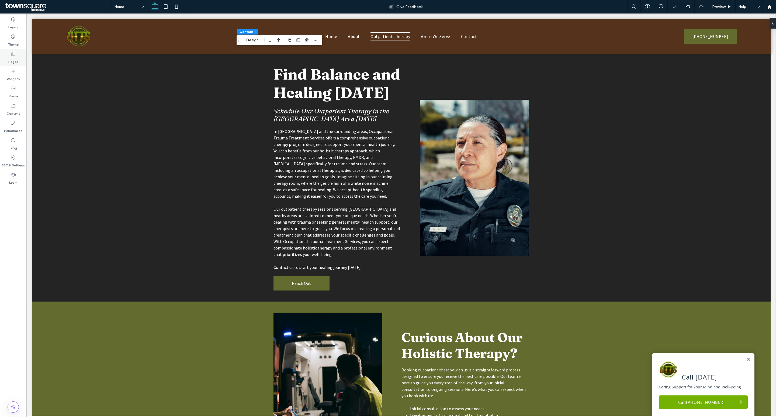
click at [16, 57] on label "Pages" at bounding box center [13, 61] width 10 height 8
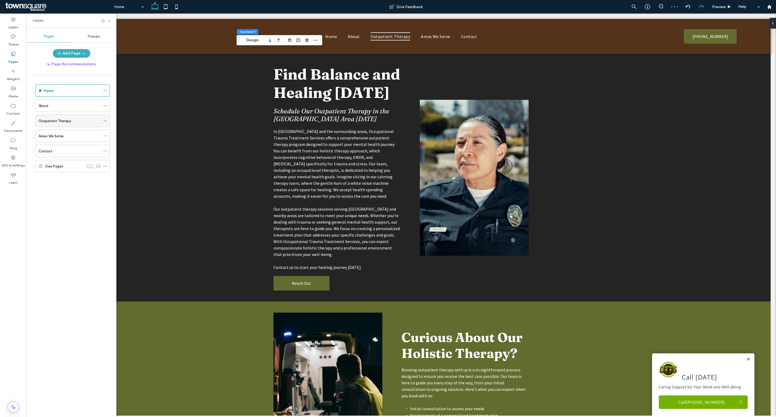
click at [62, 122] on label "Outpatient Therapy" at bounding box center [55, 120] width 33 height 9
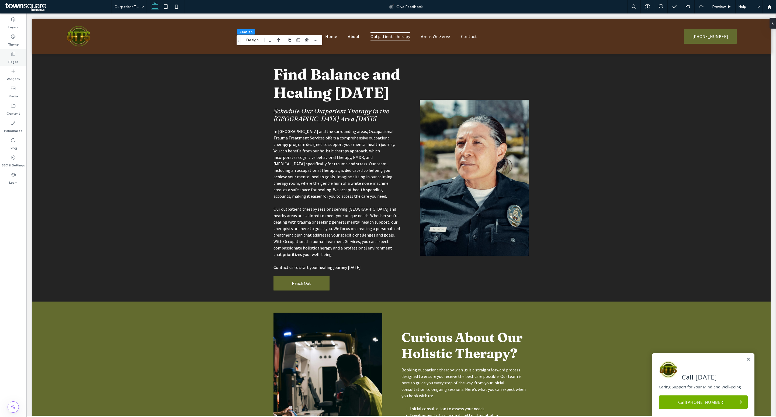
click at [6, 57] on div "Pages" at bounding box center [13, 57] width 26 height 17
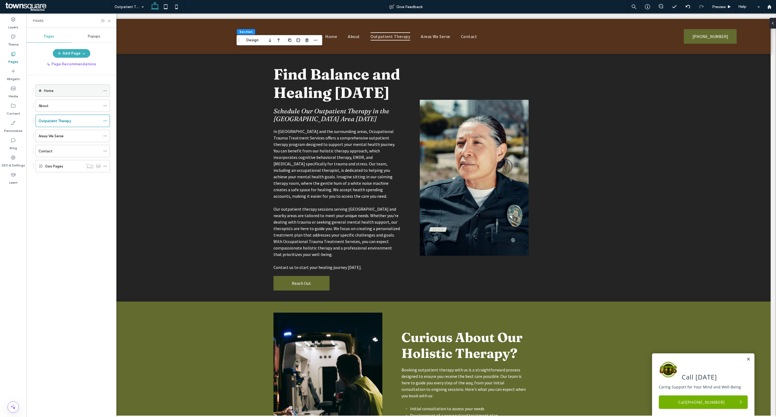
click at [65, 90] on div "Home" at bounding box center [72, 91] width 57 height 6
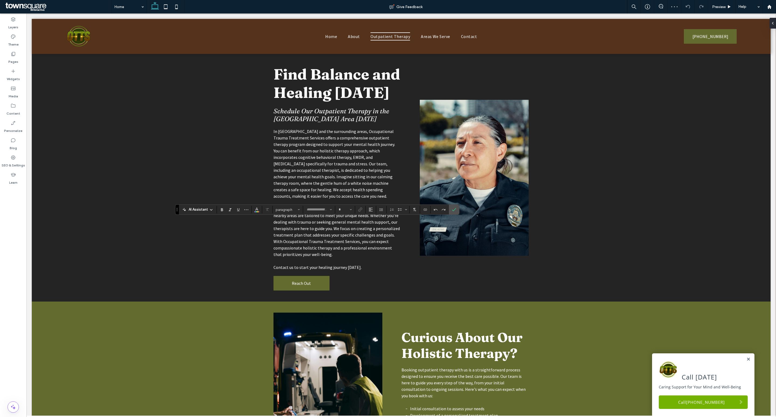
type input "********"
type input "**"
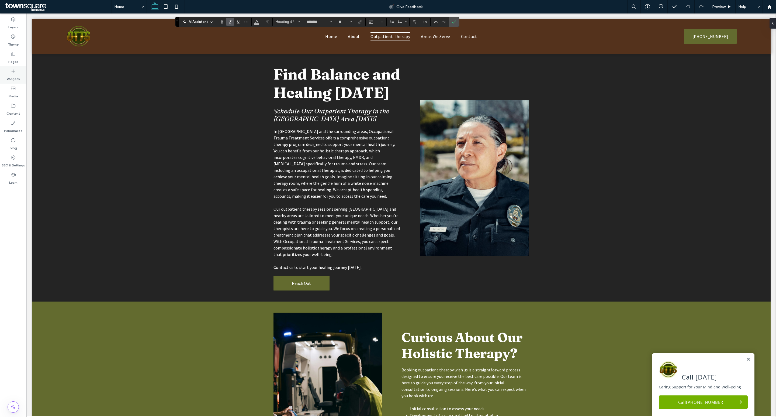
drag, startPoint x: 14, startPoint y: 57, endPoint x: 25, endPoint y: 75, distance: 21.8
click at [14, 57] on label "Pages" at bounding box center [13, 61] width 10 height 8
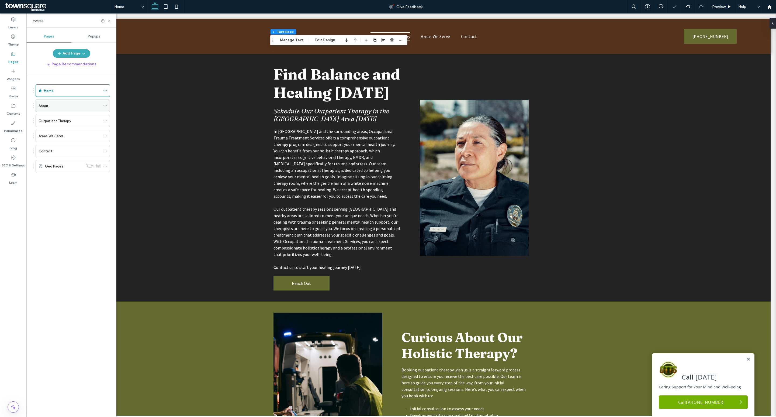
click at [53, 102] on div "About" at bounding box center [70, 106] width 62 height 12
click at [14, 57] on label "Pages" at bounding box center [13, 61] width 10 height 8
click at [57, 122] on label "Outpatient Therapy" at bounding box center [55, 120] width 33 height 9
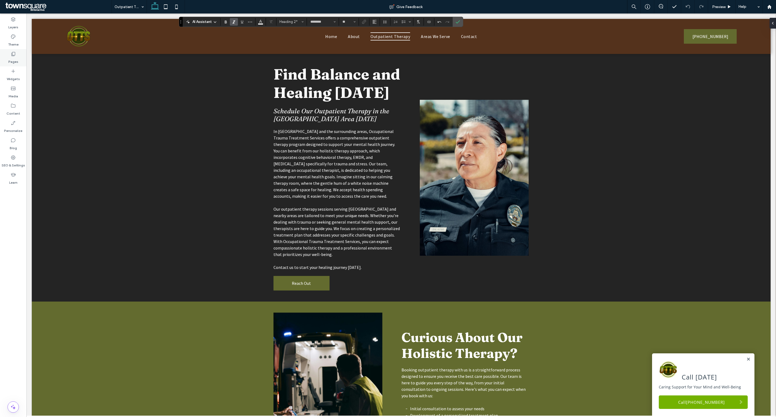
click at [14, 56] on use at bounding box center [14, 54] width 4 height 4
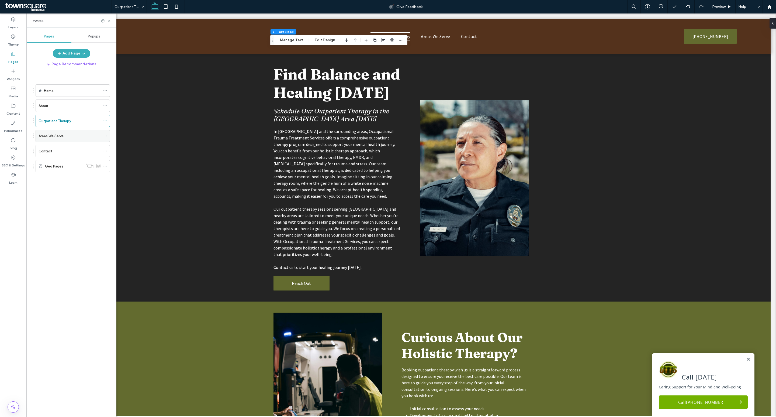
click at [72, 139] on div "Areas We Serve" at bounding box center [70, 136] width 62 height 6
click at [72, 148] on div "Contact" at bounding box center [70, 151] width 62 height 12
click at [60, 86] on div "Home" at bounding box center [72, 91] width 57 height 12
click at [109, 20] on use at bounding box center [109, 21] width 2 height 2
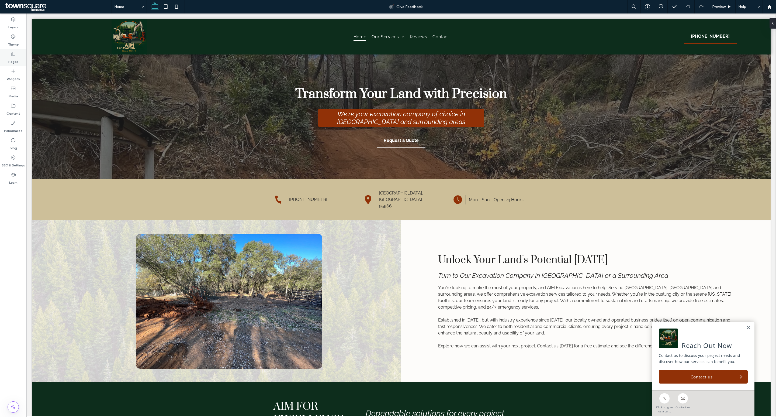
click at [13, 54] on icon at bounding box center [13, 53] width 5 height 5
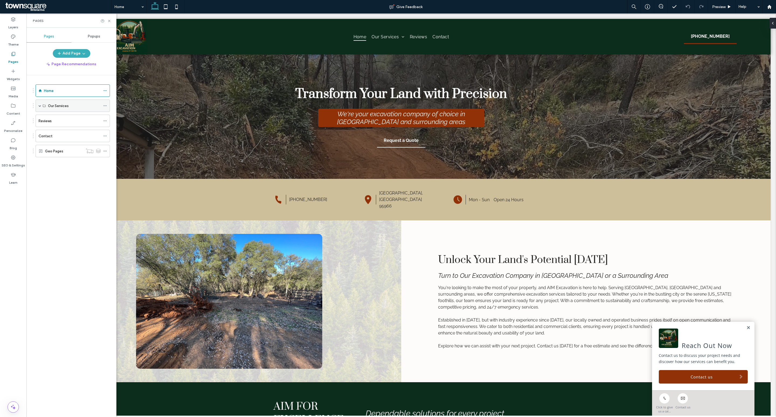
click at [39, 105] on span at bounding box center [40, 105] width 3 height 3
click at [74, 120] on label "Excavation & Site Prep" at bounding box center [66, 117] width 37 height 9
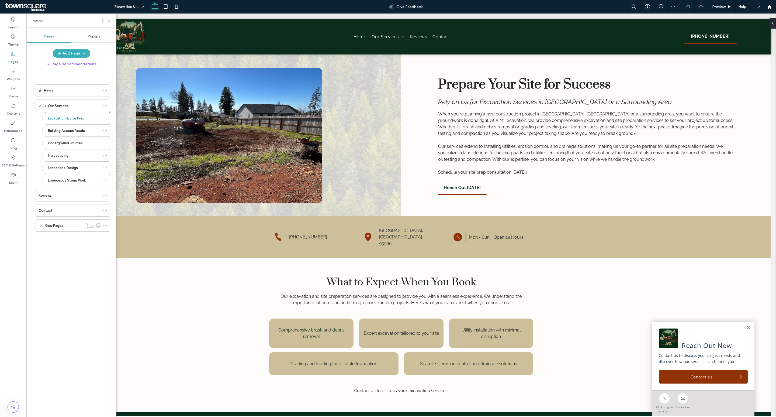
click at [73, 134] on label "Building Access Roads" at bounding box center [66, 130] width 37 height 9
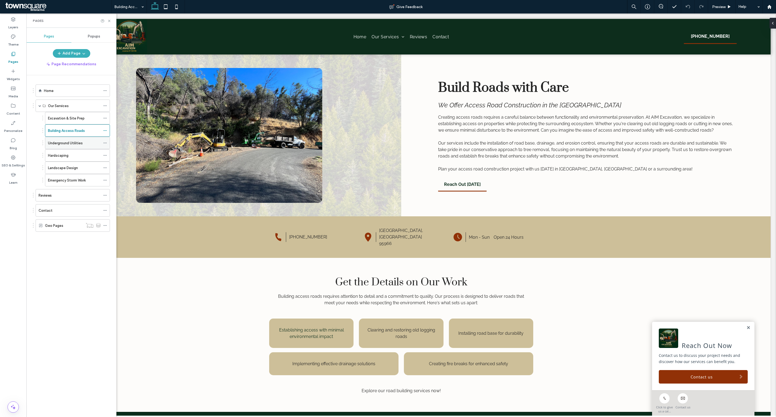
click at [72, 142] on label "Underground Utilities" at bounding box center [65, 142] width 35 height 9
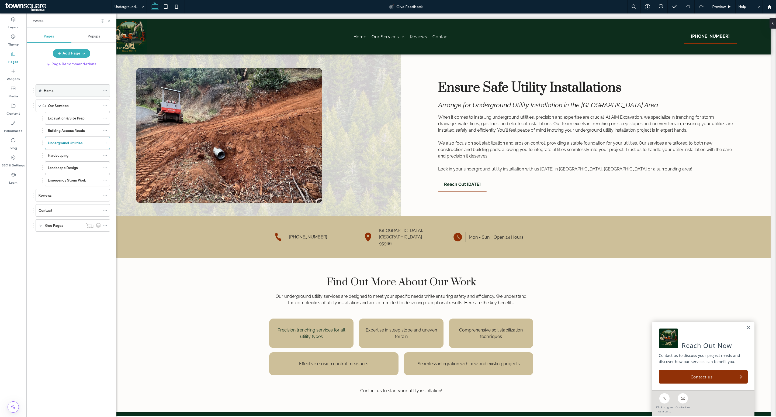
click at [64, 95] on div "Home" at bounding box center [72, 91] width 57 height 12
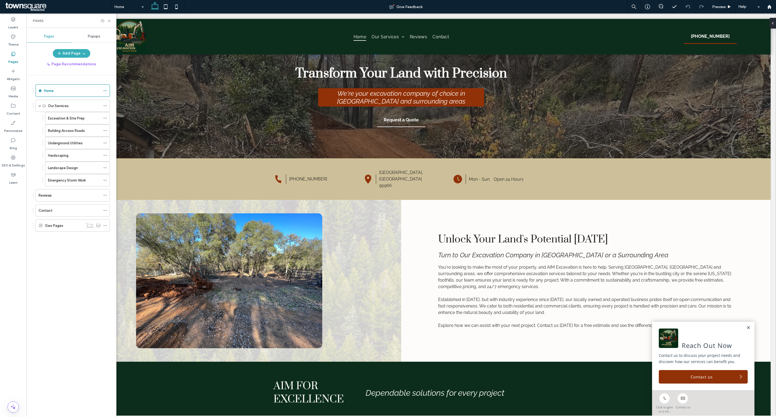
scroll to position [20, 0]
click at [77, 155] on div "Hardscaping" at bounding box center [74, 155] width 53 height 6
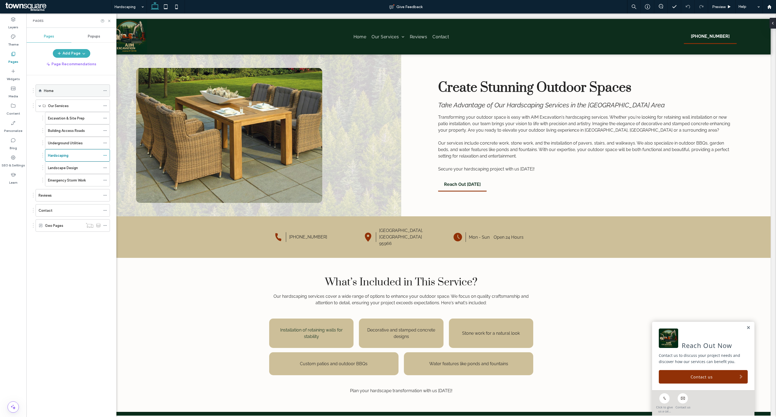
click at [63, 86] on div "Home" at bounding box center [72, 91] width 57 height 12
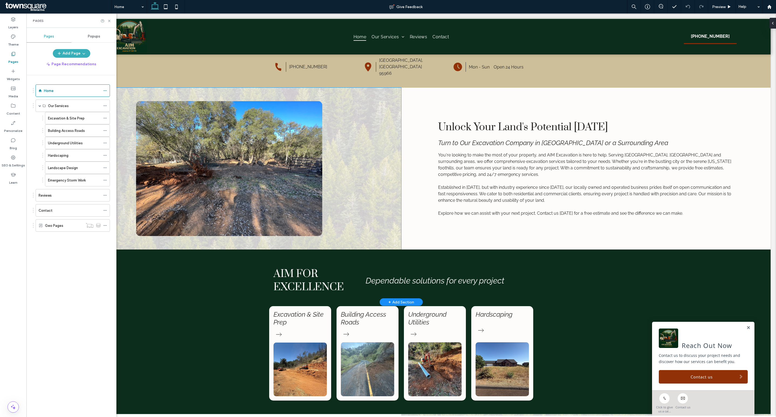
scroll to position [132, 0]
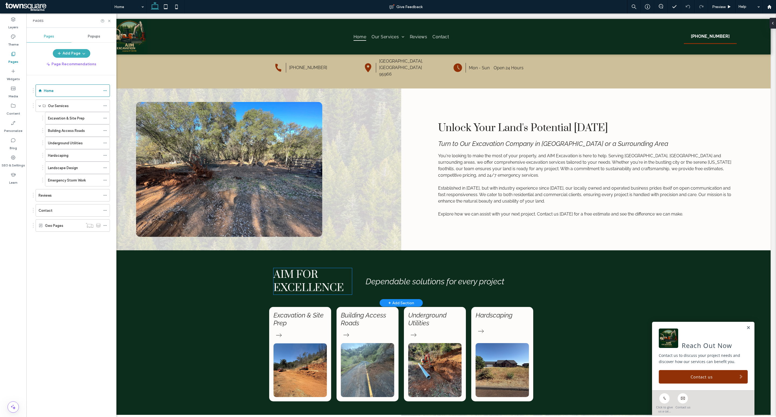
click at [311, 275] on span "AIM FOR Excellence" at bounding box center [308, 281] width 70 height 26
click at [311, 275] on div "AIM FOR Excellence" at bounding box center [312, 281] width 78 height 26
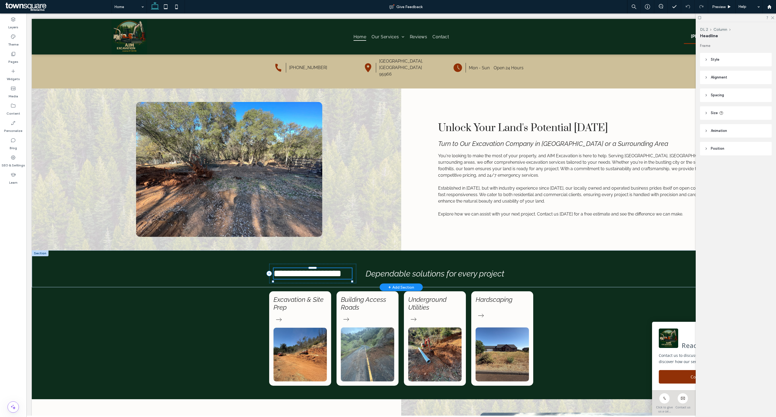
type input "*****"
type input "**"
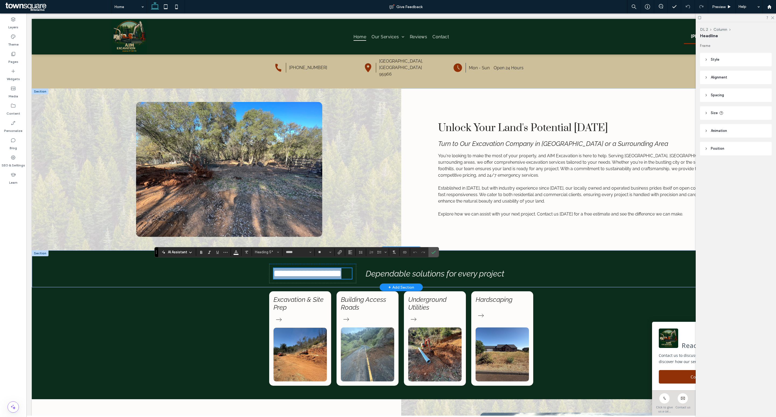
scroll to position [0, 0]
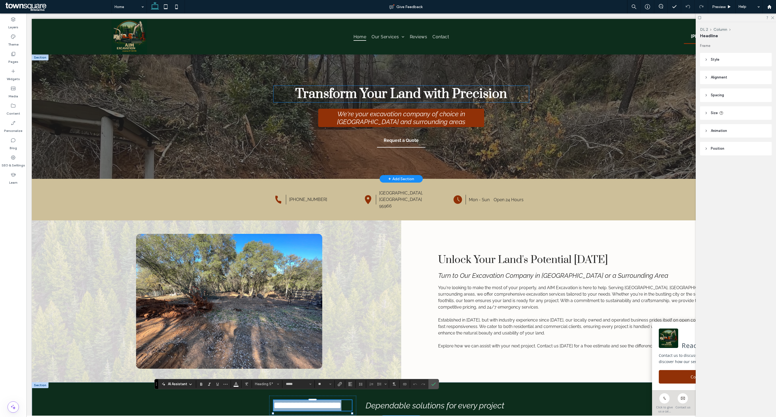
click at [374, 97] on span "Transform Your Land with Precision" at bounding box center [401, 94] width 212 height 16
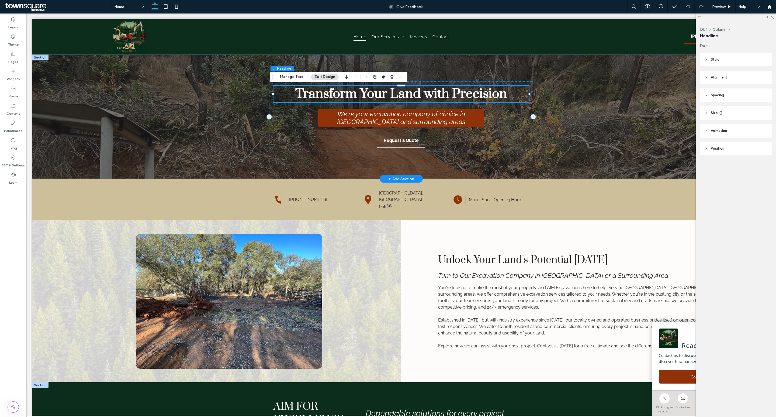
click at [374, 97] on div "Transform Your Land with Precision" at bounding box center [401, 94] width 256 height 16
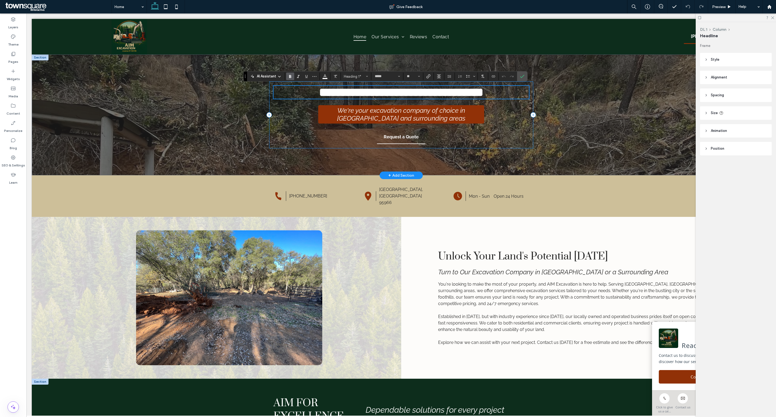
scroll to position [157, 0]
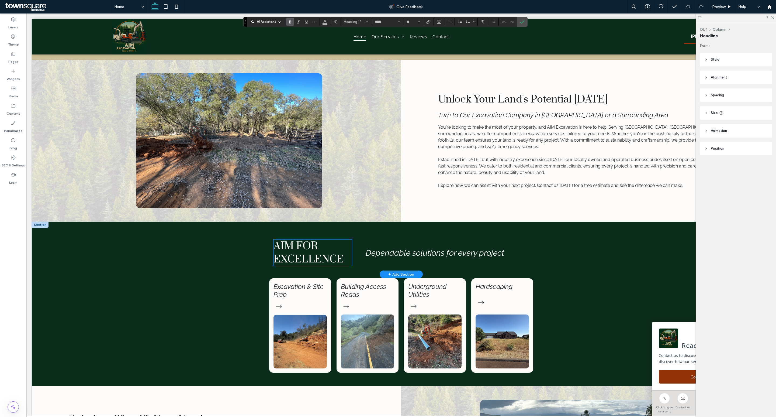
click at [312, 251] on span "AIM FOR Excellence" at bounding box center [308, 252] width 70 height 26
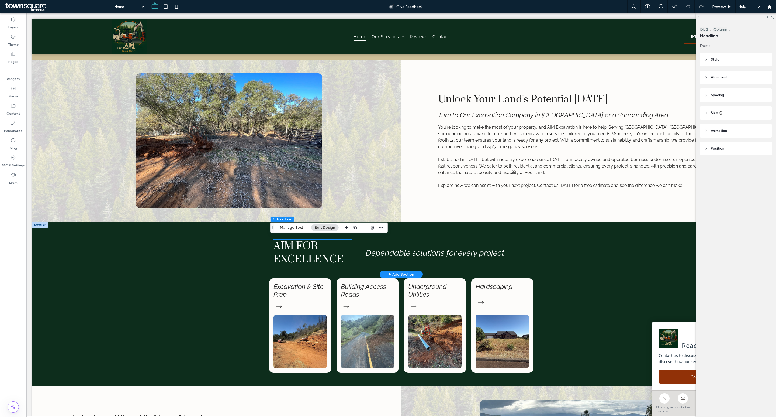
click at [312, 251] on div "AIM FOR Excellence" at bounding box center [312, 252] width 78 height 26
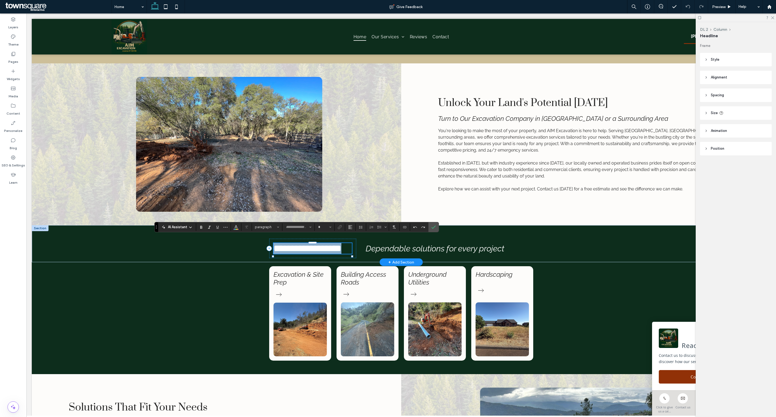
type input "*****"
type input "**"
paste div
type input "**"
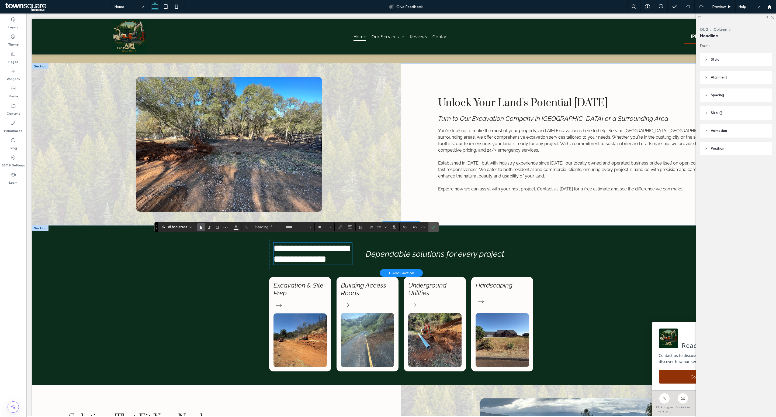
scroll to position [0, 0]
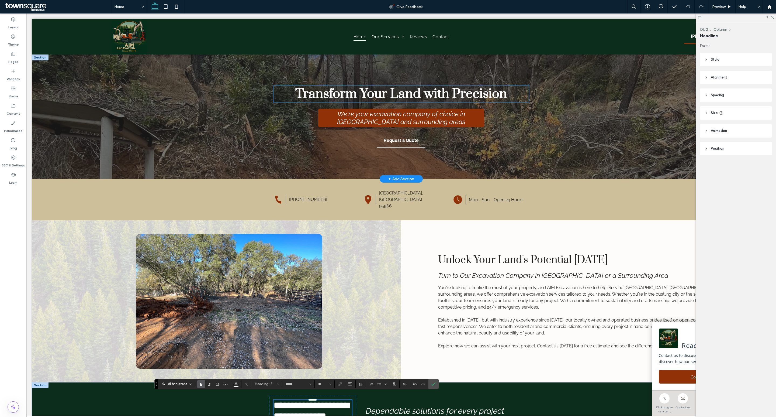
click at [422, 91] on span "Transform Your Land with Precision" at bounding box center [401, 94] width 212 height 16
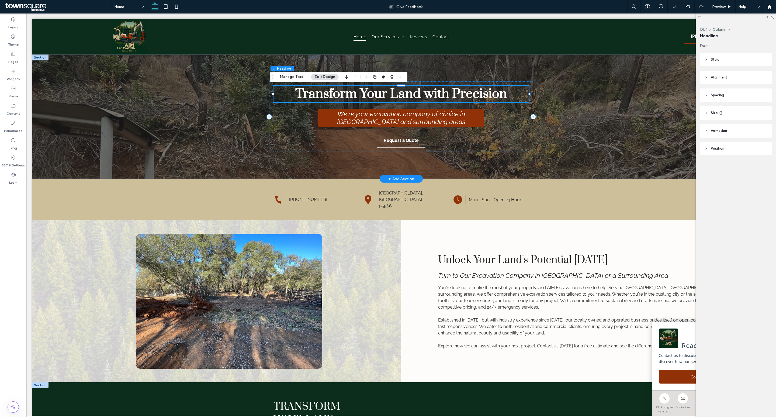
click at [422, 91] on div "Transform Your Land with Precision" at bounding box center [401, 94] width 256 height 16
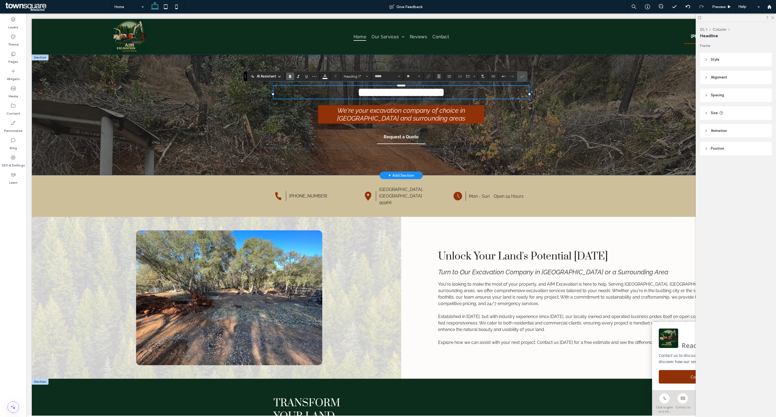
click at [596, 134] on div "**********" at bounding box center [401, 114] width 739 height 121
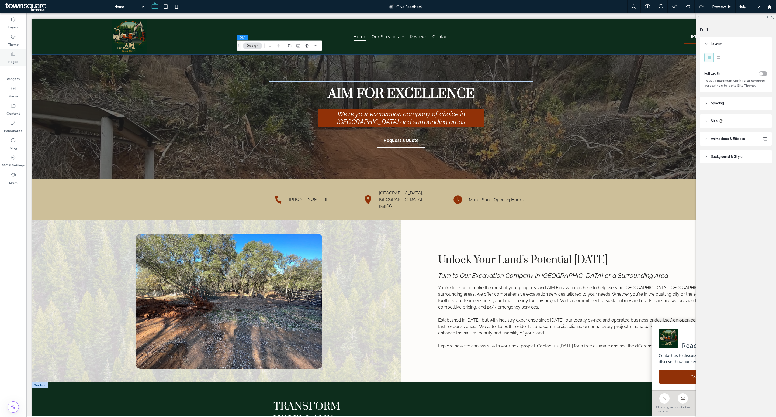
drag, startPoint x: 13, startPoint y: 54, endPoint x: 16, endPoint y: 54, distance: 3.2
click at [13, 54] on icon at bounding box center [13, 53] width 5 height 5
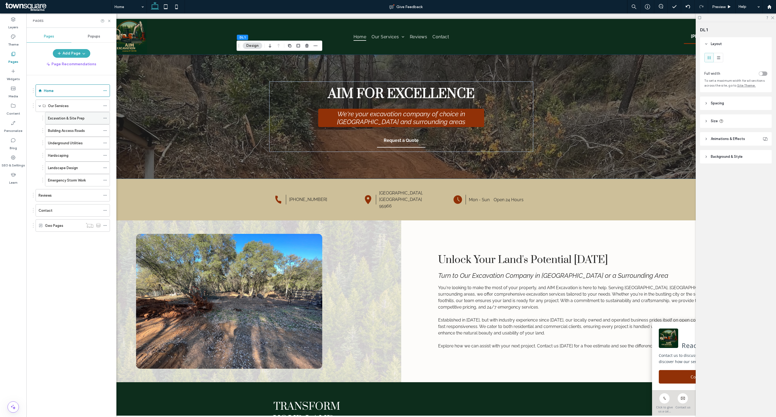
click at [84, 121] on label "Excavation & Site Prep" at bounding box center [66, 117] width 37 height 9
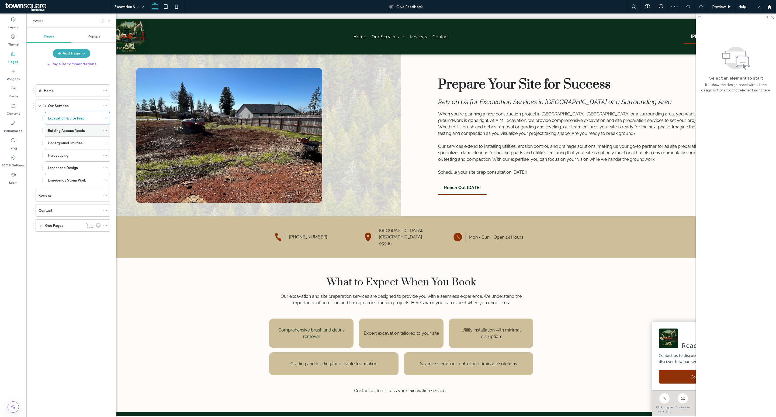
click at [78, 127] on div "Building Access Roads" at bounding box center [74, 130] width 53 height 12
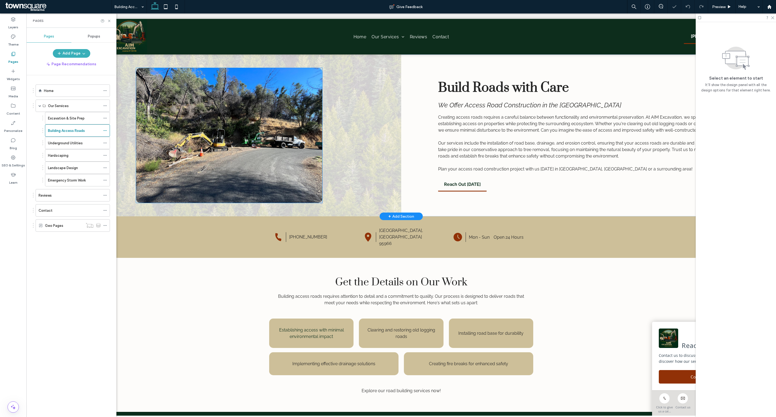
click at [221, 122] on img at bounding box center [229, 135] width 186 height 135
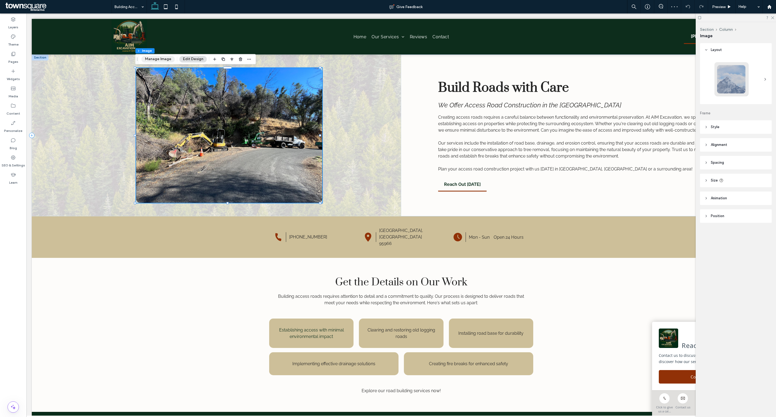
click at [164, 58] on button "Manage Image" at bounding box center [157, 59] width 33 height 6
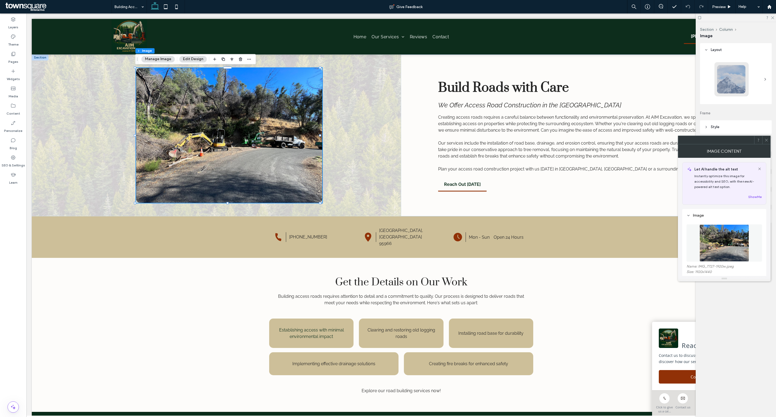
scroll to position [74, 0]
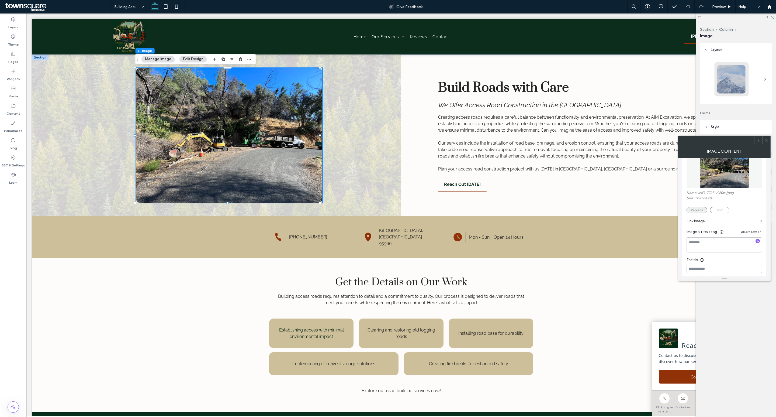
click at [699, 209] on button "Replace" at bounding box center [696, 210] width 21 height 6
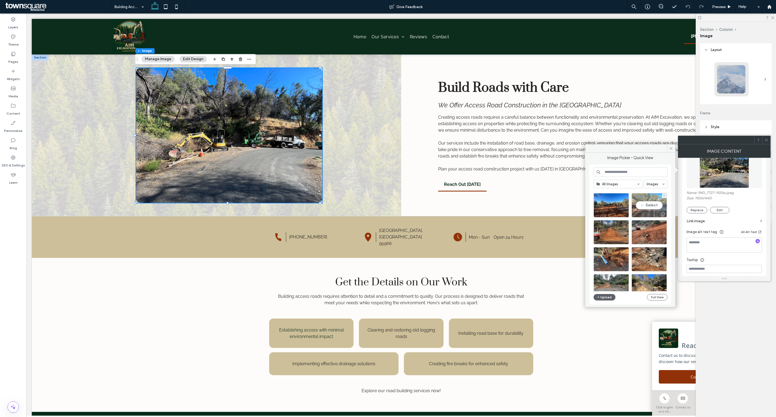
scroll to position [63, 0]
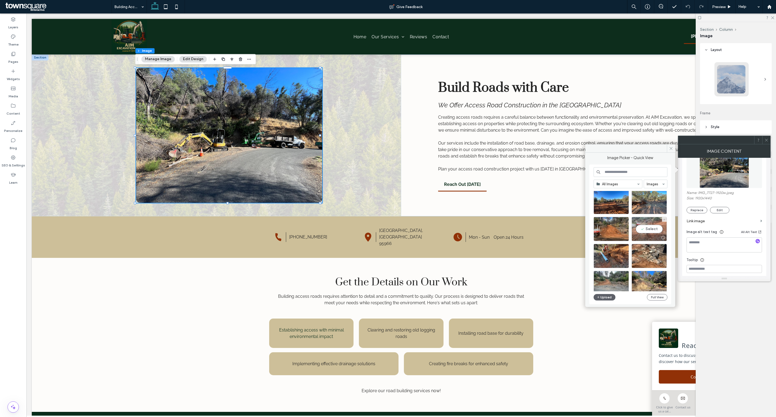
click at [651, 230] on div "Select" at bounding box center [649, 229] width 35 height 24
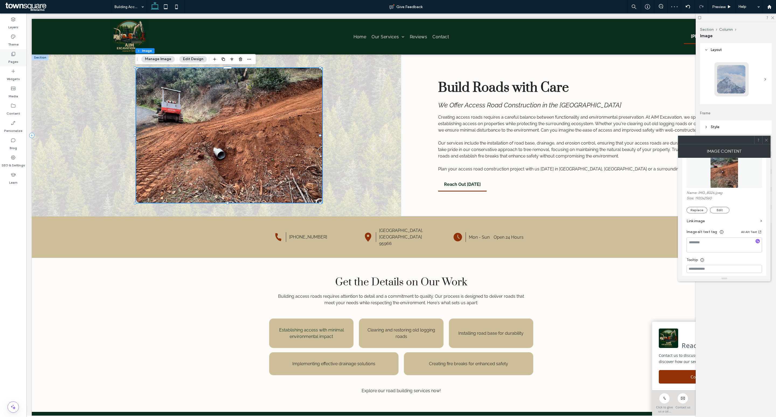
click at [11, 51] on icon at bounding box center [13, 53] width 5 height 5
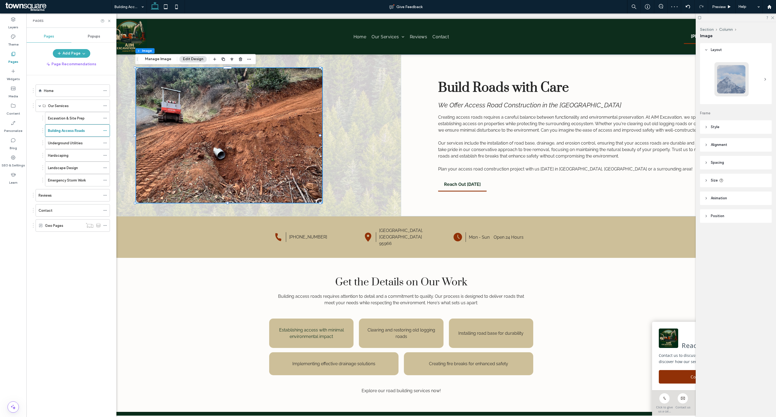
click at [82, 145] on label "Underground Utilities" at bounding box center [65, 142] width 35 height 9
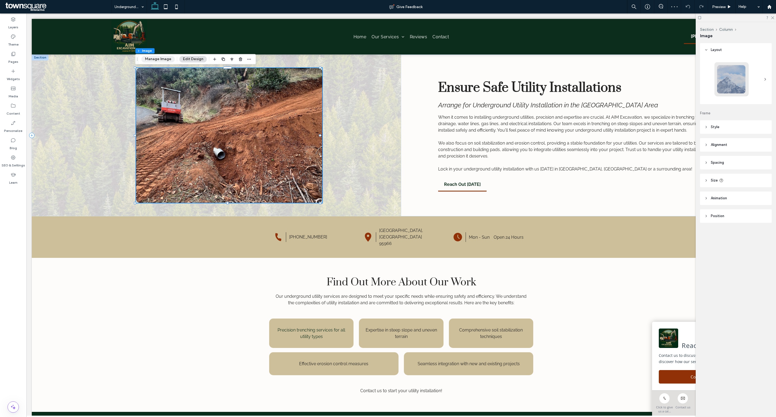
click at [163, 59] on button "Manage Image" at bounding box center [157, 59] width 33 height 6
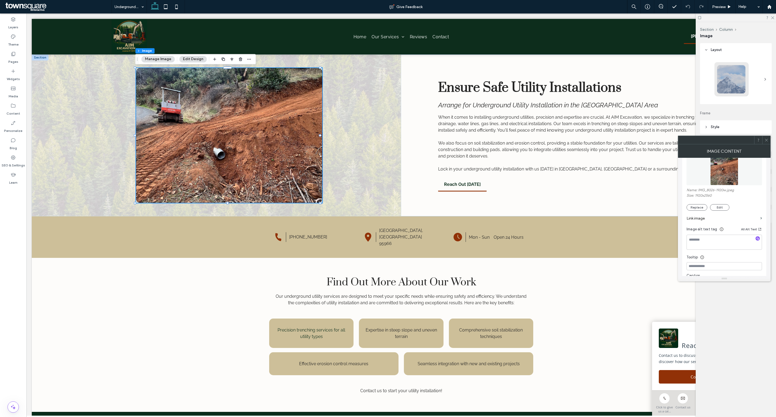
scroll to position [77, 0]
click at [701, 207] on button "Replace" at bounding box center [696, 206] width 21 height 6
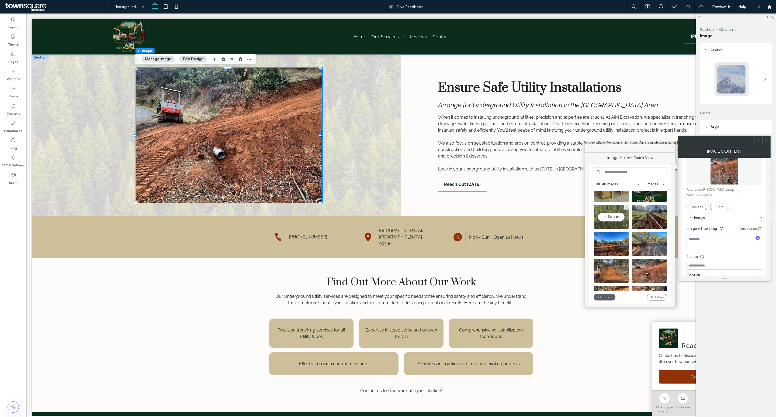
scroll to position [22, 0]
click at [646, 216] on div "Select" at bounding box center [649, 216] width 35 height 24
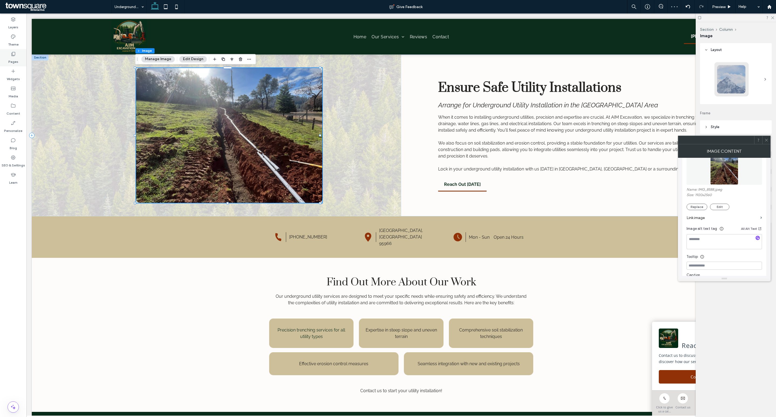
click at [11, 53] on icon at bounding box center [13, 53] width 5 height 5
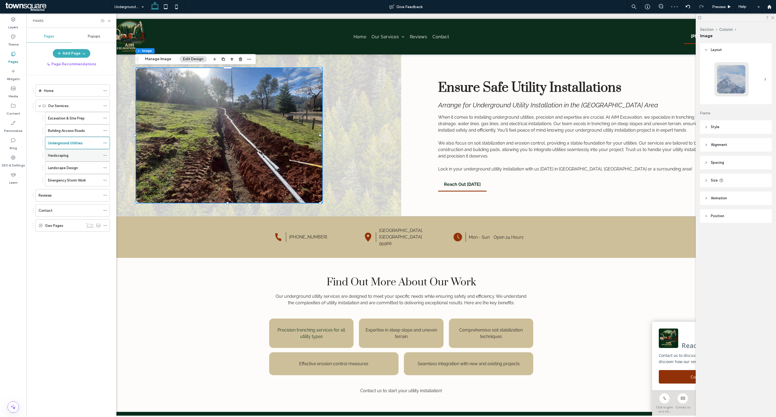
click at [67, 155] on label "Hardscaping" at bounding box center [58, 155] width 20 height 9
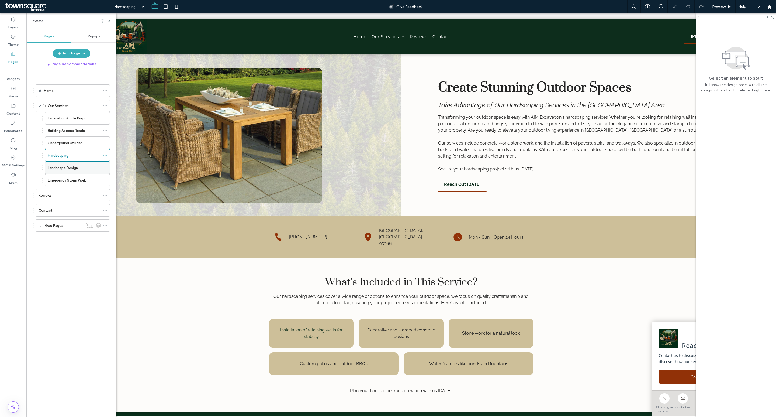
click at [77, 170] on label "Landscape Design" at bounding box center [63, 167] width 30 height 9
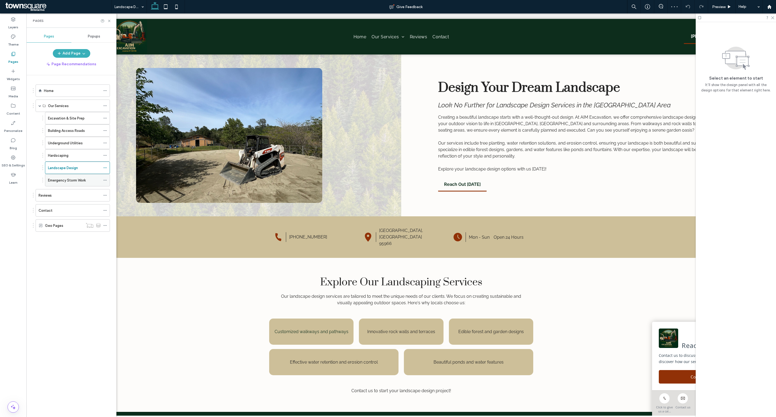
click at [77, 181] on label "Emergency Storm Work" at bounding box center [67, 179] width 38 height 9
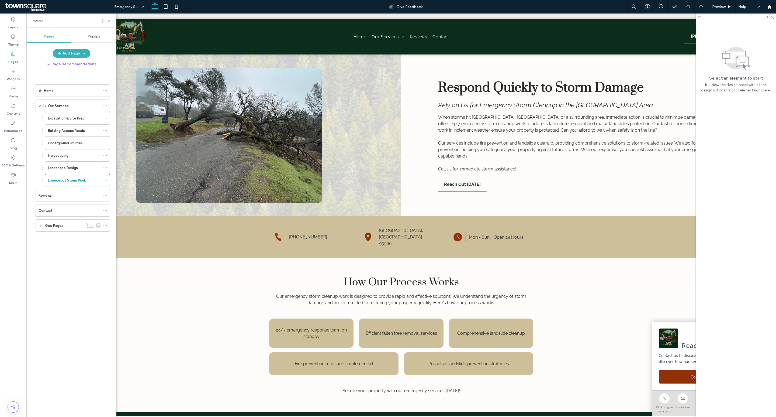
click at [62, 91] on div "Home" at bounding box center [72, 91] width 57 height 6
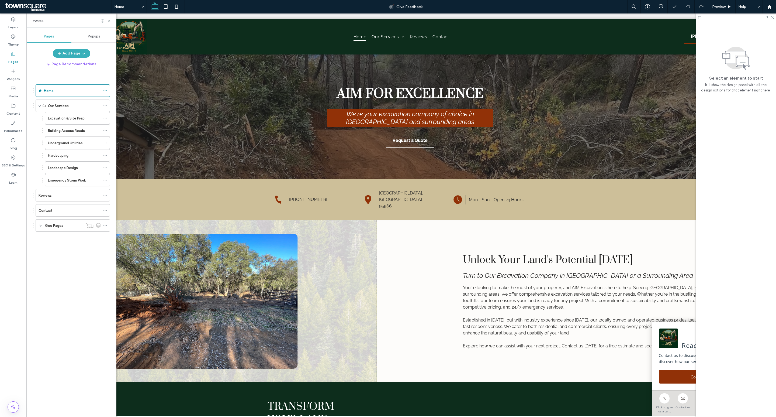
click at [109, 18] on div "Pages" at bounding box center [71, 20] width 90 height 14
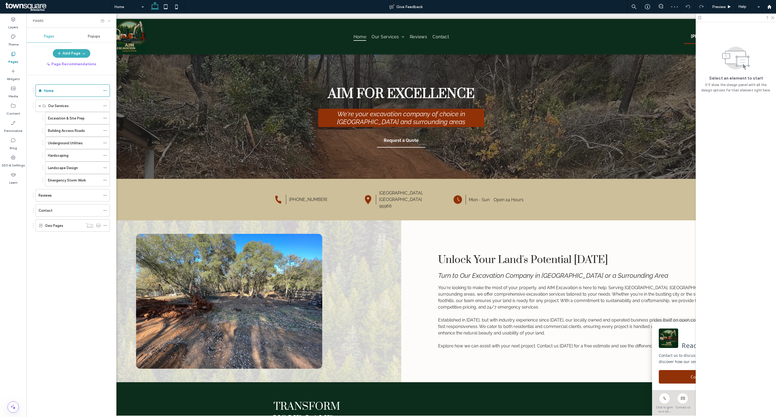
drag, startPoint x: 108, startPoint y: 20, endPoint x: 85, endPoint y: 12, distance: 24.2
click at [108, 20] on icon at bounding box center [109, 21] width 4 height 4
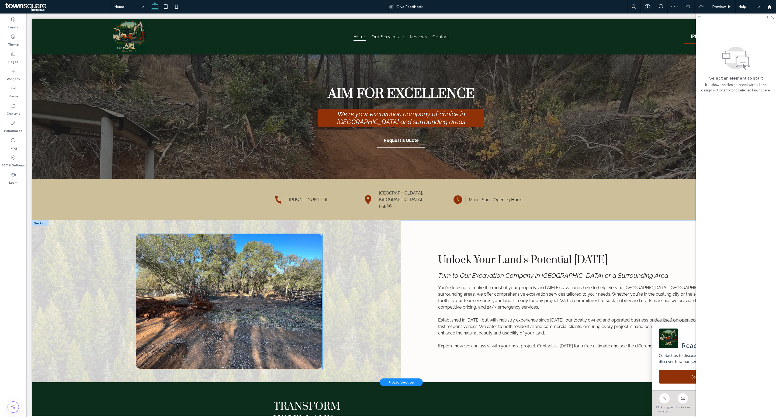
click at [175, 268] on img at bounding box center [229, 301] width 186 height 135
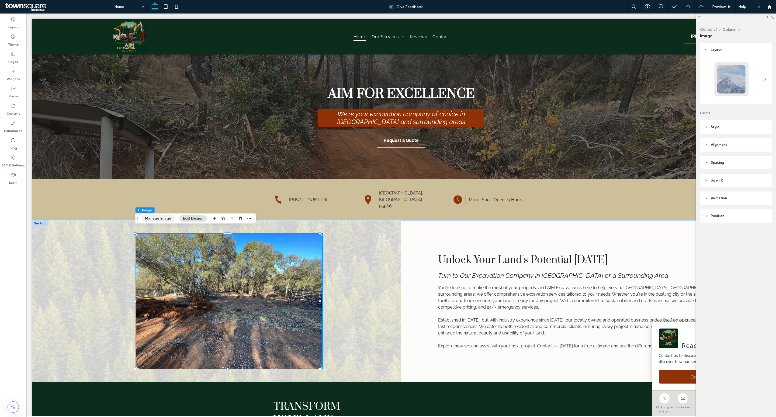
click at [165, 215] on button "Manage Image" at bounding box center [157, 218] width 33 height 6
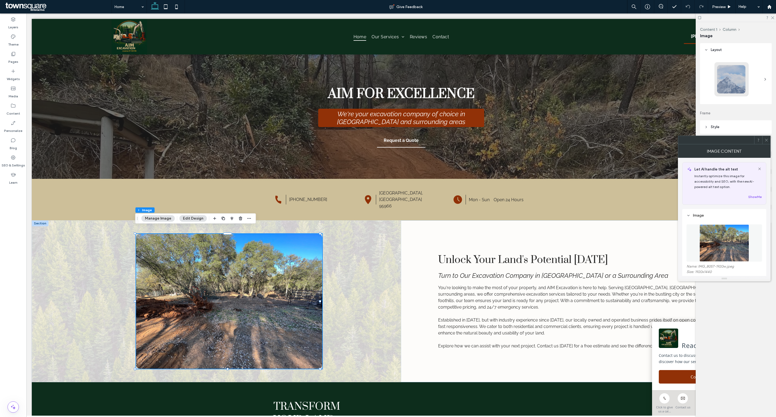
scroll to position [47, 0]
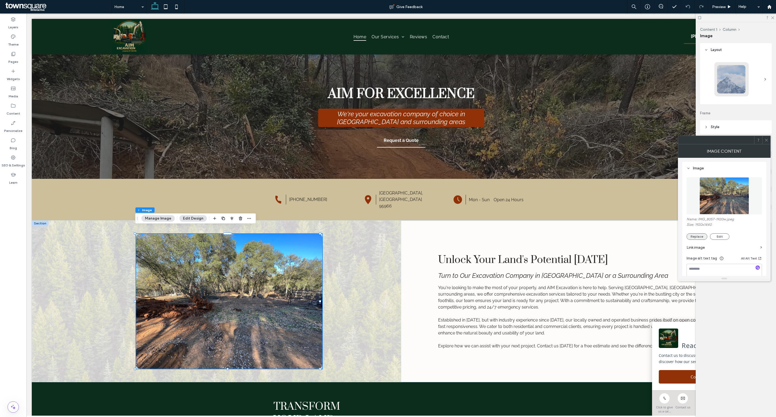
click at [700, 234] on button "Replace" at bounding box center [696, 236] width 21 height 6
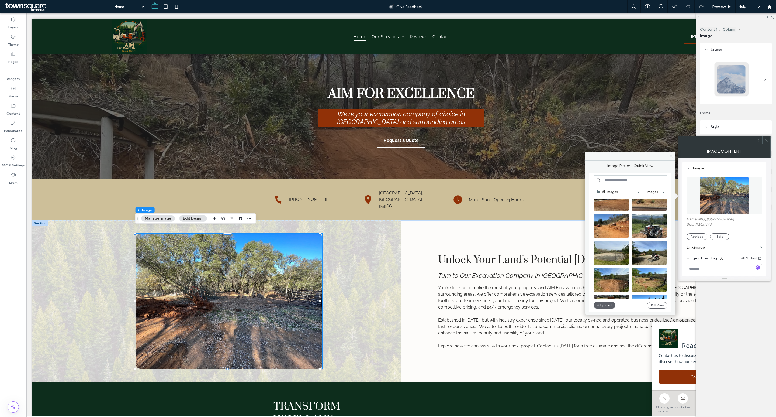
scroll to position [248, 0]
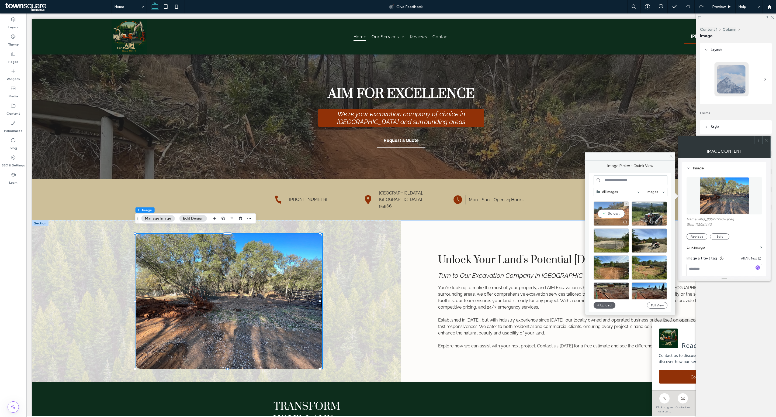
click at [610, 212] on div "Select" at bounding box center [611, 213] width 35 height 24
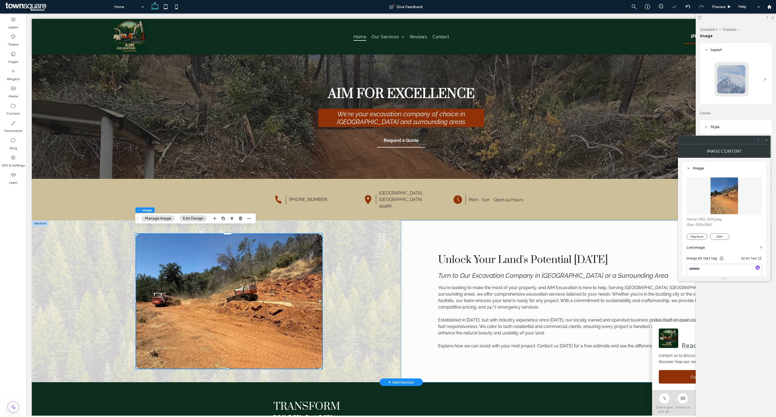
click at [409, 267] on div "Unlock Your Land's Potential [DATE] Turn to Our Excavation Company in [GEOGRAPH…" at bounding box center [585, 301] width 369 height 162
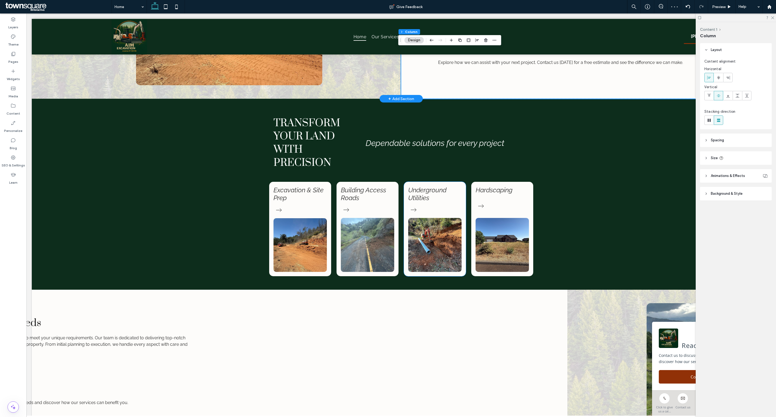
scroll to position [301, 0]
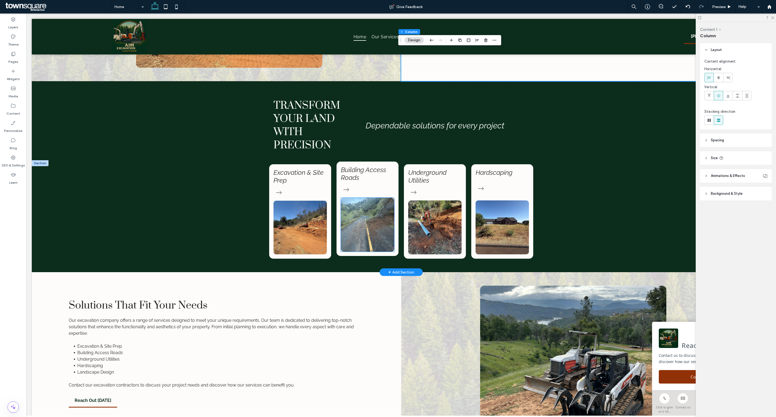
click at [369, 235] on img at bounding box center [367, 224] width 53 height 54
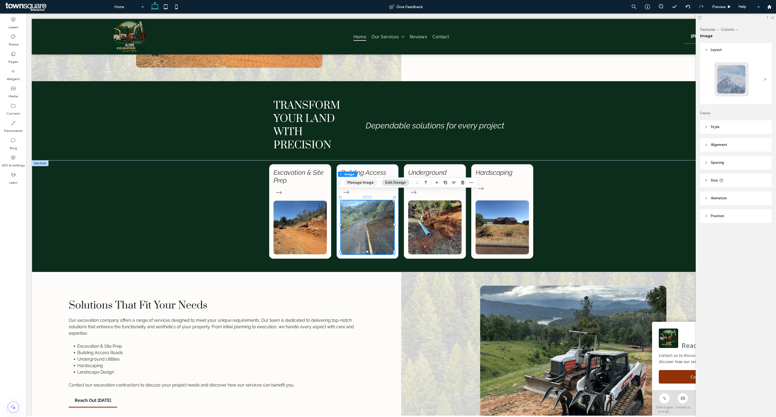
click at [358, 183] on button "Manage Image" at bounding box center [360, 182] width 33 height 6
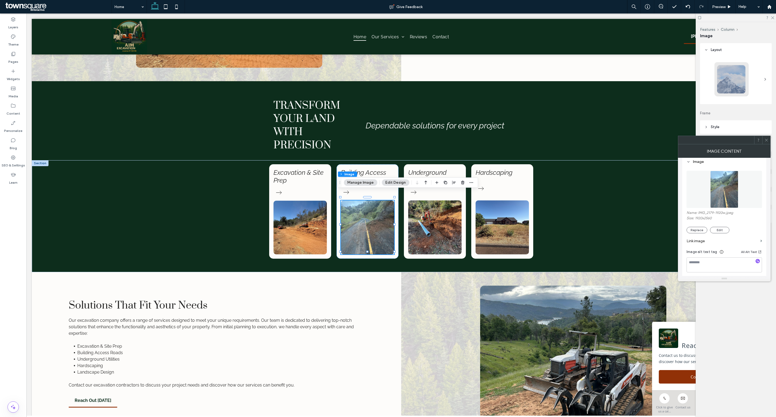
scroll to position [53, 0]
click at [699, 230] on button "Replace" at bounding box center [696, 230] width 21 height 6
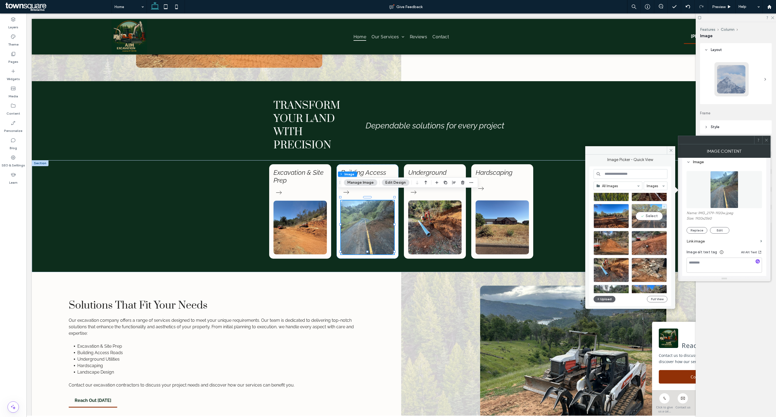
scroll to position [58, 0]
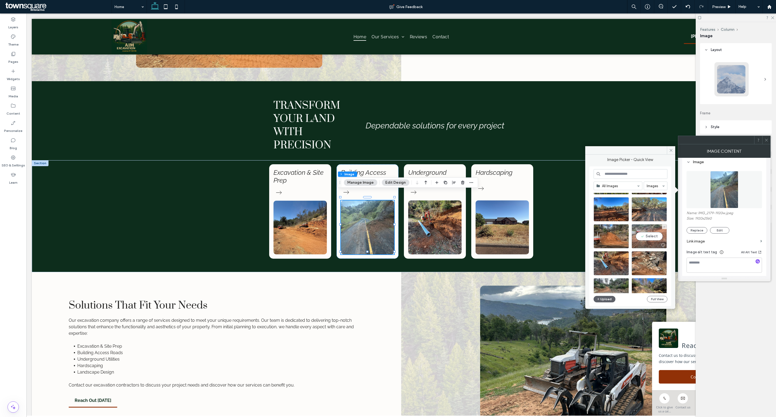
click at [644, 238] on div "Select" at bounding box center [649, 236] width 35 height 24
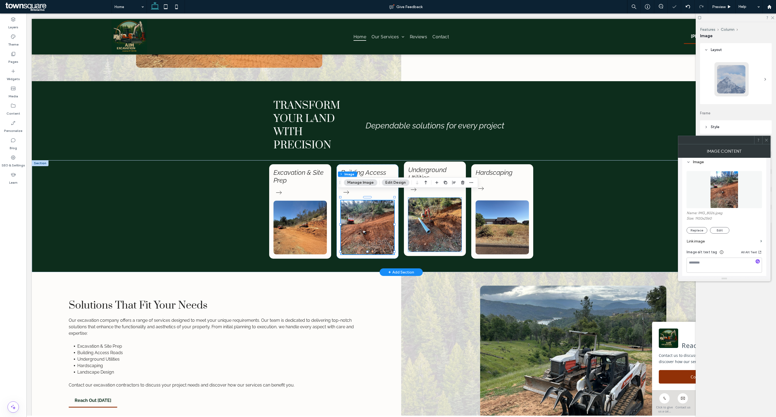
click at [443, 230] on img at bounding box center [434, 224] width 53 height 54
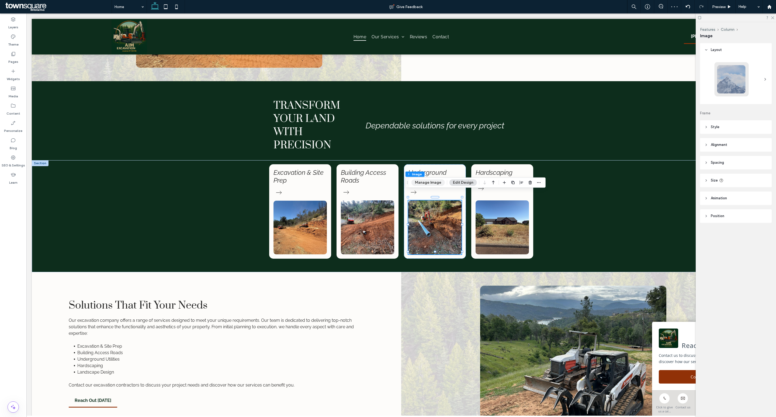
click at [429, 182] on button "Manage Image" at bounding box center [427, 182] width 33 height 6
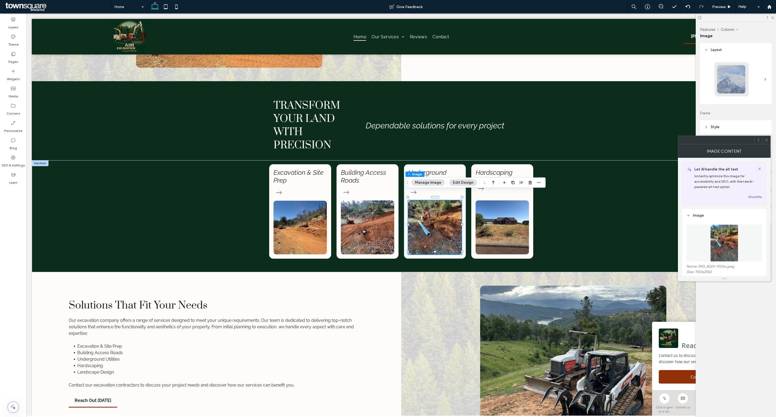
scroll to position [41, 0]
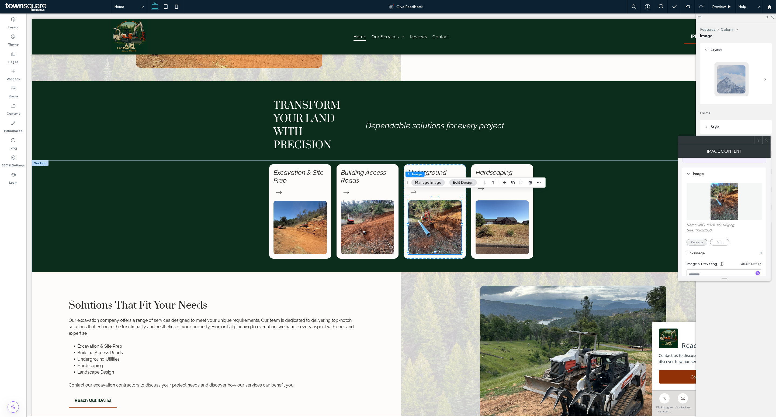
click at [698, 242] on button "Replace" at bounding box center [696, 242] width 21 height 6
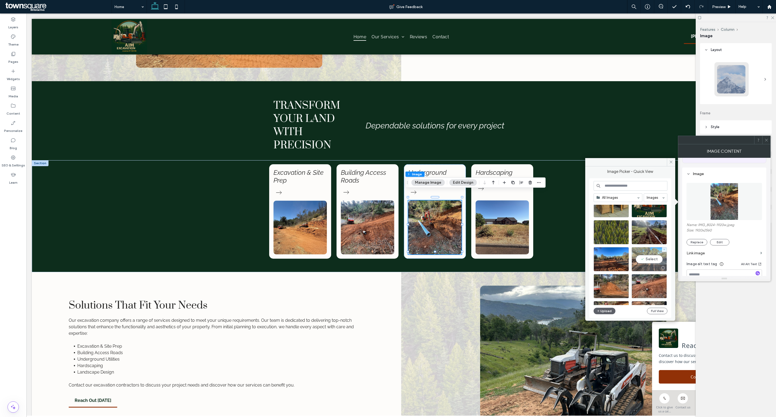
scroll to position [19, 0]
click at [651, 230] on div "Select" at bounding box center [649, 232] width 35 height 24
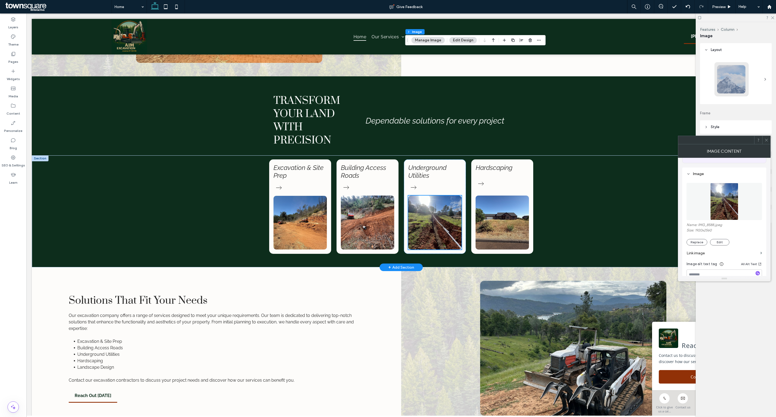
scroll to position [0, 0]
